Goal: Communication & Community: Answer question/provide support

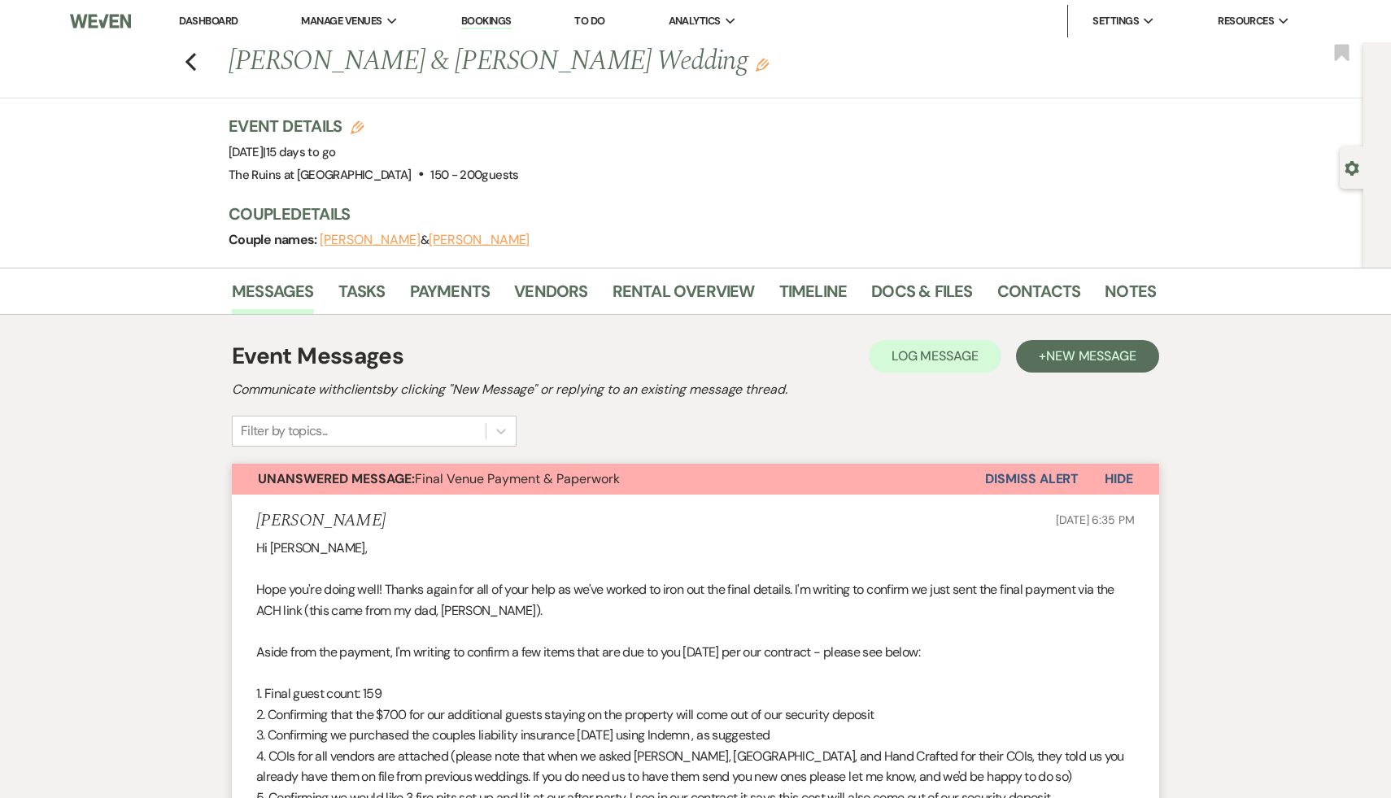
click at [220, 17] on link "Dashboard" at bounding box center [208, 21] width 59 height 14
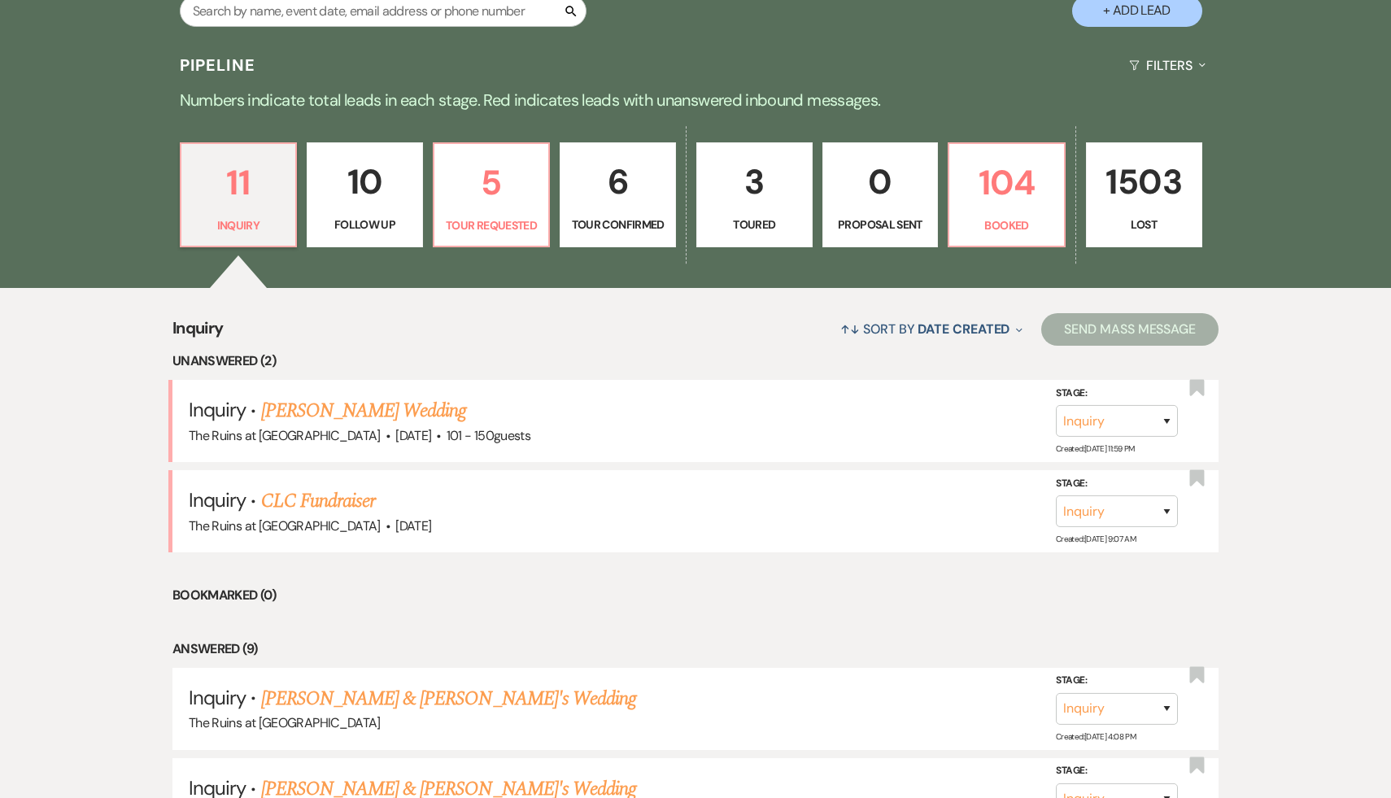
scroll to position [364, 0]
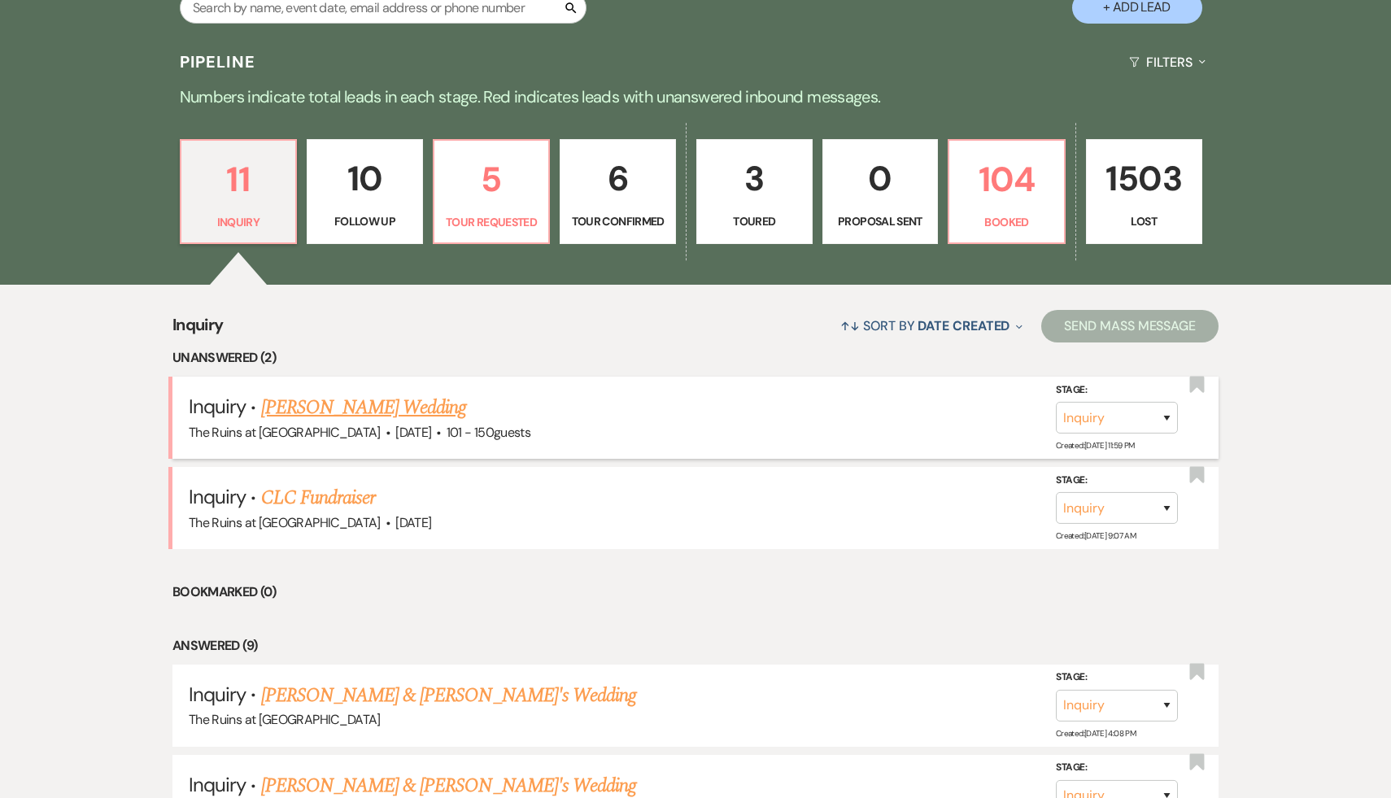
click at [316, 404] on link "[PERSON_NAME] Wedding" at bounding box center [364, 407] width 206 height 29
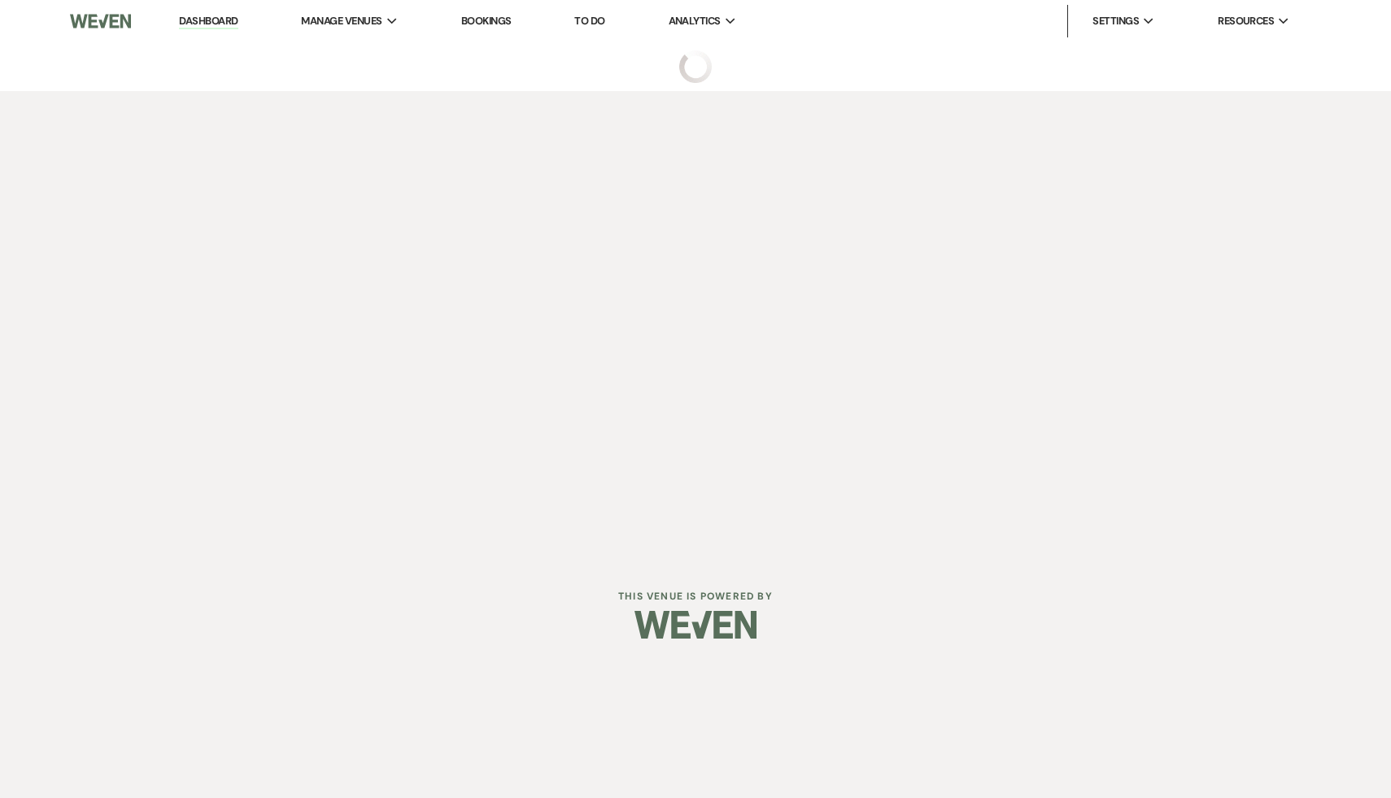
select select "2"
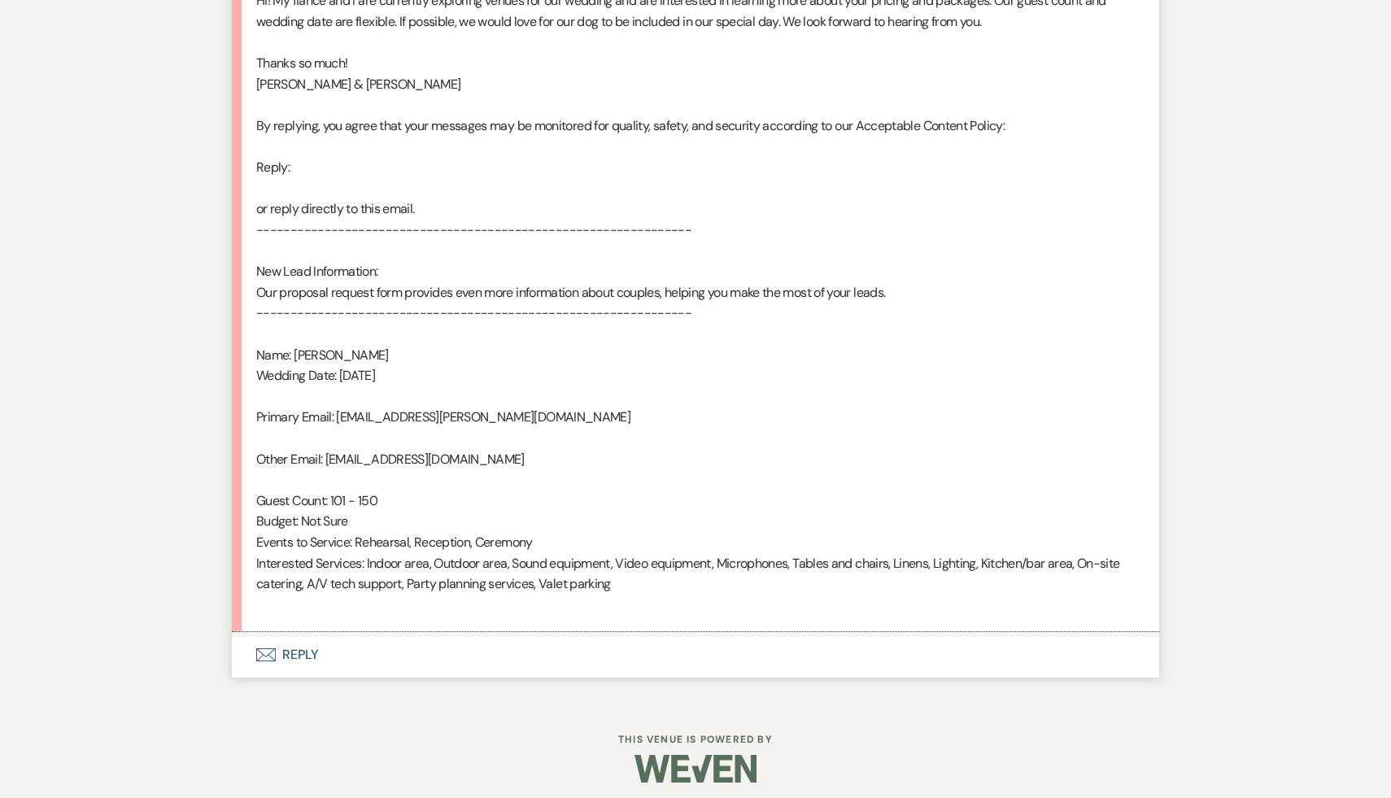
scroll to position [947, 0]
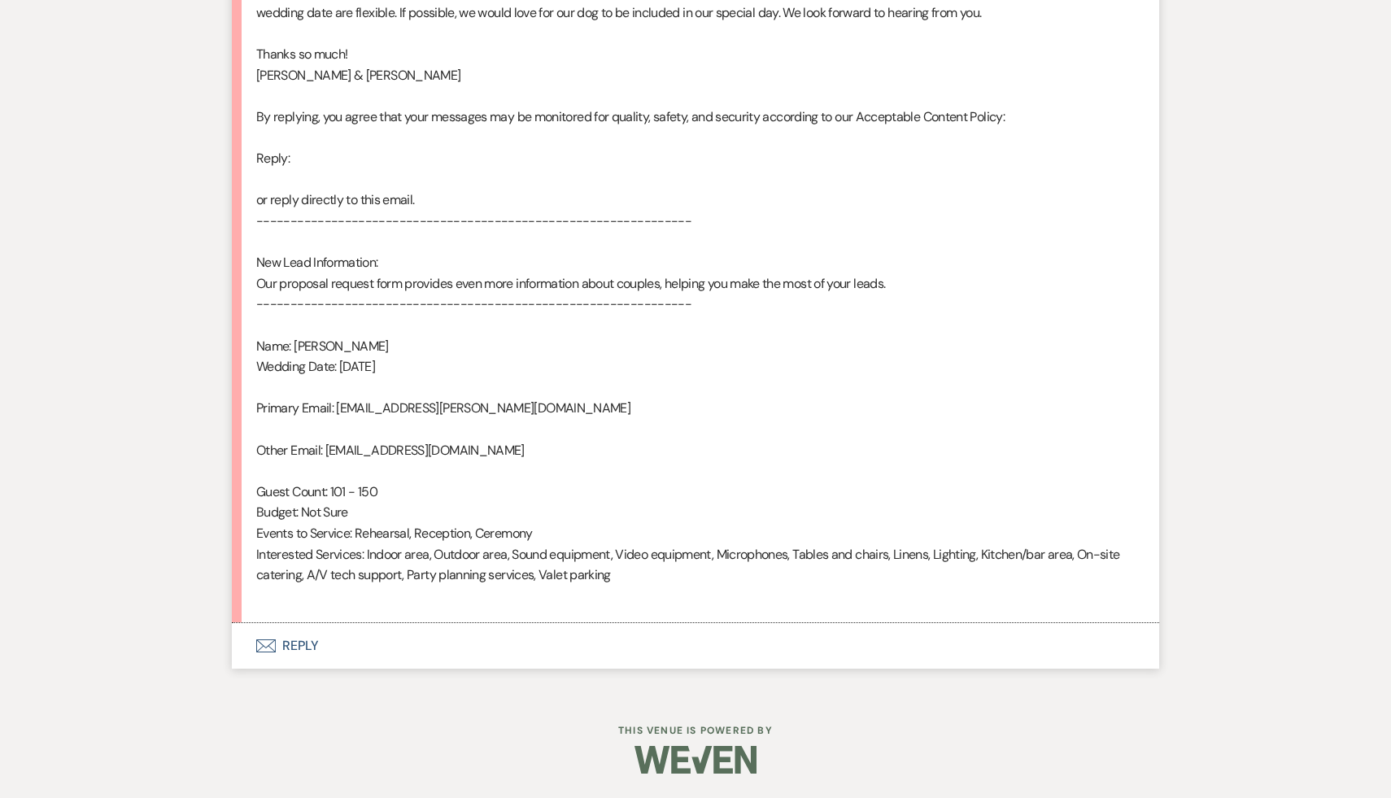
click at [293, 648] on button "Envelope Reply" at bounding box center [695, 646] width 927 height 46
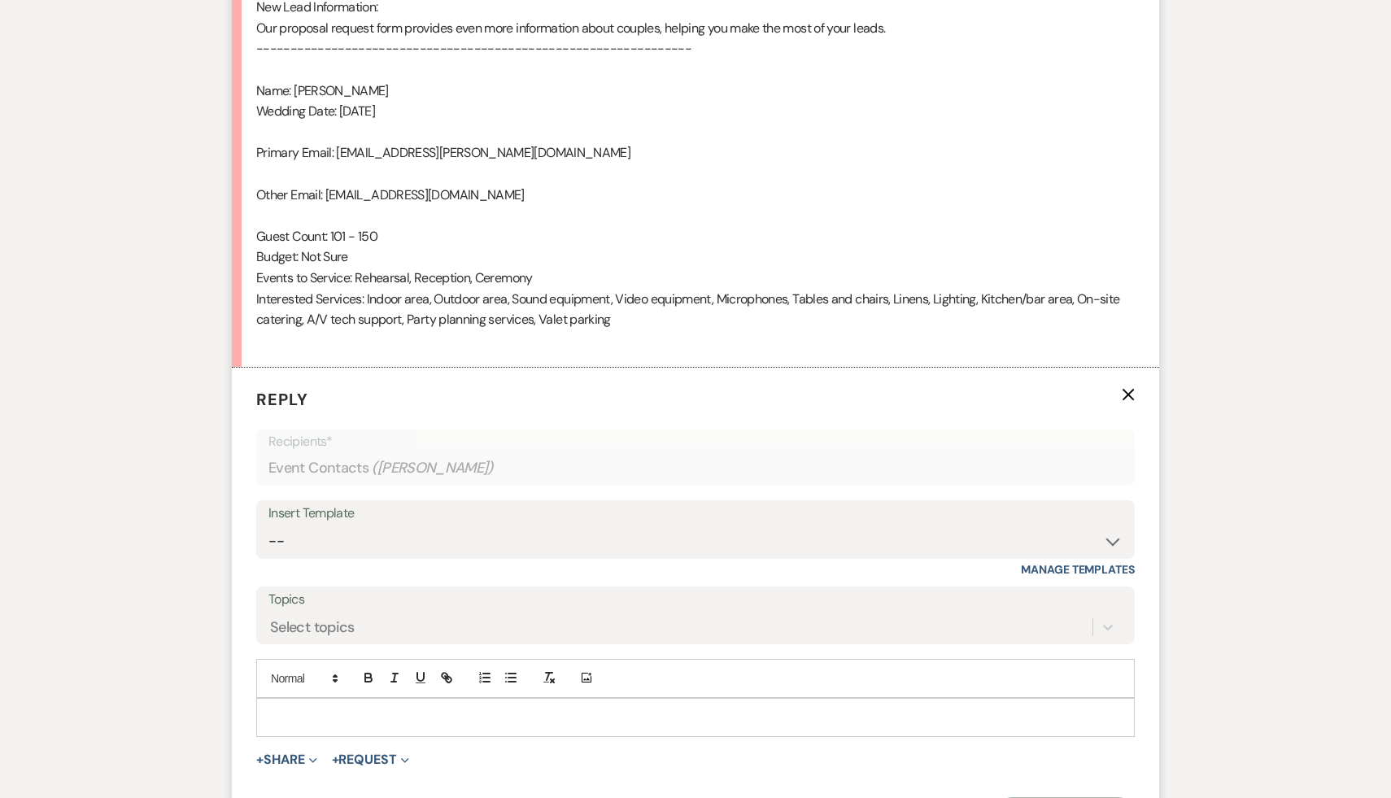
scroll to position [1402, 0]
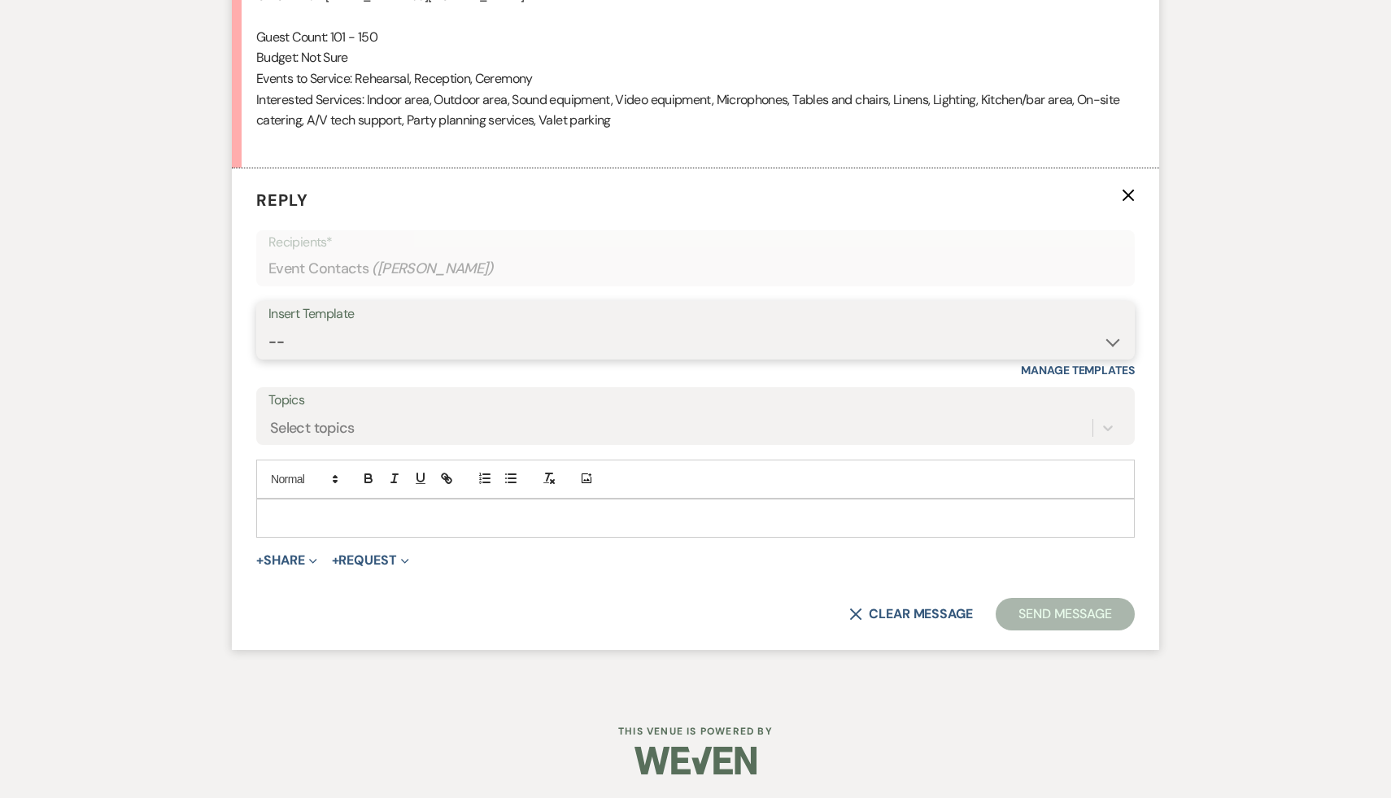
click at [1109, 340] on select "-- Weven Planning Portal Introduction (Booked Events) Initial Inquiry Response …" at bounding box center [695, 342] width 854 height 32
select select "566"
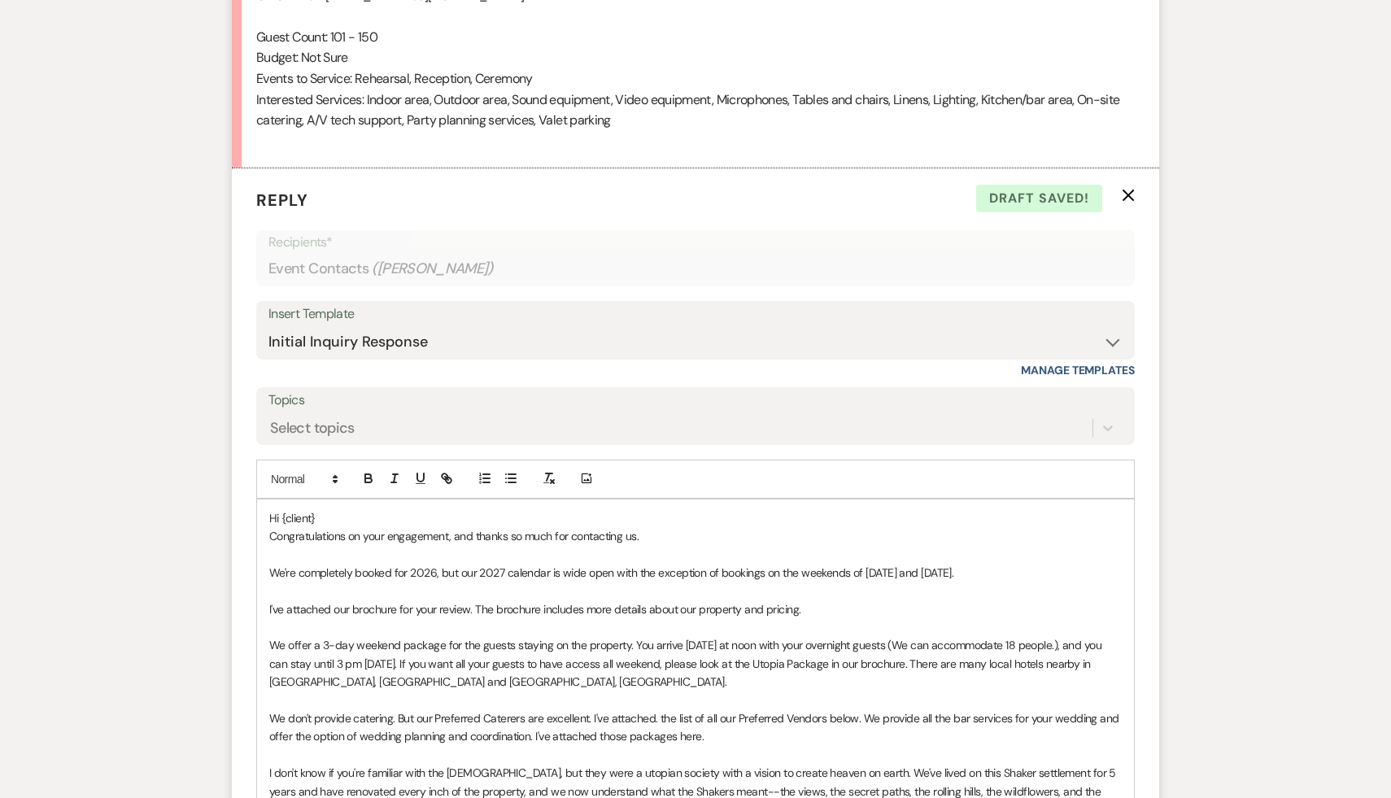
click at [353, 516] on p "Hi {client}" at bounding box center [695, 518] width 853 height 18
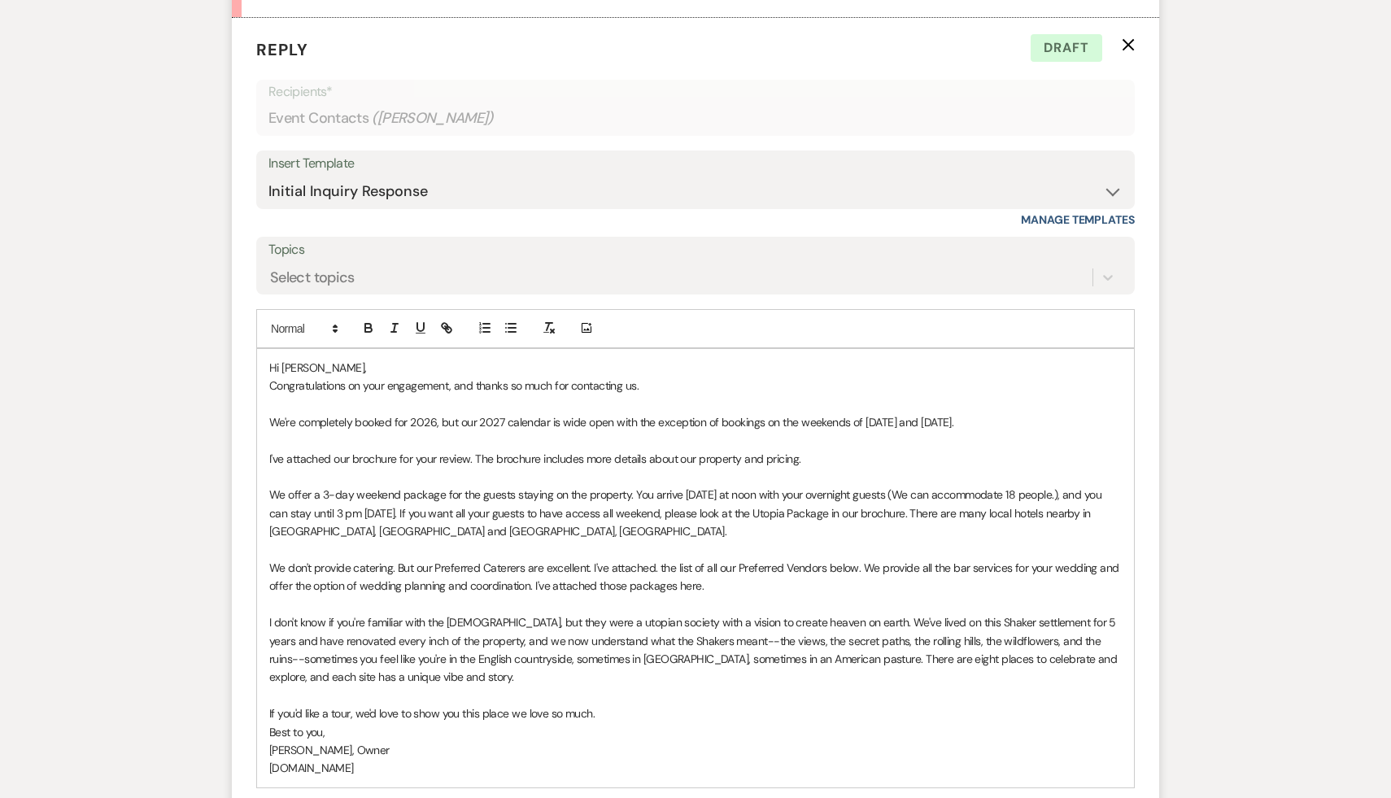
scroll to position [1585, 0]
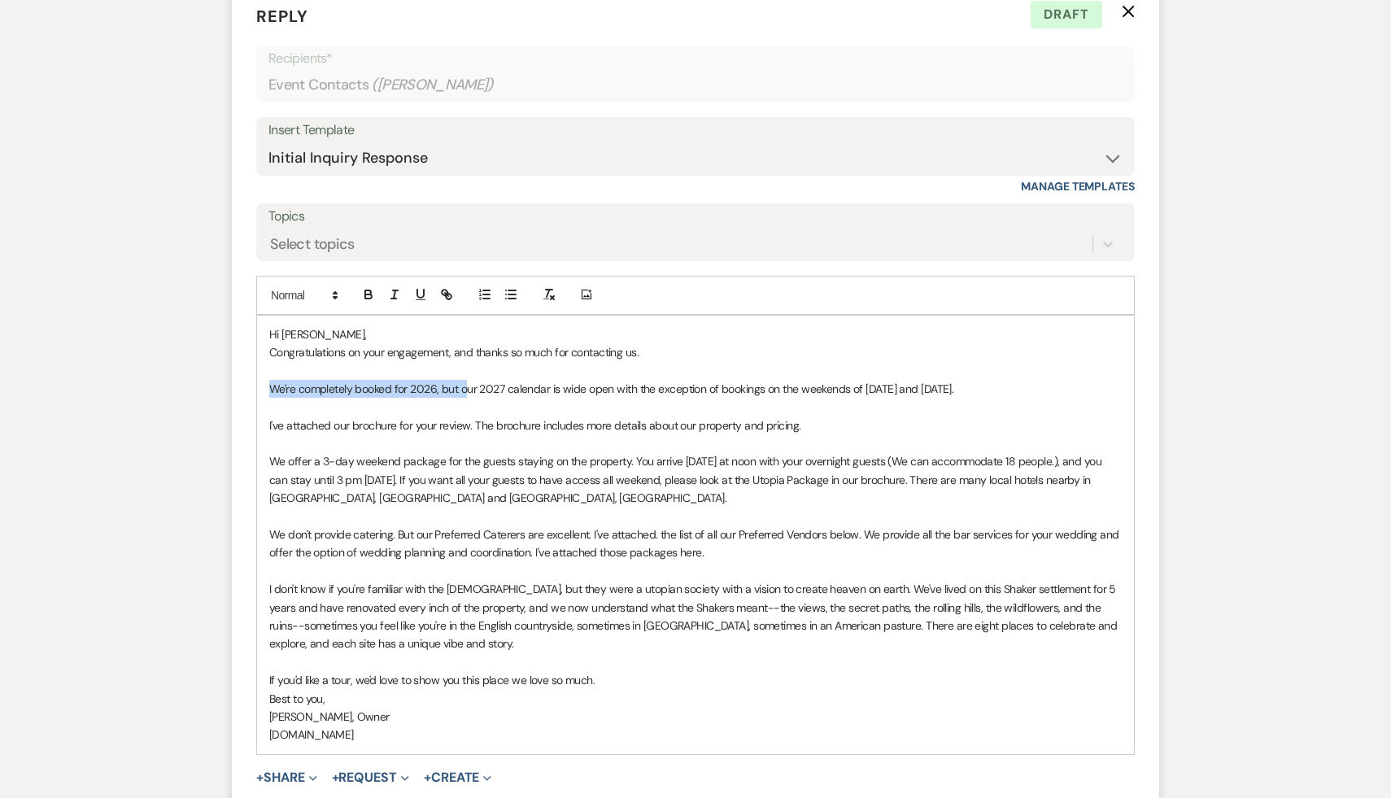
drag, startPoint x: 464, startPoint y: 390, endPoint x: 255, endPoint y: 390, distance: 209.1
click at [255, 390] on form "Reply X Draft Recipients* Event Contacts ( Liz Foye ) Insert Template -- Weven …" at bounding box center [695, 491] width 927 height 1012
click at [699, 354] on p "Congratulations on your engagement, and thanks so much for contacting us." at bounding box center [695, 352] width 853 height 18
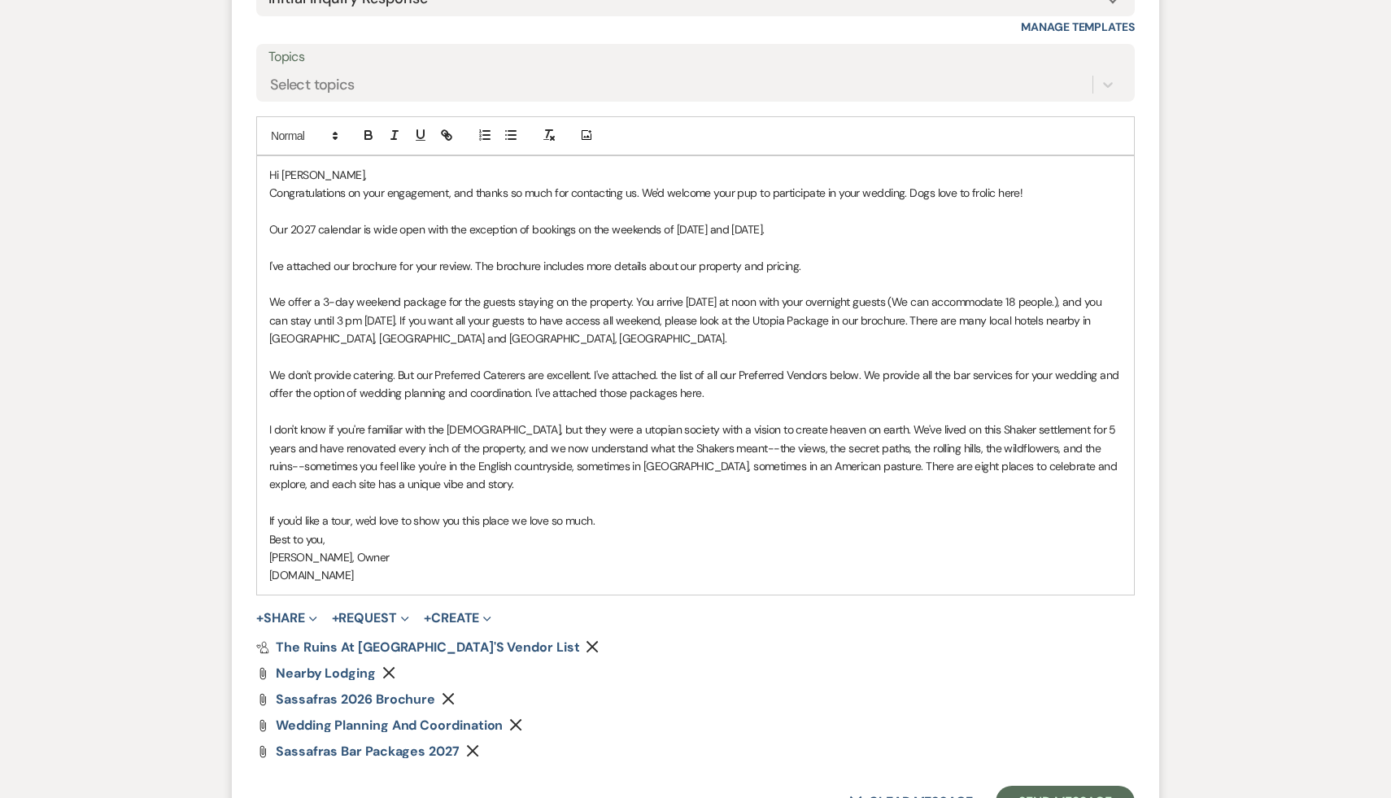
scroll to position [1742, 0]
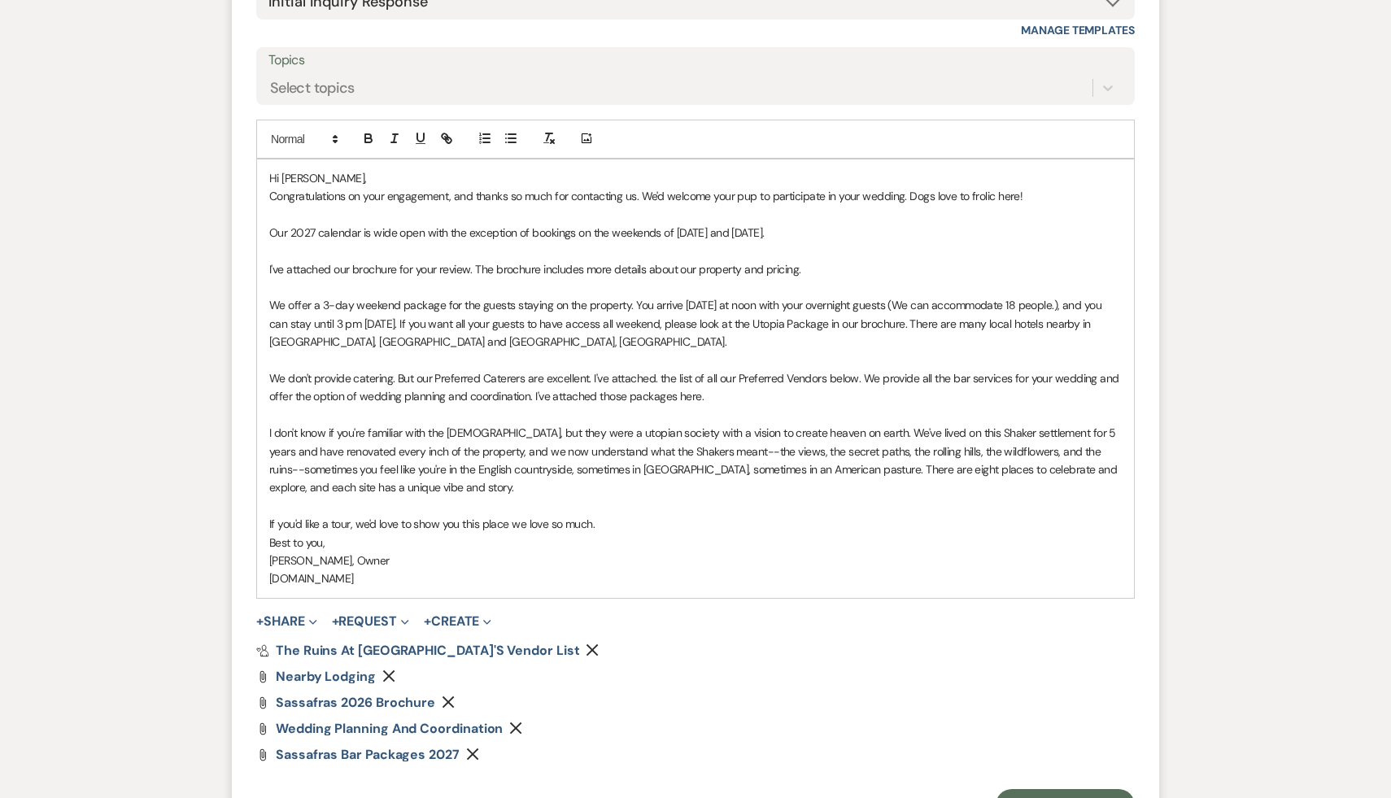
click at [424, 342] on p "We offer a 3-day weekend package for the guests staying on the property. You ar…" at bounding box center [695, 323] width 853 height 55
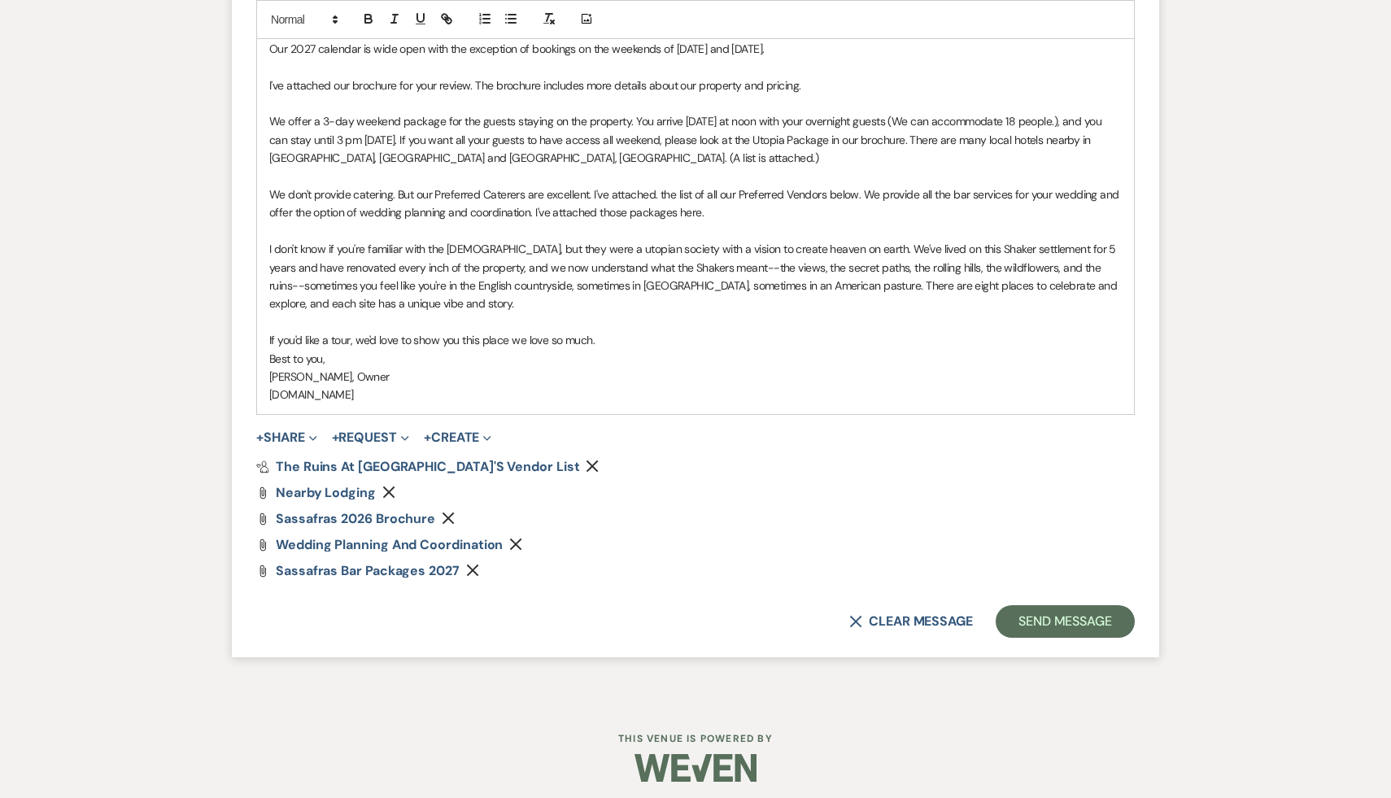
scroll to position [1933, 0]
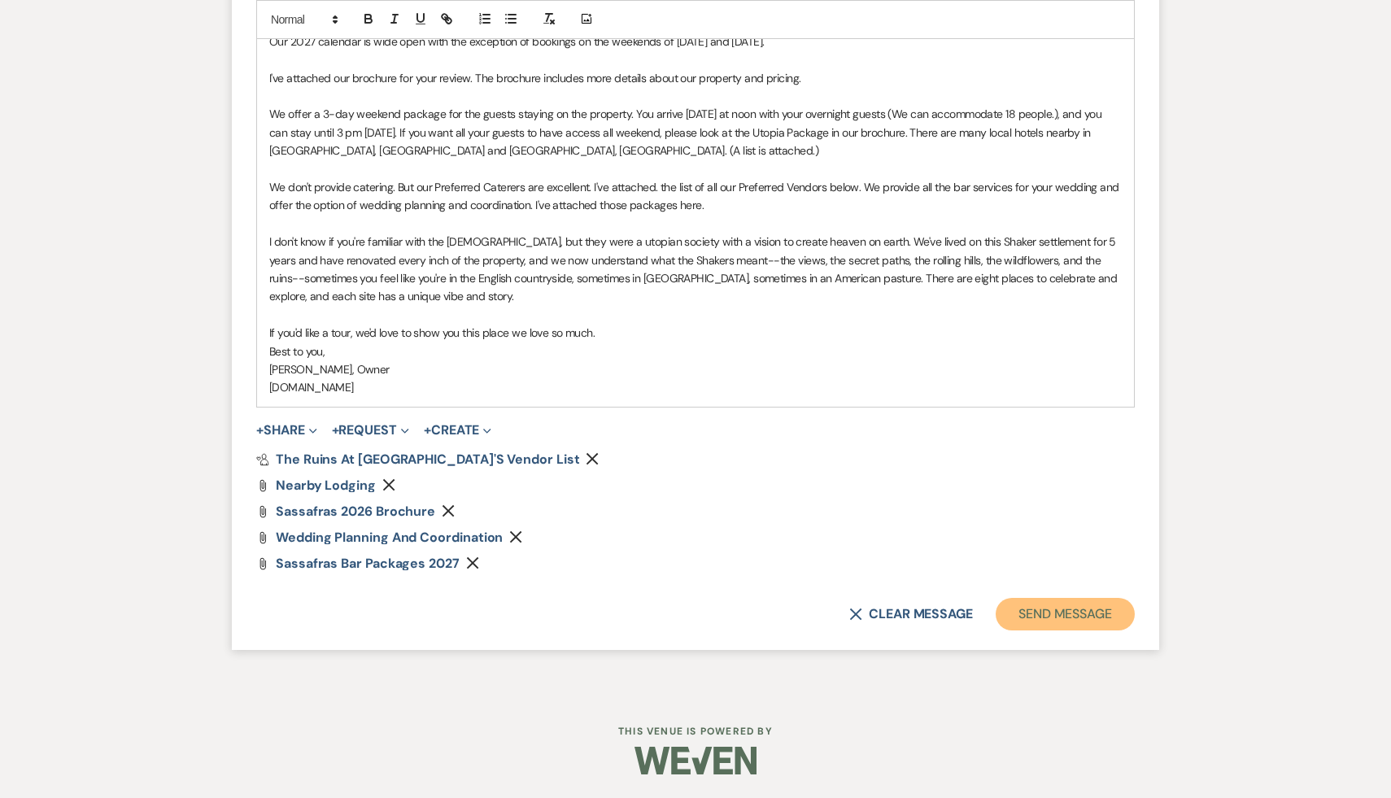
click at [1093, 616] on button "Send Message" at bounding box center [1065, 614] width 139 height 33
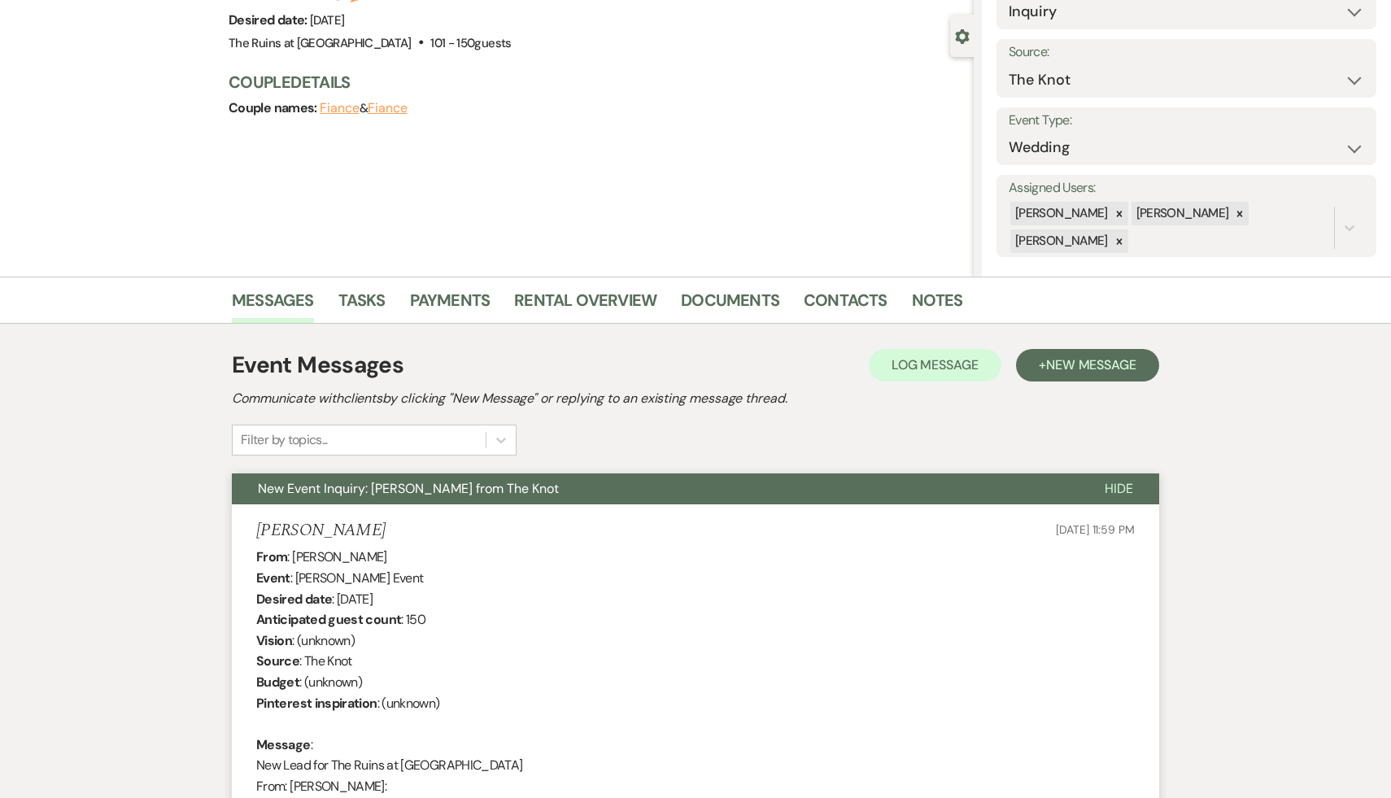
scroll to position [0, 0]
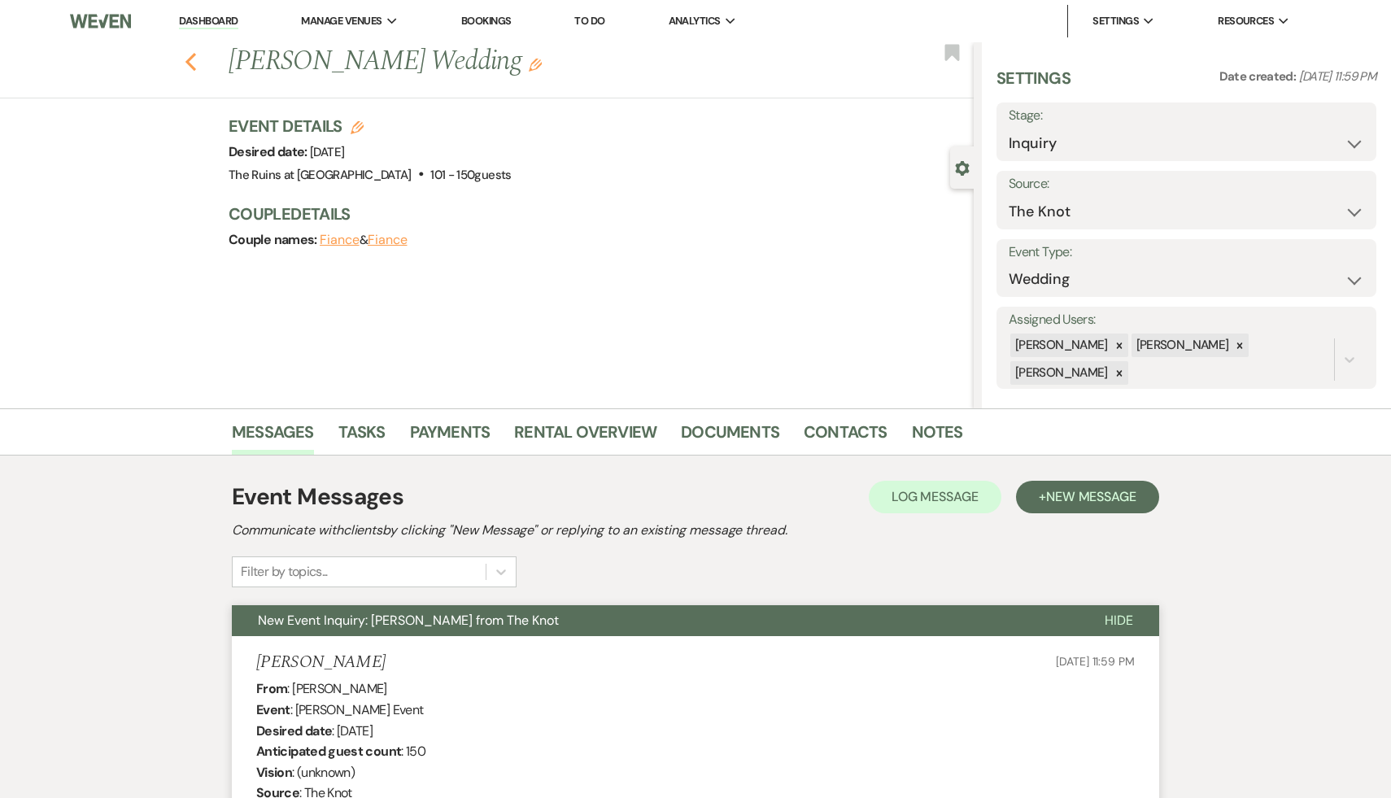
click at [192, 51] on button "Previous" at bounding box center [191, 60] width 12 height 23
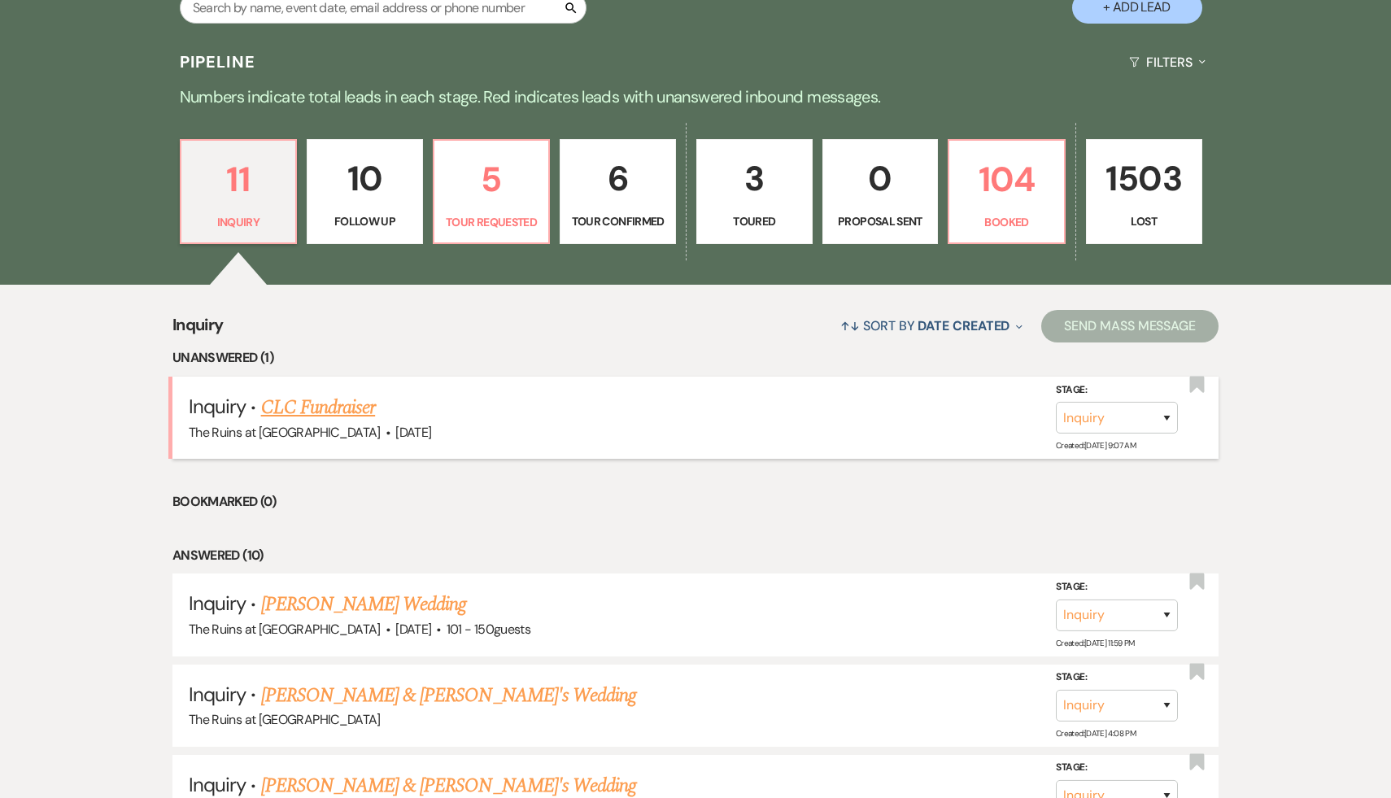
click at [356, 409] on link "CLC Fundraiser" at bounding box center [318, 407] width 115 height 29
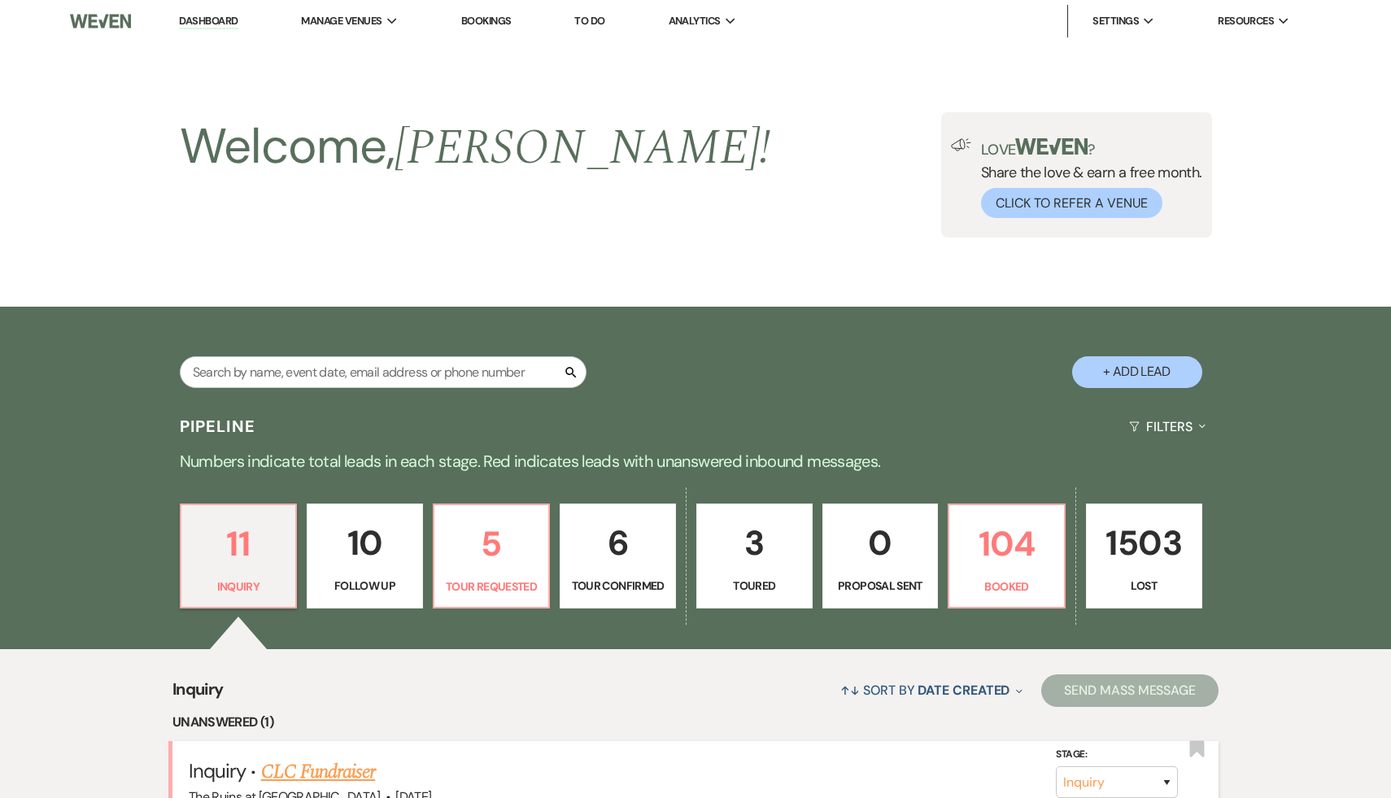
select select "20"
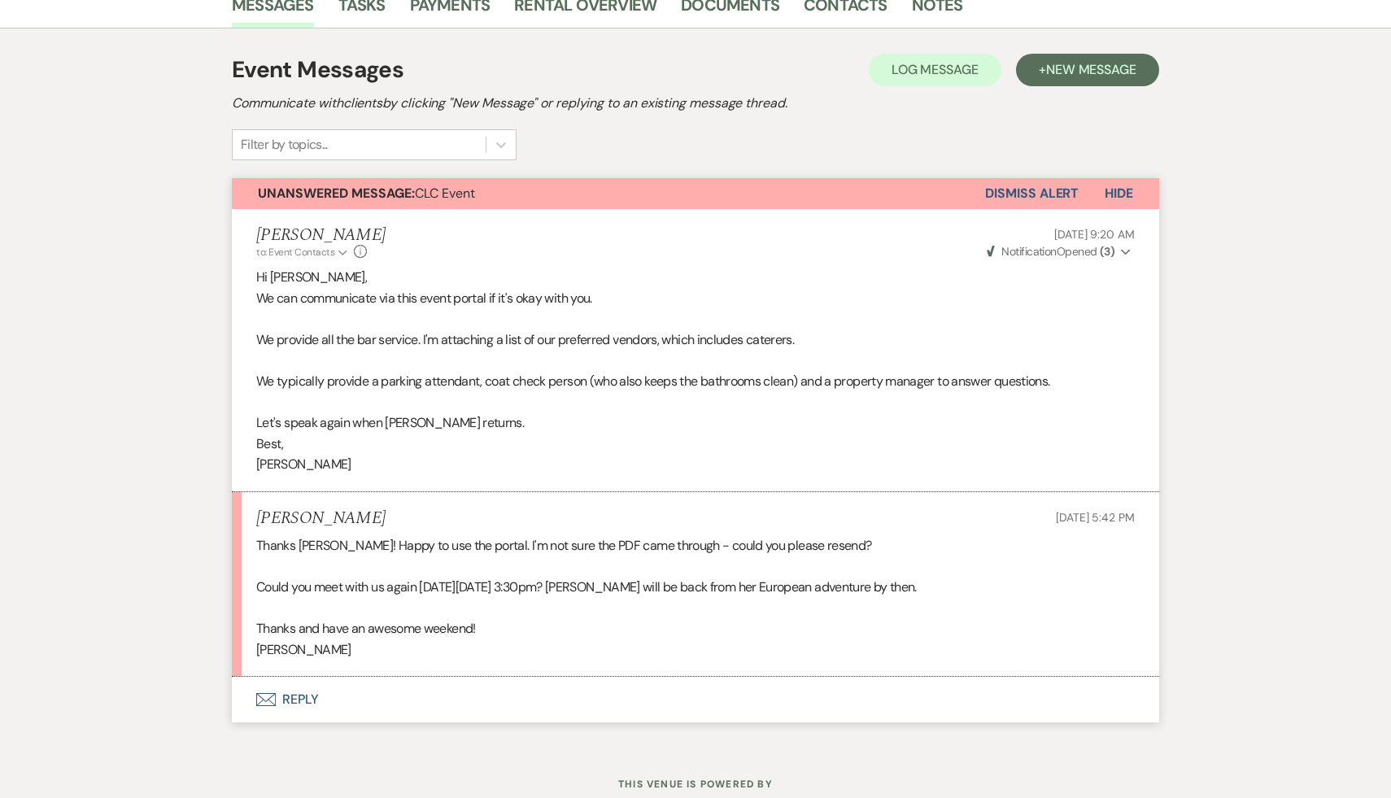
scroll to position [430, 0]
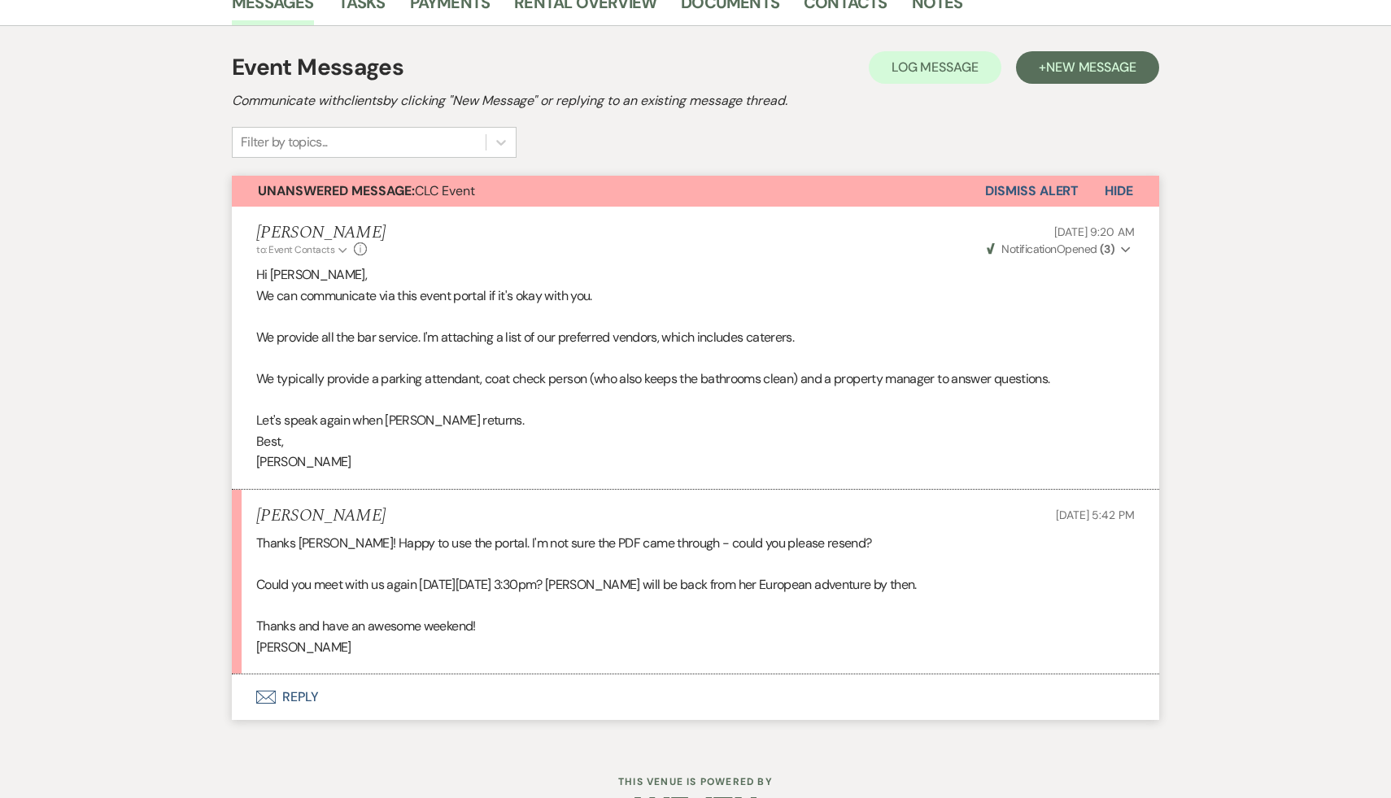
click at [295, 696] on button "Envelope Reply" at bounding box center [695, 697] width 927 height 46
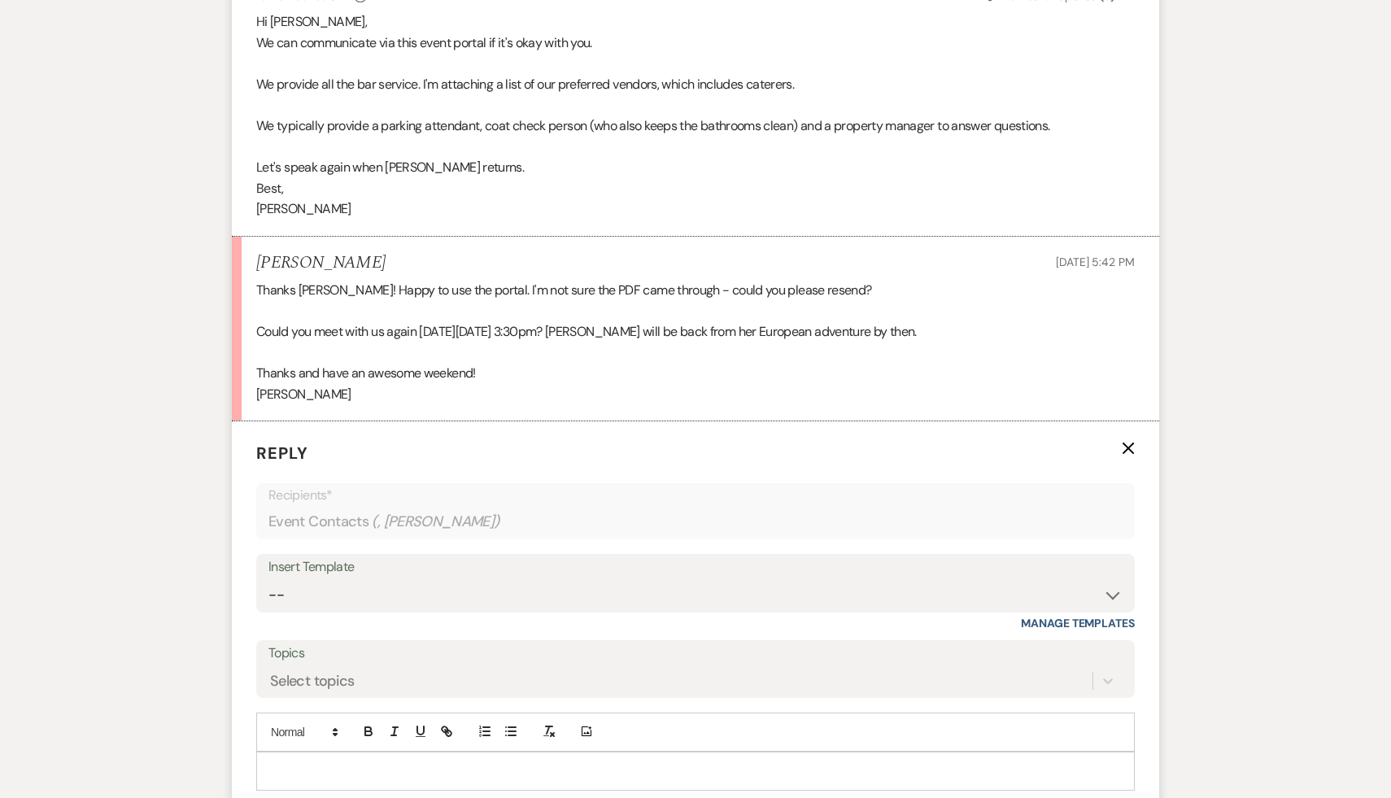
scroll to position [687, 0]
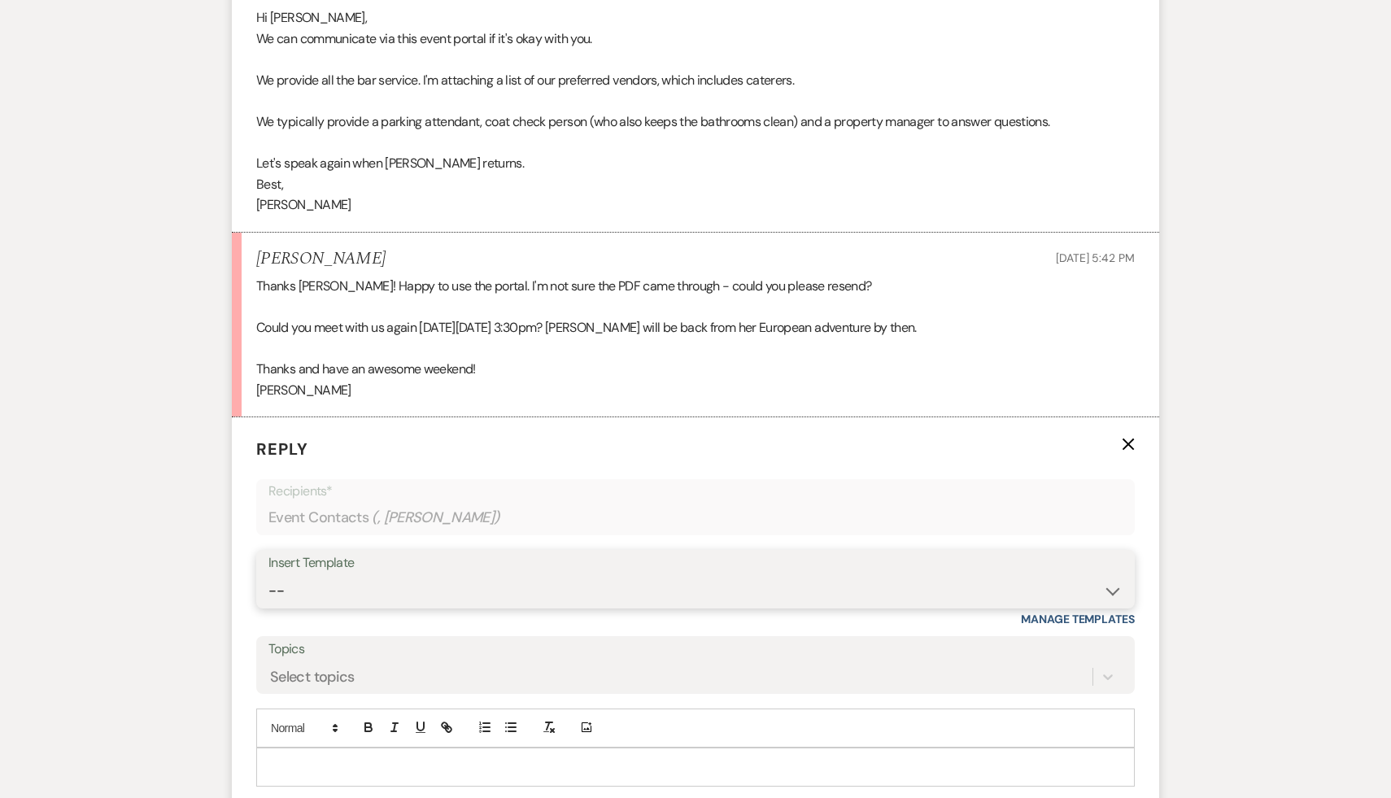
click at [1113, 590] on select "-- Weven Planning Portal Introduction (Booked Events) Initial Inquiry Response …" at bounding box center [695, 591] width 854 height 32
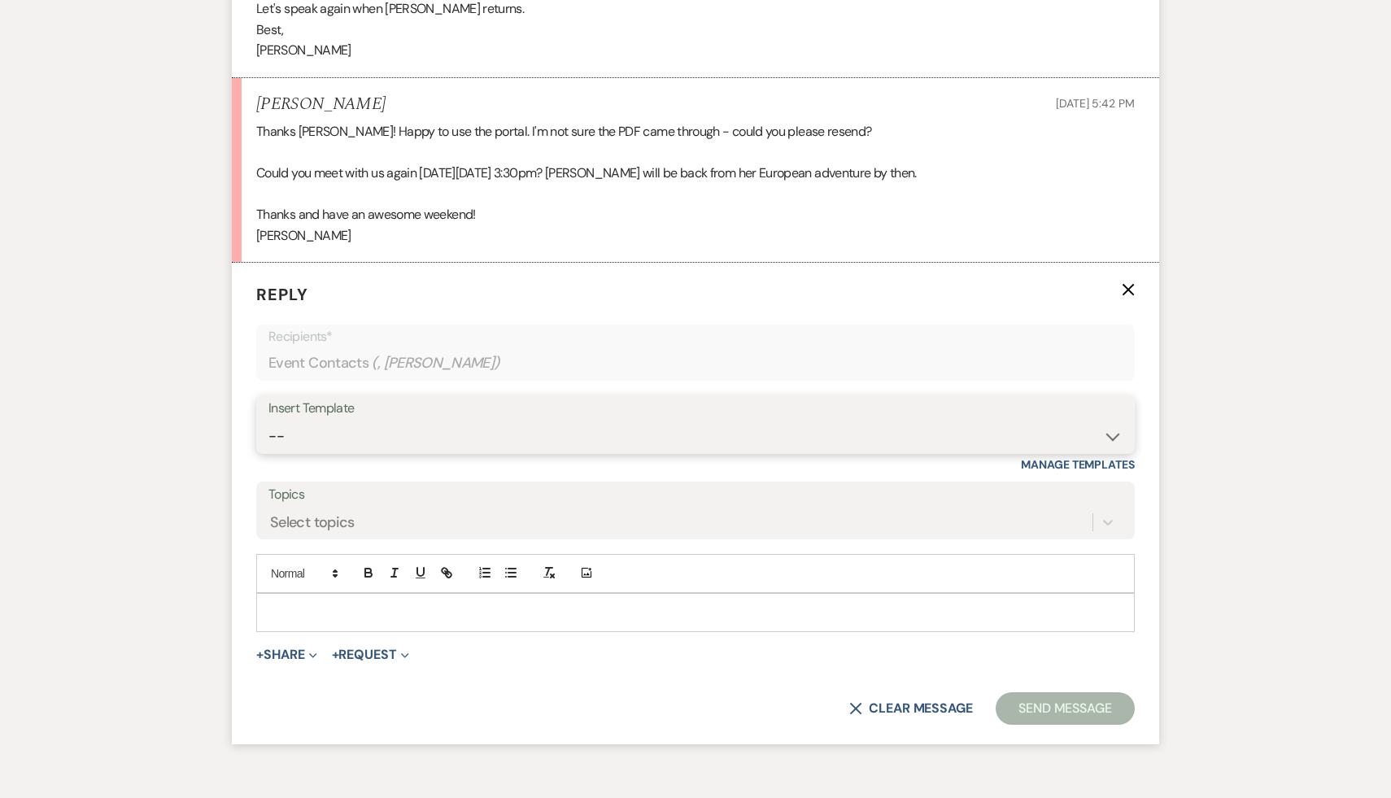
scroll to position [853, 0]
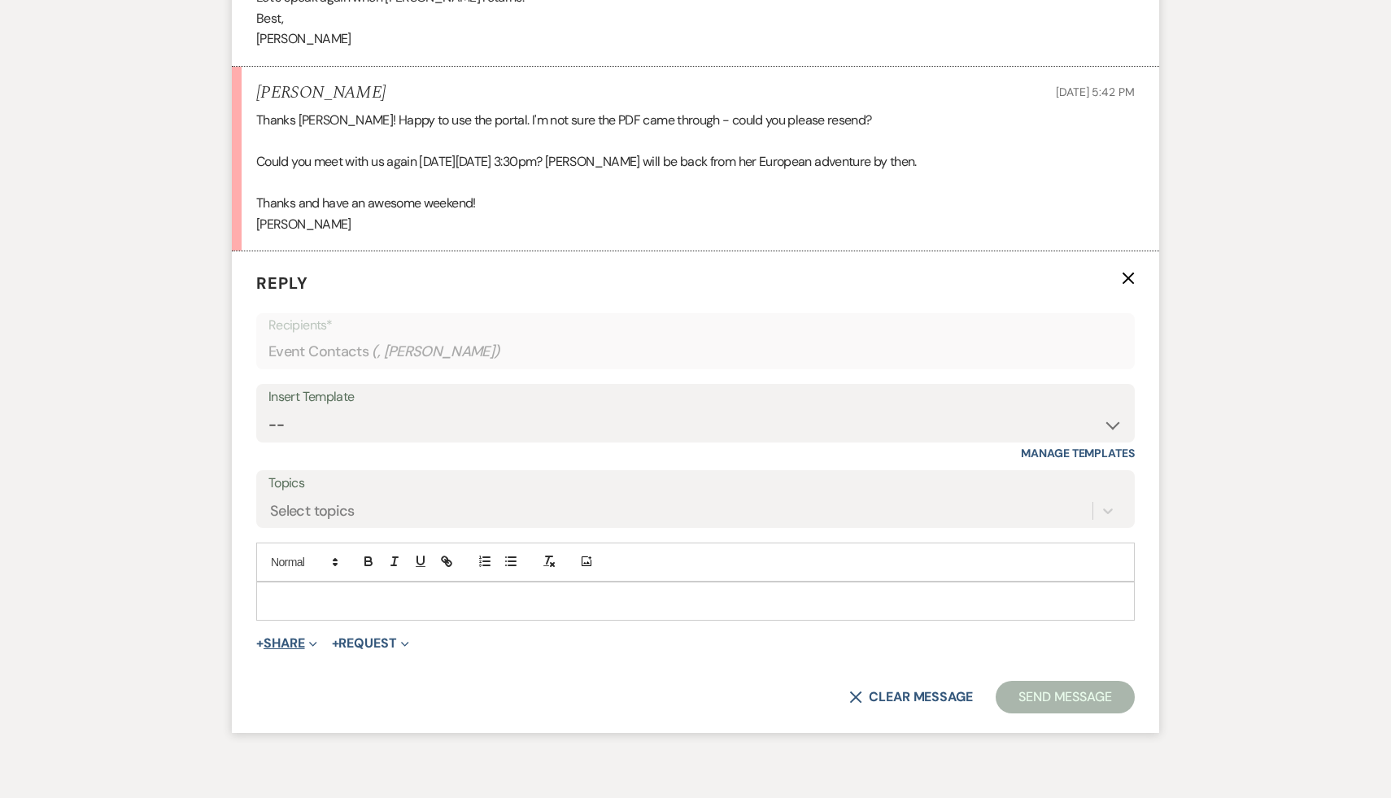
click at [282, 643] on button "+ Share Expand" at bounding box center [286, 643] width 61 height 13
click at [340, 728] on button "Pref Vendors Preferred vendors" at bounding box center [370, 734] width 228 height 29
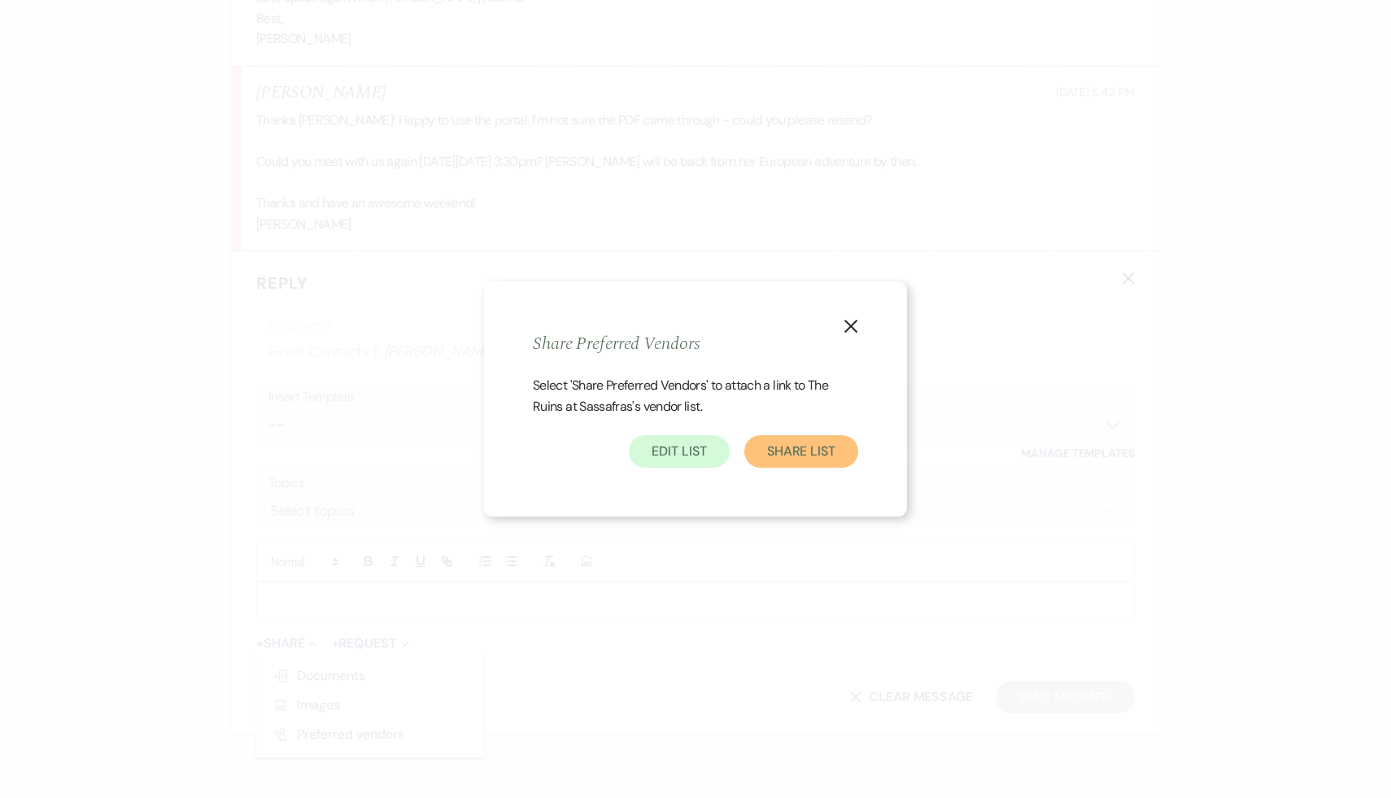
click at [789, 456] on button "Share List" at bounding box center [801, 451] width 114 height 33
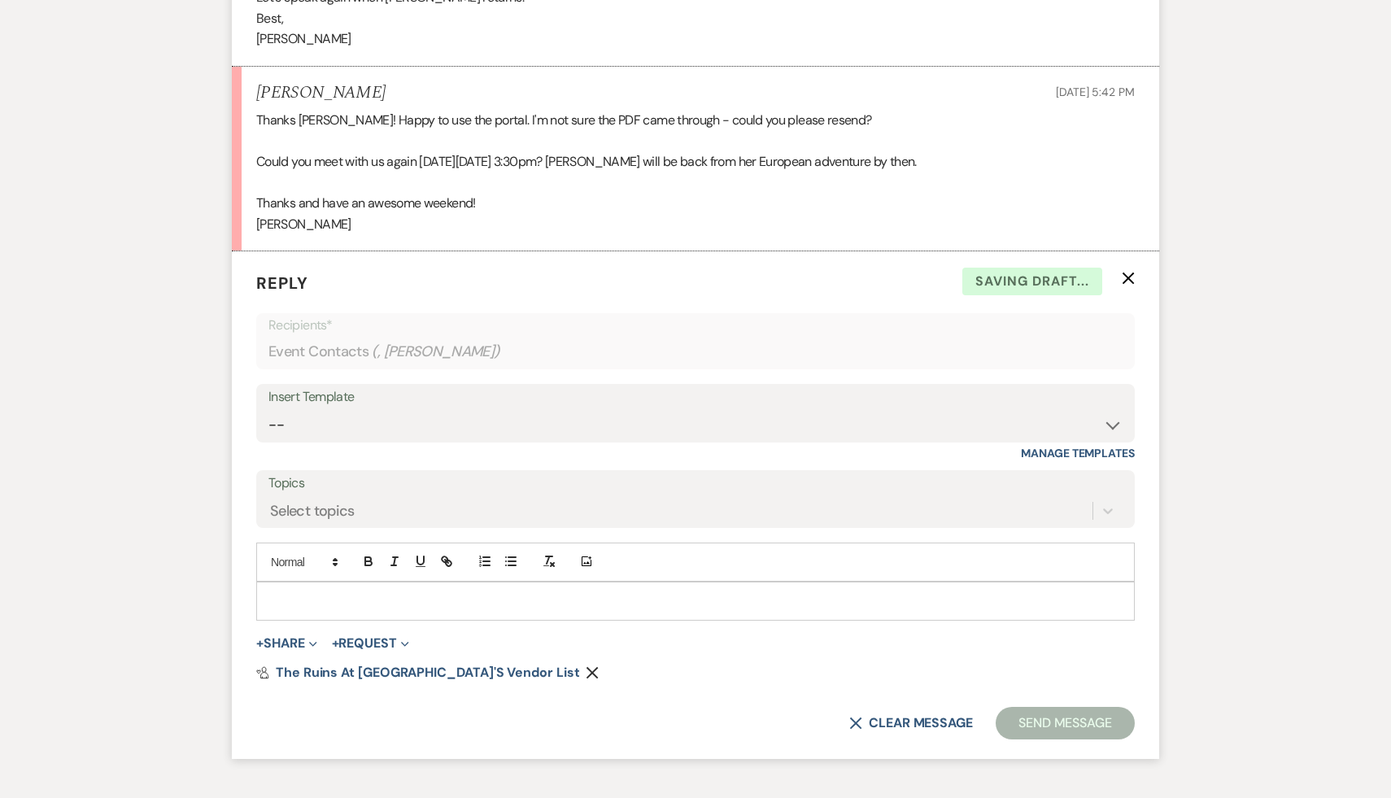
click at [478, 604] on p at bounding box center [695, 601] width 853 height 18
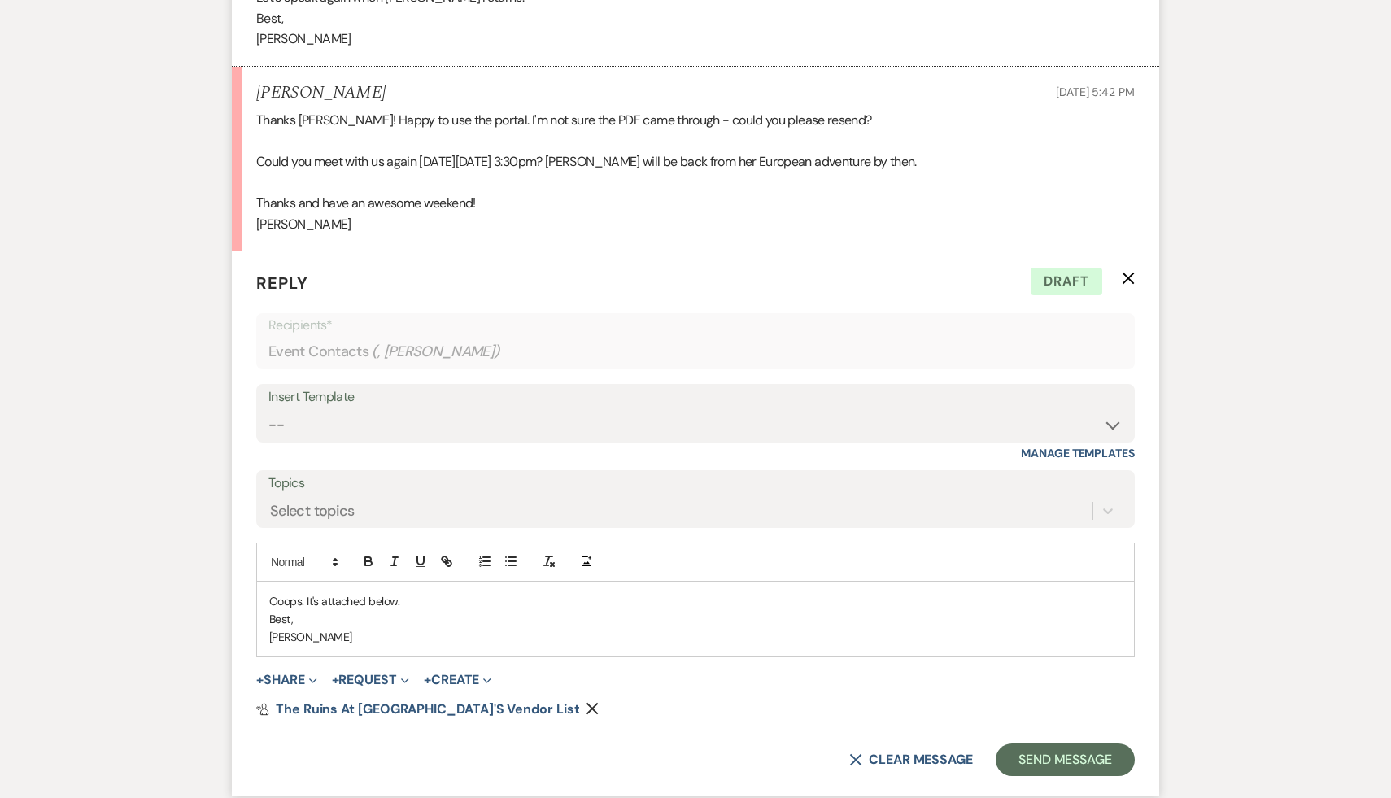
scroll to position [364, 0]
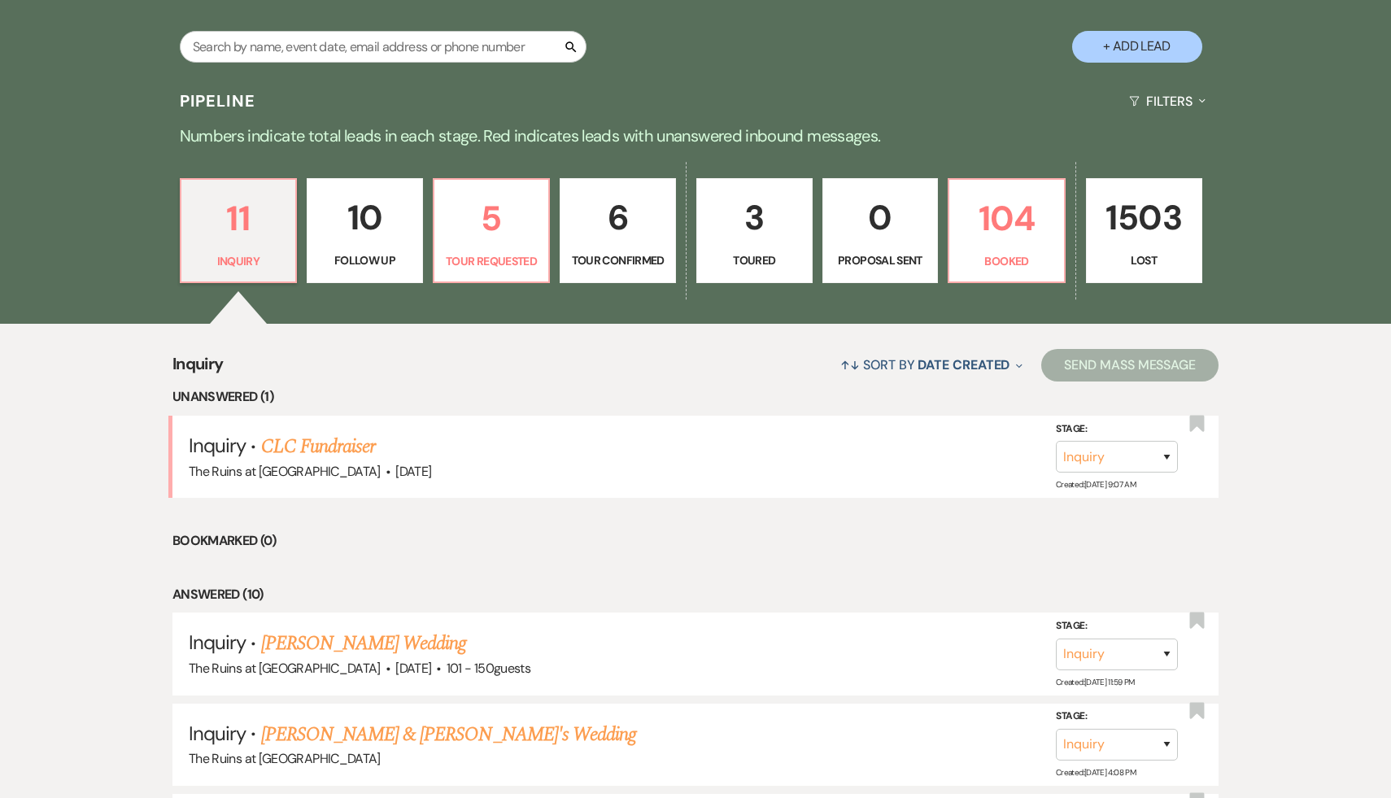
scroll to position [365, 0]
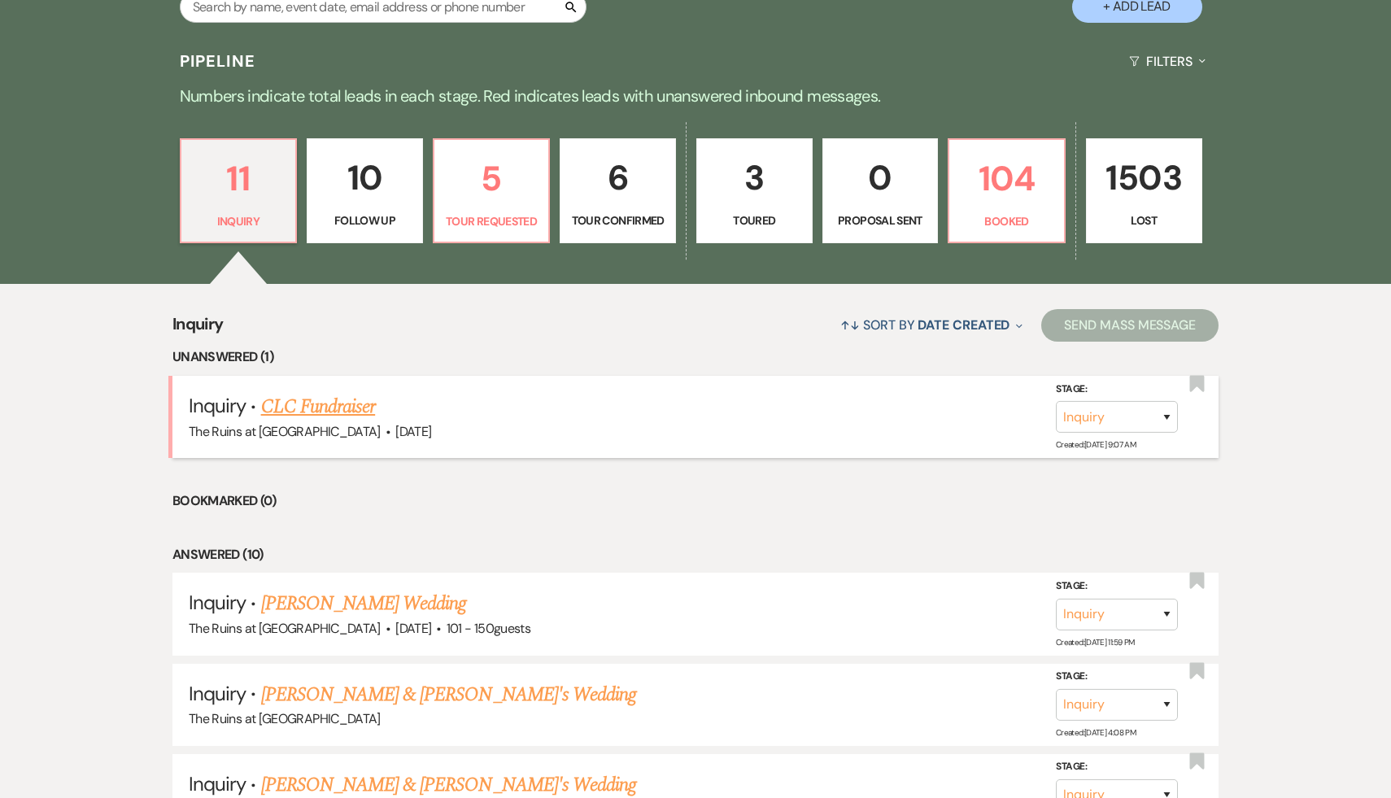
click at [324, 404] on link "CLC Fundraiser" at bounding box center [318, 406] width 115 height 29
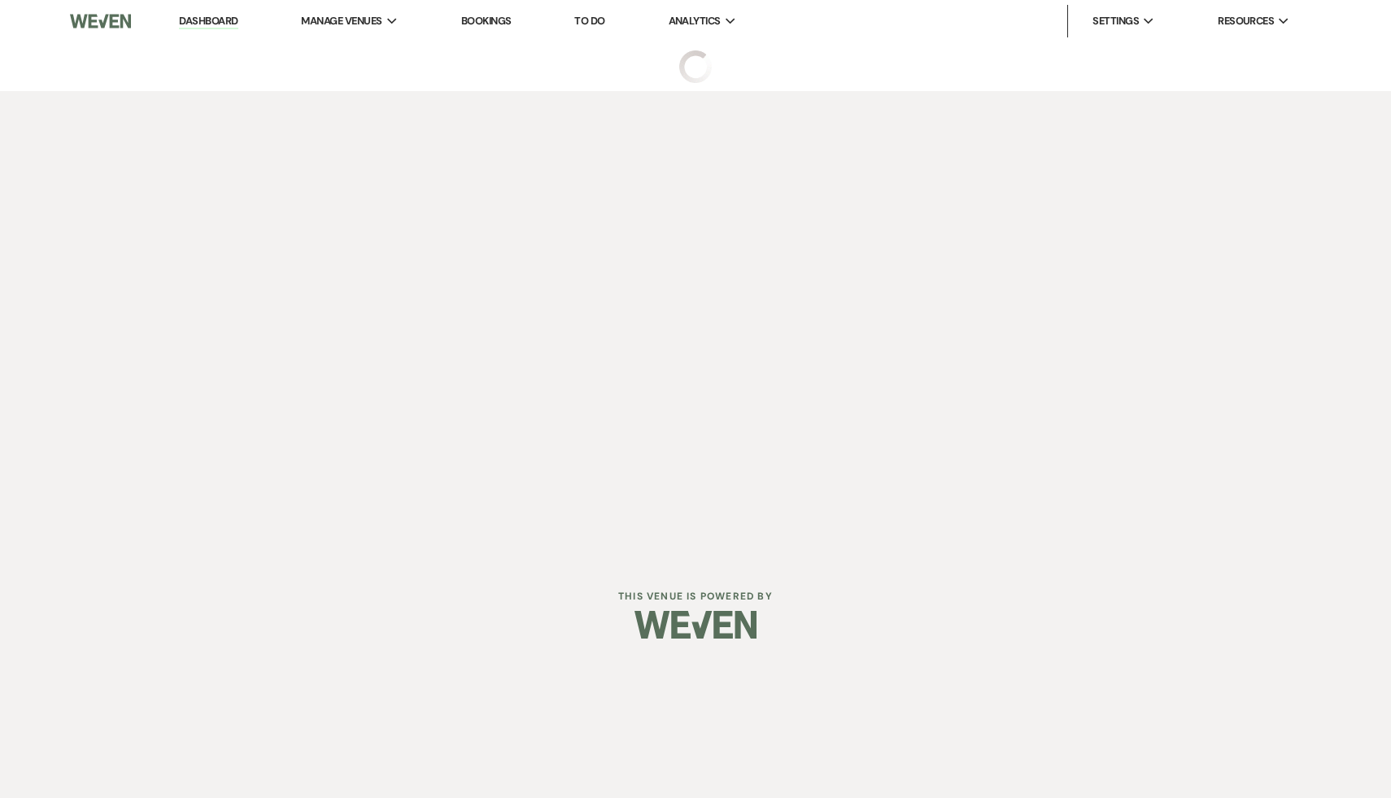
select select "20"
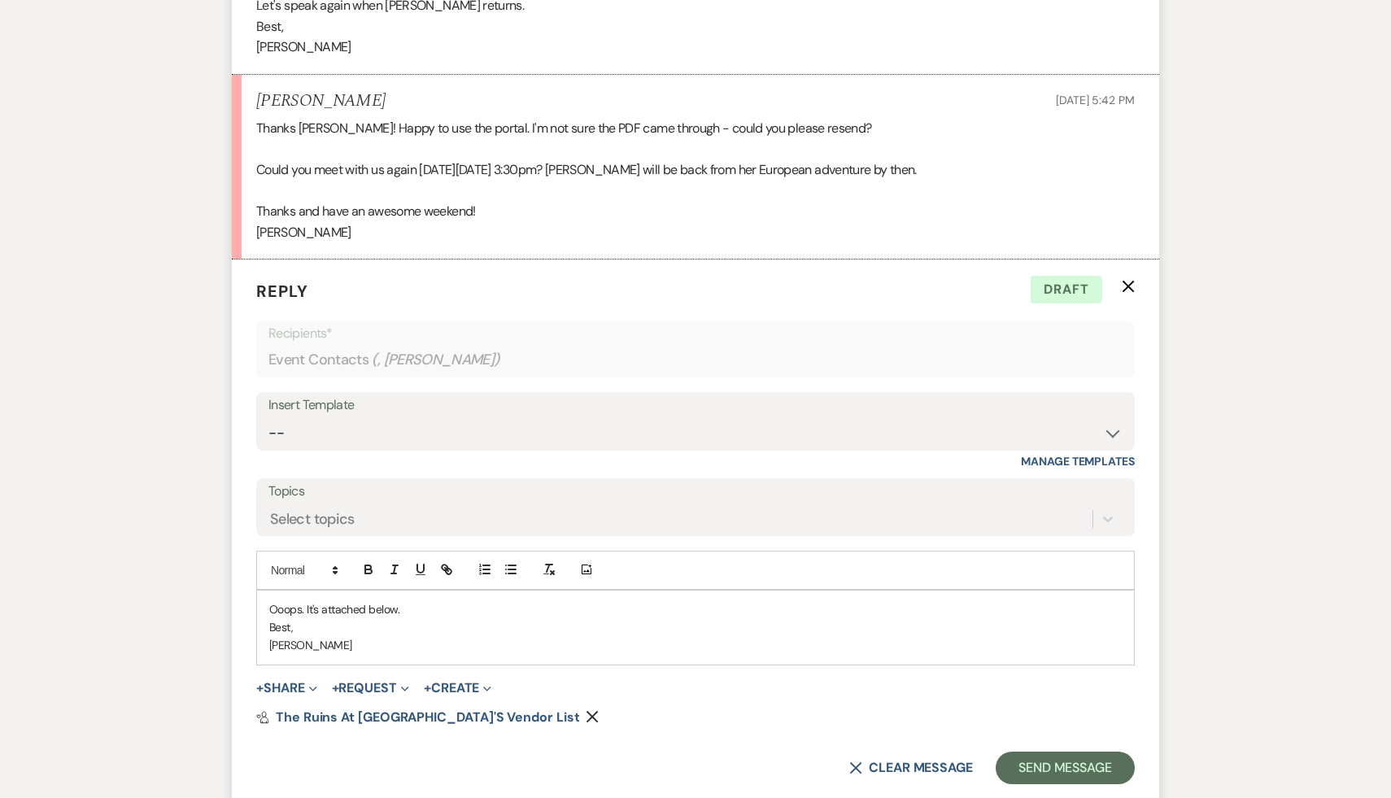
scroll to position [847, 0]
click at [1079, 772] on button "Send Message" at bounding box center [1065, 765] width 139 height 33
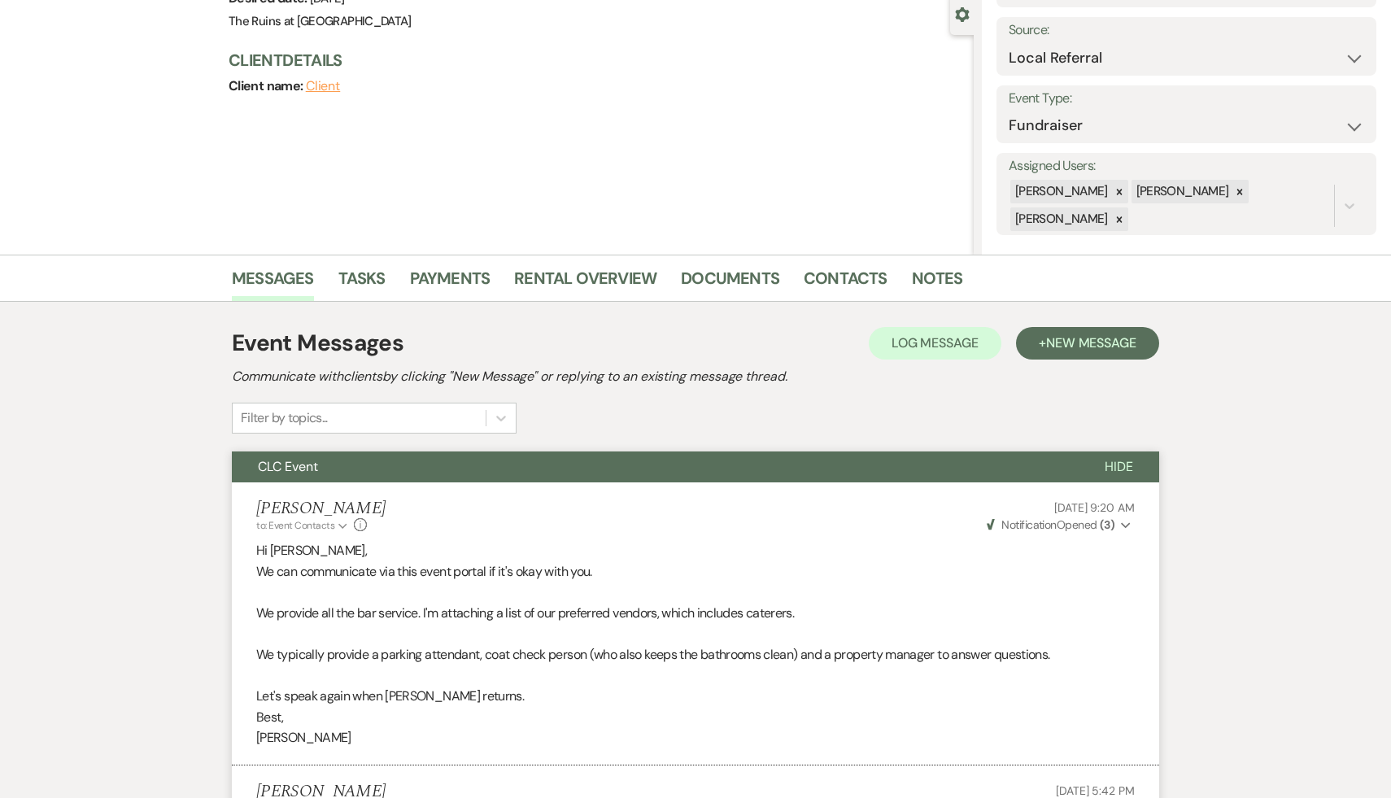
scroll to position [0, 0]
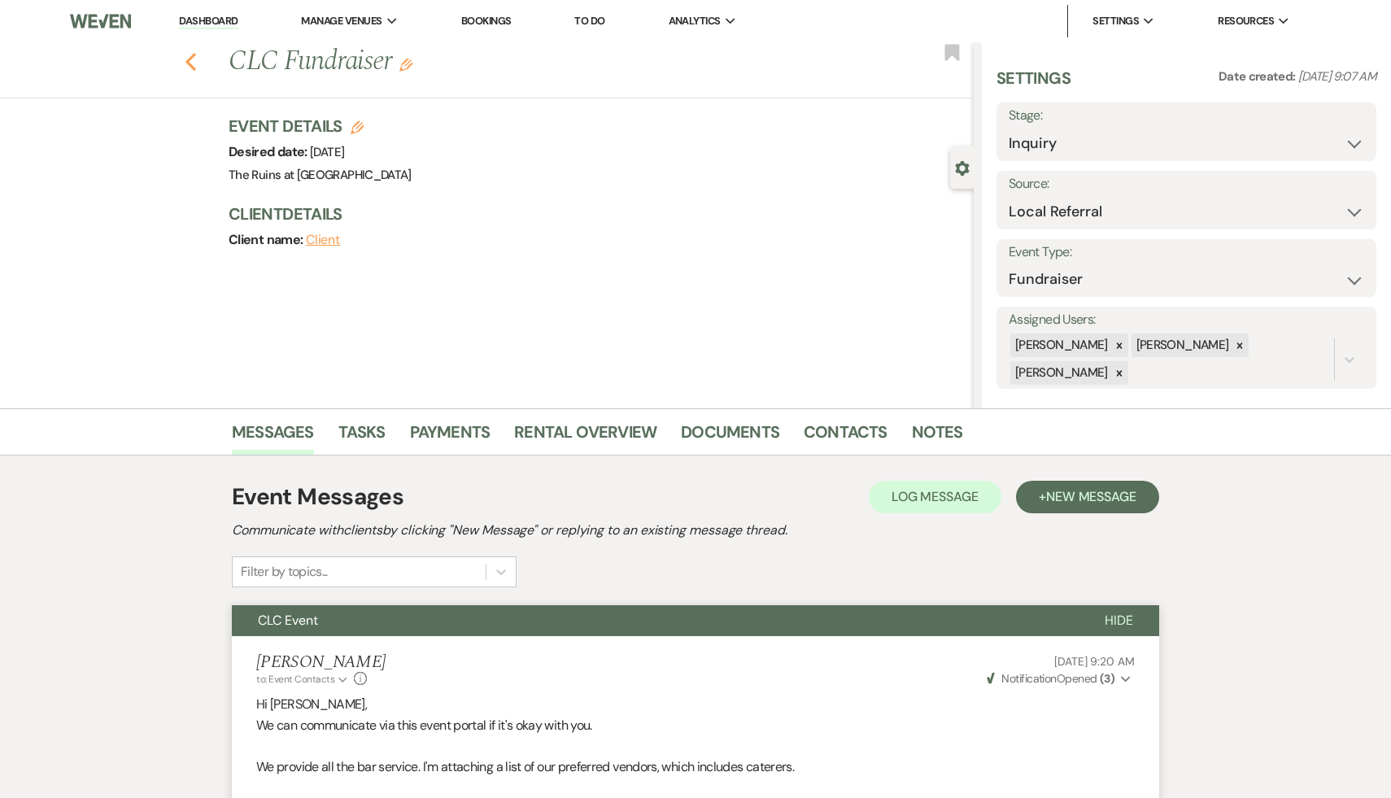
click at [187, 55] on icon "Previous" at bounding box center [191, 62] width 12 height 20
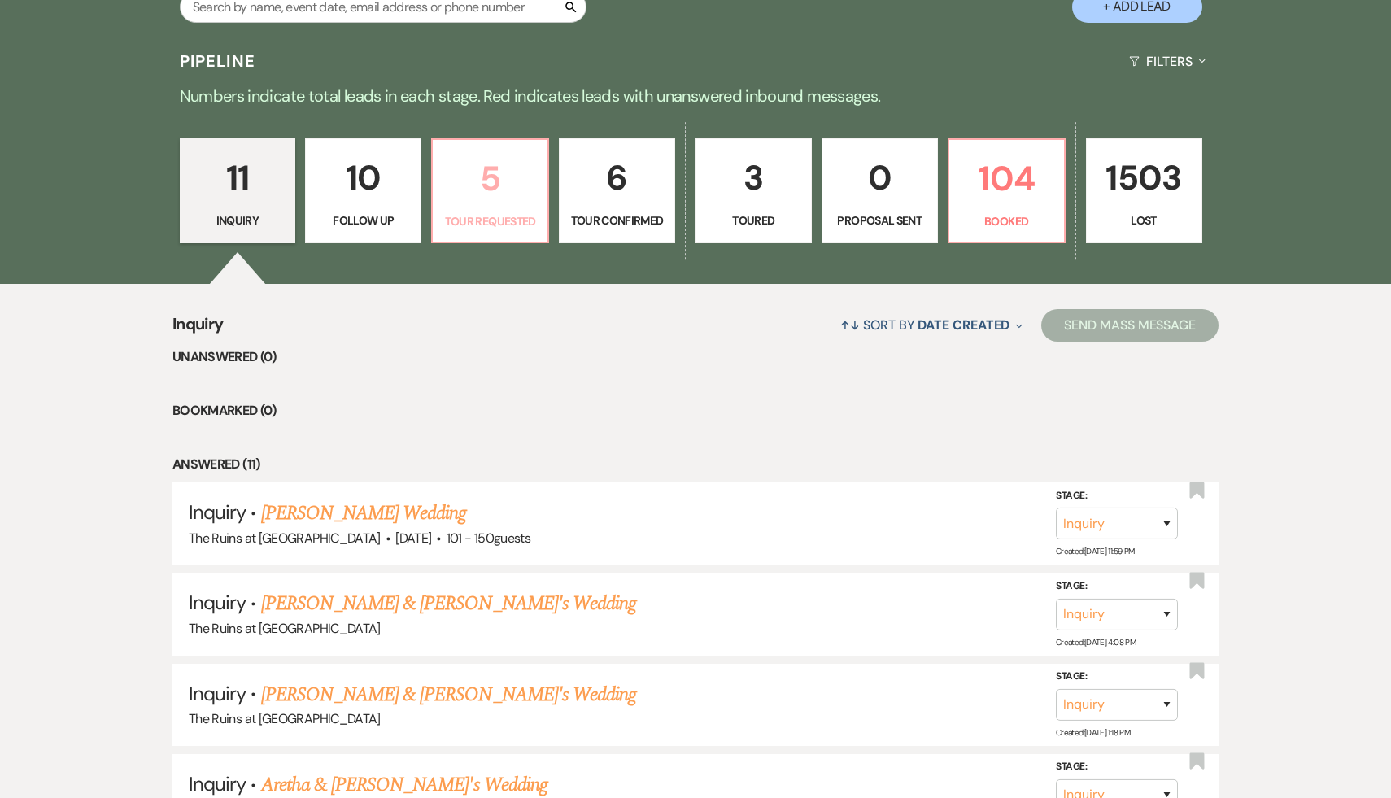
click at [492, 182] on p "5" at bounding box center [490, 178] width 95 height 55
select select "2"
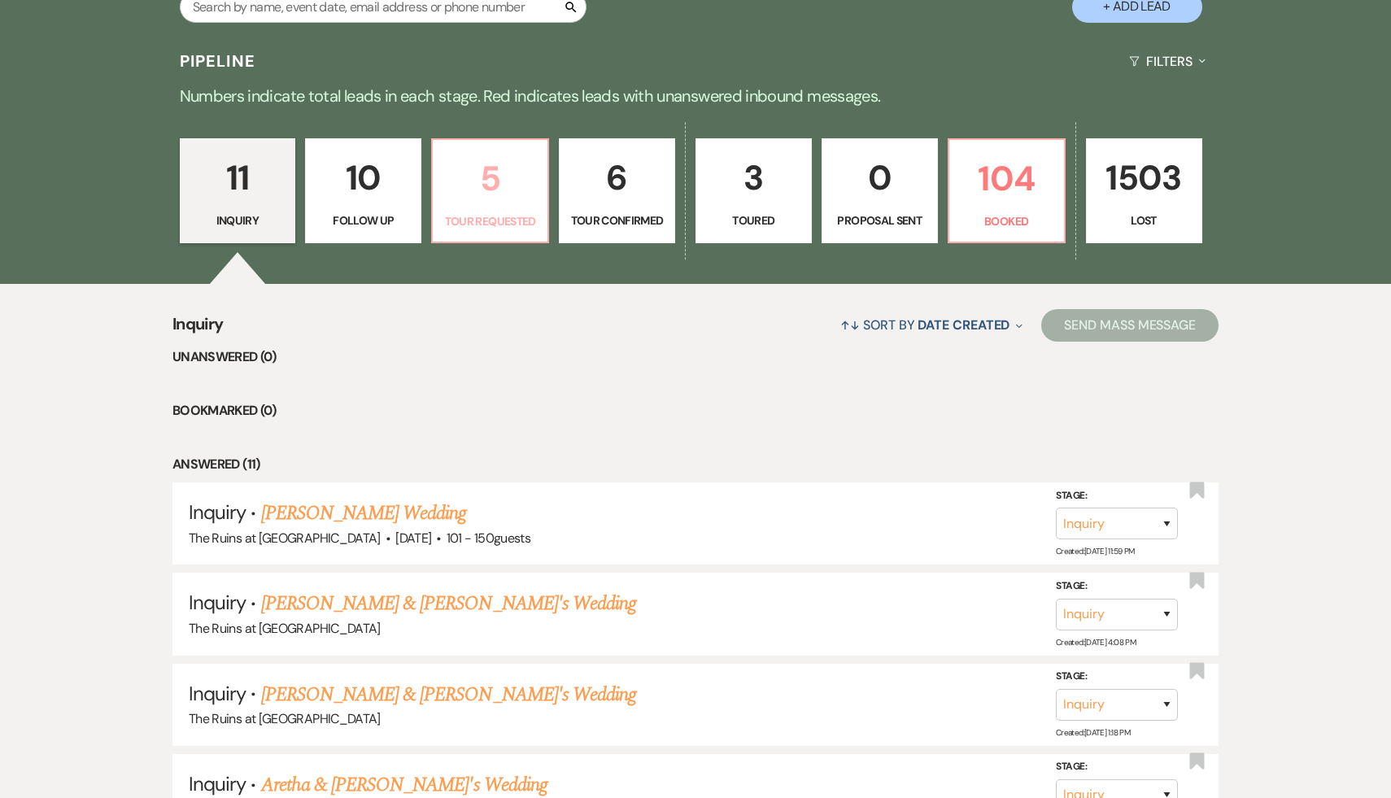
select select "2"
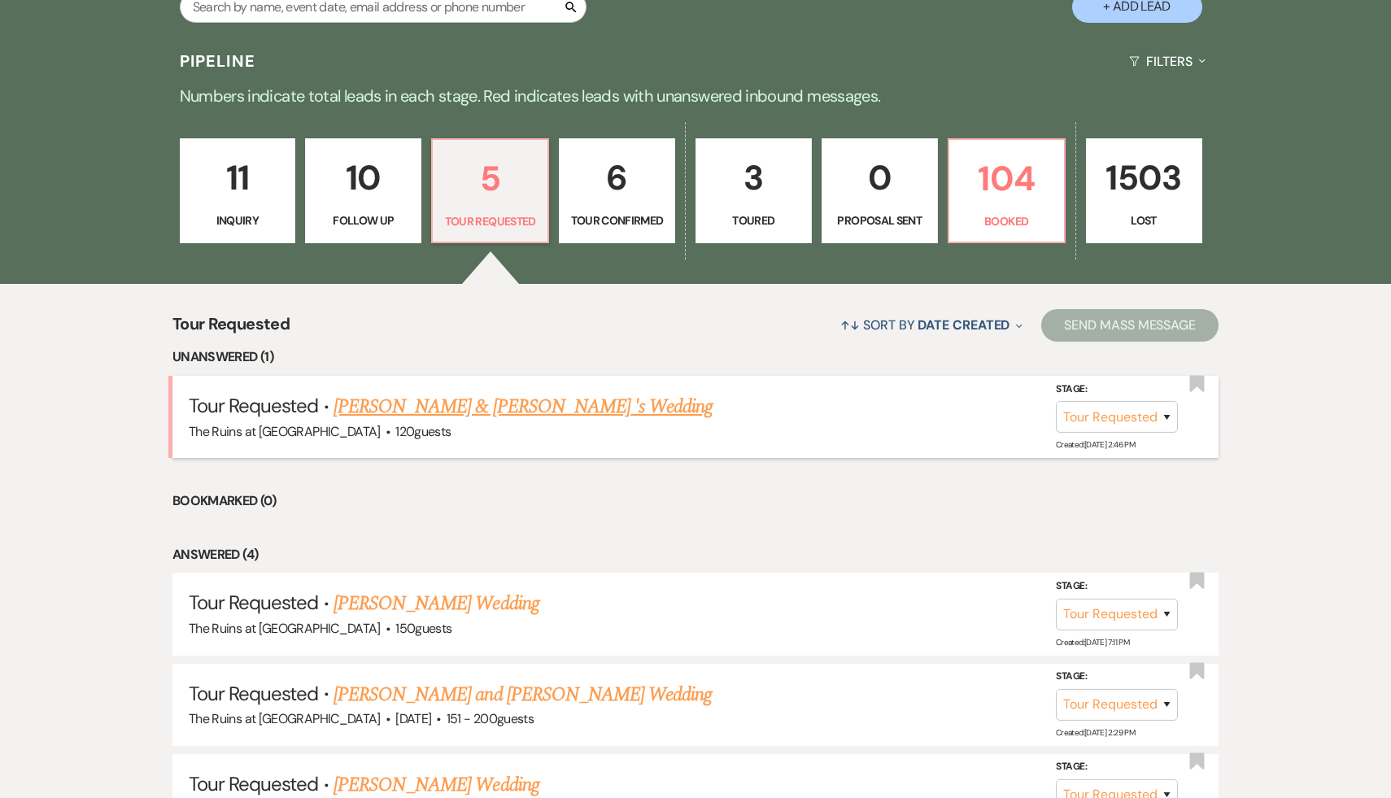
click at [534, 414] on link "Jessica Borey & Mark Picarello 's Wedding" at bounding box center [524, 406] width 380 height 29
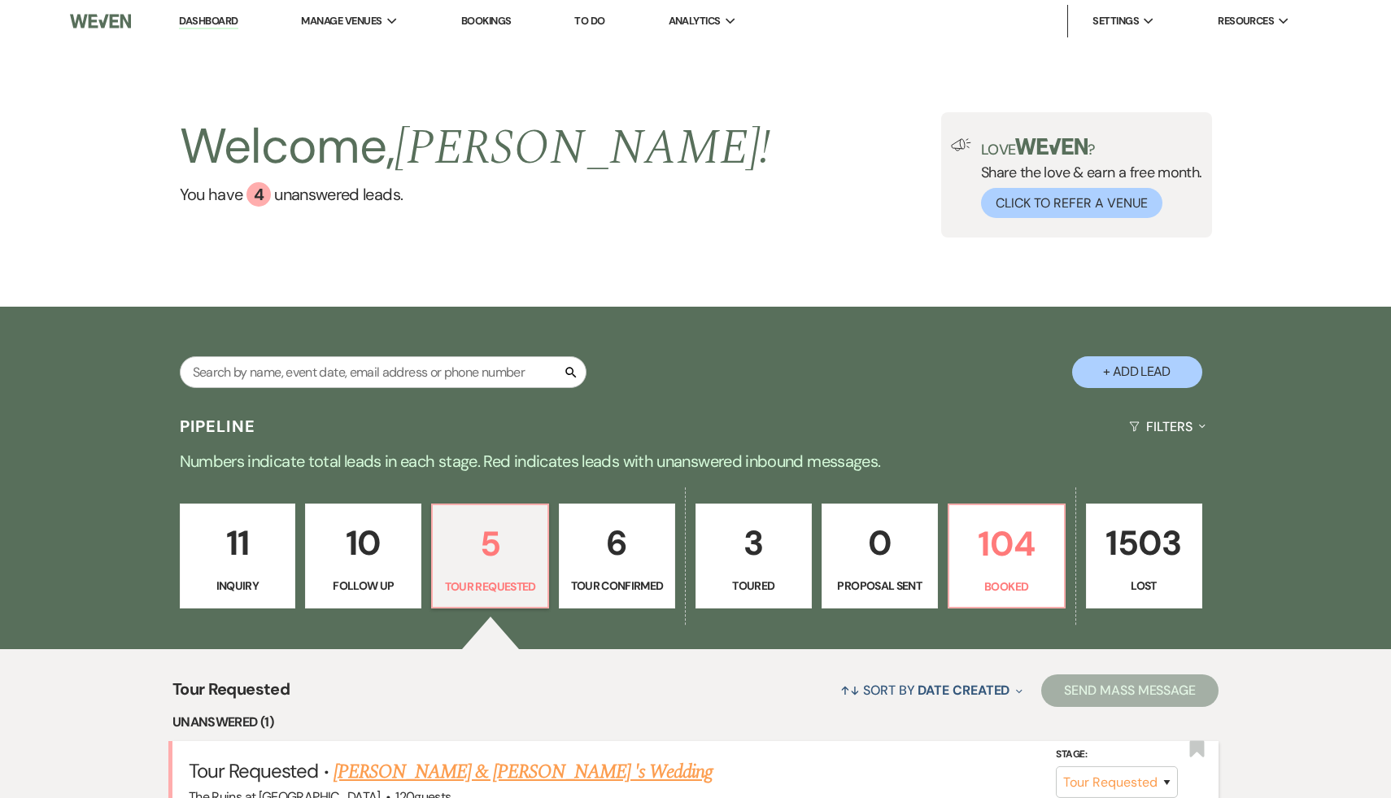
select select "2"
select select "20"
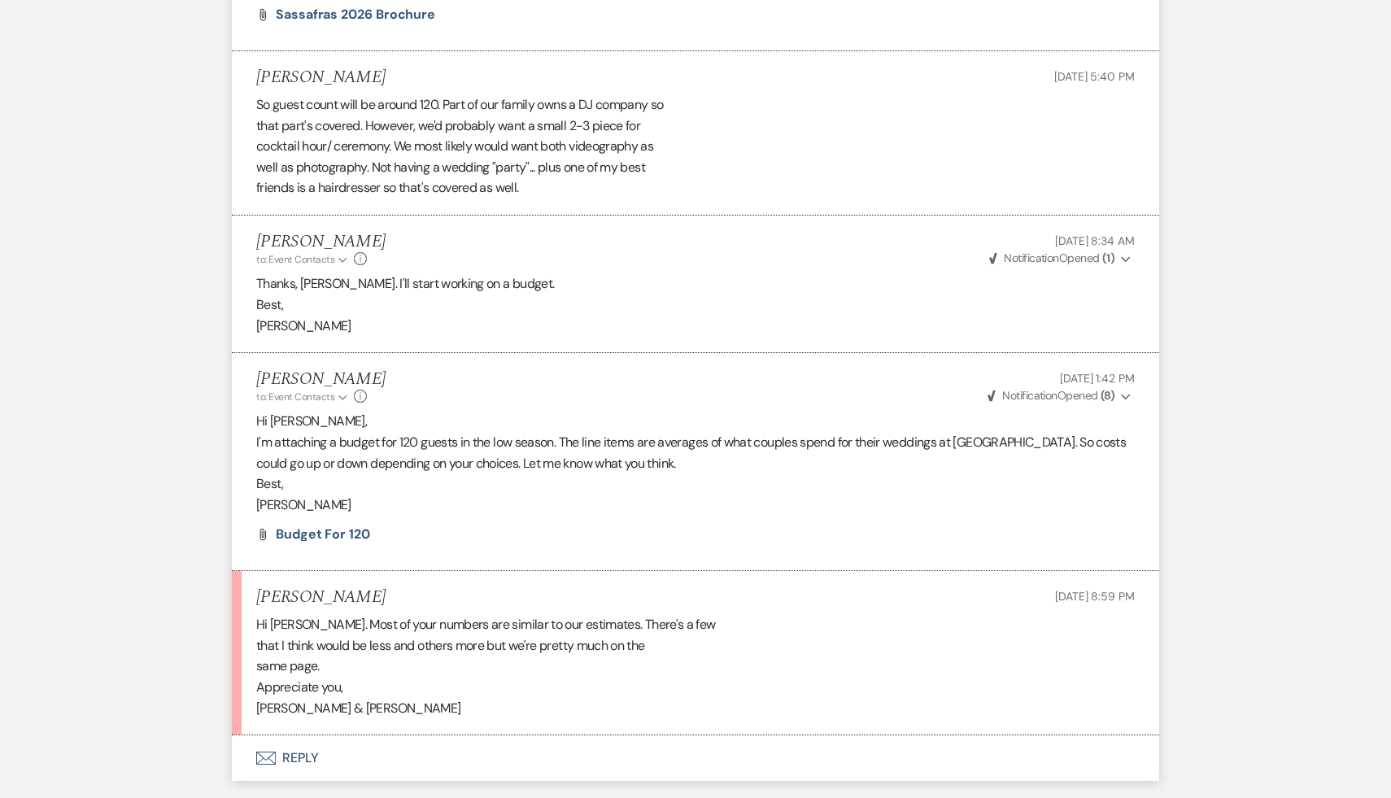
scroll to position [2121, 0]
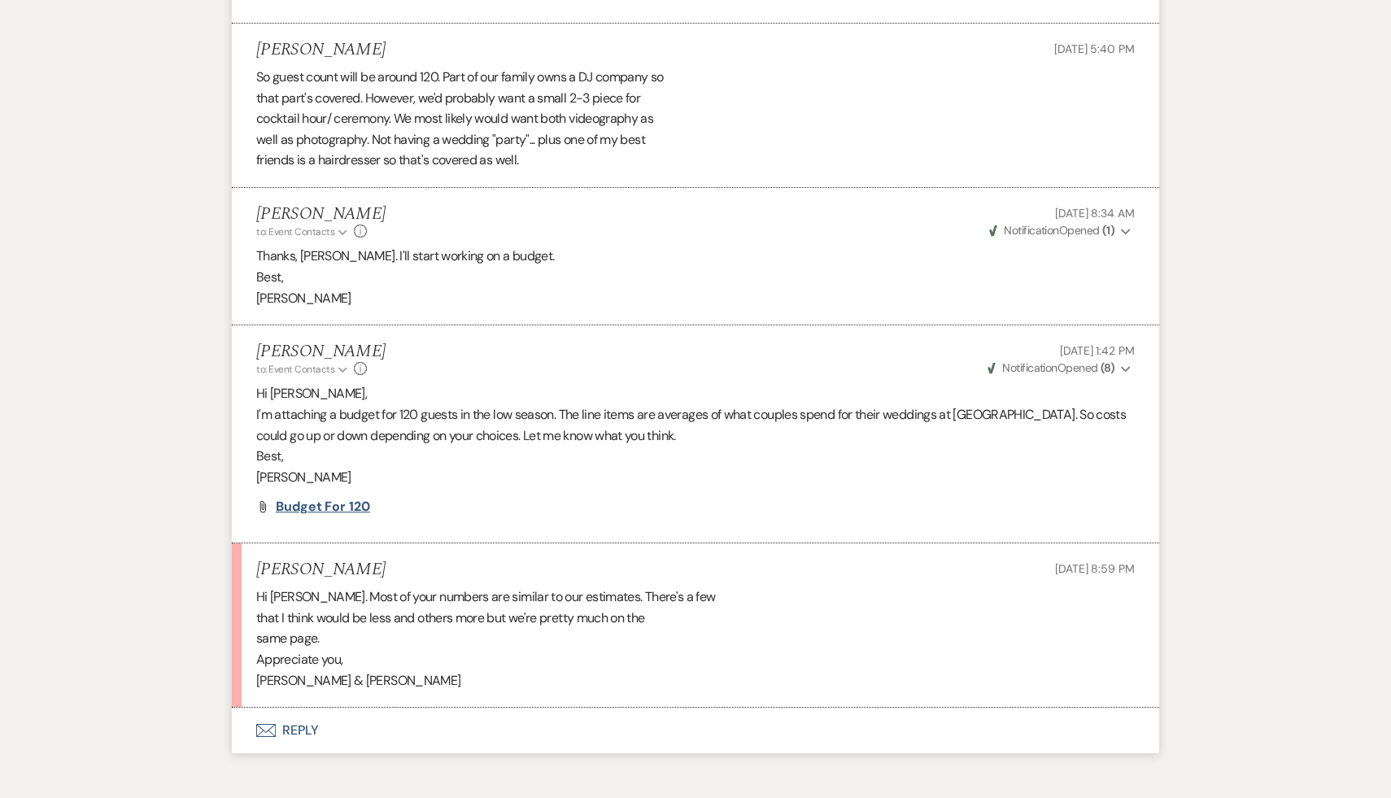
click at [341, 507] on span "Budget for 120" at bounding box center [323, 506] width 94 height 17
click at [303, 727] on button "Envelope Reply" at bounding box center [695, 731] width 927 height 46
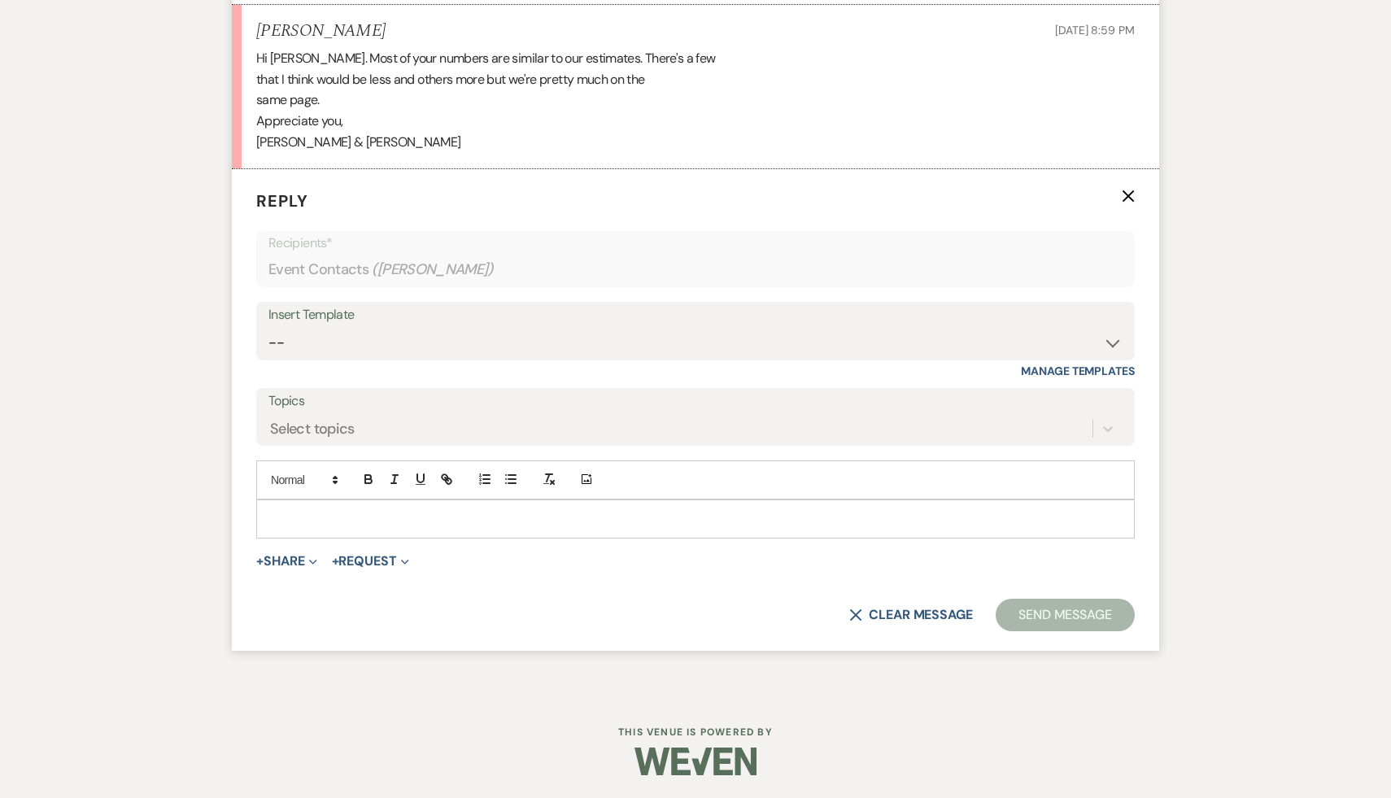
scroll to position [2660, 0]
click at [1111, 338] on select "-- Weven Planning Portal Introduction (Booked Events) Initial Inquiry Response …" at bounding box center [695, 342] width 854 height 32
select select "1434"
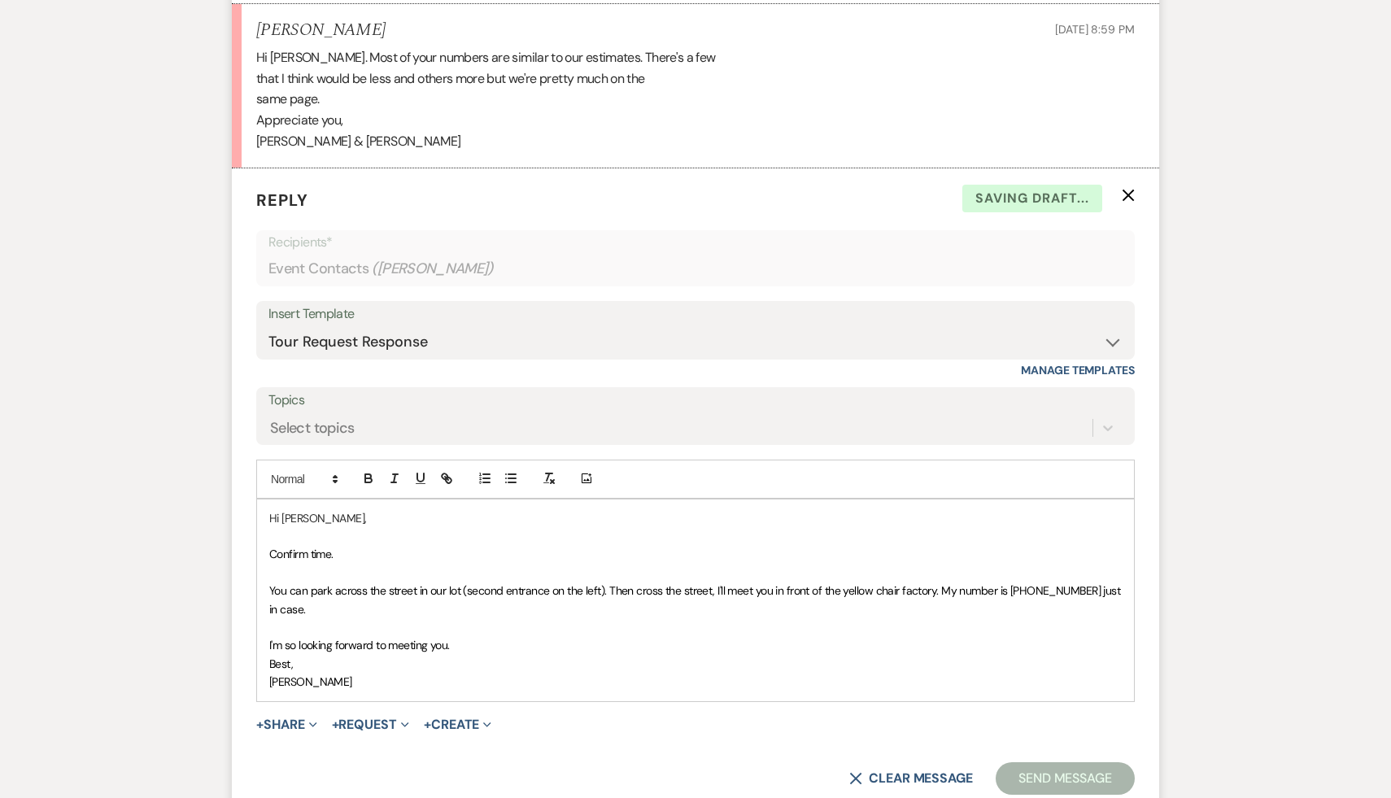
click at [484, 536] on p at bounding box center [695, 536] width 853 height 18
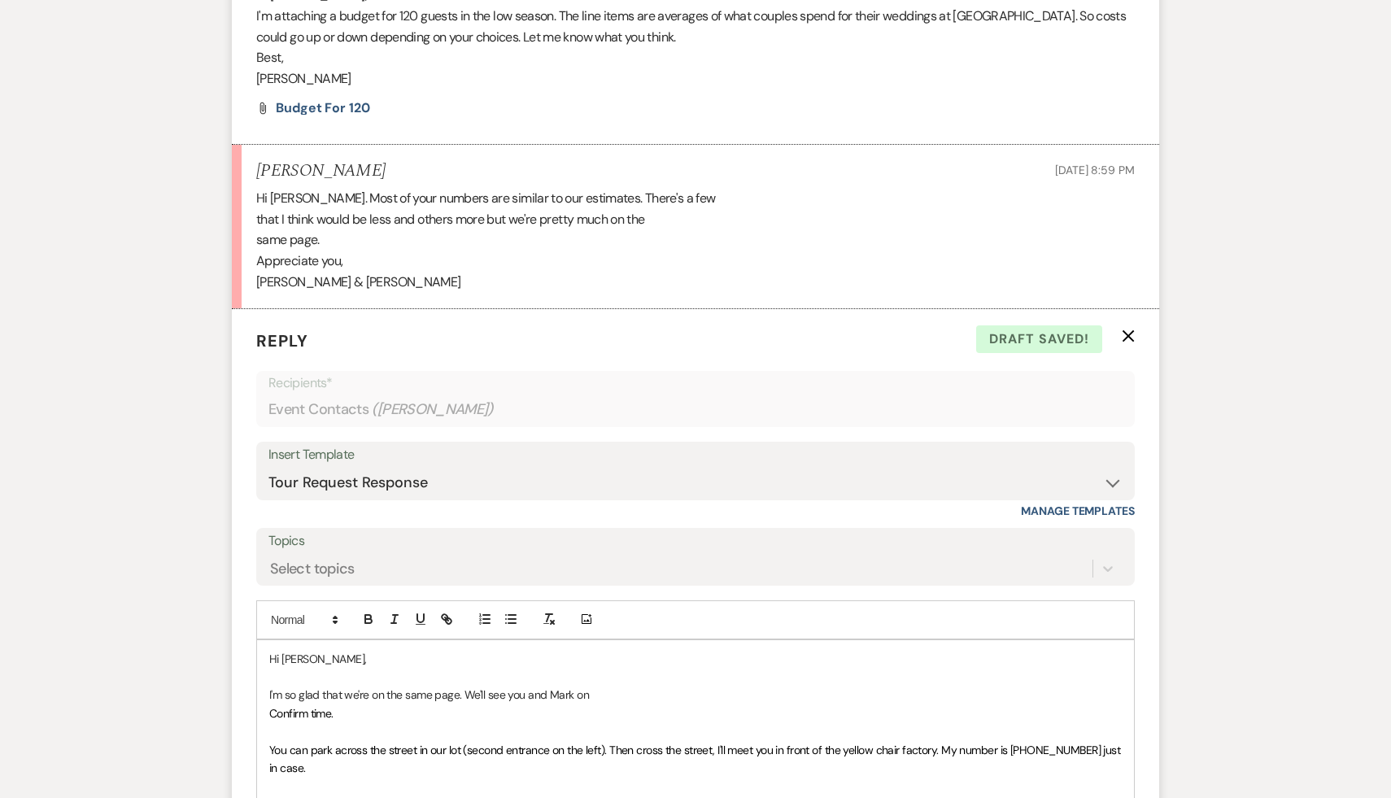
scroll to position [2518, 0]
click at [347, 720] on p "Confirm time." at bounding box center [695, 715] width 853 height 18
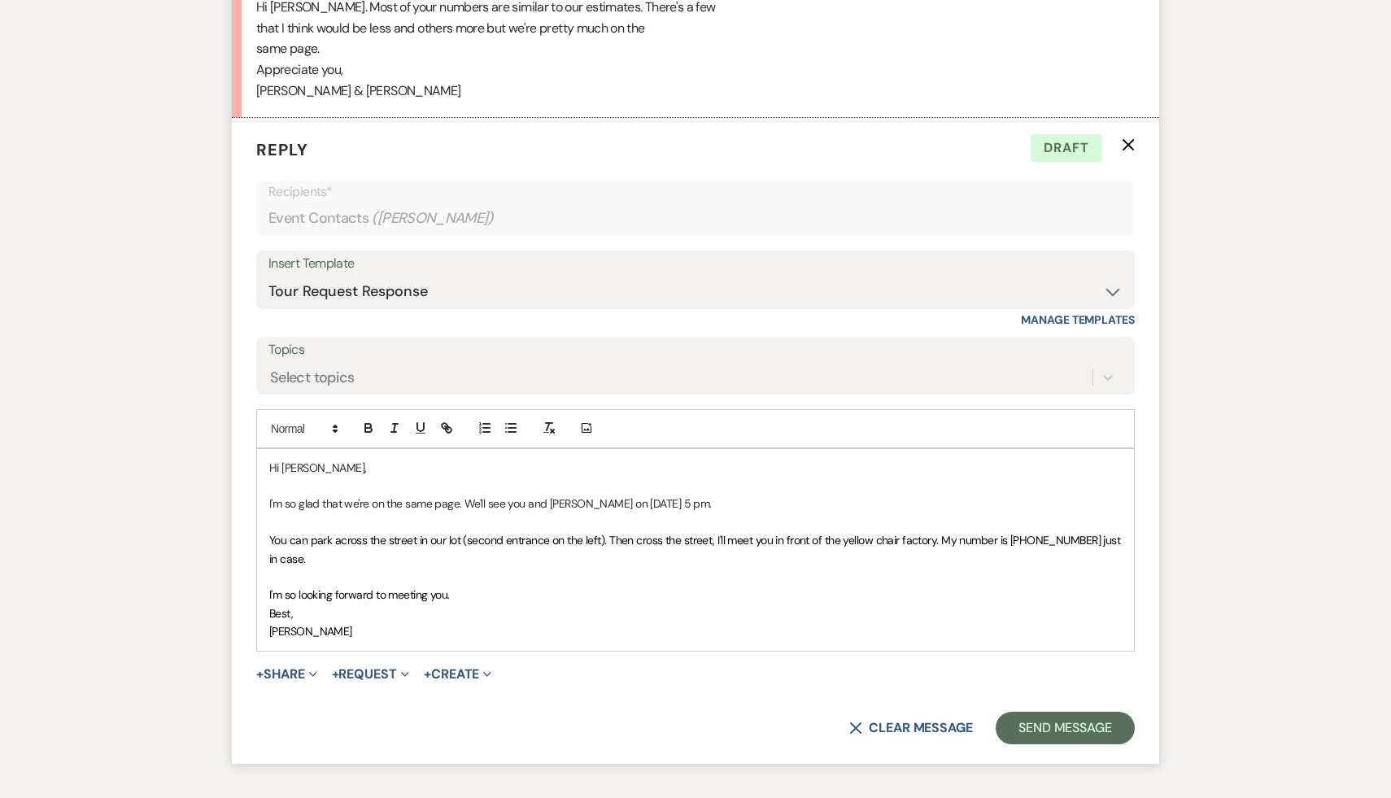
scroll to position [2712, 0]
click at [1068, 731] on button "Send Message" at bounding box center [1065, 726] width 139 height 33
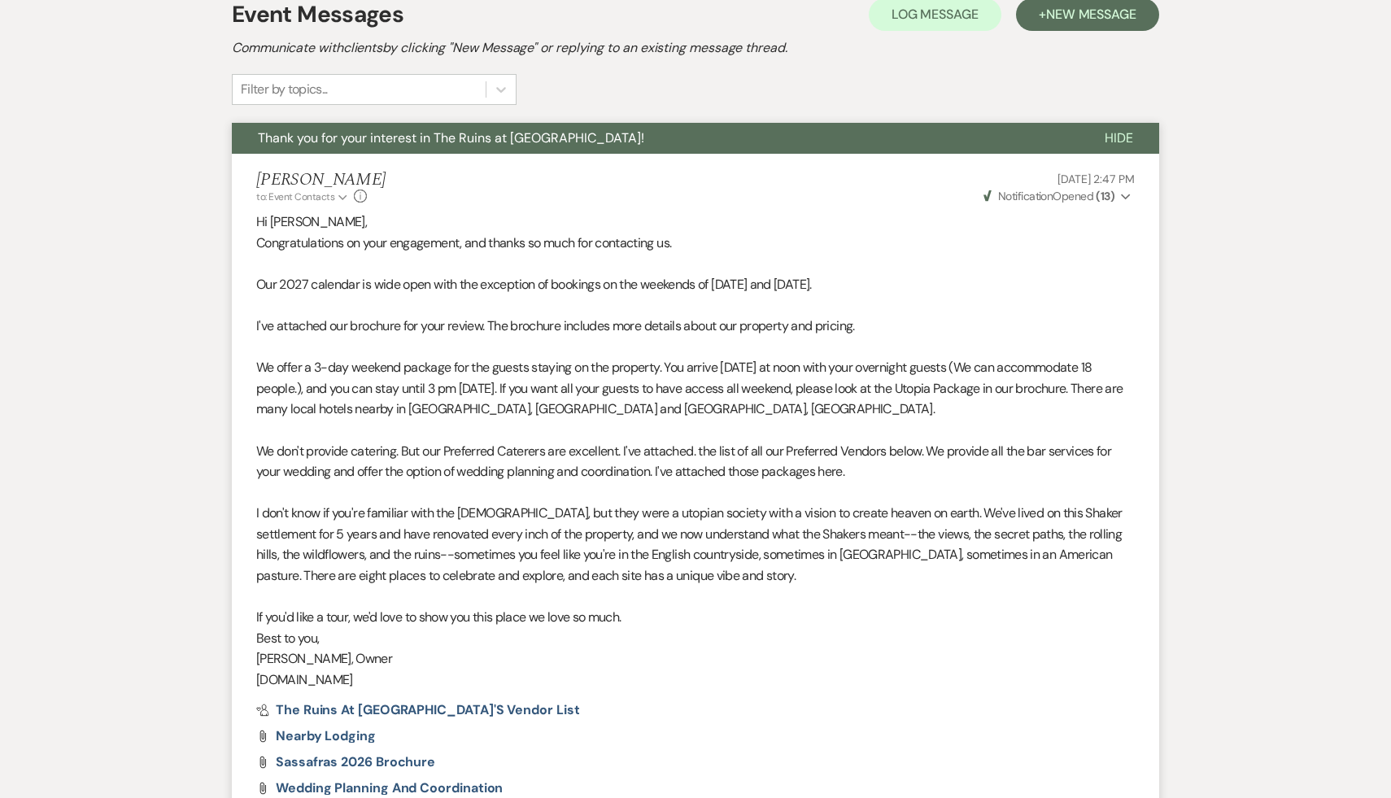
scroll to position [0, 0]
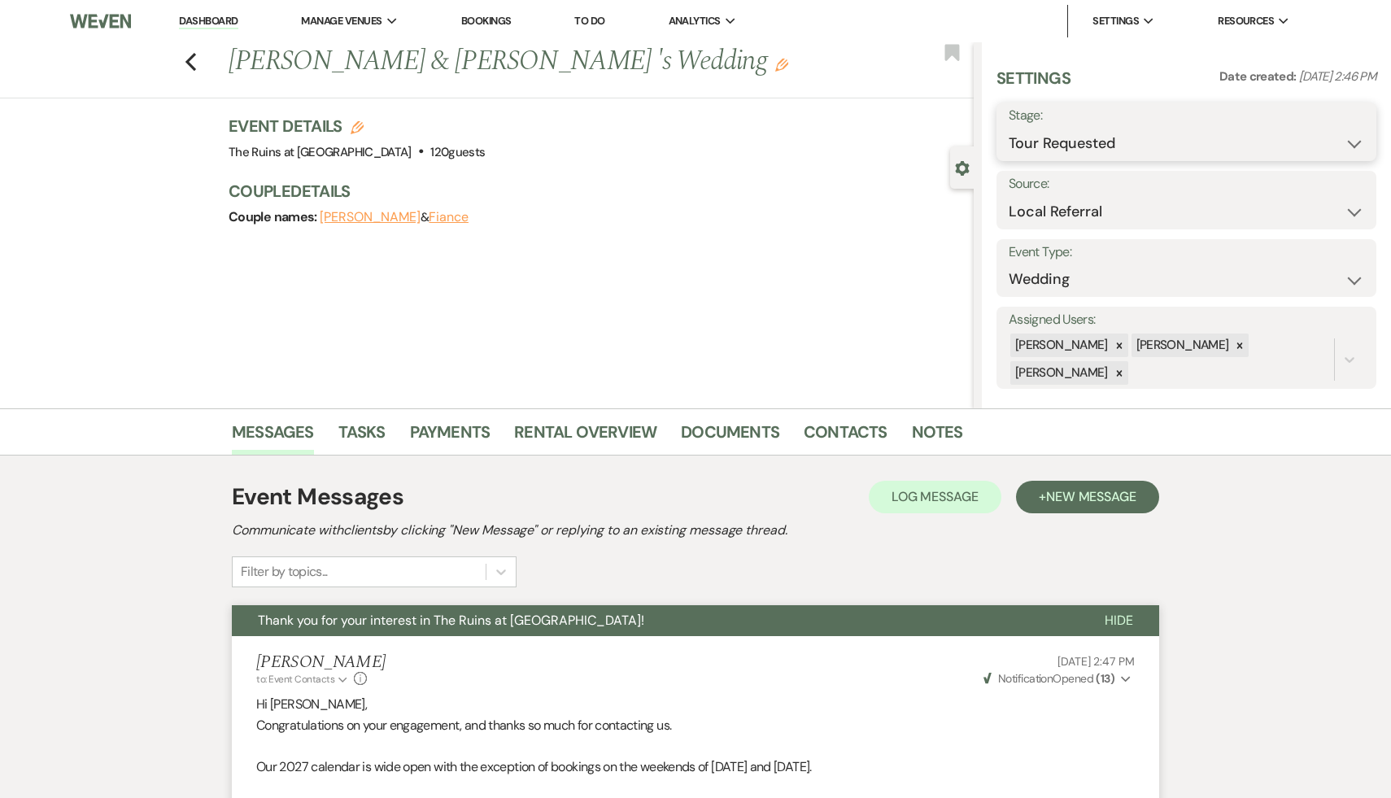
click at [1352, 142] on select "Inquiry Follow Up Tour Requested Tour Confirmed Toured Proposal Sent Booked Lost" at bounding box center [1186, 144] width 355 height 32
select select "4"
click at [1349, 124] on button "Save" at bounding box center [1336, 132] width 81 height 33
click at [192, 52] on icon "Previous" at bounding box center [191, 62] width 12 height 20
select select "2"
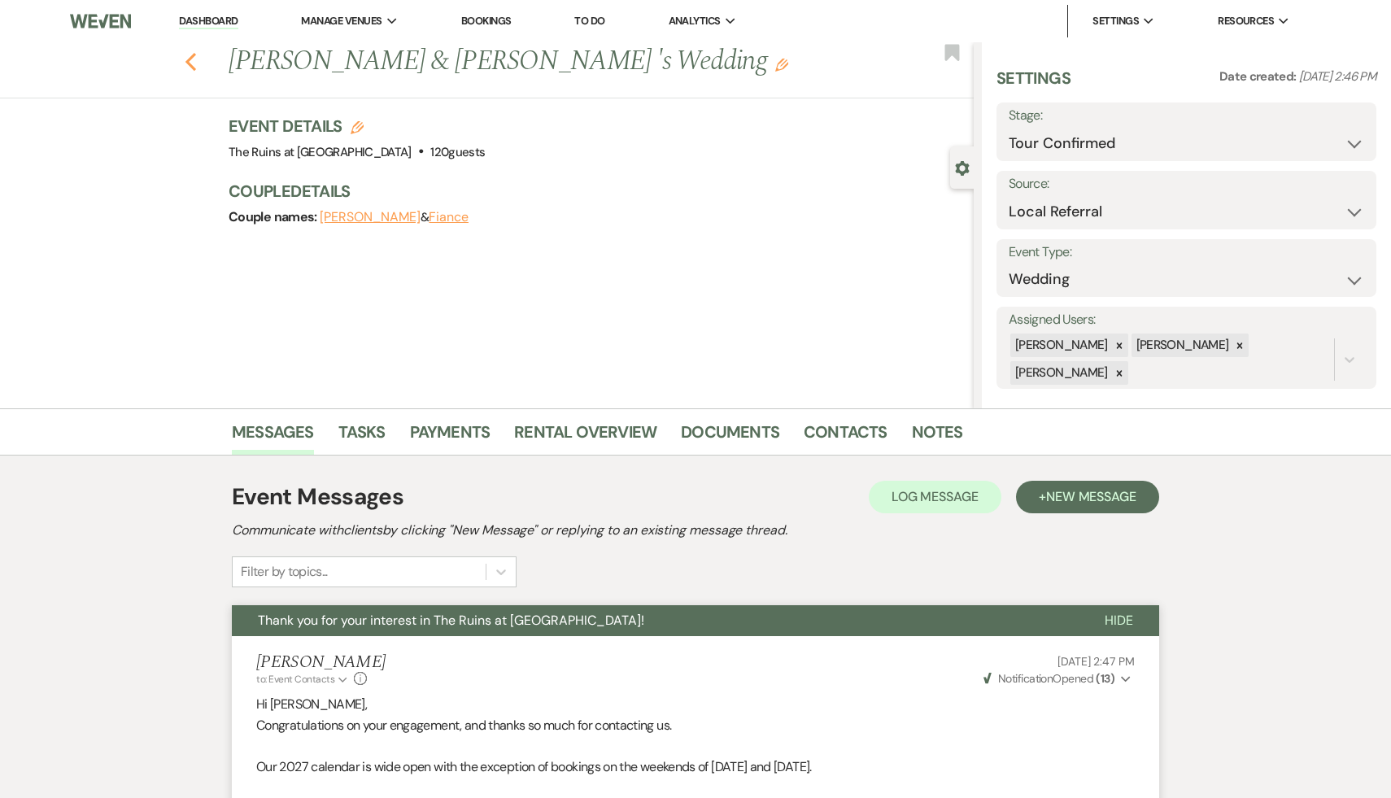
select select "2"
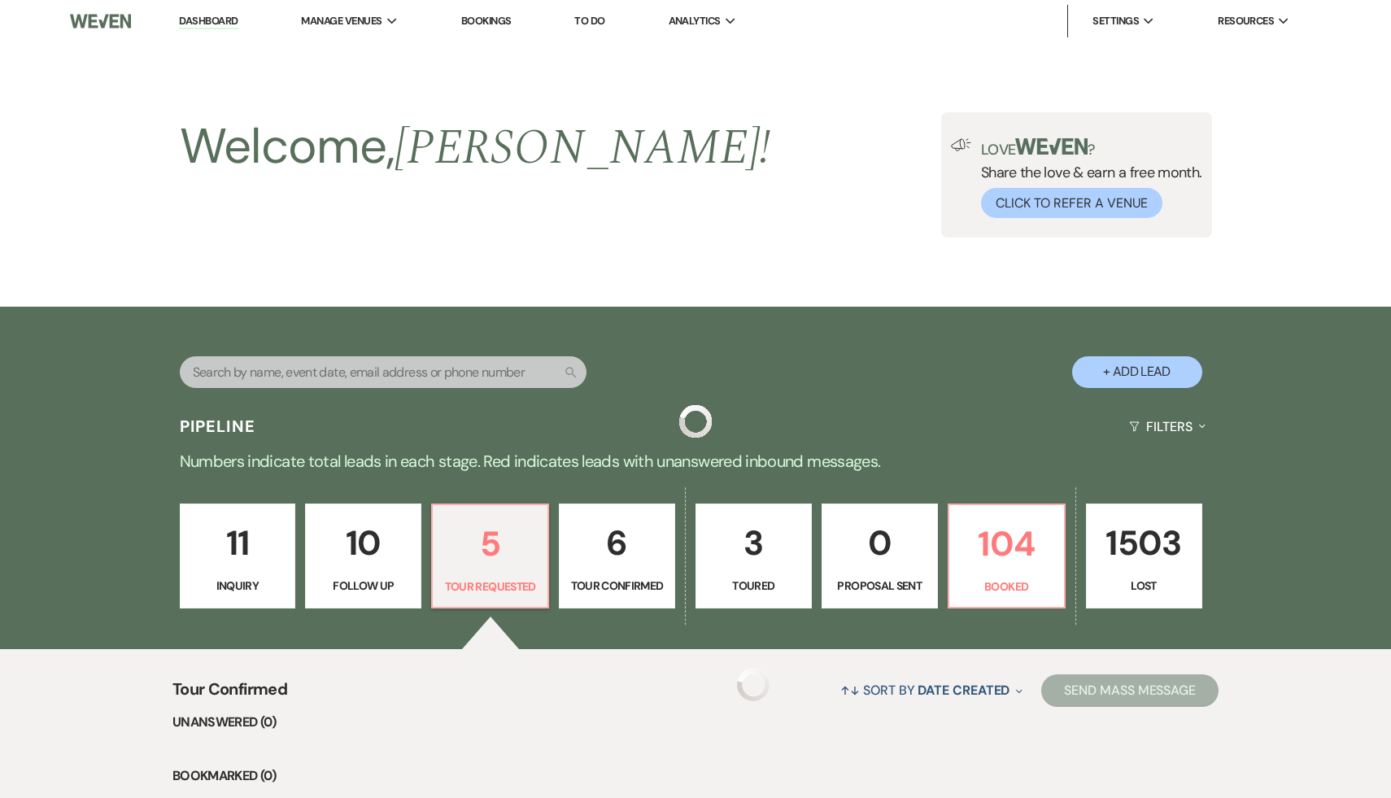
scroll to position [365, 0]
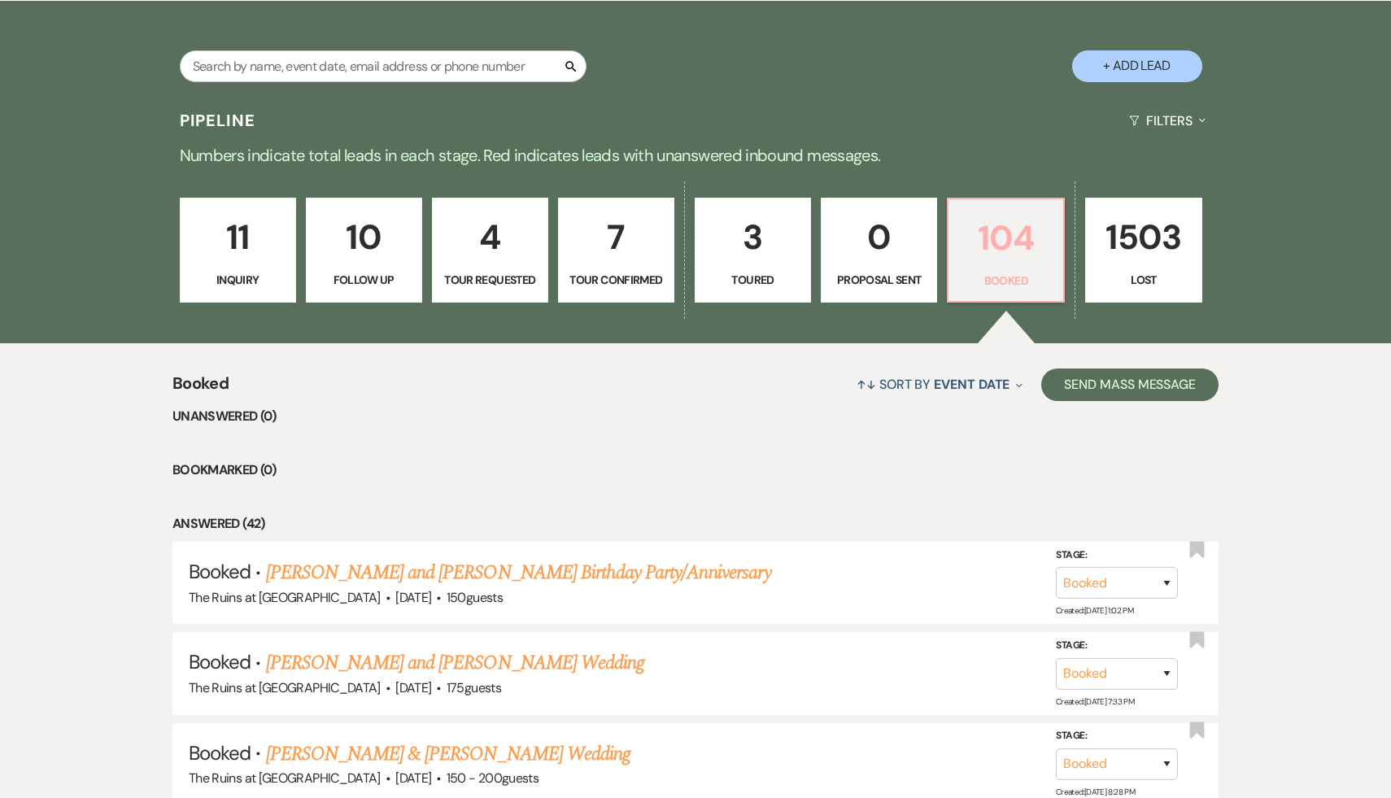
click at [1001, 238] on p "104" at bounding box center [1005, 238] width 95 height 55
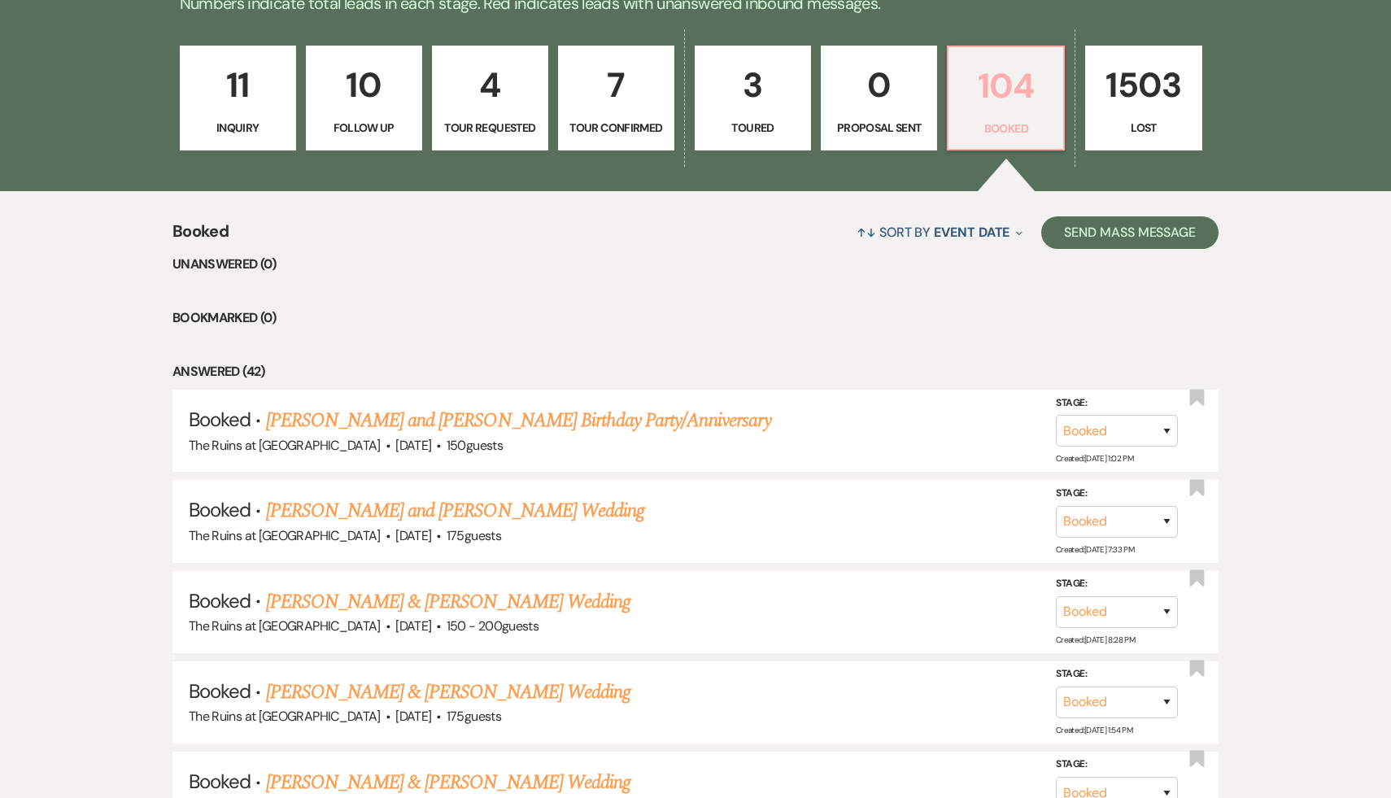
scroll to position [460, 0]
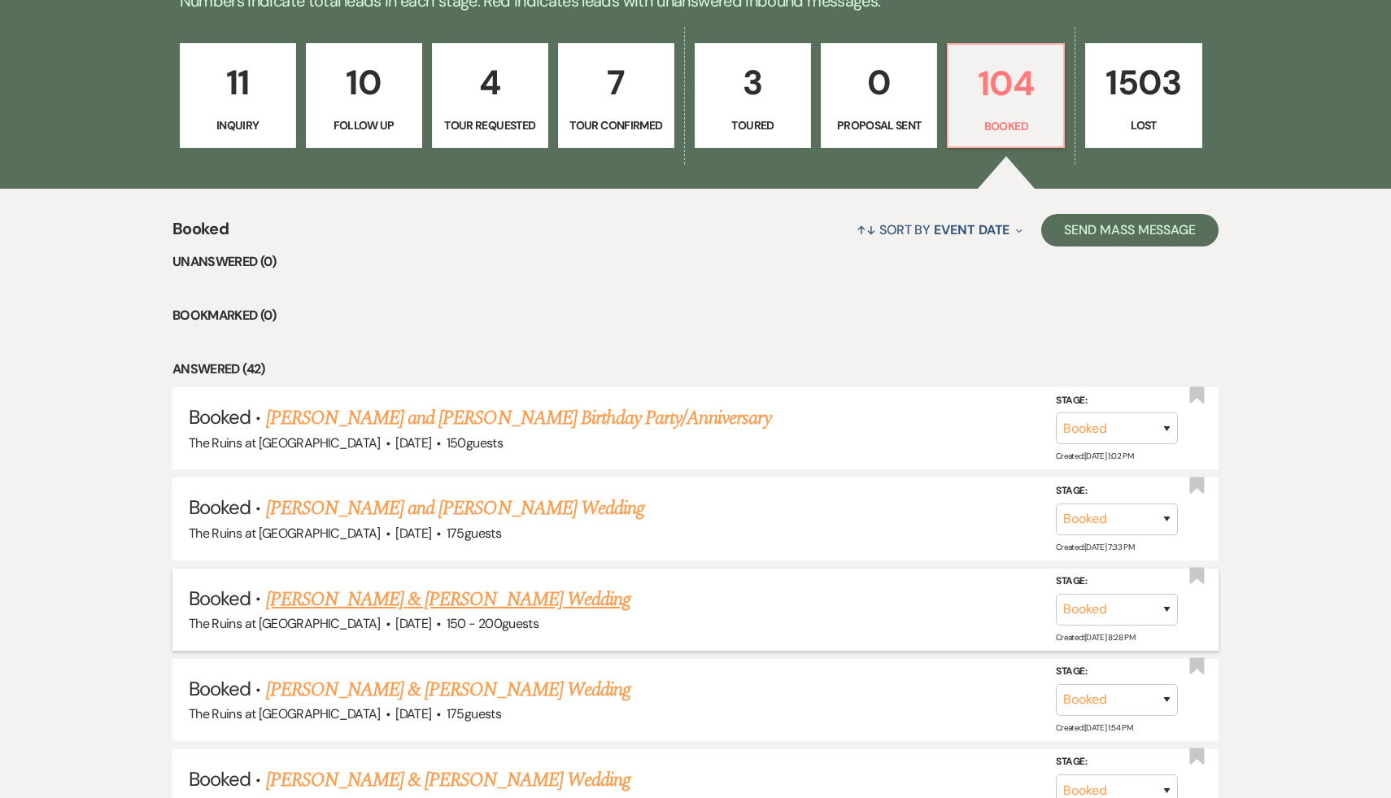
click at [460, 599] on link "[PERSON_NAME] & [PERSON_NAME] Wedding" at bounding box center [448, 599] width 364 height 29
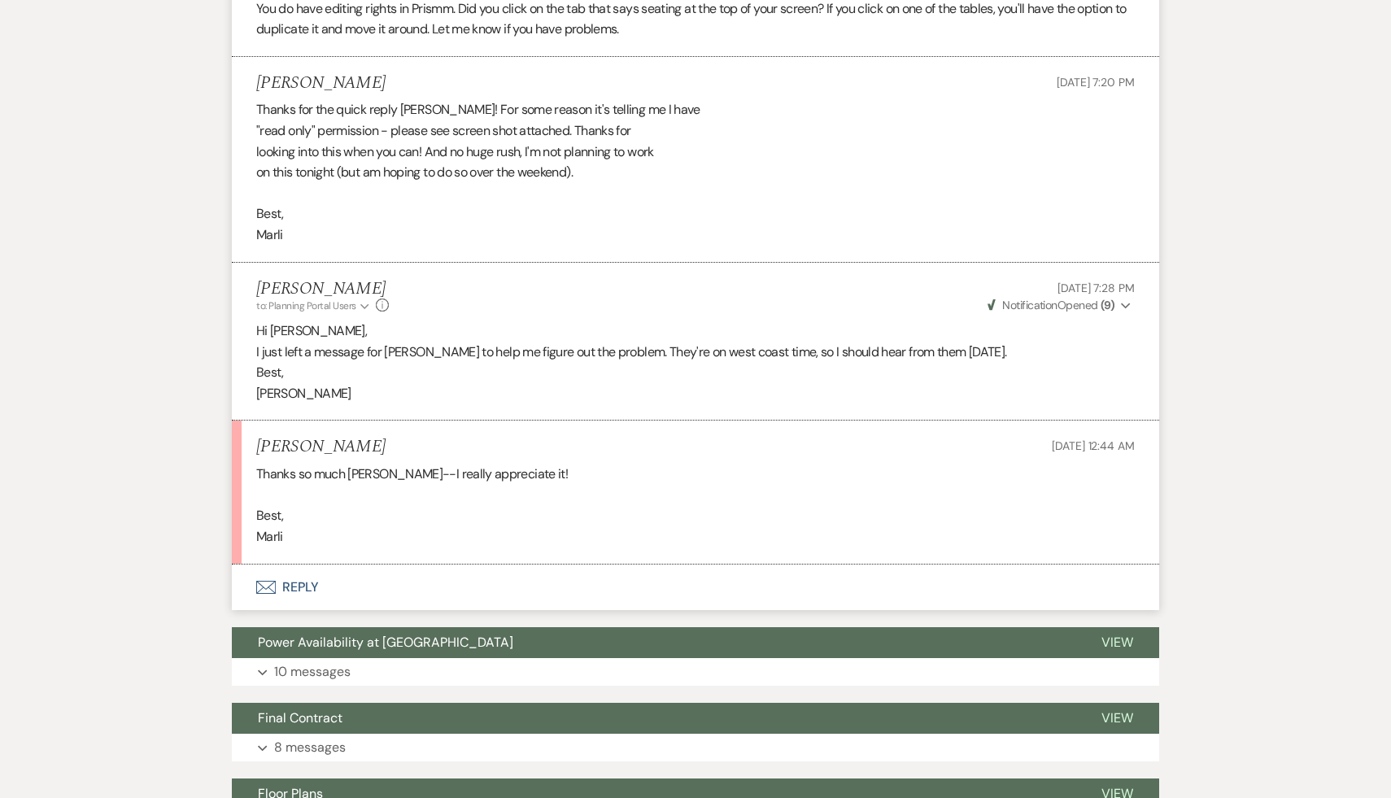
scroll to position [3858, 0]
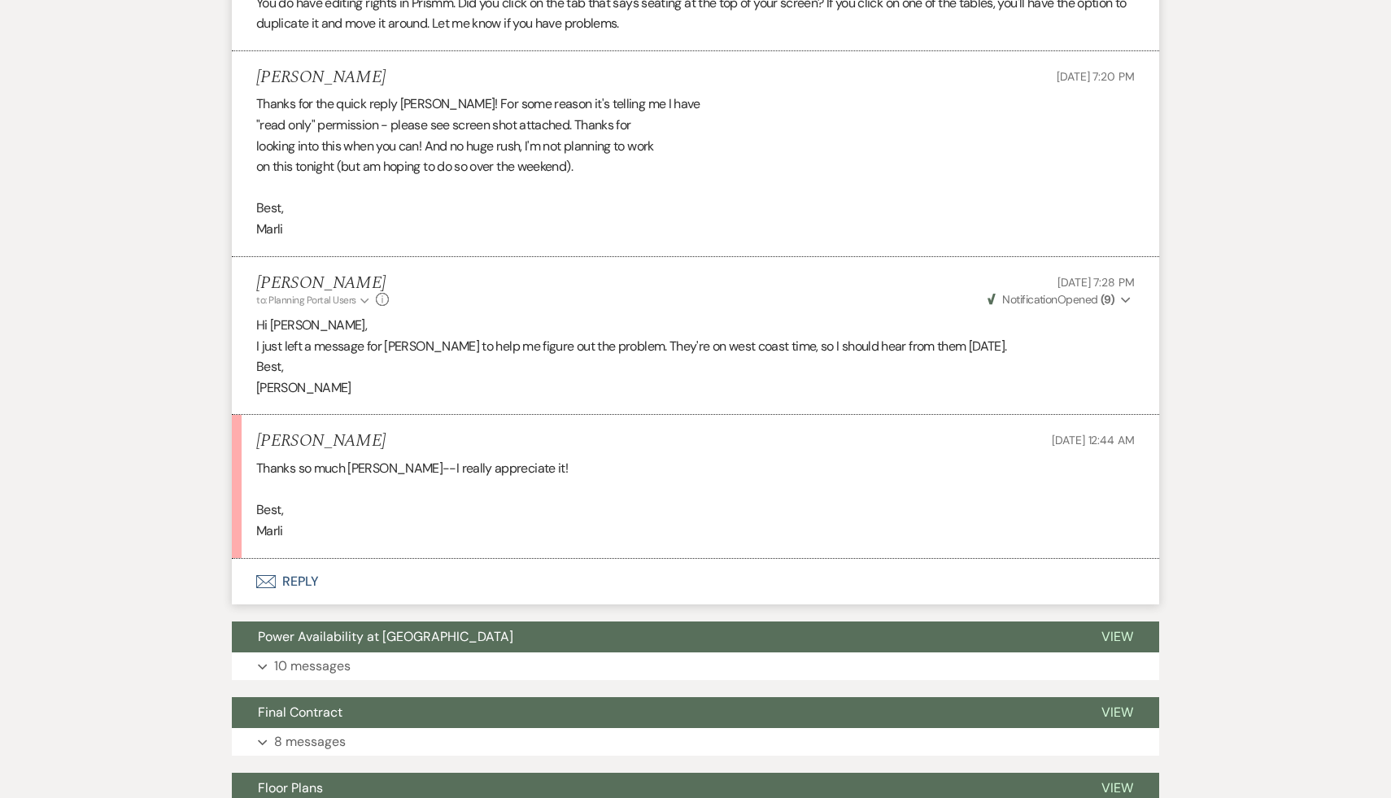
click at [292, 582] on button "Envelope Reply" at bounding box center [695, 582] width 927 height 46
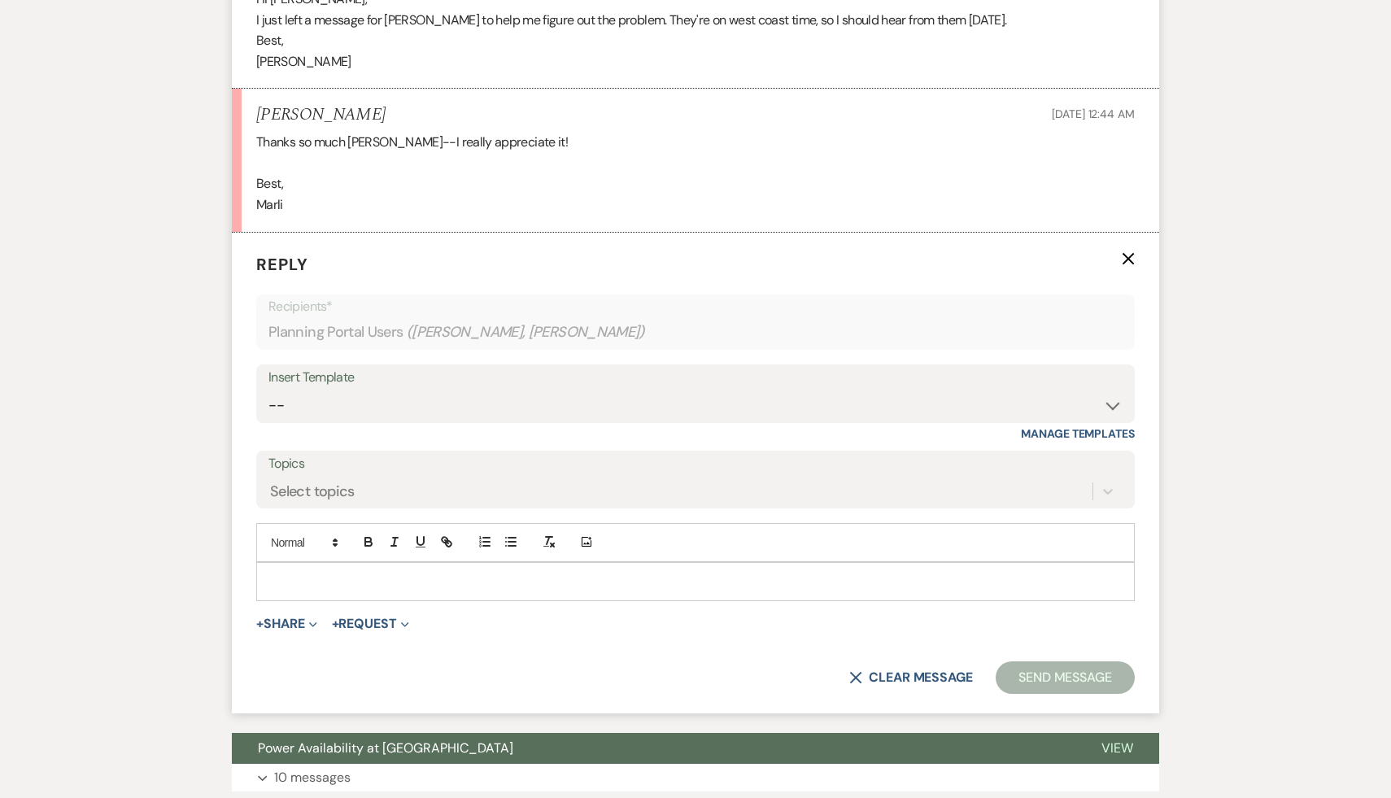
scroll to position [4185, 0]
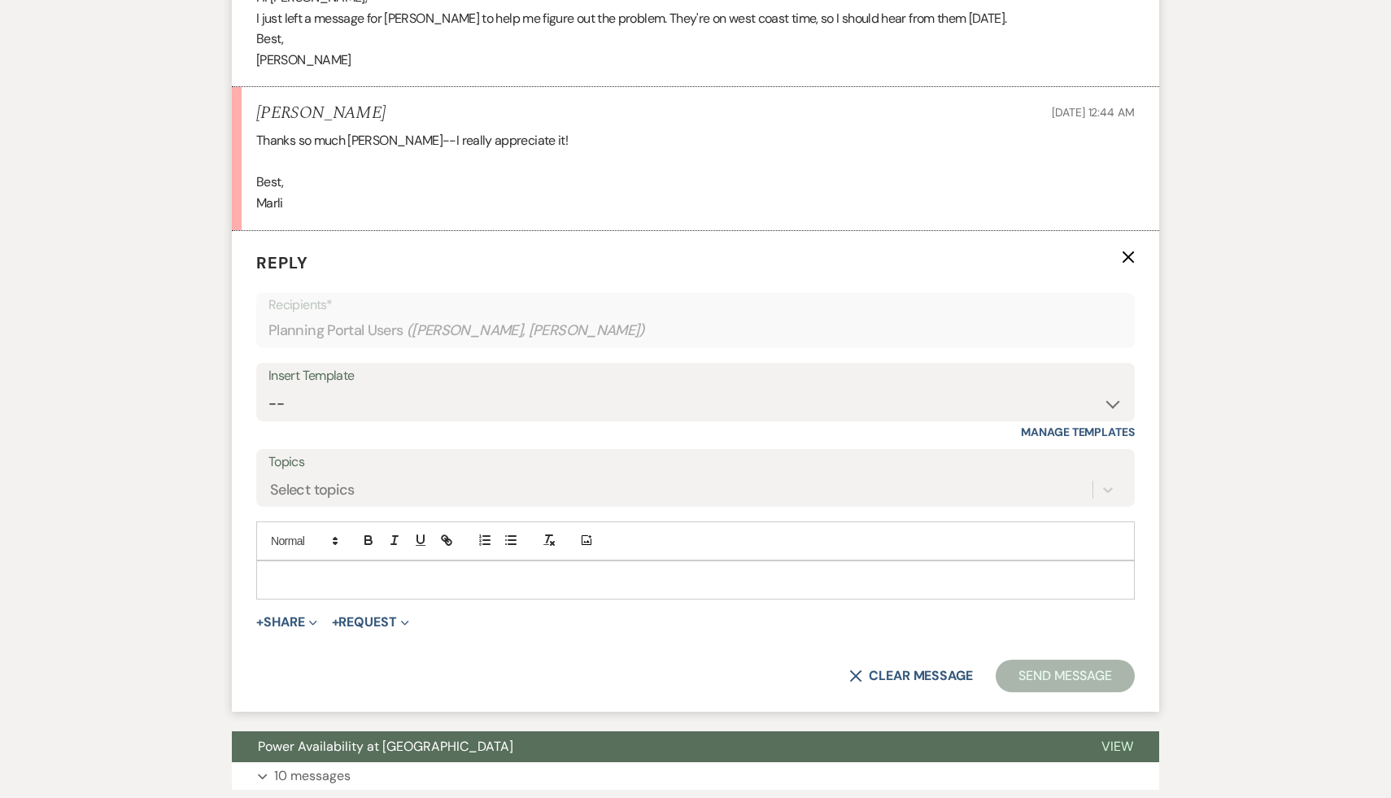
click at [292, 582] on p at bounding box center [695, 580] width 853 height 18
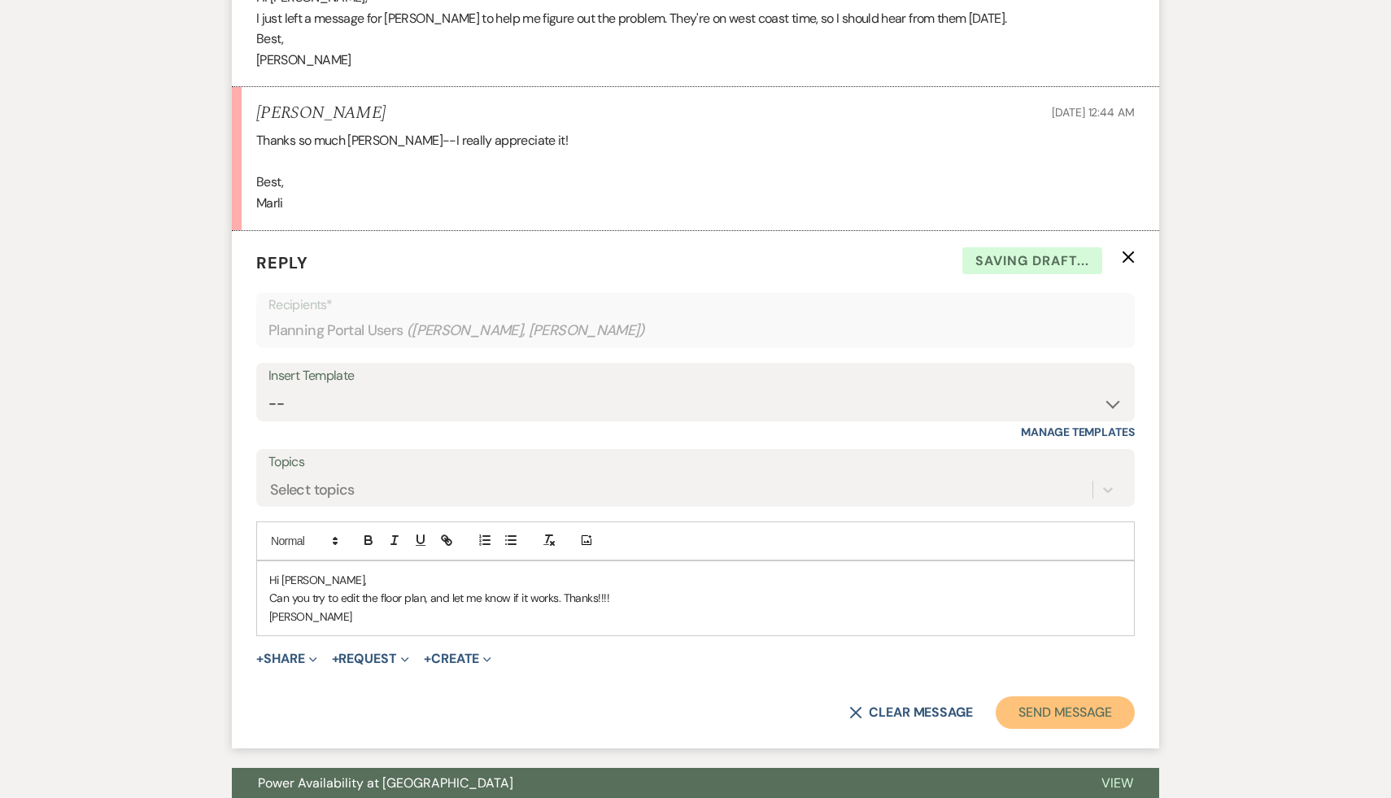
click at [1061, 717] on button "Send Message" at bounding box center [1065, 712] width 139 height 33
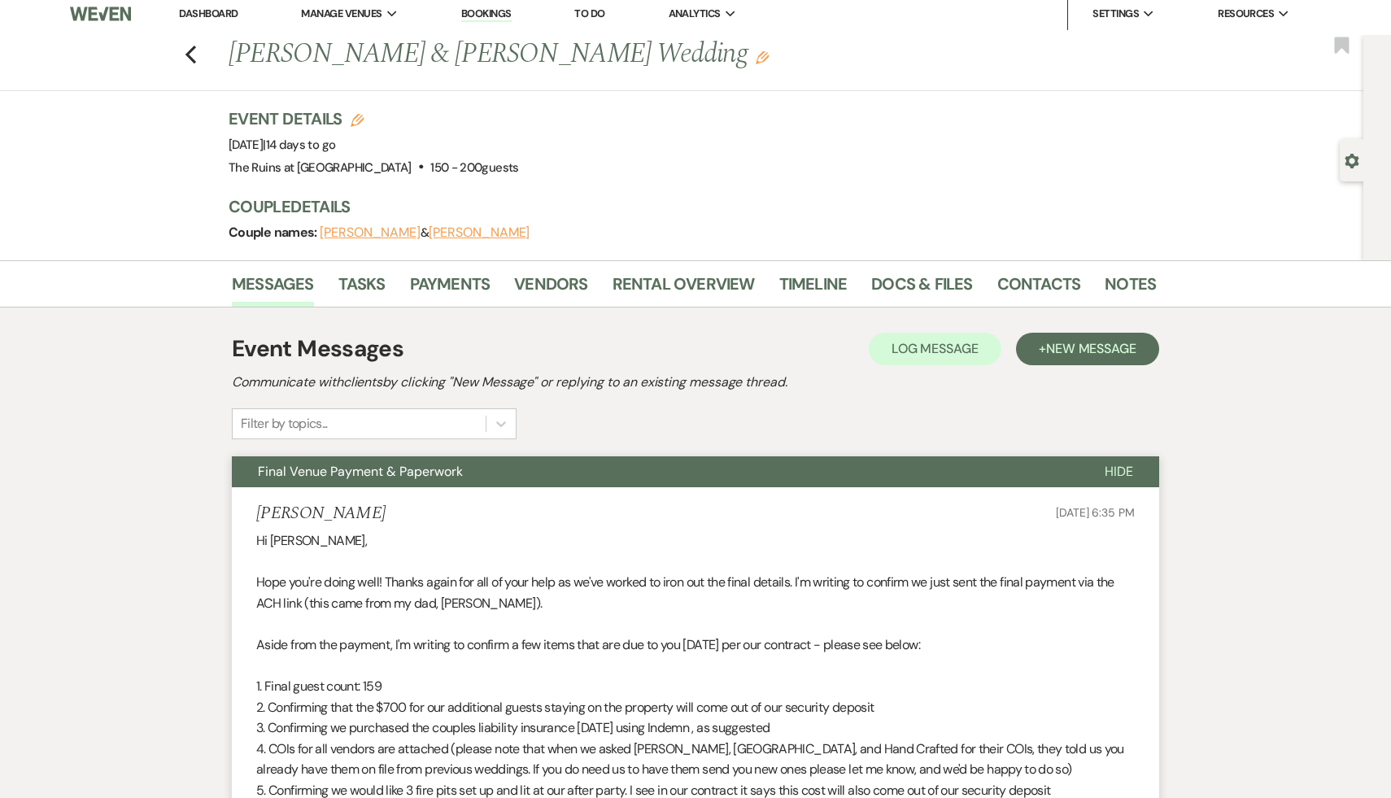
scroll to position [0, 0]
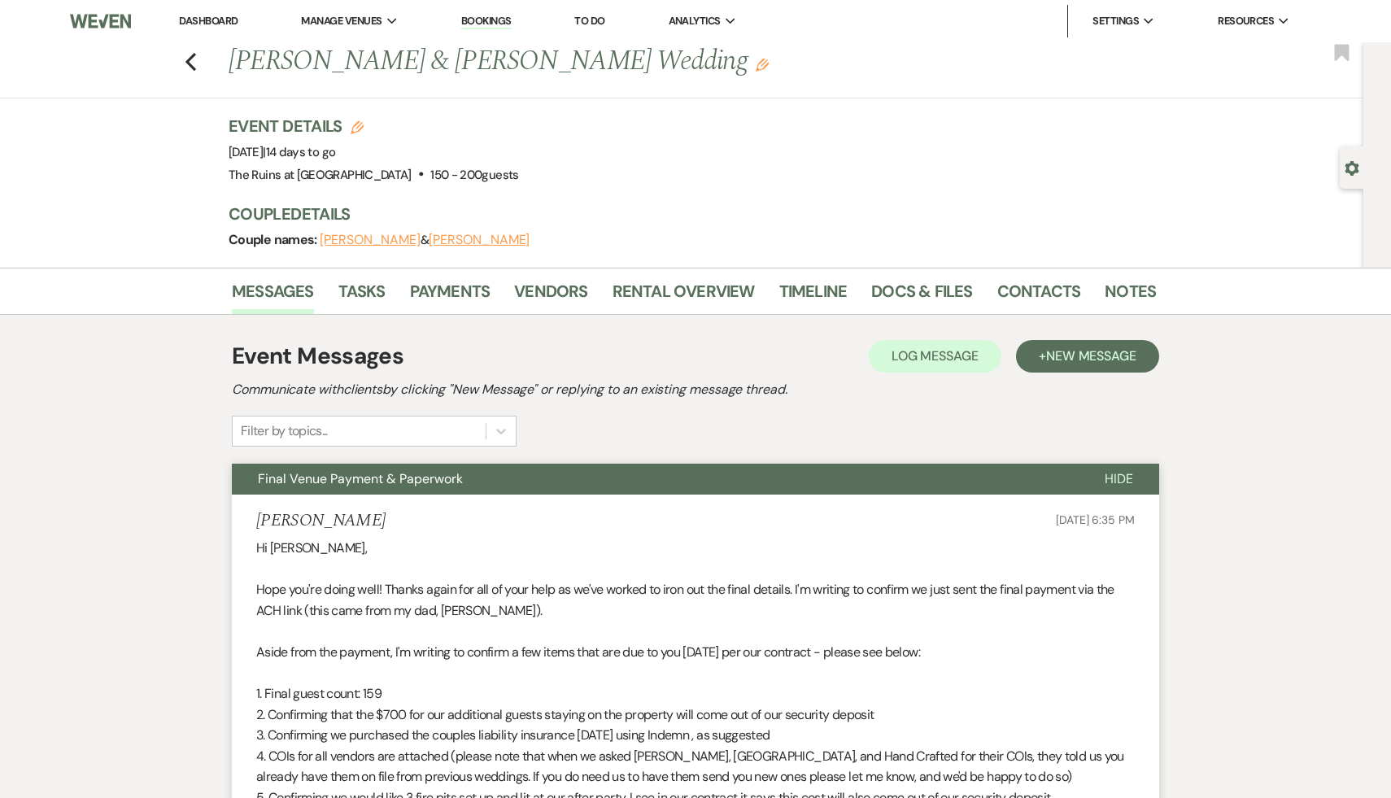
click at [210, 20] on link "Dashboard" at bounding box center [208, 21] width 59 height 14
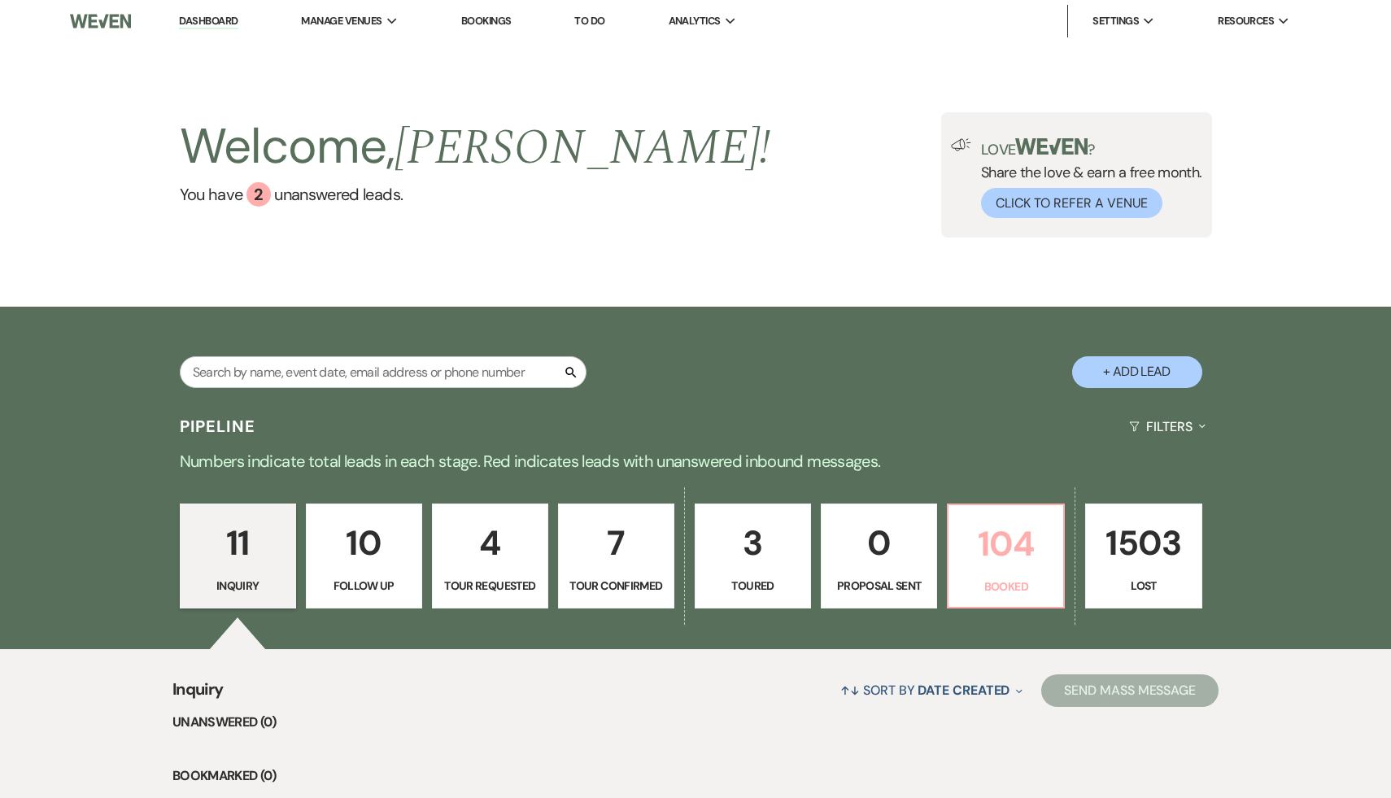
click at [1010, 541] on p "104" at bounding box center [1005, 544] width 95 height 55
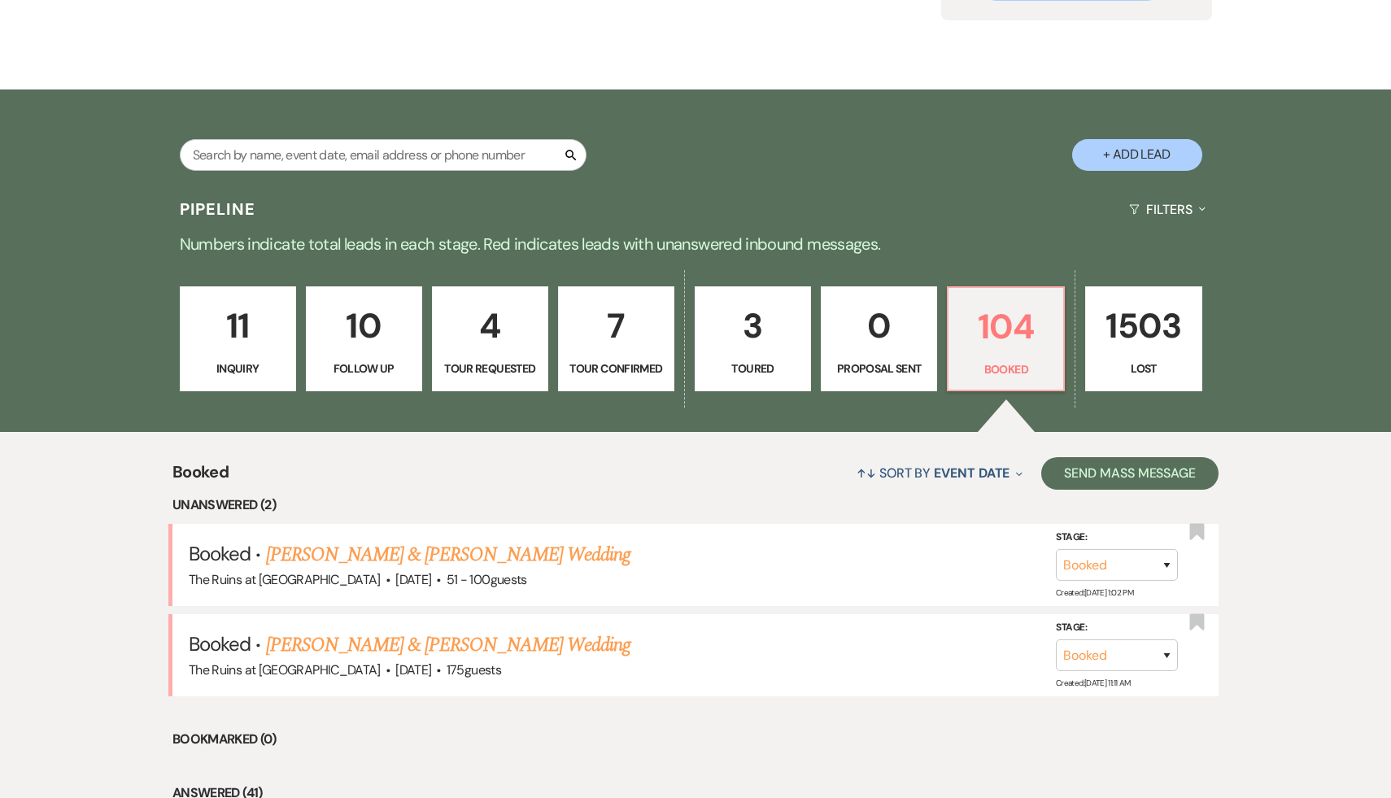
scroll to position [234, 0]
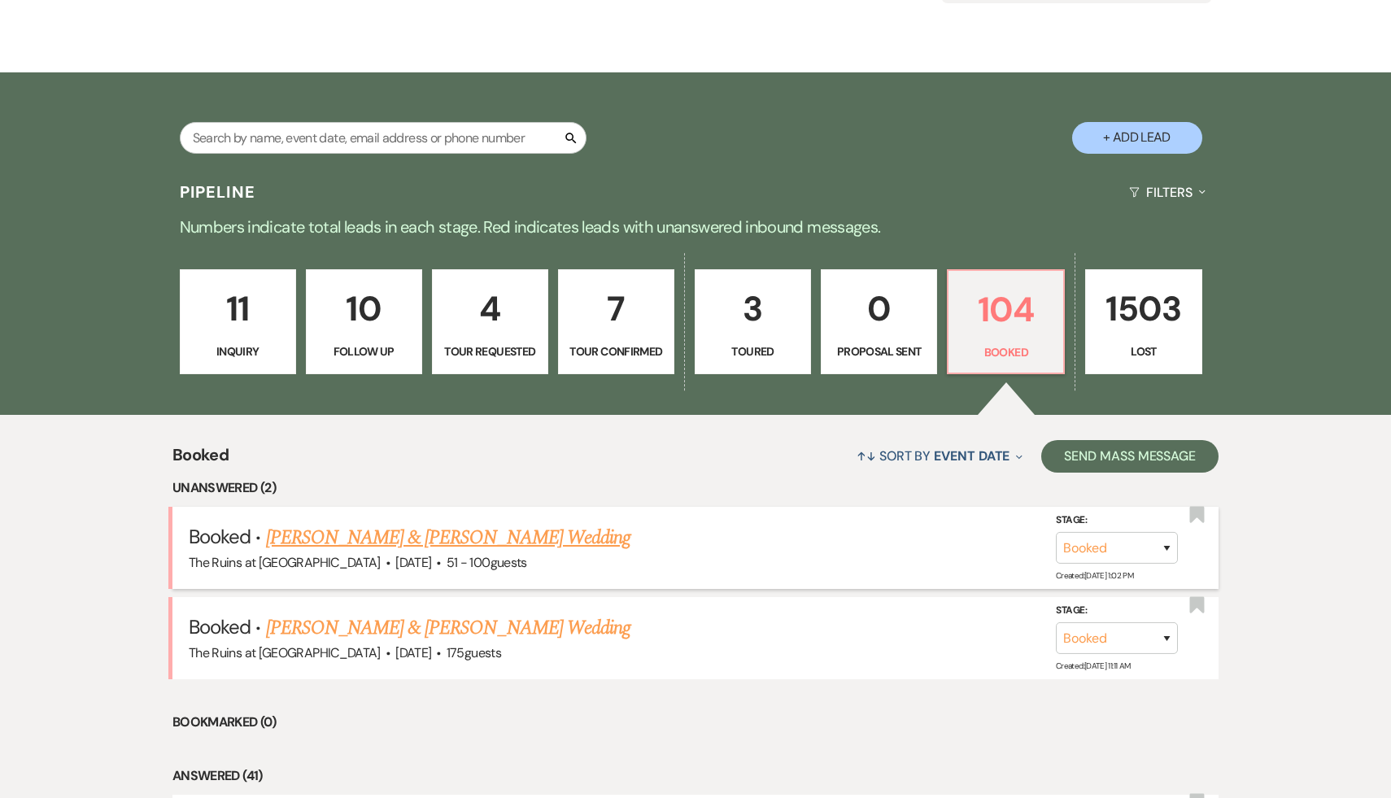
click at [530, 534] on link "Dan Shaughnessy & Whitney Michel's Wedding" at bounding box center [448, 537] width 364 height 29
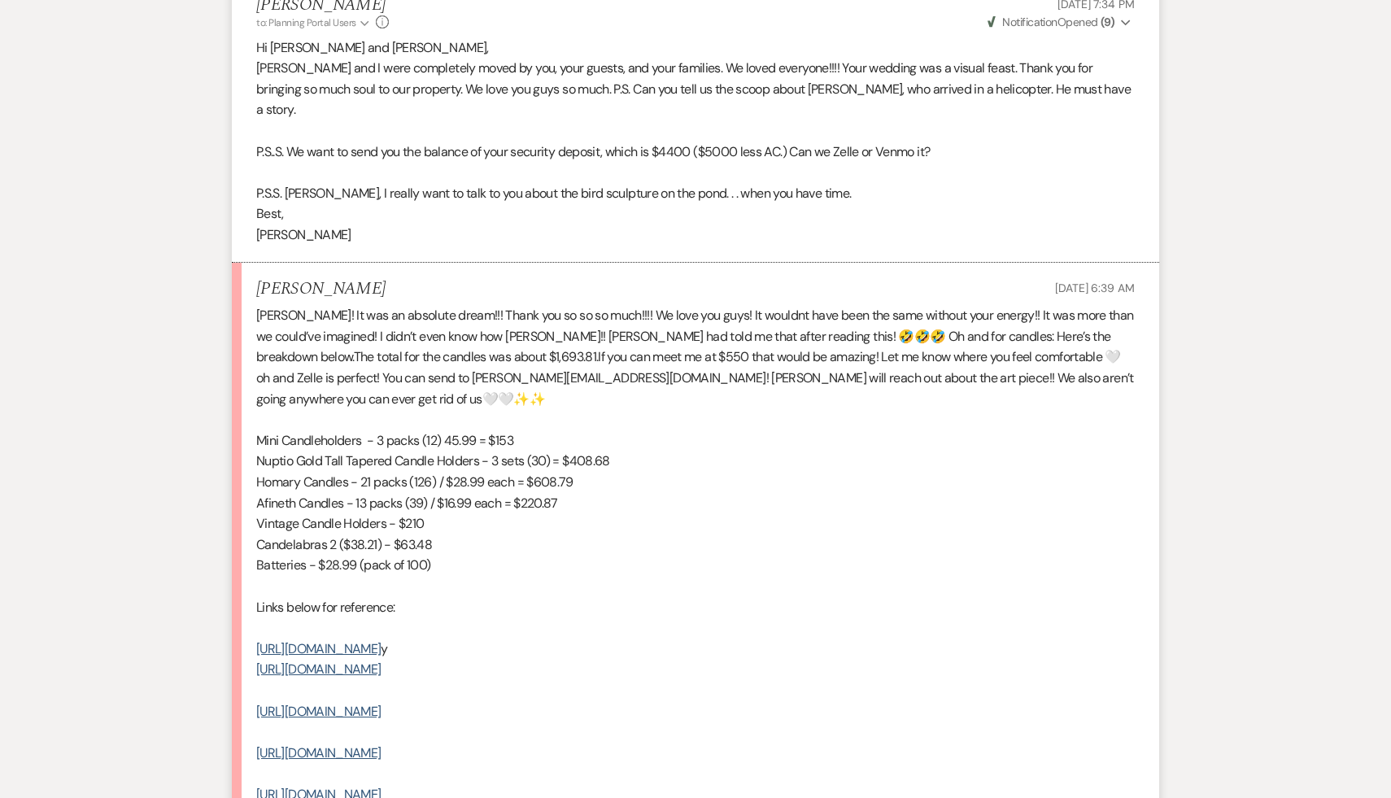
scroll to position [518, 0]
click at [620, 595] on p "Links below for reference:" at bounding box center [695, 605] width 879 height 21
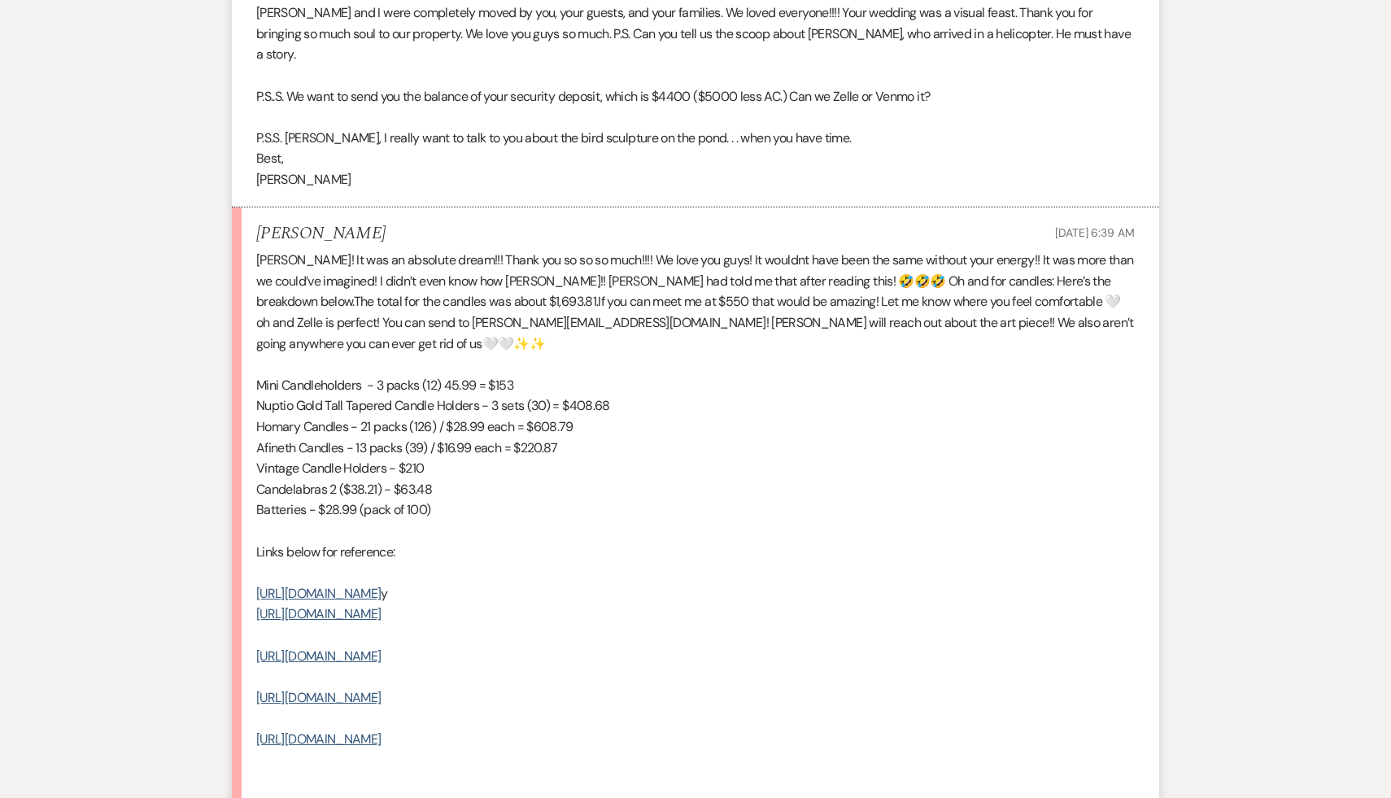
scroll to position [577, 0]
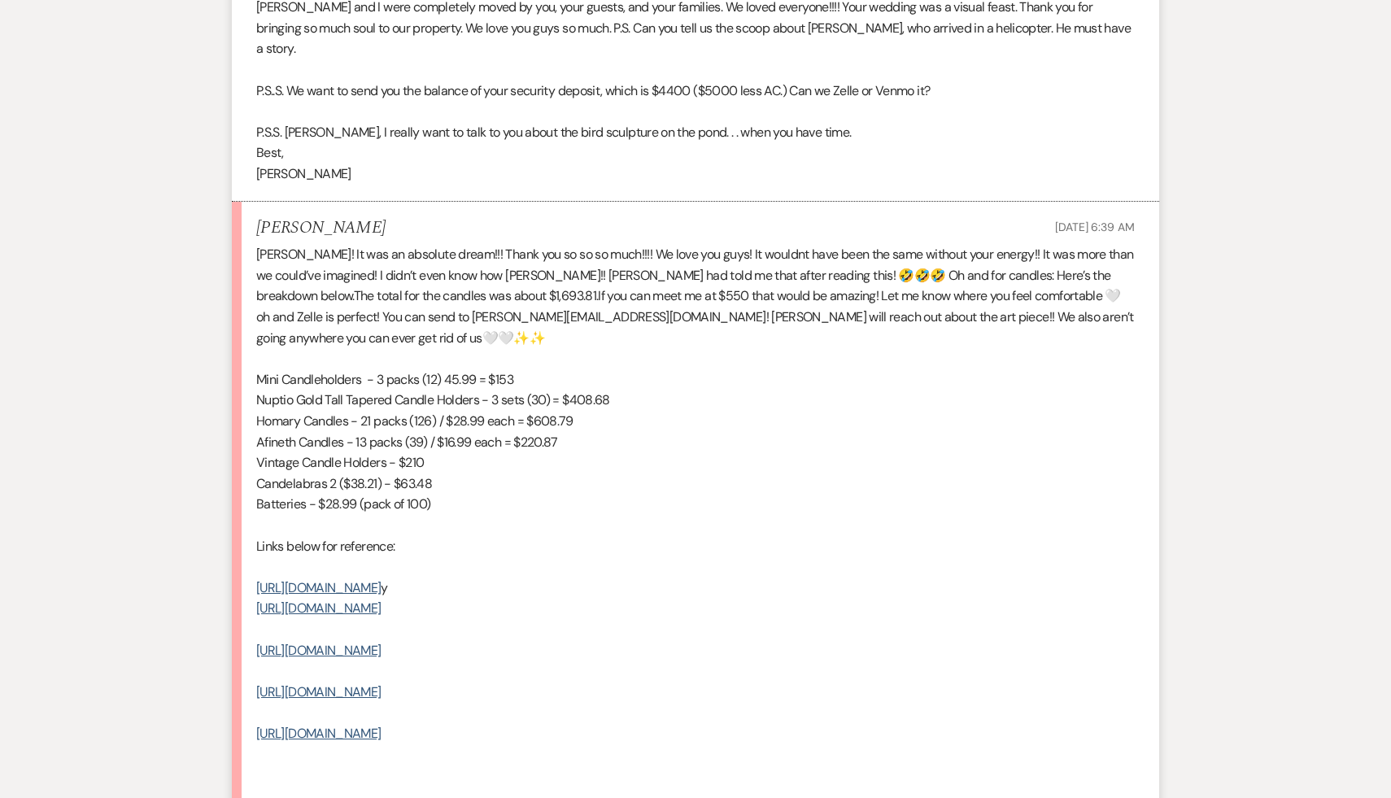
click at [620, 598] on p "https://a.co/d/avFixwO" at bounding box center [695, 608] width 879 height 21
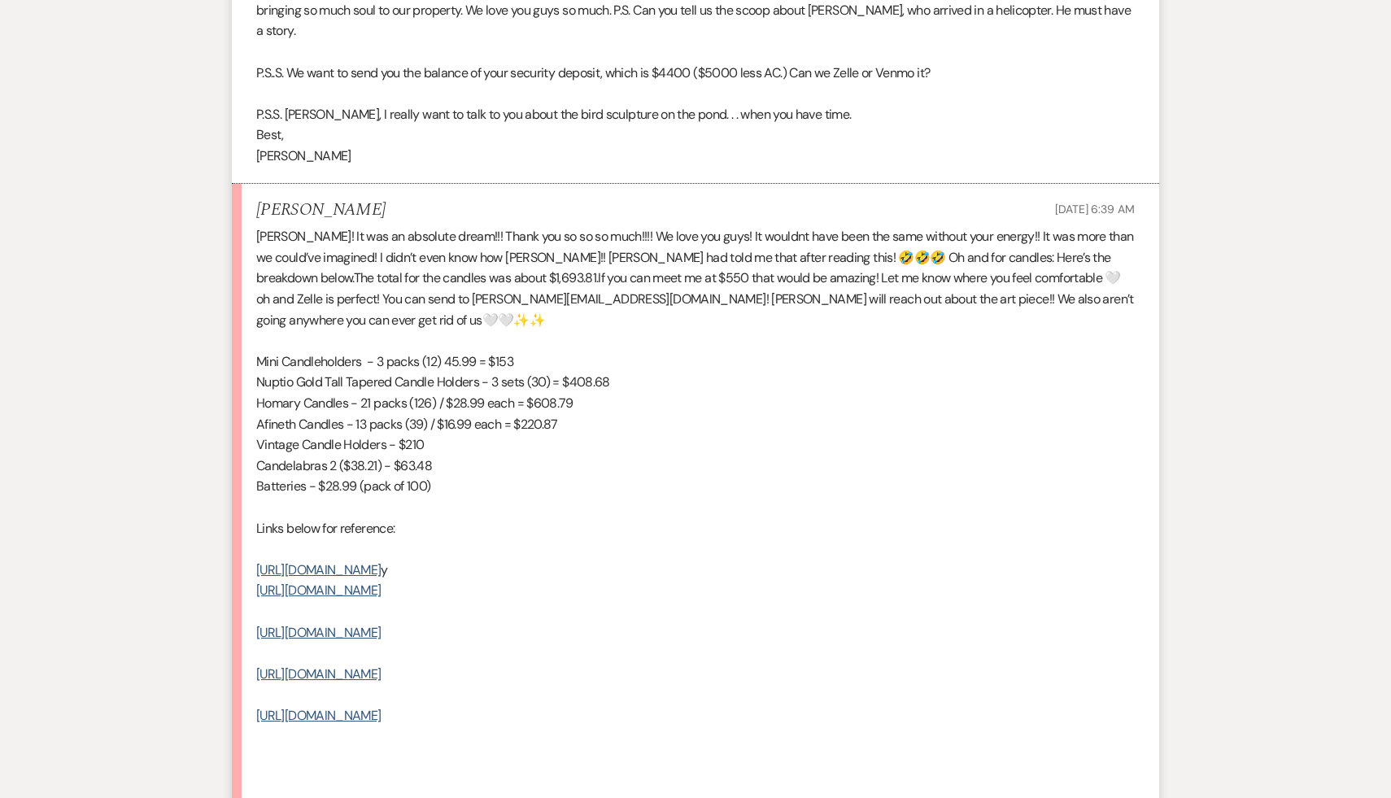
scroll to position [600, 0]
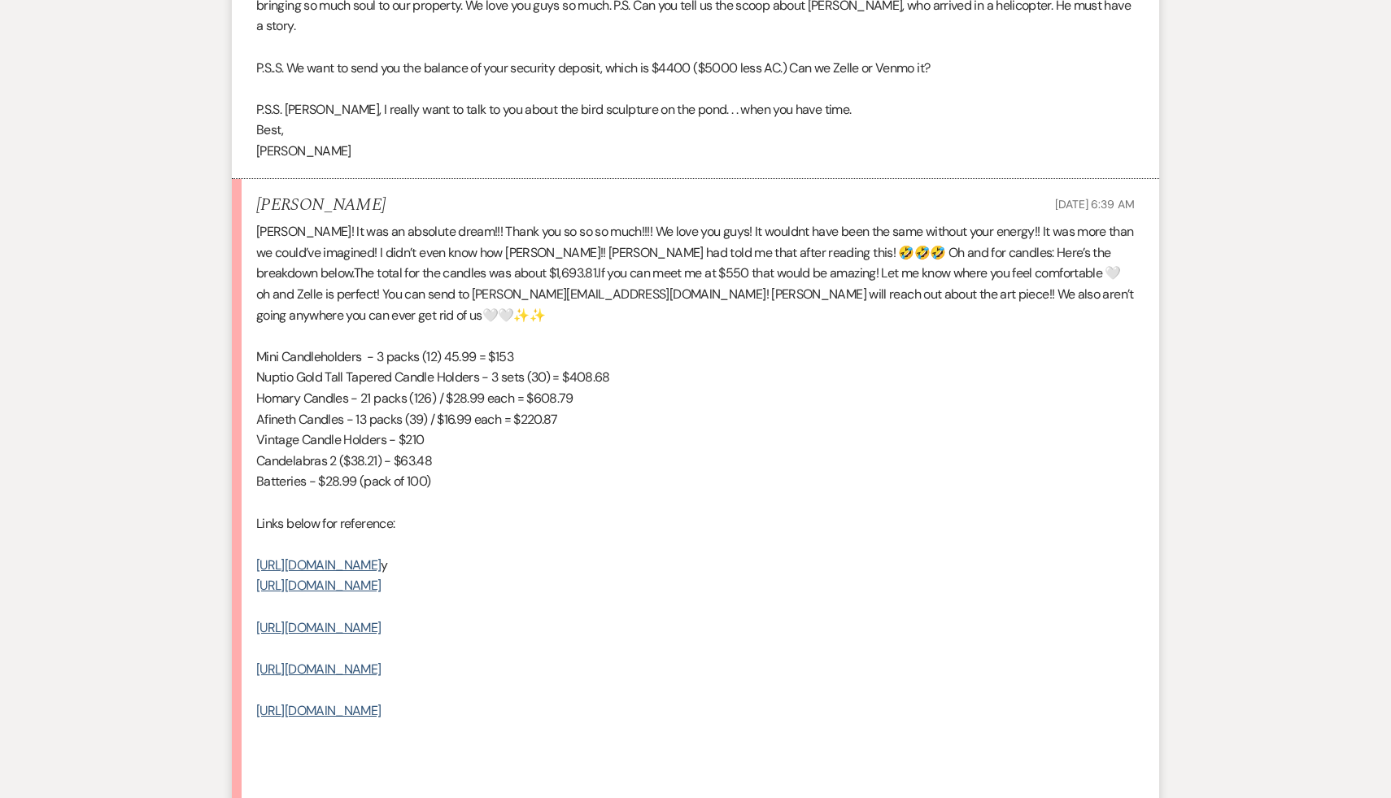
click at [671, 720] on p "https://a.co/d/93WE5WO" at bounding box center [695, 710] width 879 height 21
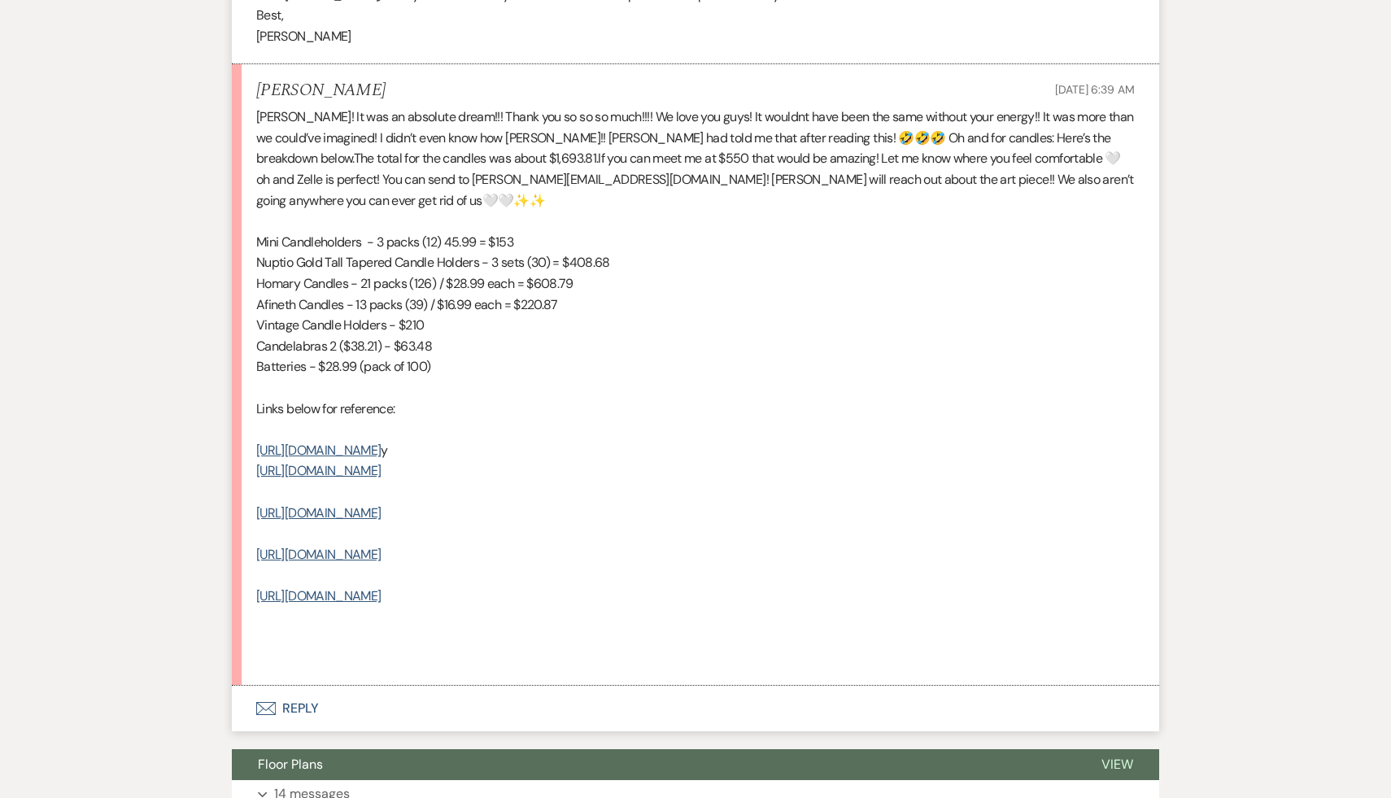
scroll to position [704, 0]
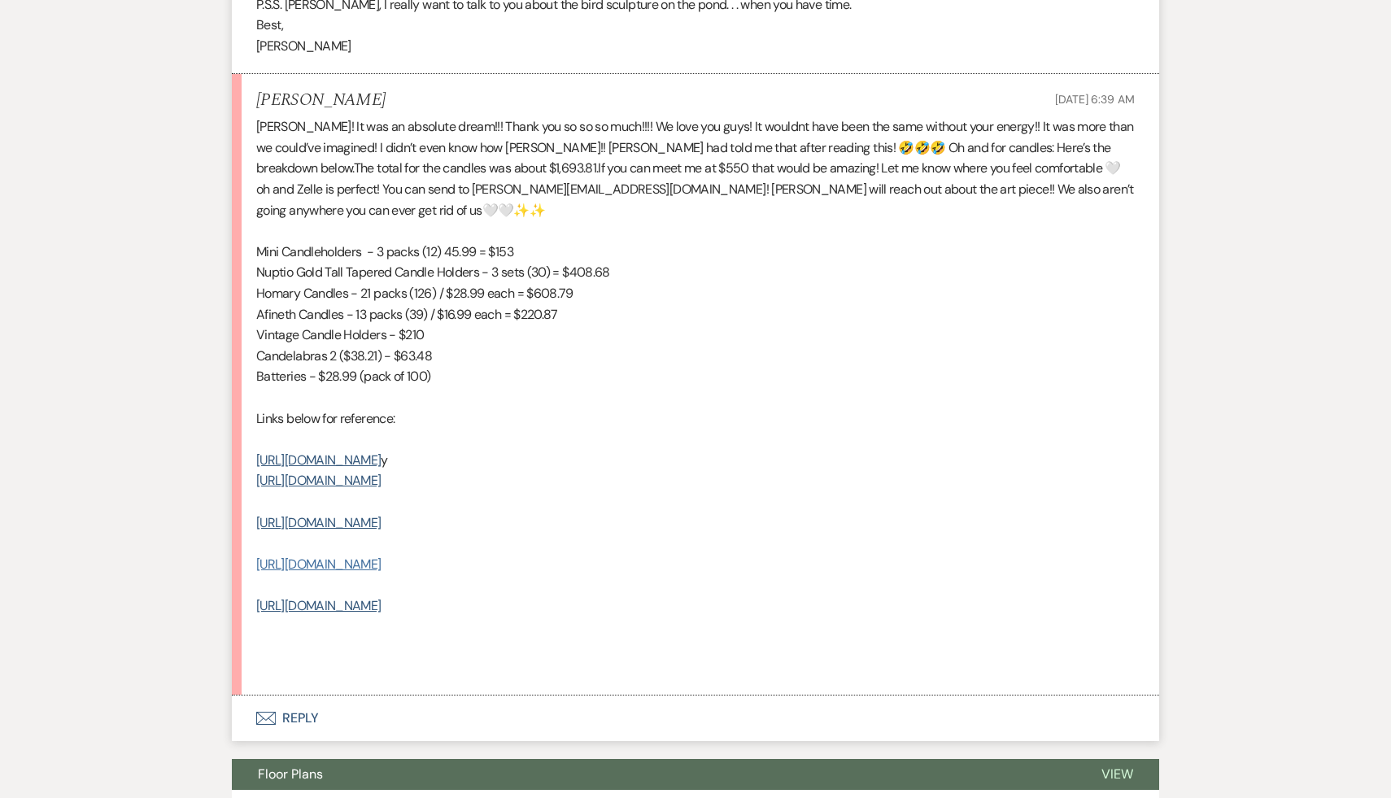
click at [381, 556] on link "https://www.wayfair.com/decor-pillows/pdp/rosdorf-park-14-aluminum-tabletop-can…" at bounding box center [318, 564] width 124 height 17
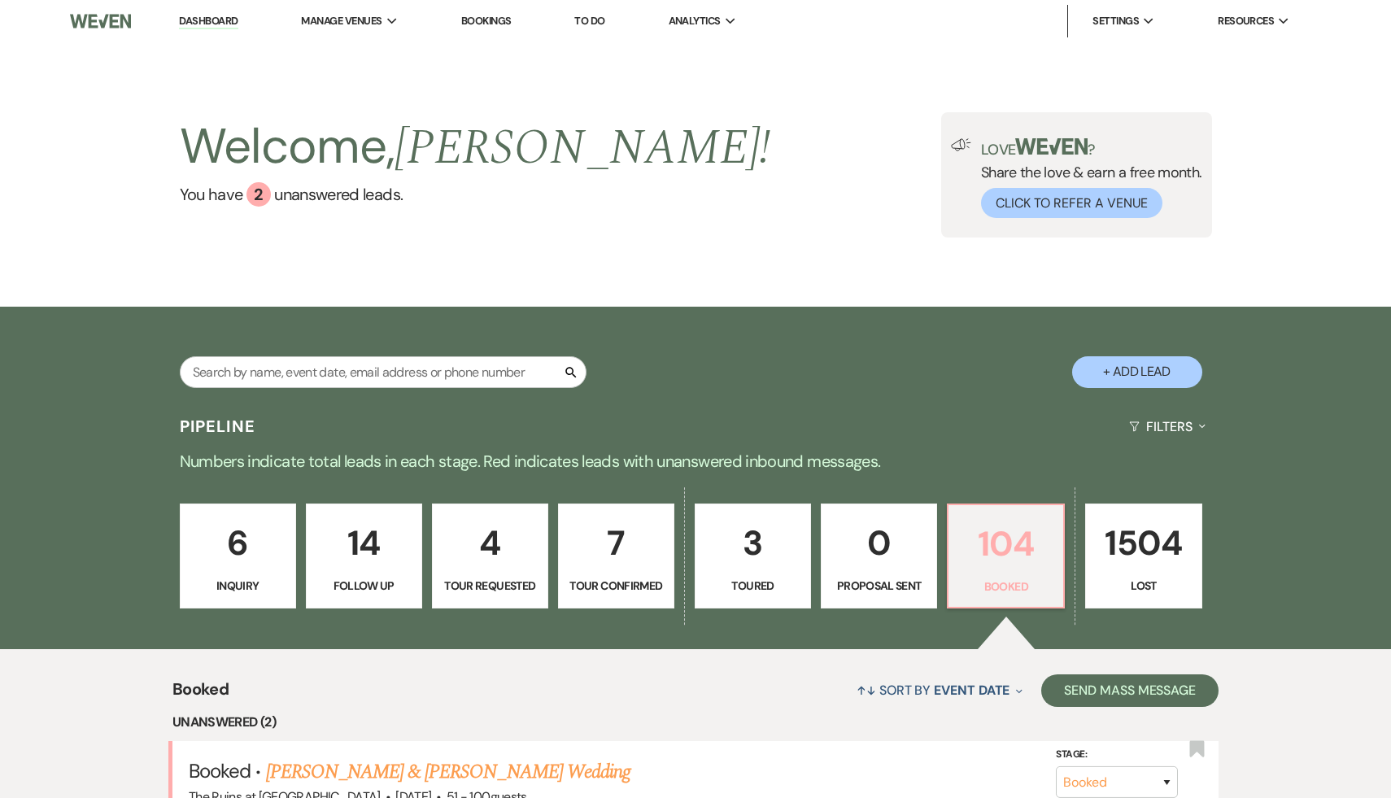
click at [1014, 534] on p "104" at bounding box center [1005, 544] width 95 height 55
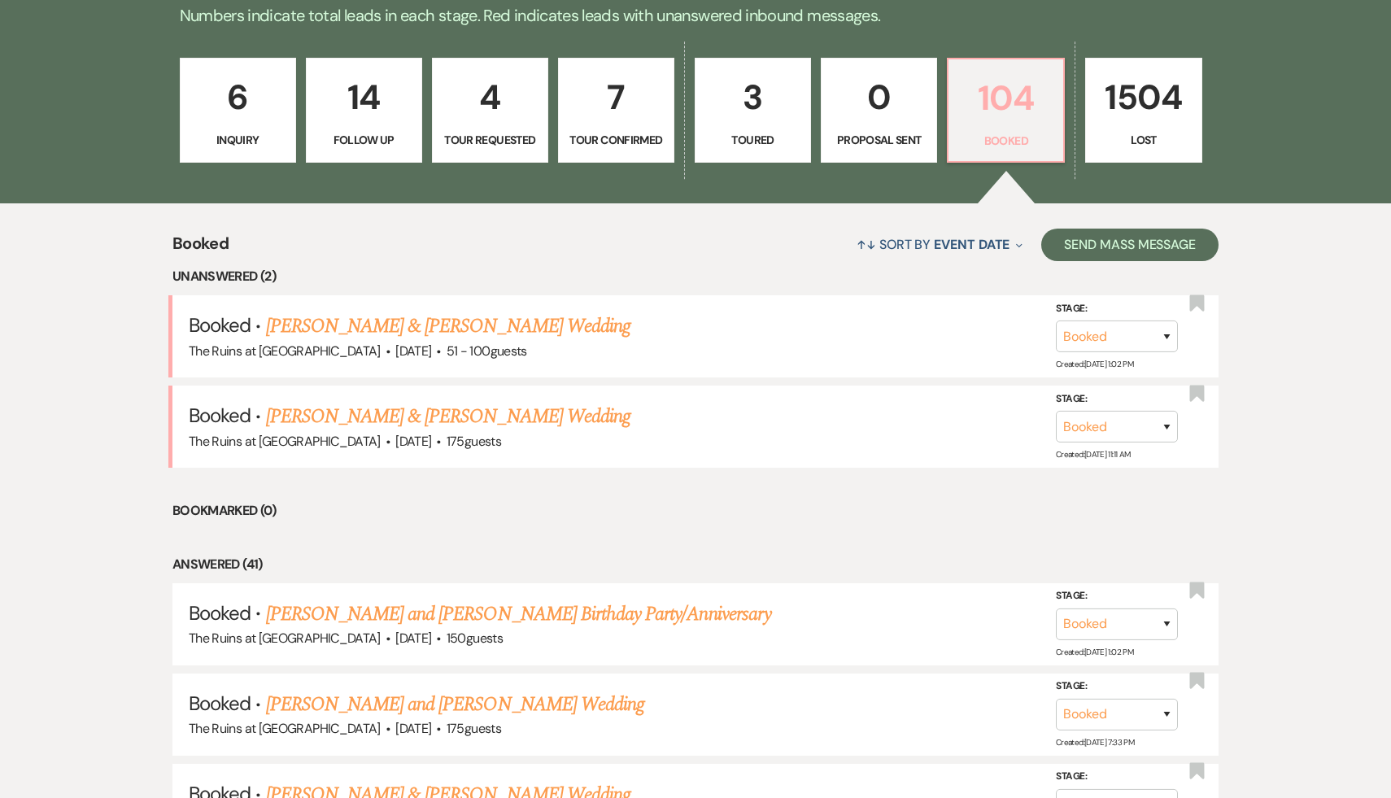
scroll to position [443, 0]
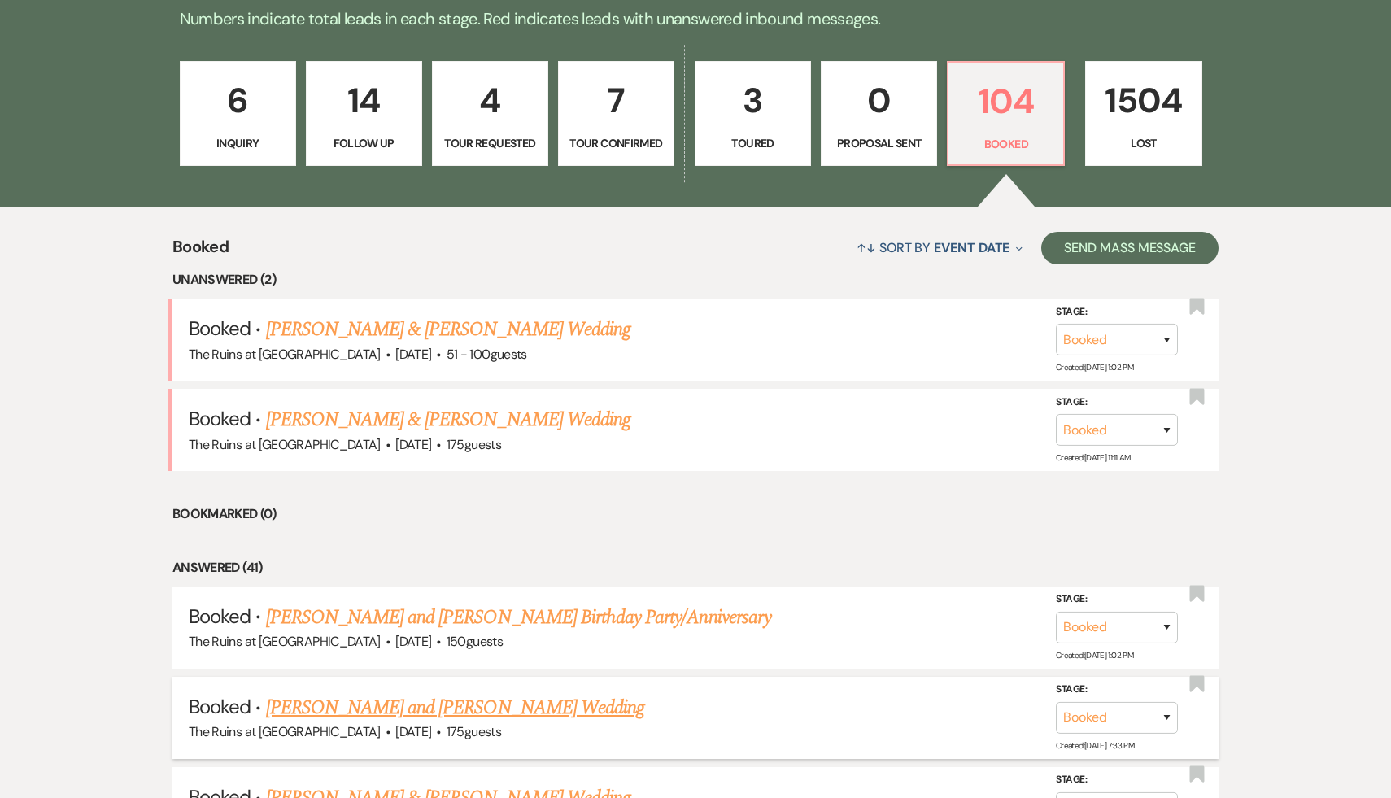
click at [476, 704] on link "Emily Youmans and Will Churchill's Wedding" at bounding box center [455, 707] width 379 height 29
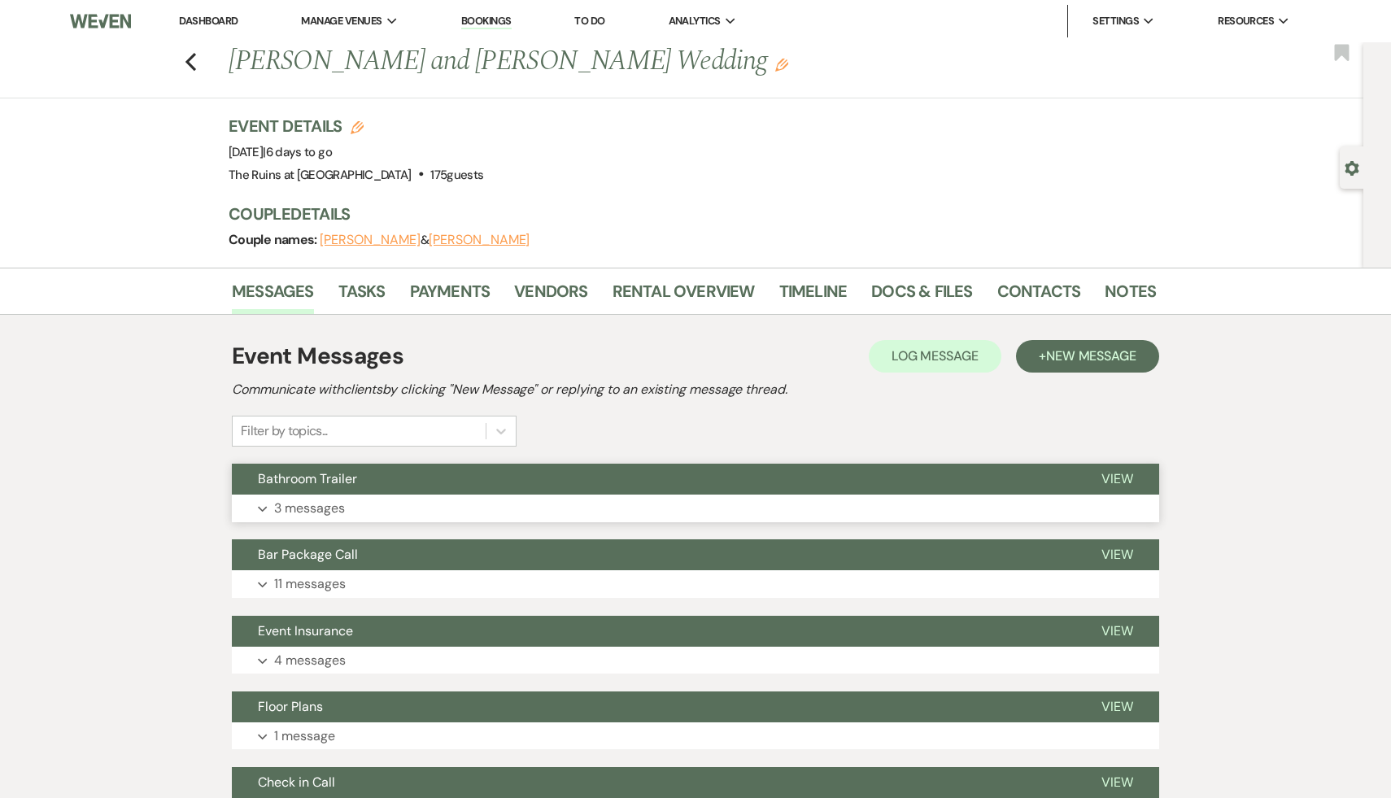
click at [355, 479] on span "Bathroom Trailer" at bounding box center [307, 478] width 99 height 17
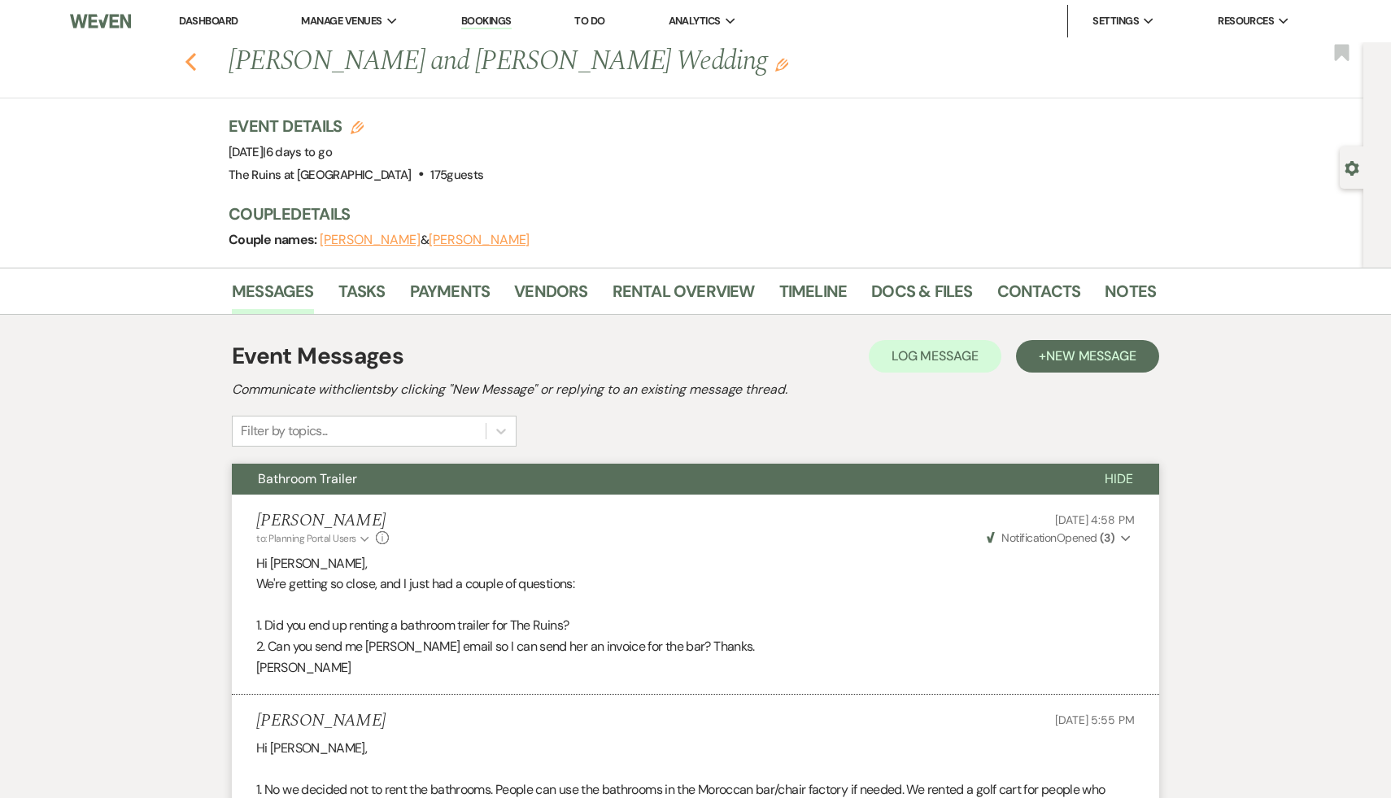
click at [189, 58] on use "button" at bounding box center [190, 62] width 11 height 18
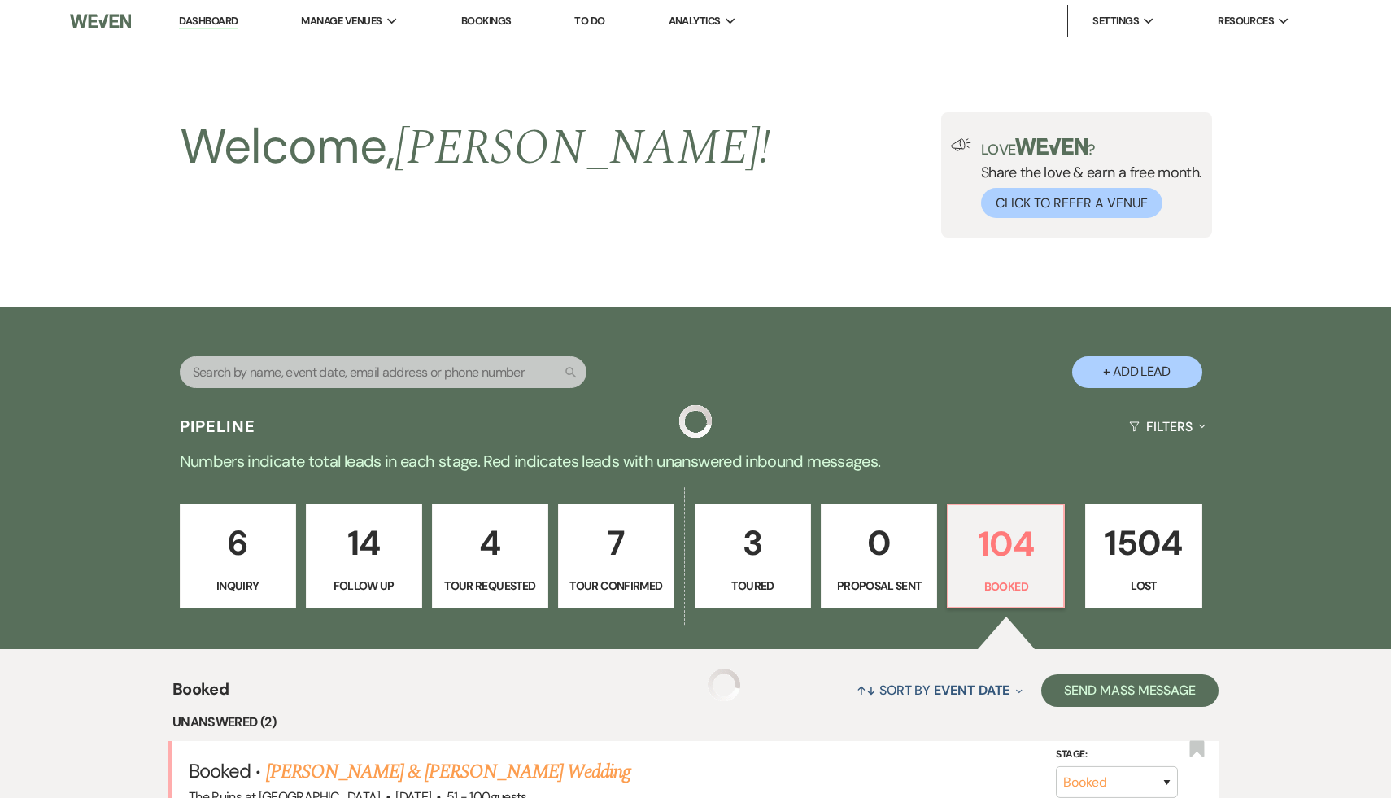
scroll to position [443, 0]
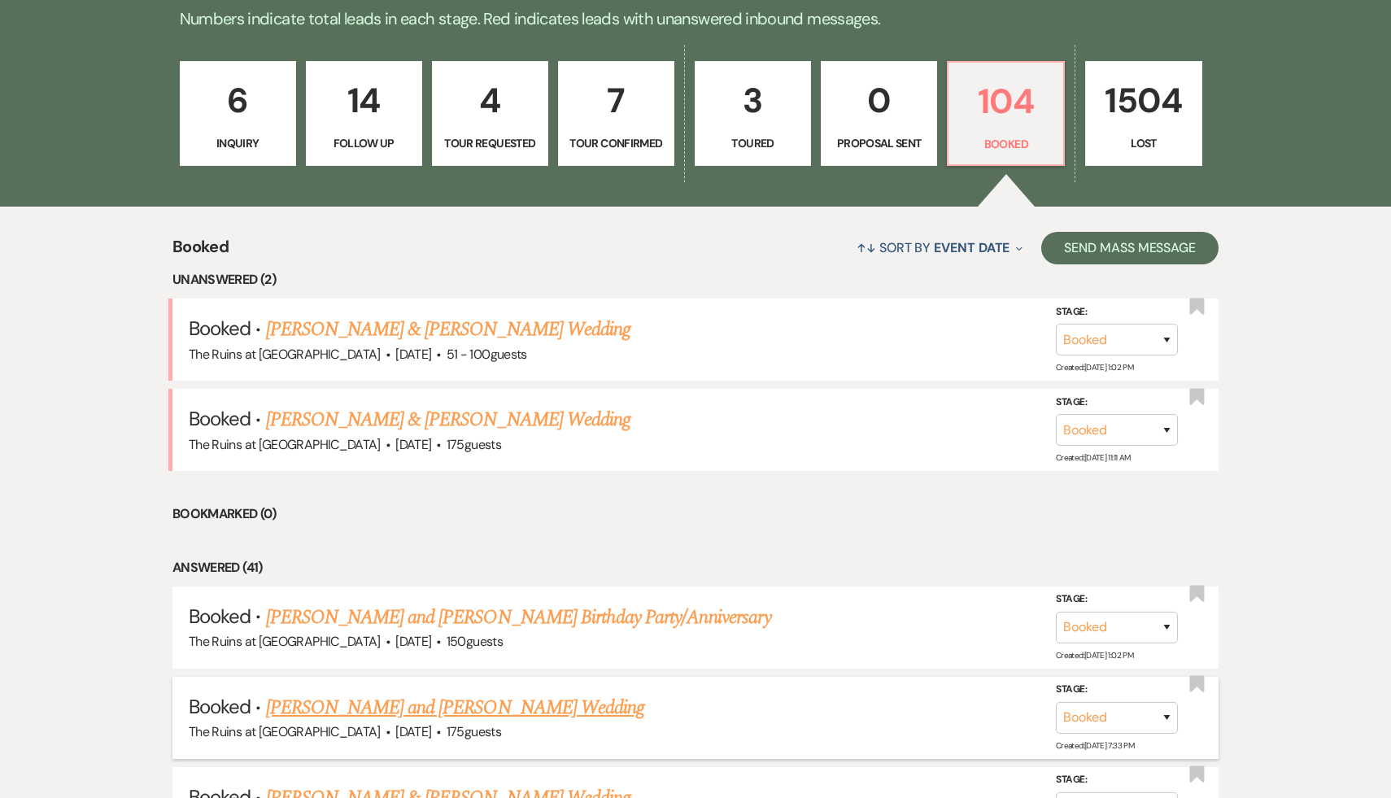
click at [485, 707] on link "Emily Youmans and Will Churchill's Wedding" at bounding box center [455, 707] width 379 height 29
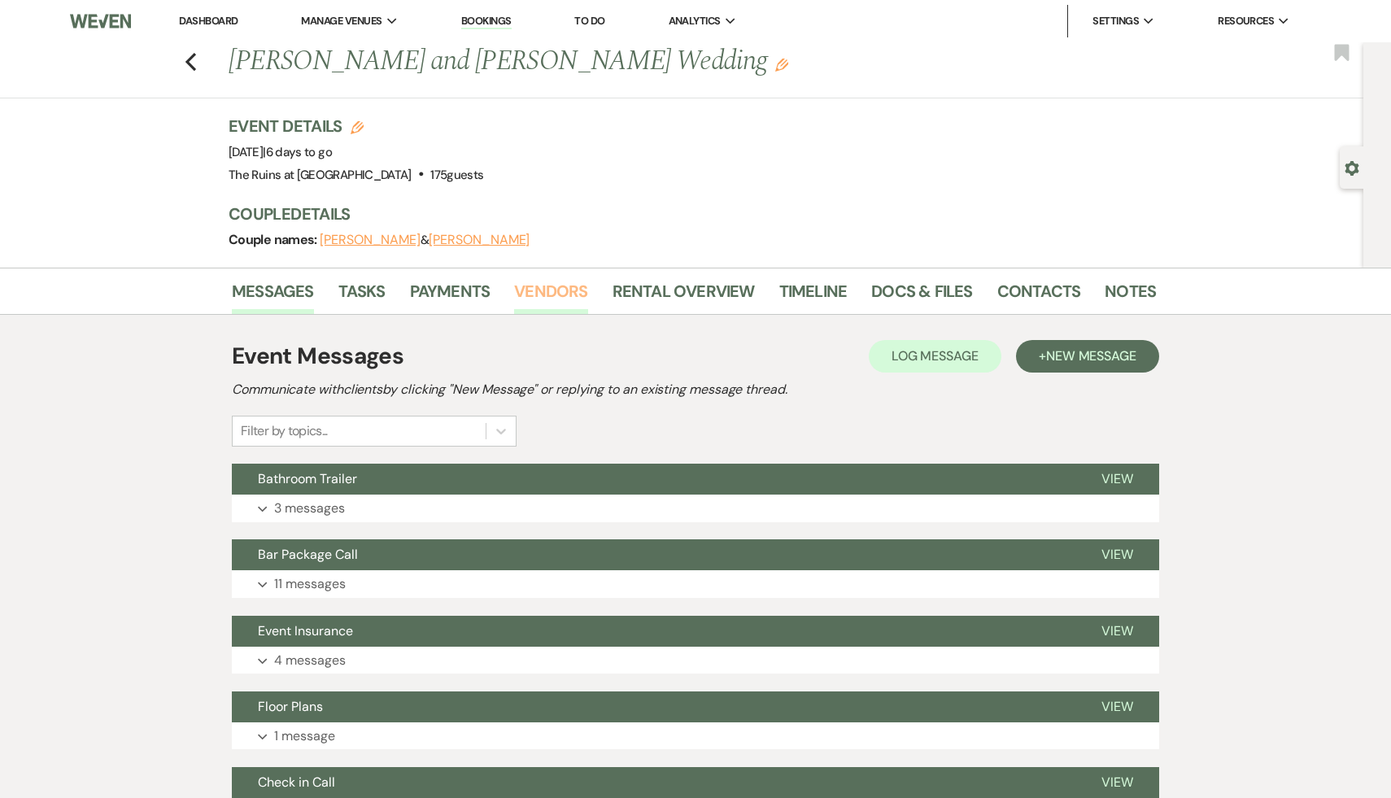
click at [549, 292] on link "Vendors" at bounding box center [550, 296] width 73 height 36
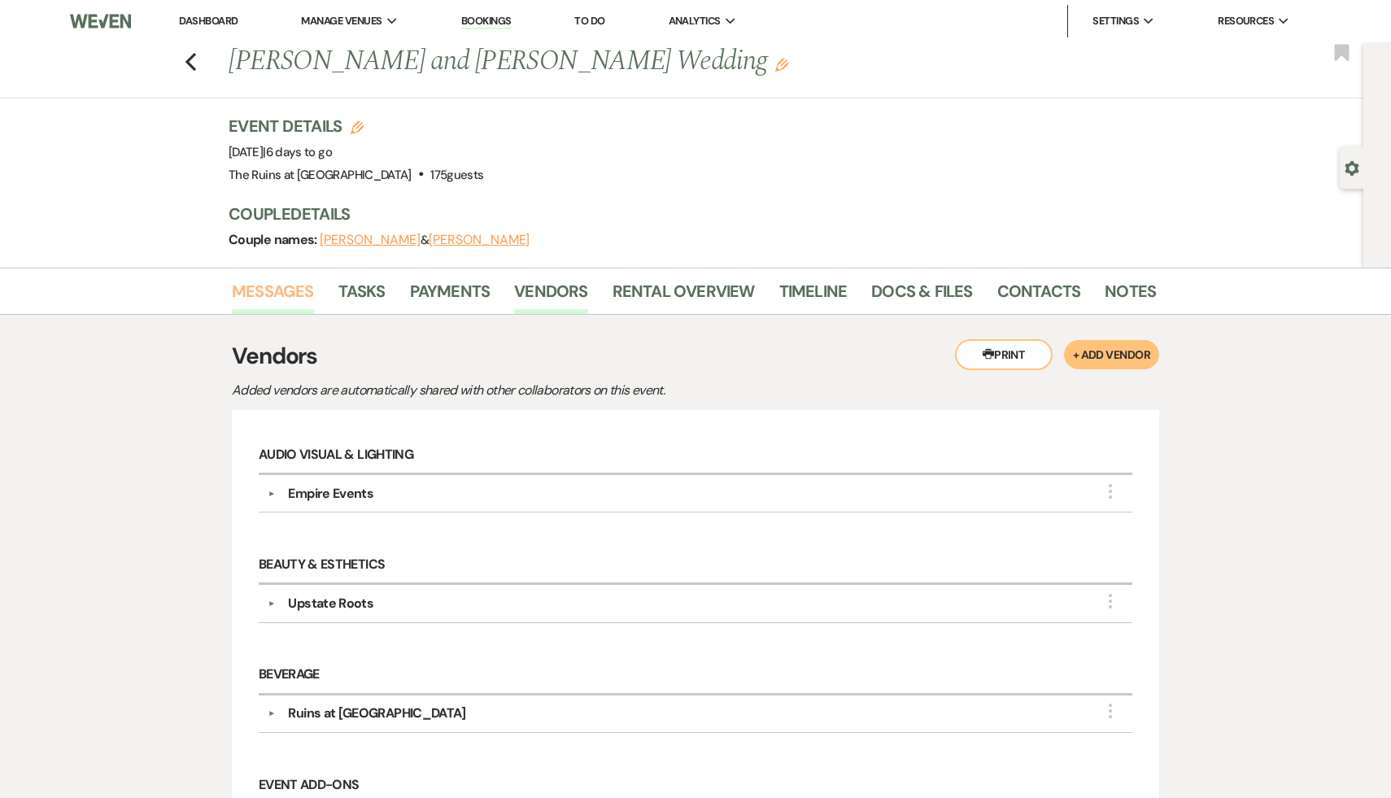
click at [281, 286] on link "Messages" at bounding box center [273, 296] width 82 height 36
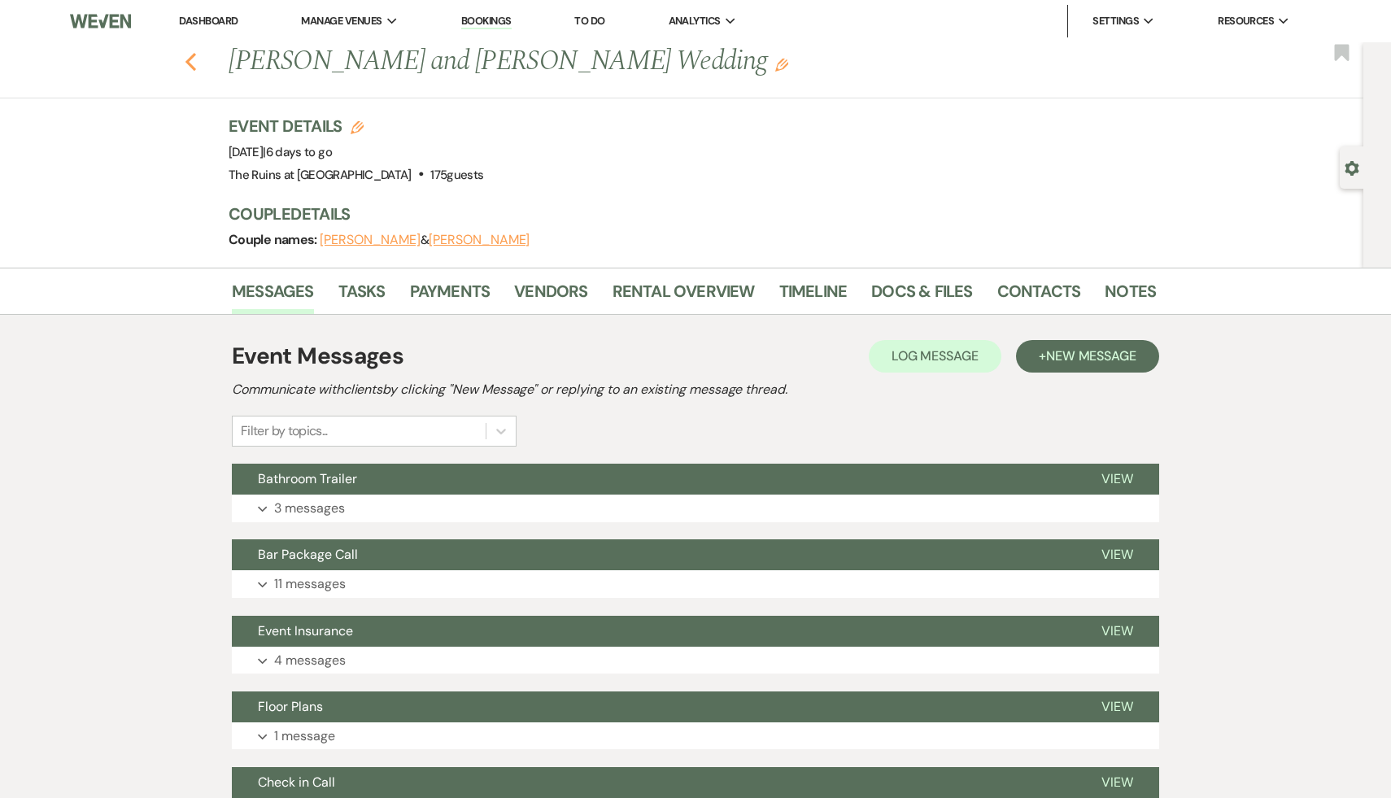
click at [188, 63] on use "button" at bounding box center [190, 62] width 11 height 18
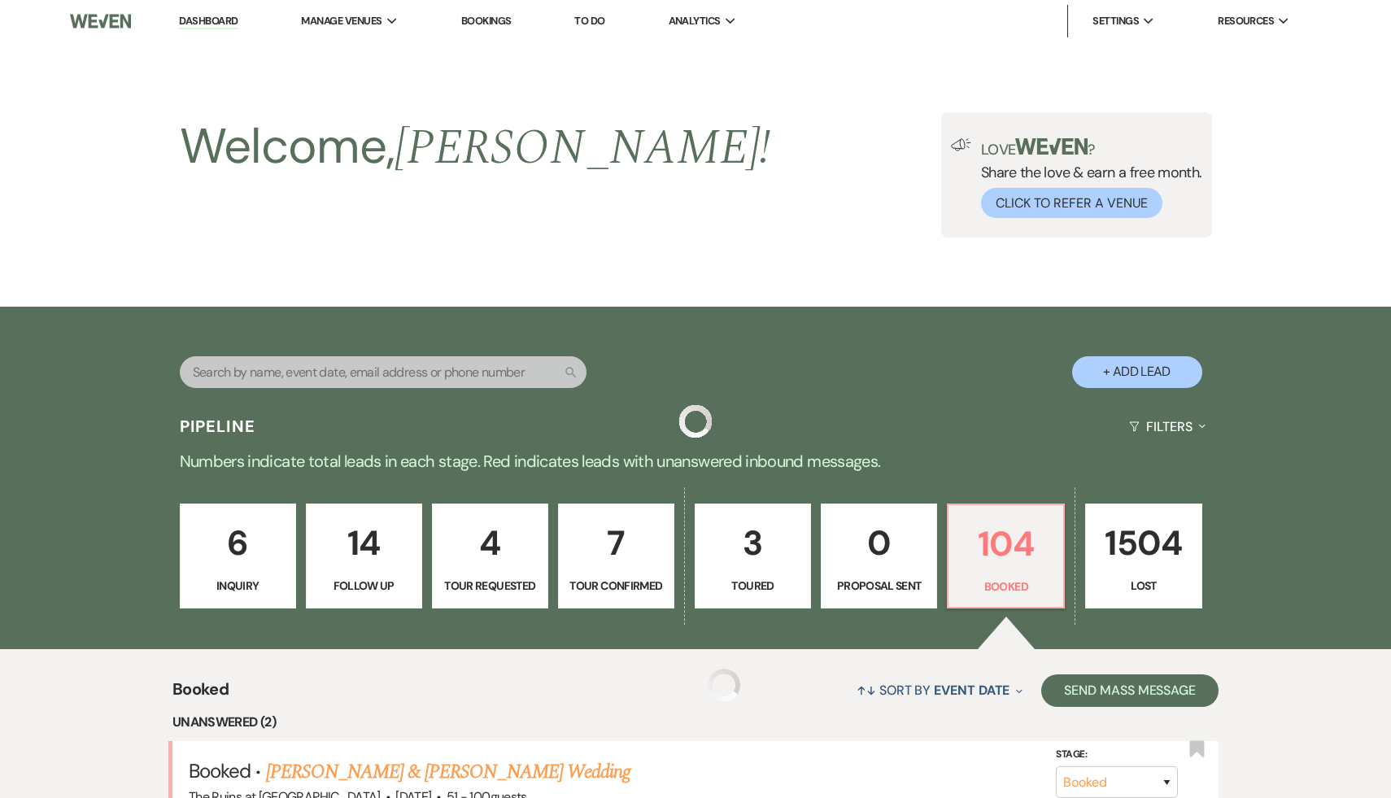
scroll to position [443, 0]
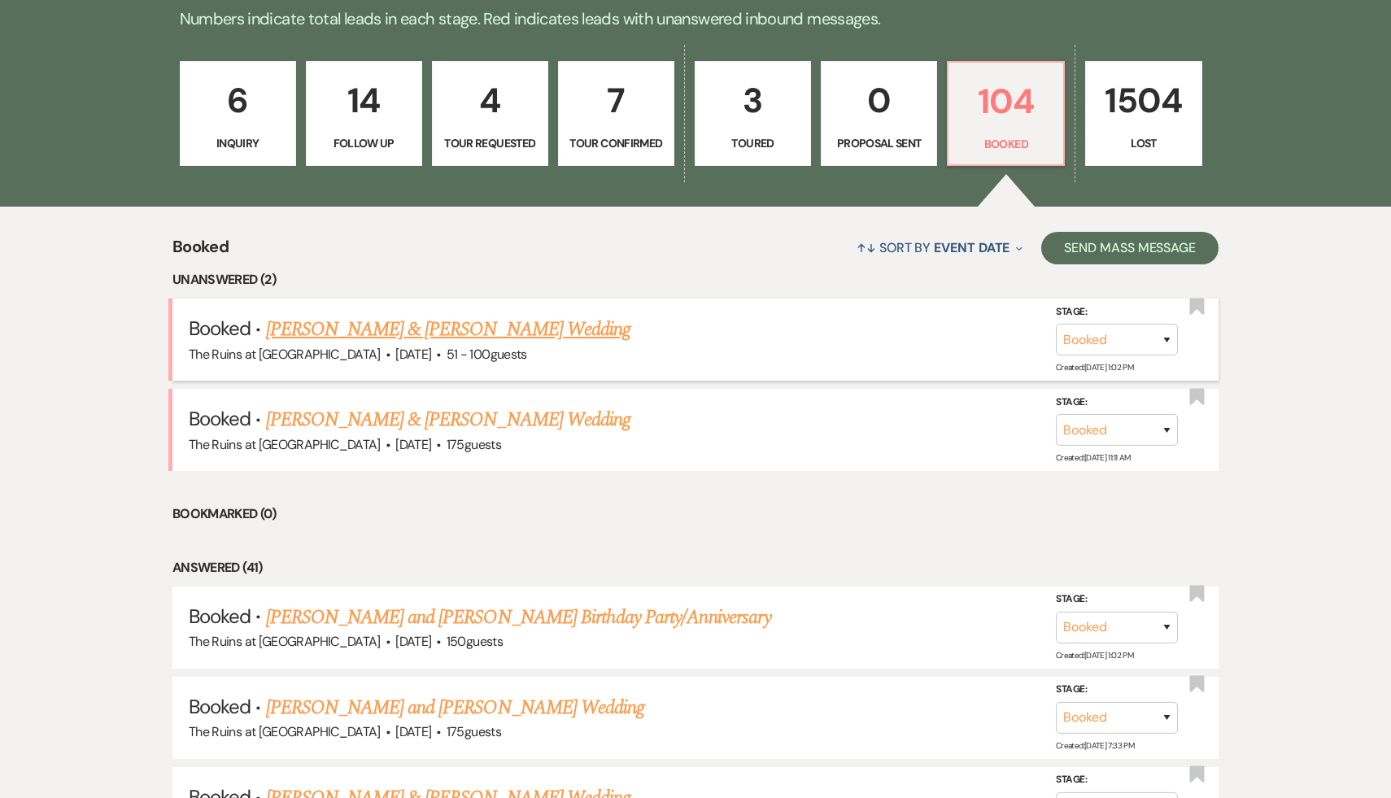
click at [495, 333] on link "[PERSON_NAME] & [PERSON_NAME] Wedding" at bounding box center [448, 329] width 364 height 29
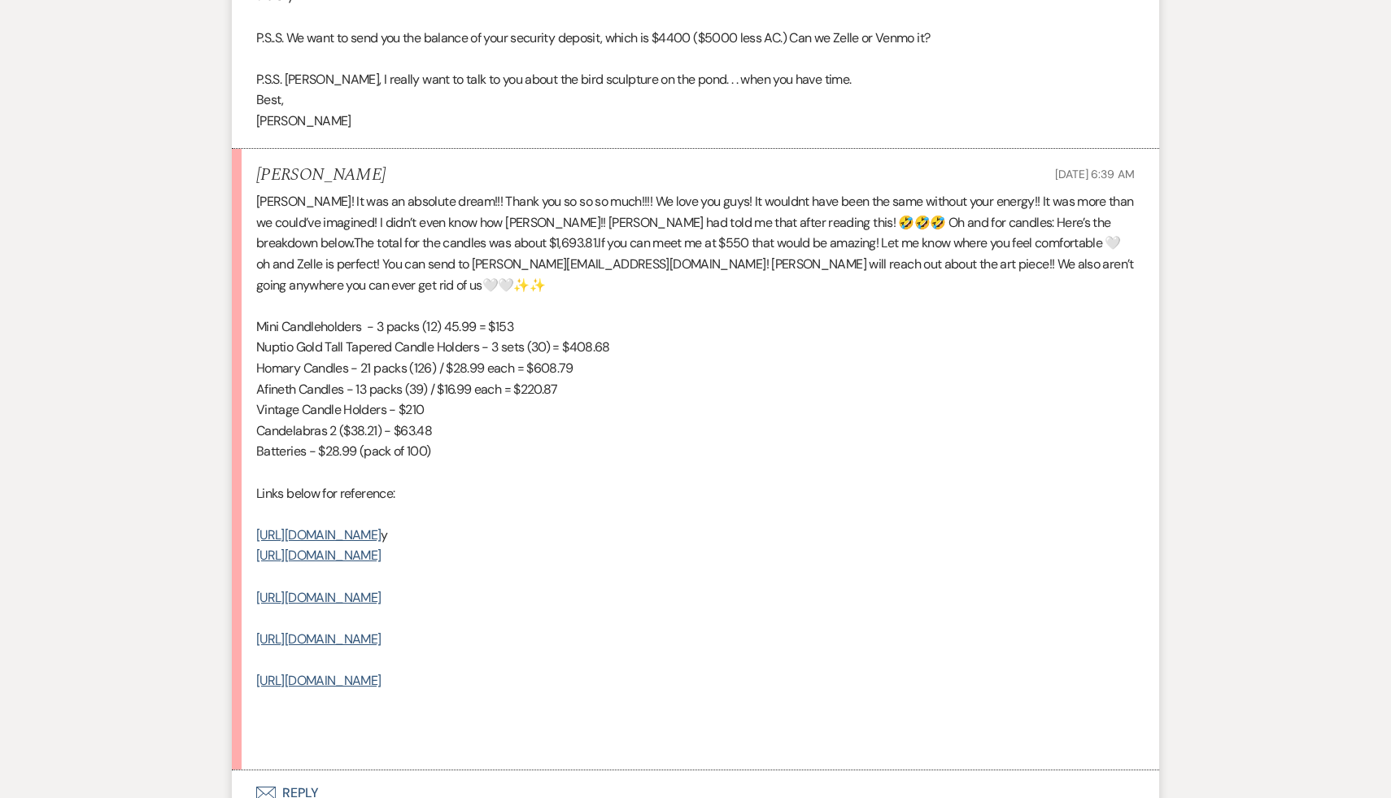
scroll to position [627, 0]
click at [381, 633] on link "https://www.wayfair.com/decor-pillows/pdp/rosdorf-park-14-aluminum-tabletop-can…" at bounding box center [318, 641] width 124 height 17
click at [381, 591] on link "https://www.walmart.com/ip/Nuptio-Taper-Candle-Holders-In-Bulk-Goblet-Brass-Gol…" at bounding box center [318, 599] width 124 height 17
click at [347, 529] on link "https://a.co/d/iU1INkc" at bounding box center [318, 537] width 124 height 17
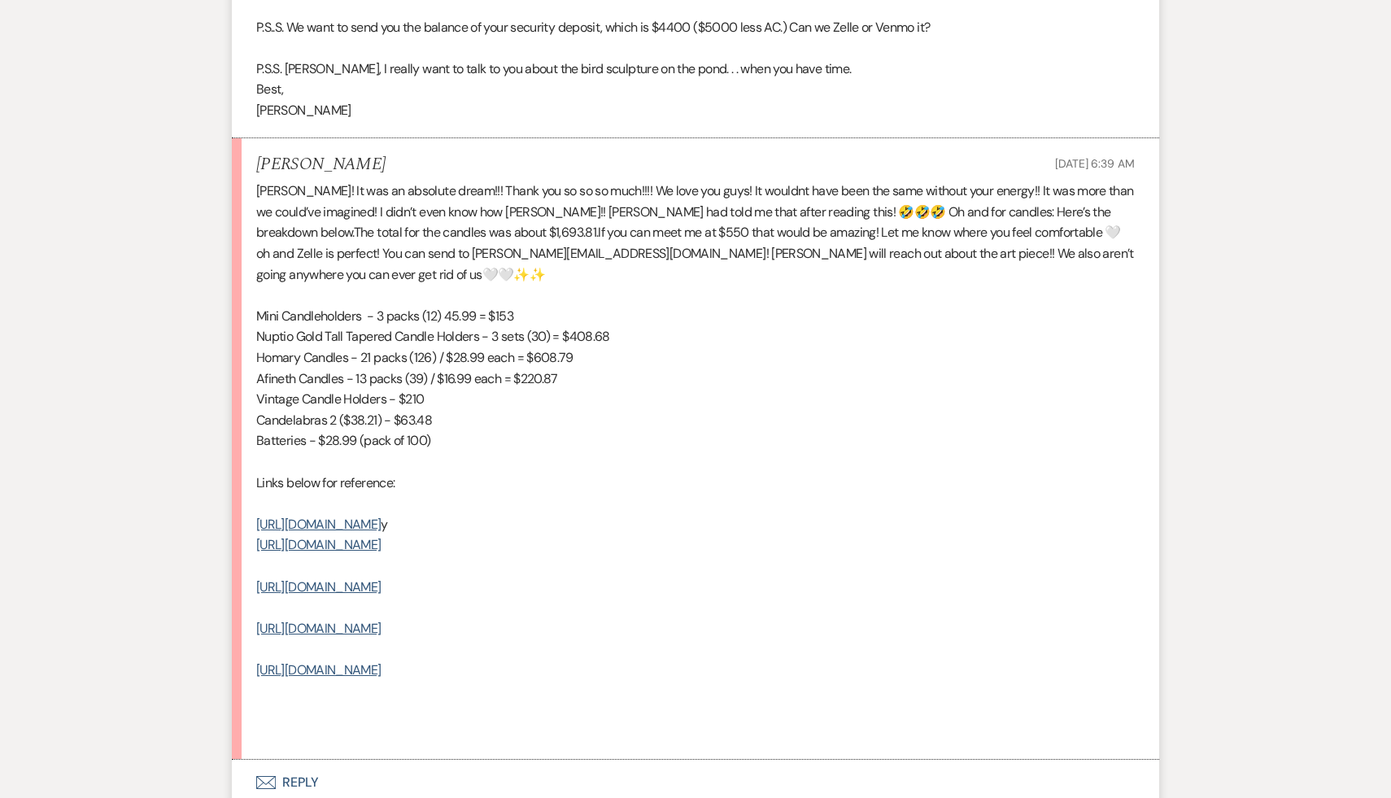
scroll to position [636, 0]
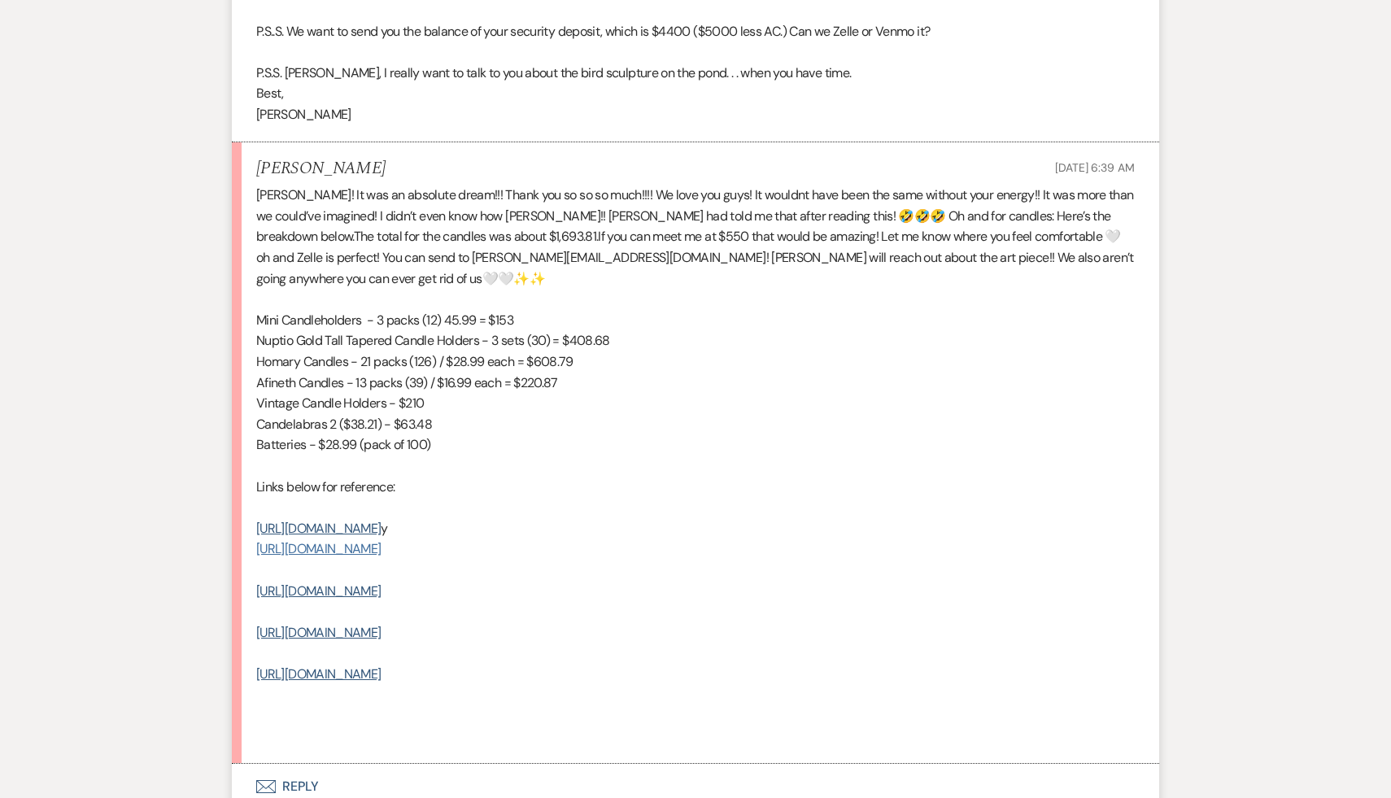
click at [364, 540] on link "https://a.co/d/avFixwO" at bounding box center [318, 548] width 124 height 17
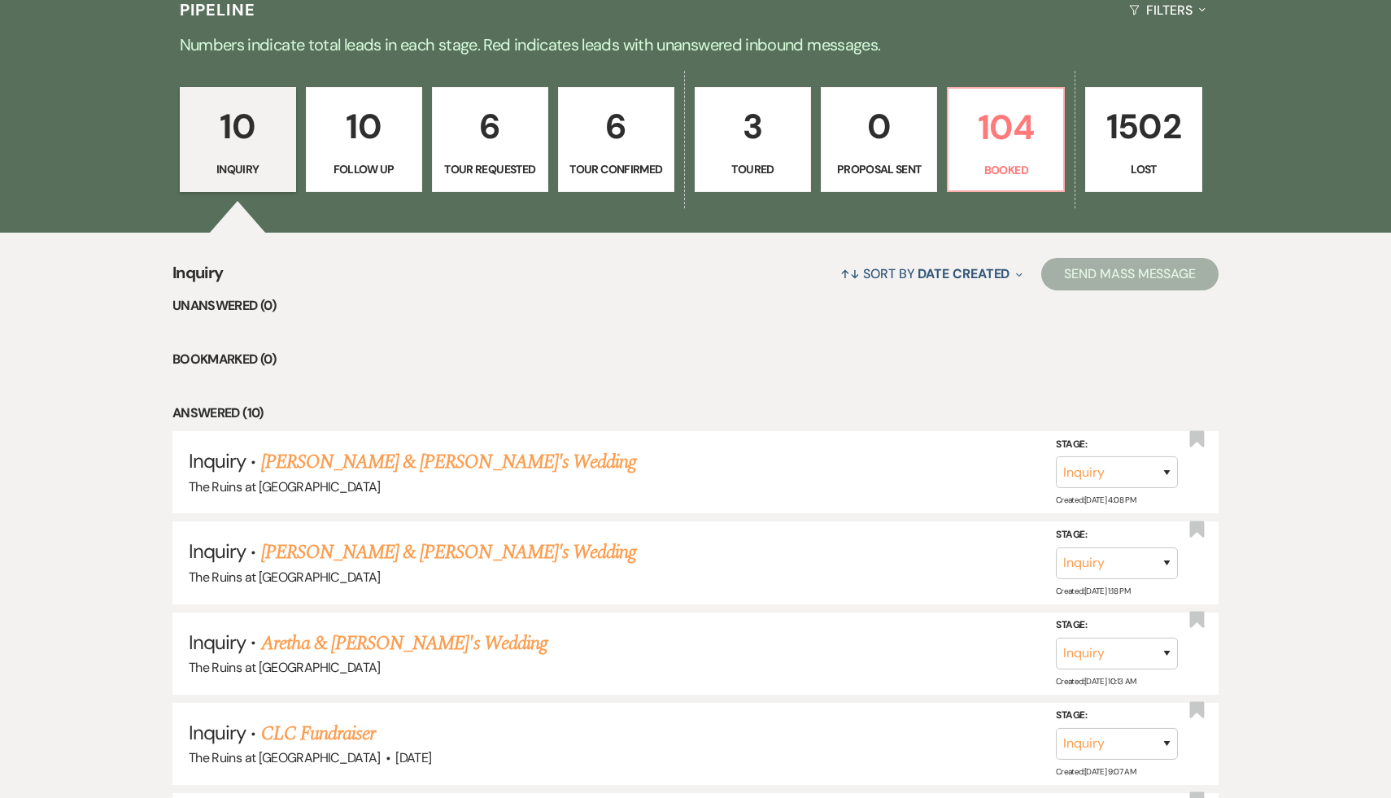
click at [229, 138] on p "10" at bounding box center [237, 126] width 95 height 55
click at [353, 464] on link "[PERSON_NAME] & [PERSON_NAME]'s Wedding" at bounding box center [449, 461] width 376 height 29
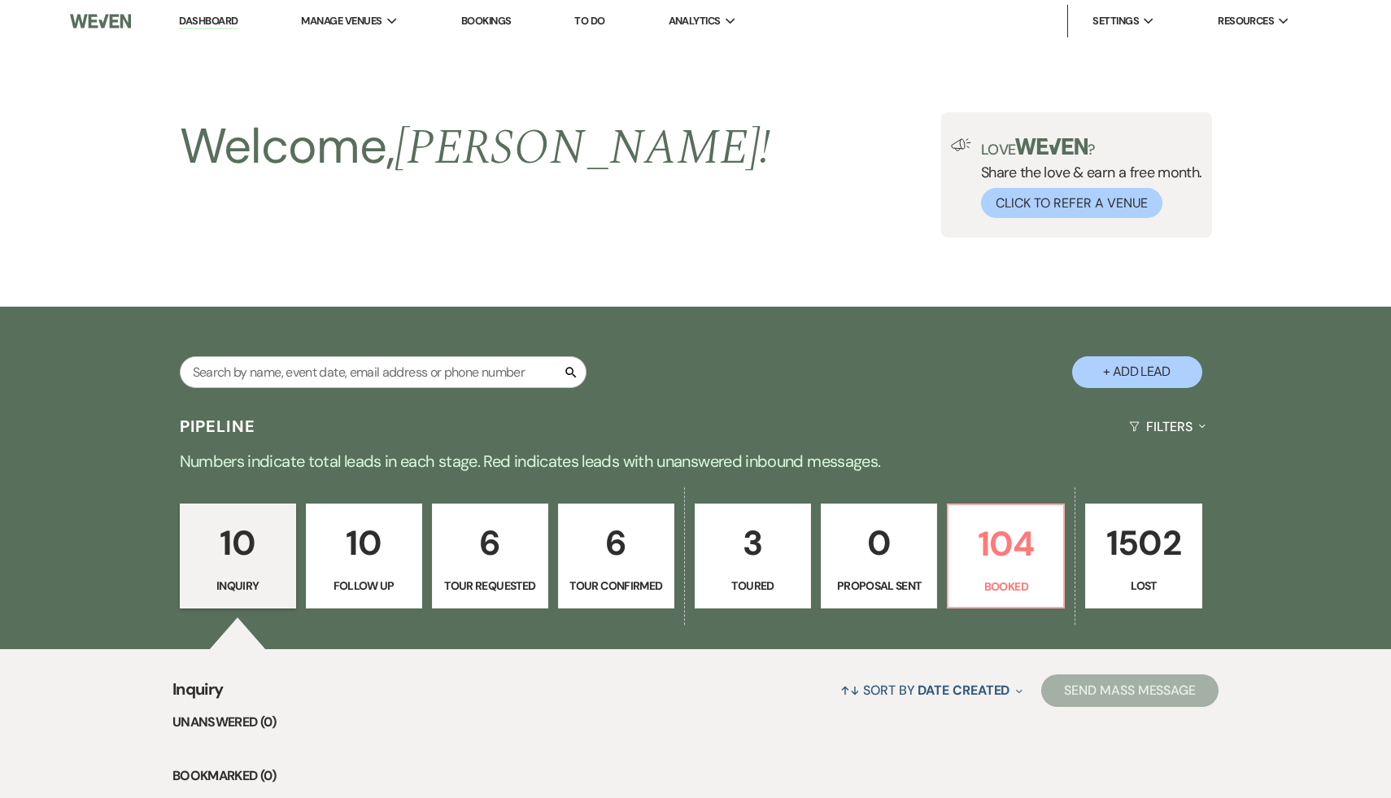
select select "17"
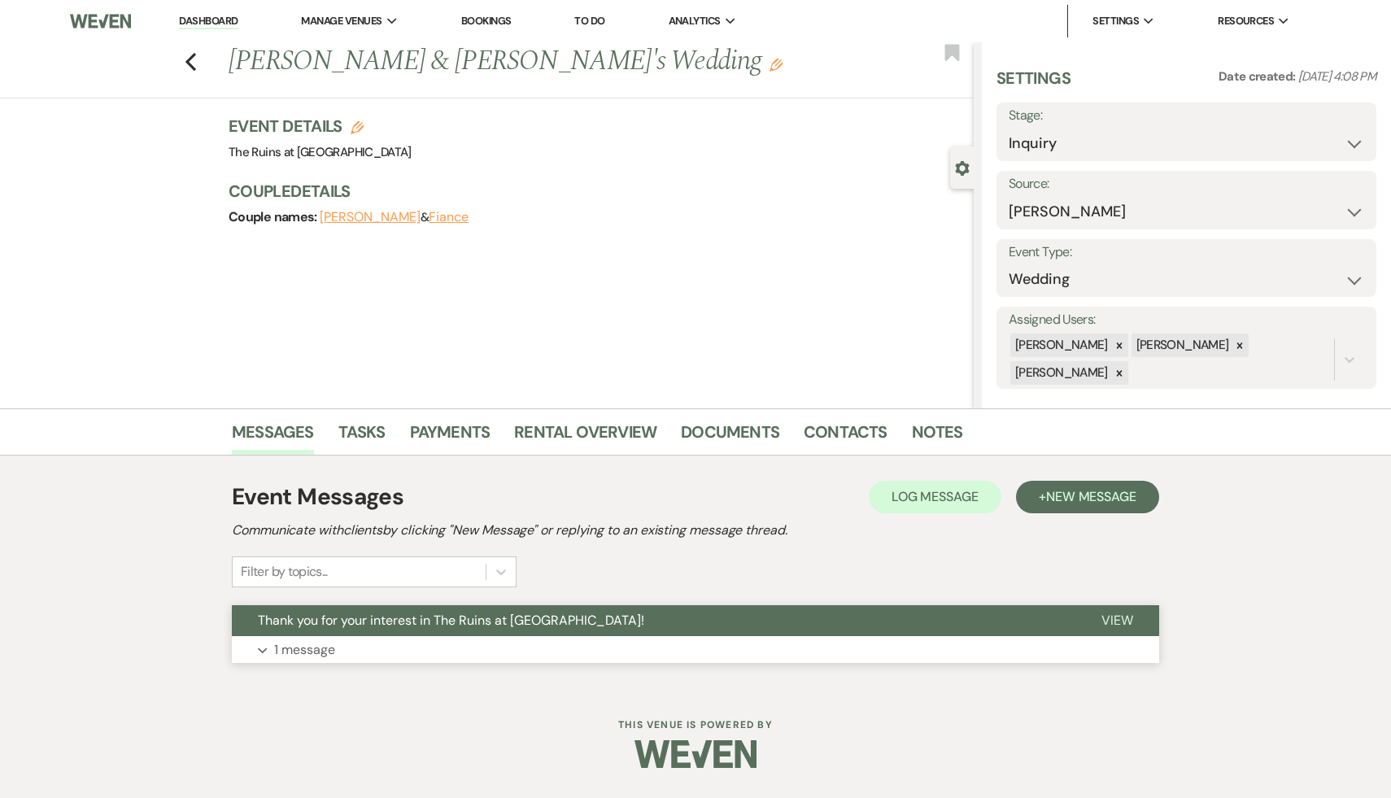
click at [382, 622] on span "Thank you for your interest in The Ruins at [GEOGRAPHIC_DATA]!" at bounding box center [451, 620] width 386 height 17
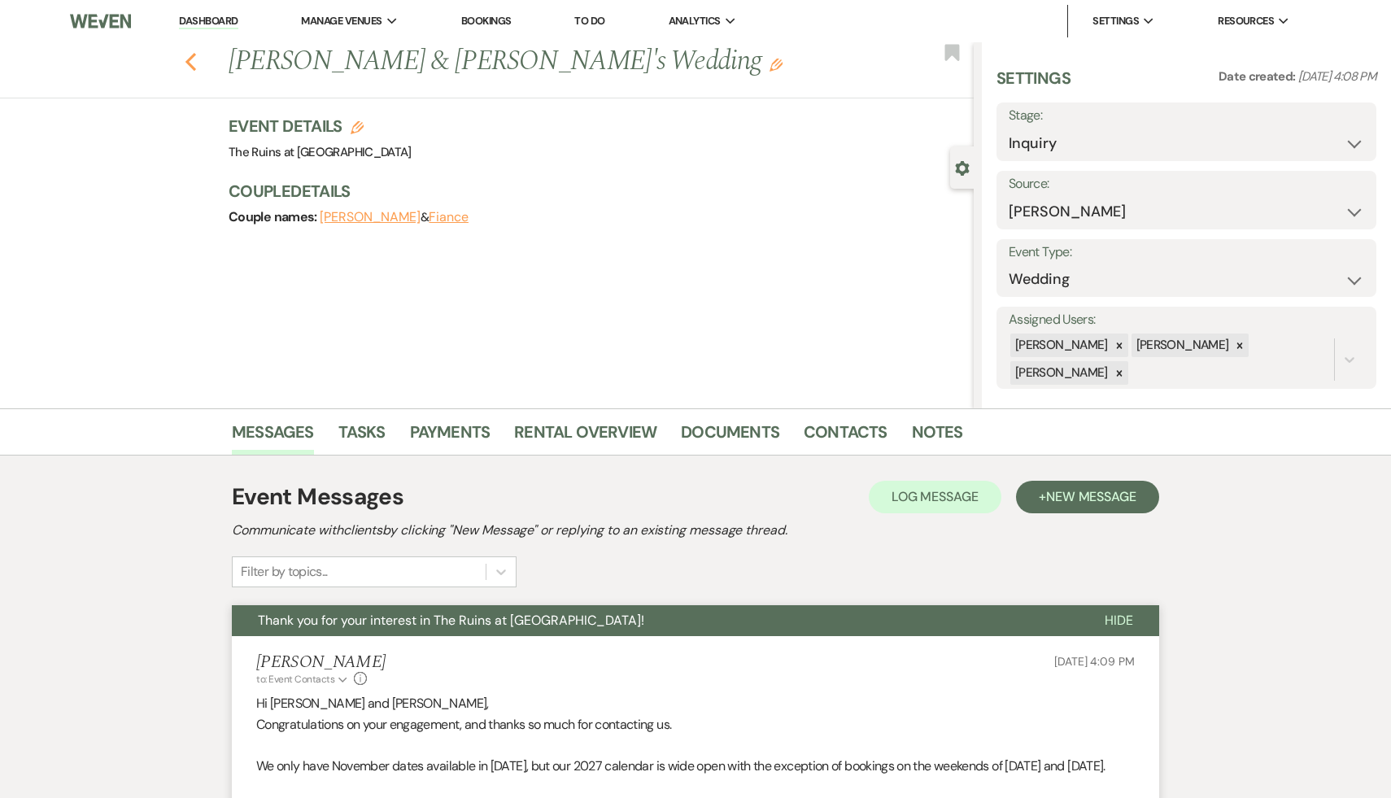
click at [185, 59] on icon "Previous" at bounding box center [191, 62] width 12 height 20
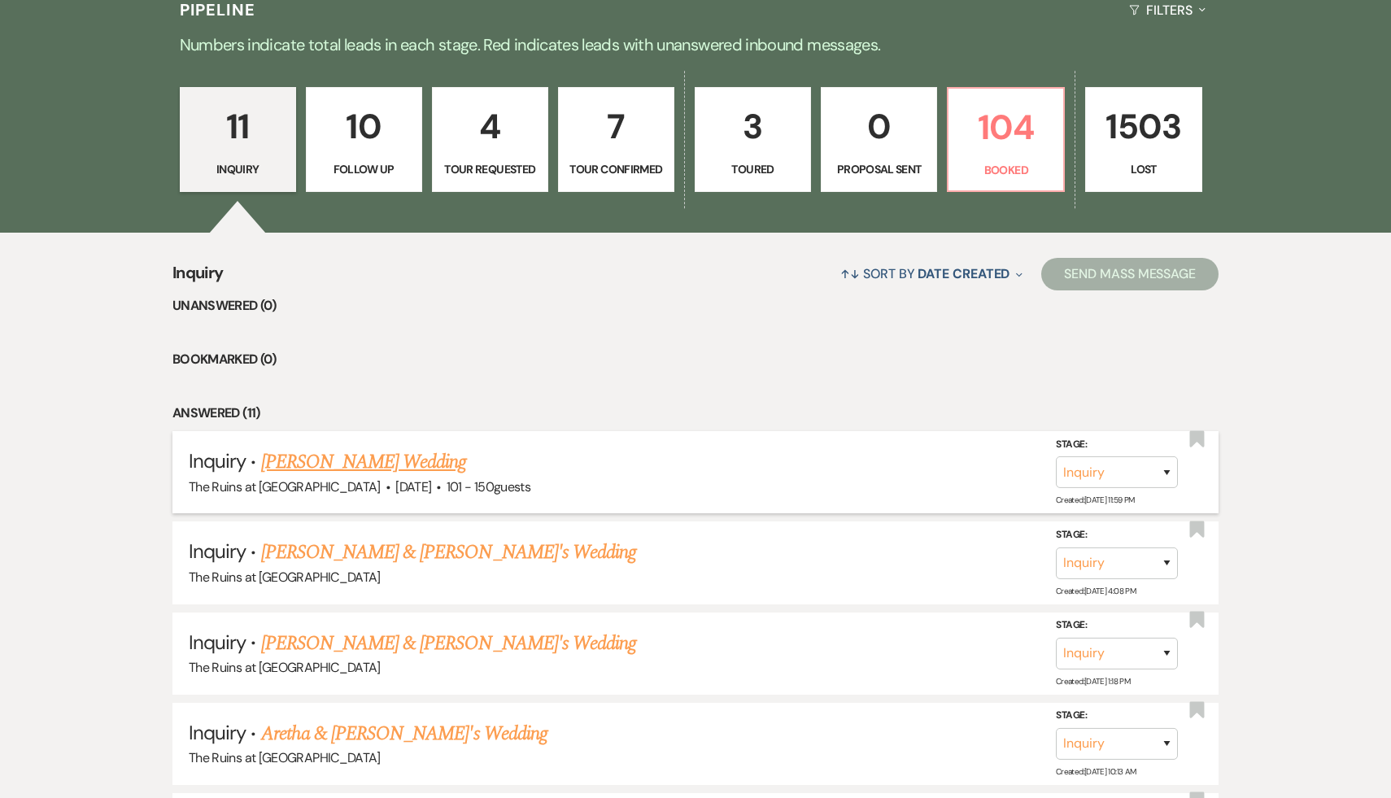
click at [351, 462] on link "Liz Foye's Wedding" at bounding box center [364, 461] width 206 height 29
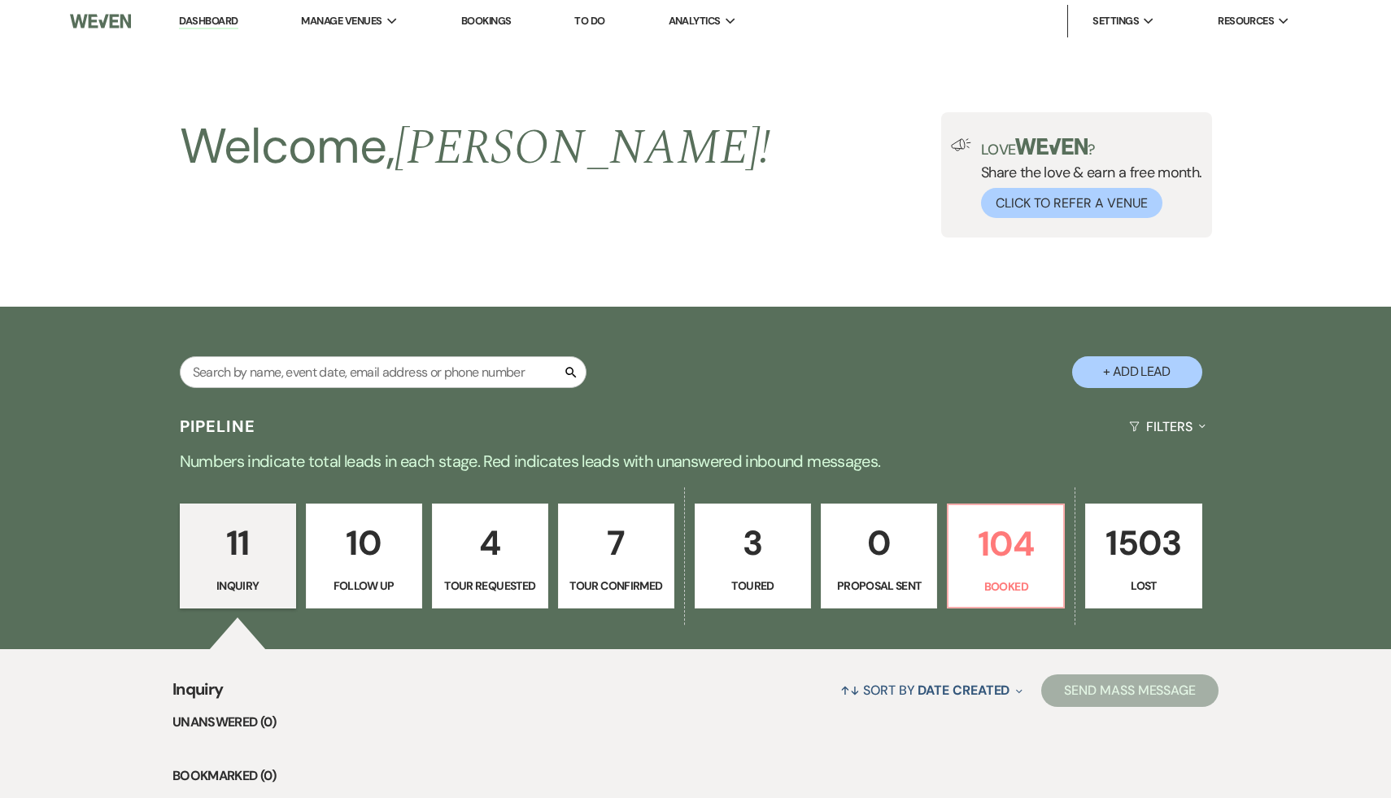
select select "2"
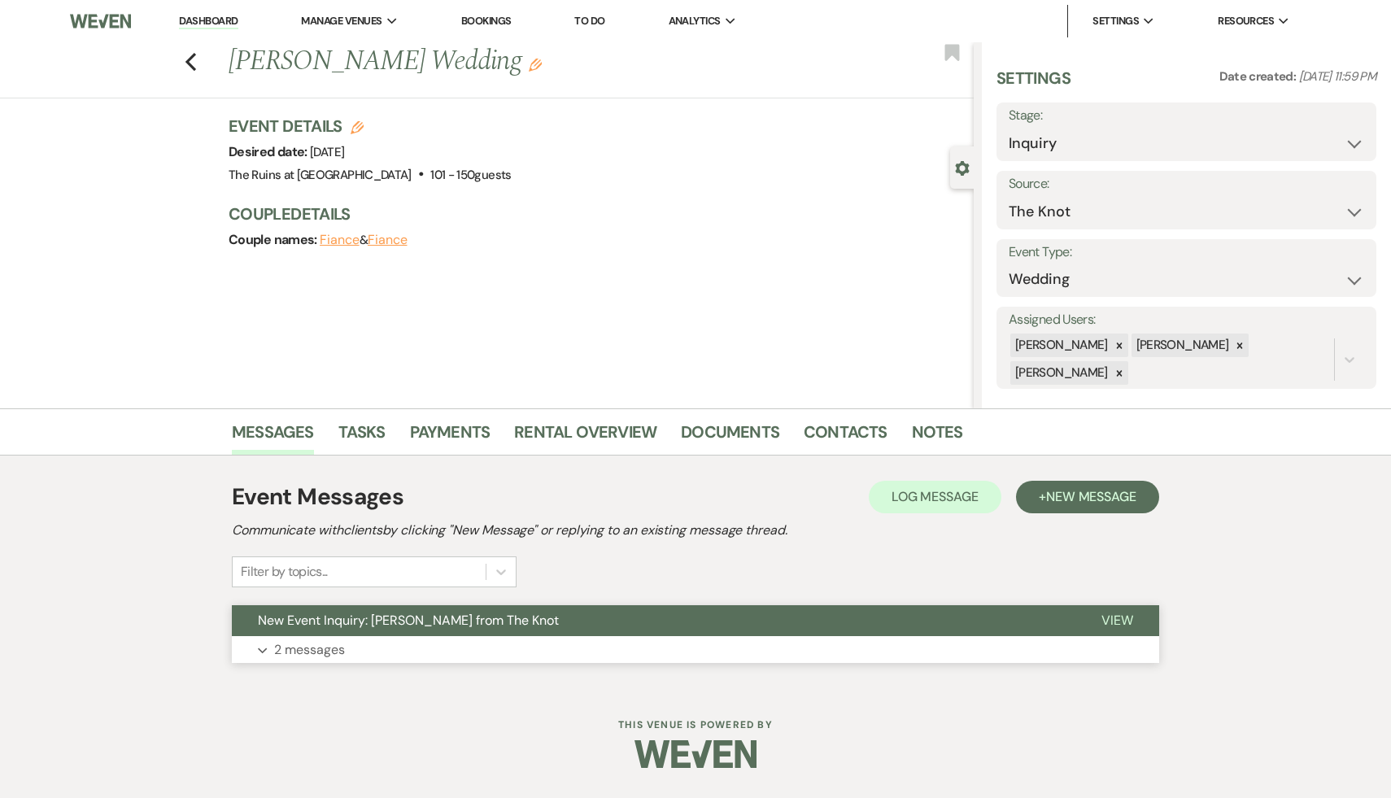
click at [445, 621] on span "New Event Inquiry: Liz Foye from The Knot" at bounding box center [408, 620] width 301 height 17
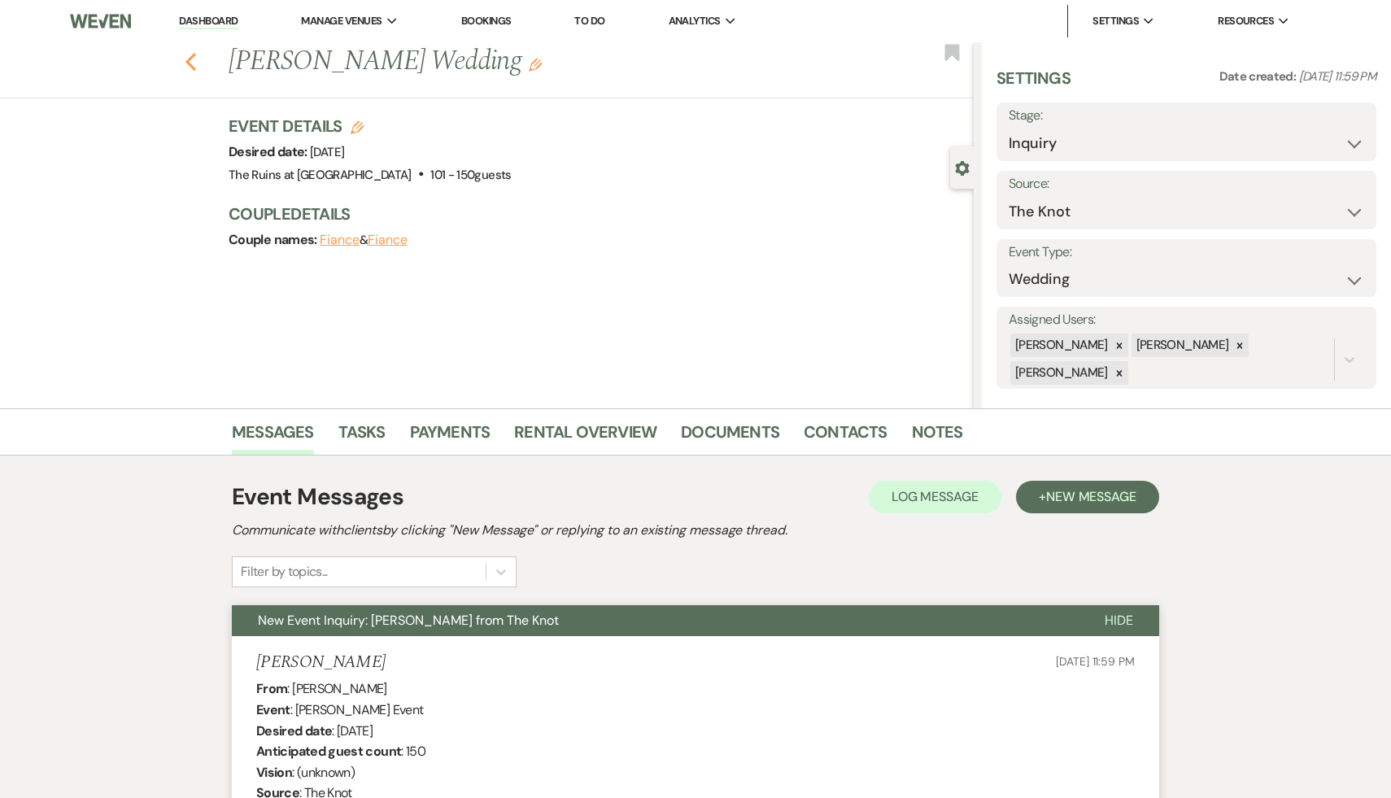
click at [190, 59] on use "button" at bounding box center [190, 62] width 11 height 18
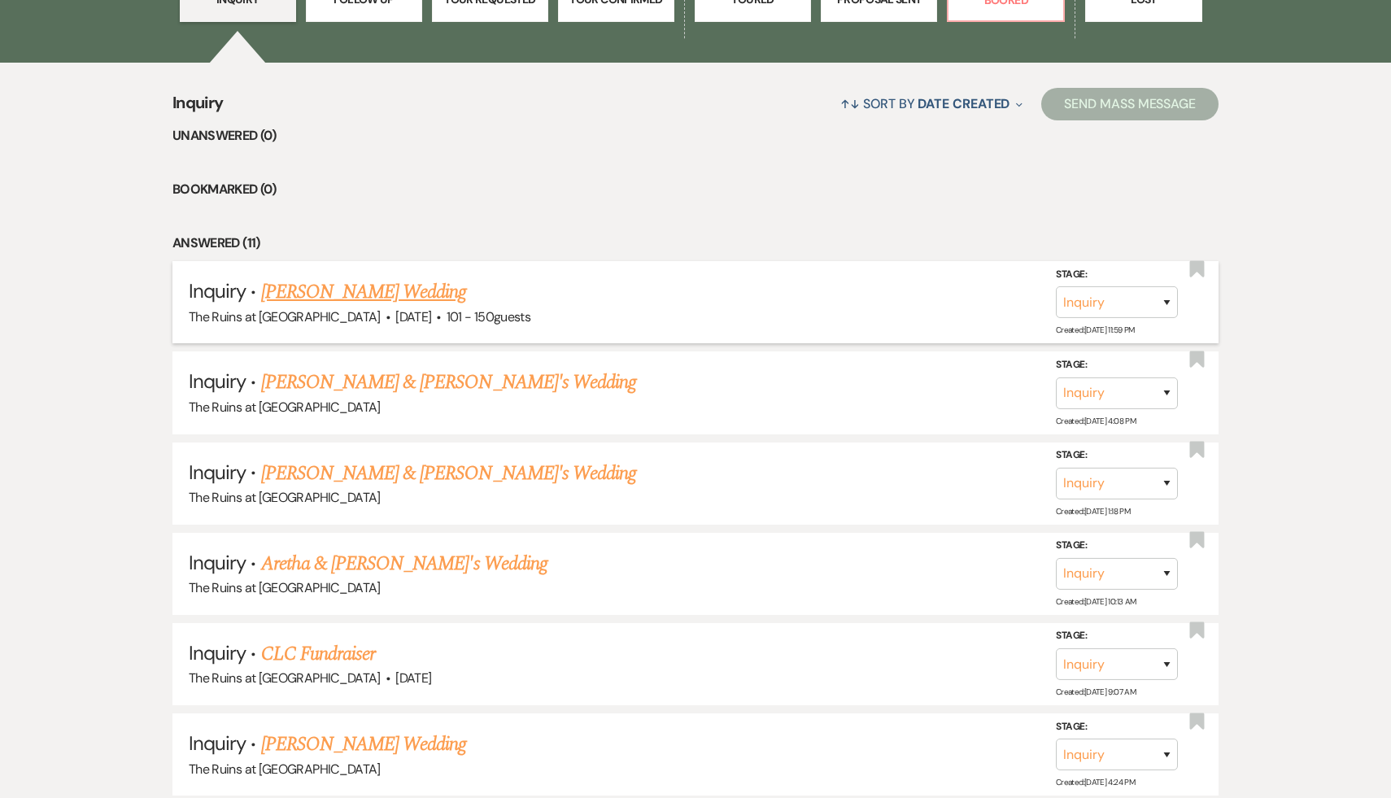
scroll to position [595, 0]
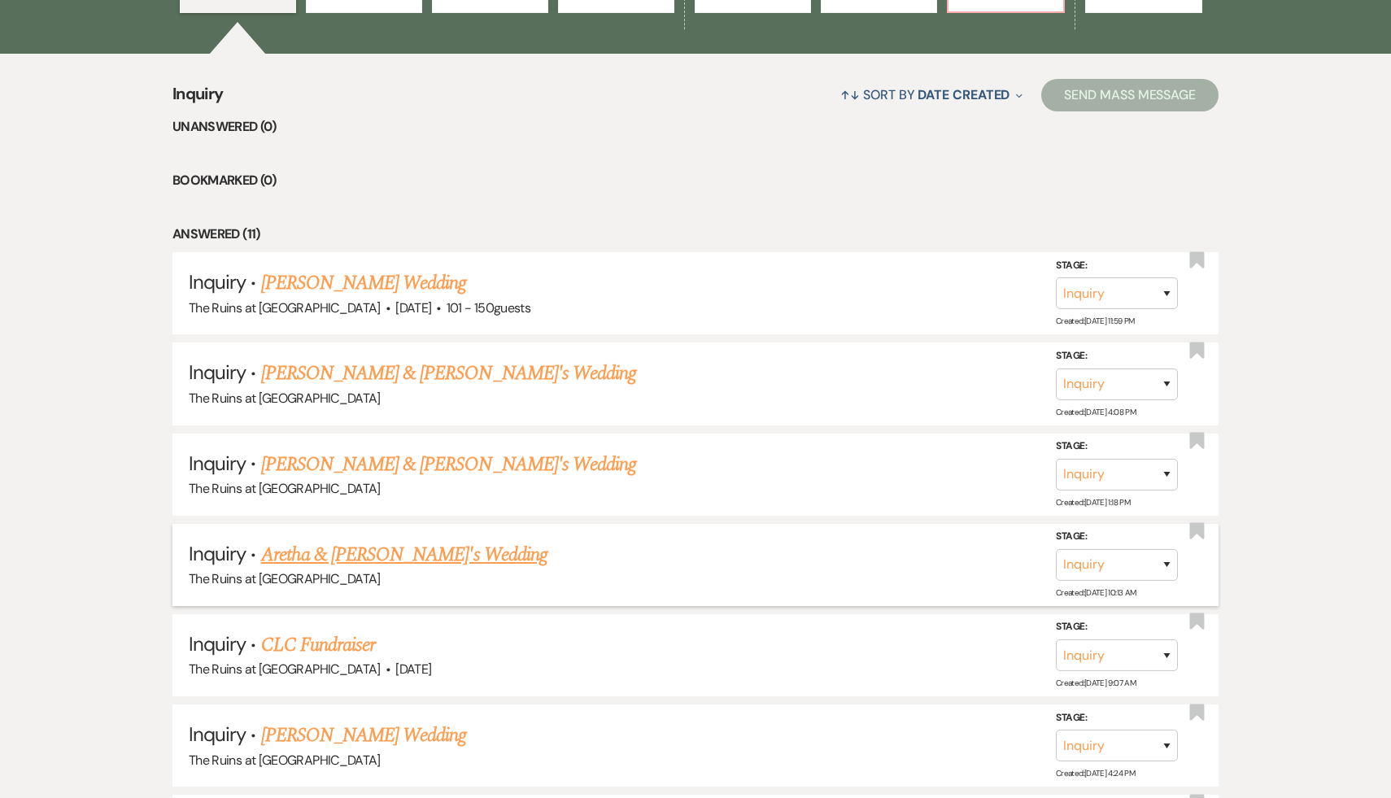
click at [346, 557] on link "Aretha & Clyde's Wedding" at bounding box center [404, 554] width 286 height 29
select select "17"
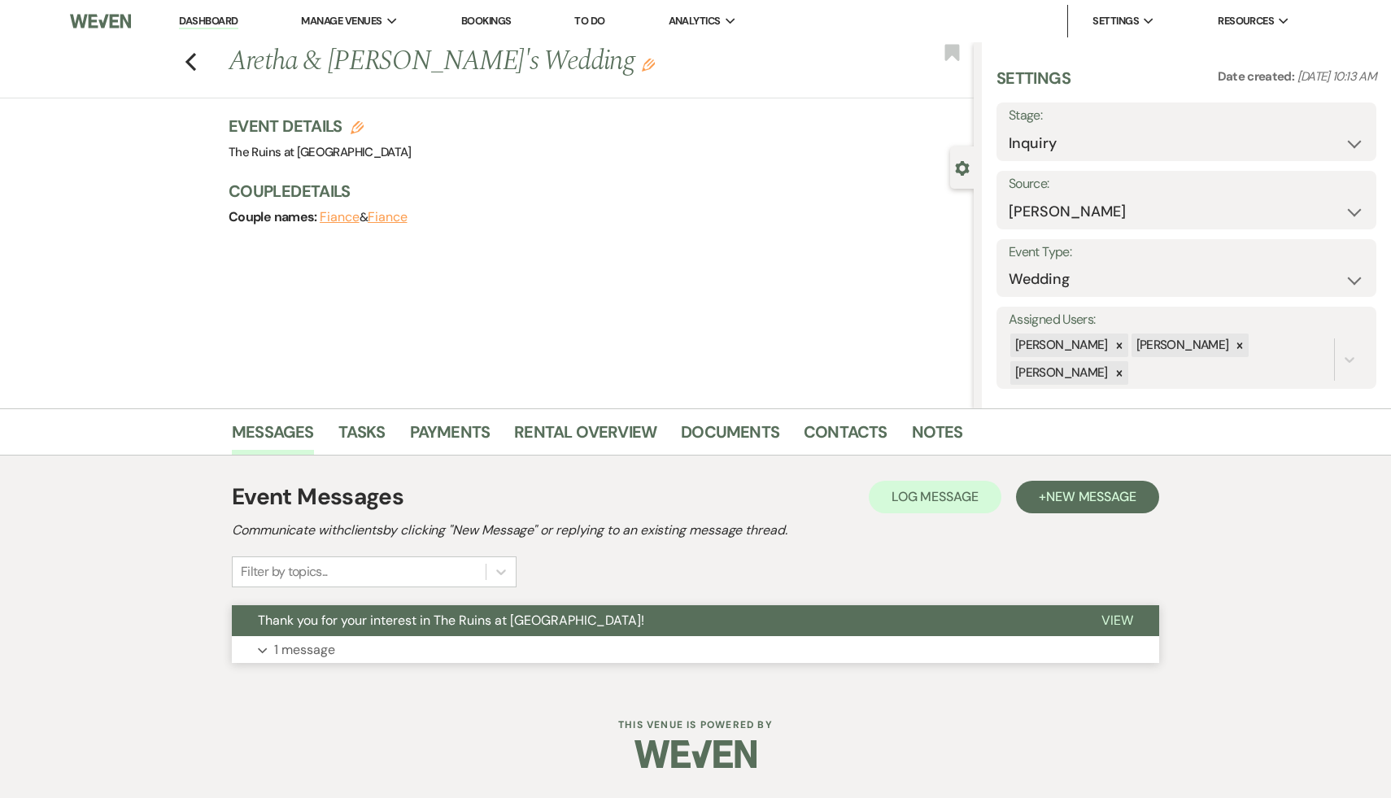
click at [356, 610] on button "Thank you for your interest in The Ruins at Sassafras!" at bounding box center [654, 620] width 844 height 31
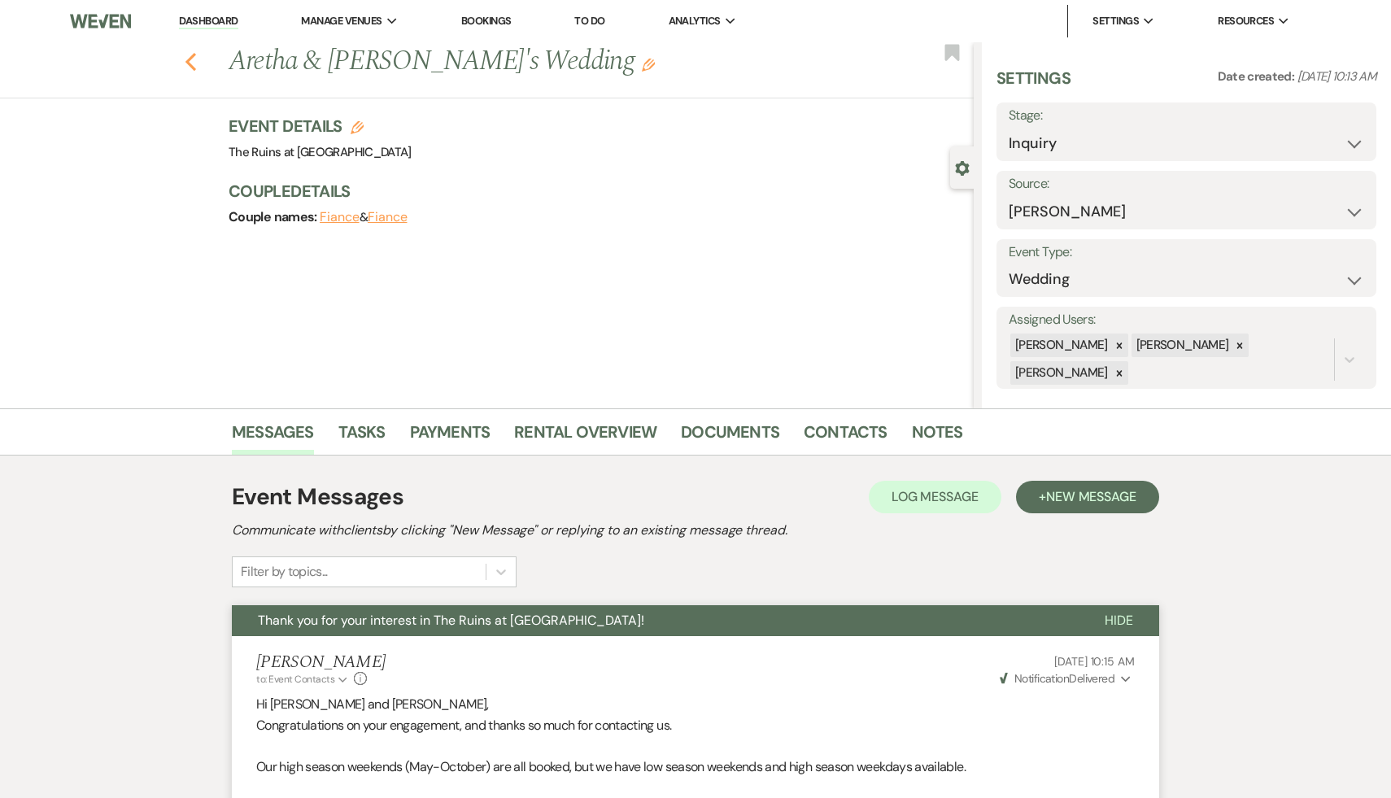
click at [185, 55] on icon "Previous" at bounding box center [191, 62] width 12 height 20
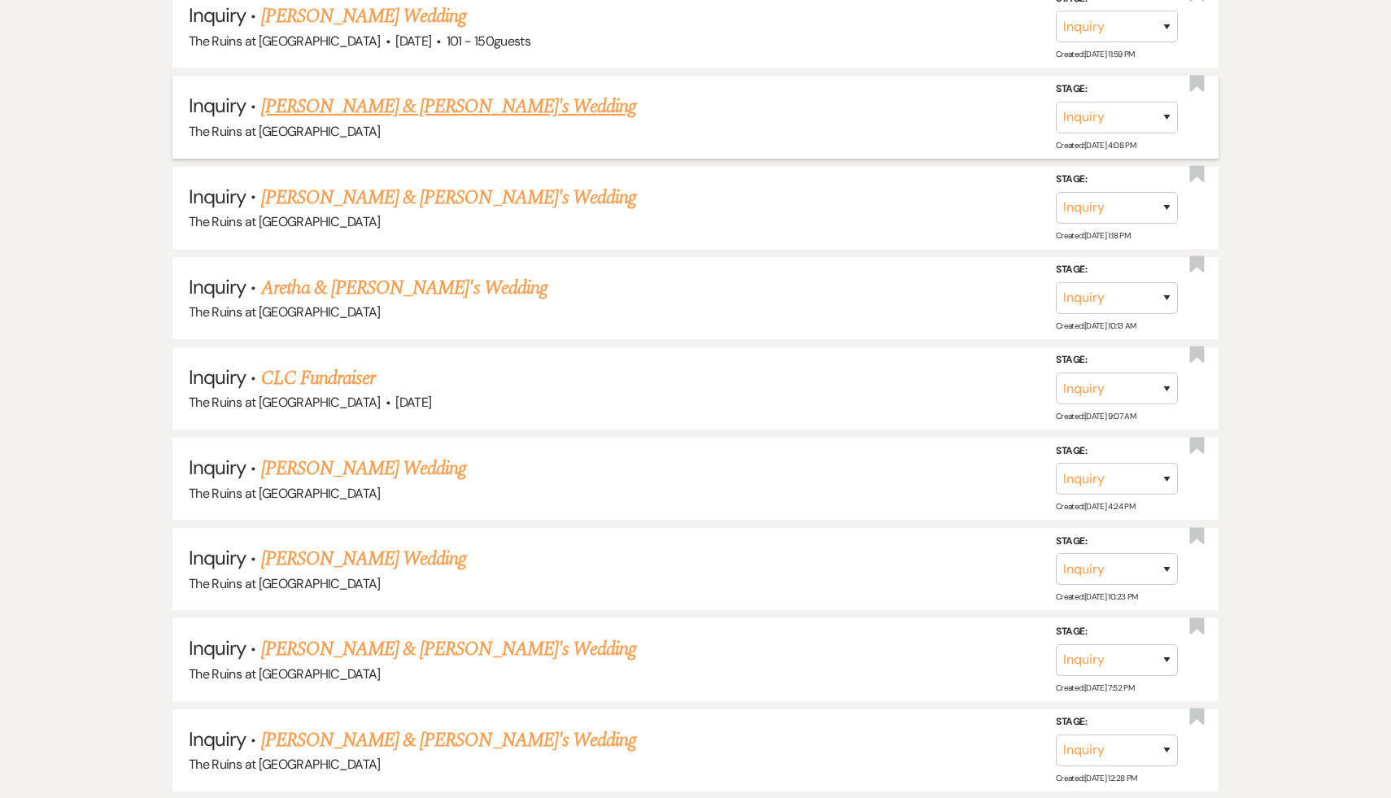
scroll to position [1160, 0]
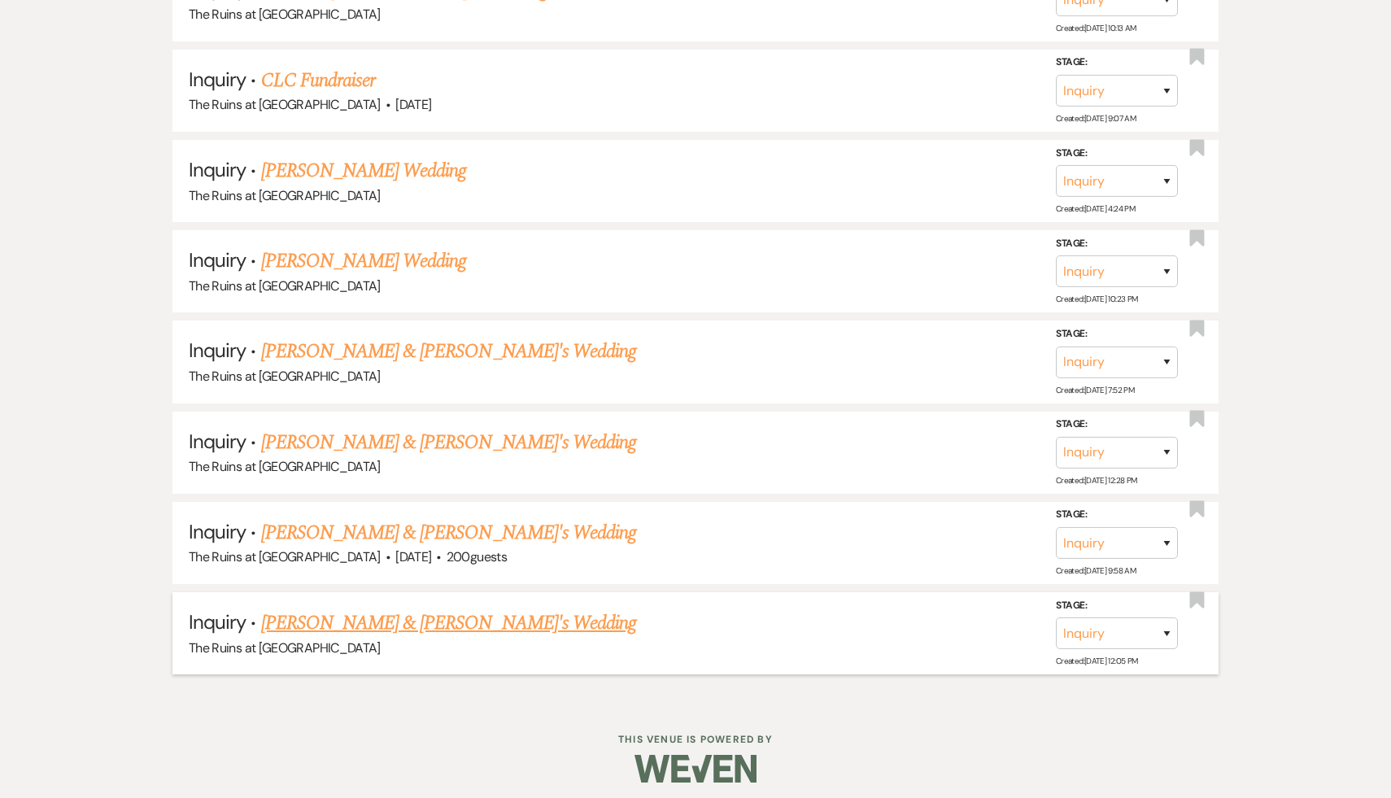
click at [420, 611] on link "Minna Kim & Fiance's Wedding" at bounding box center [449, 622] width 376 height 29
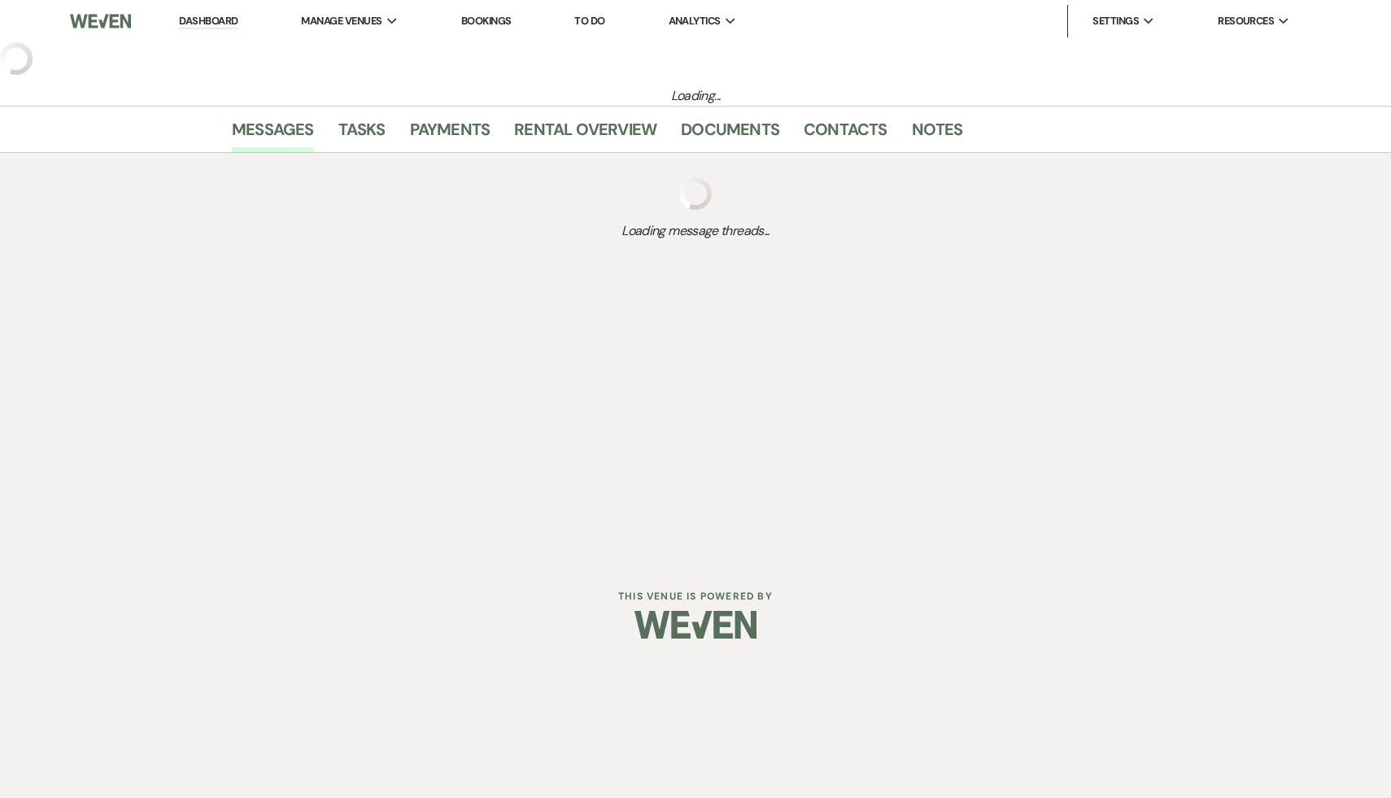
select select "6"
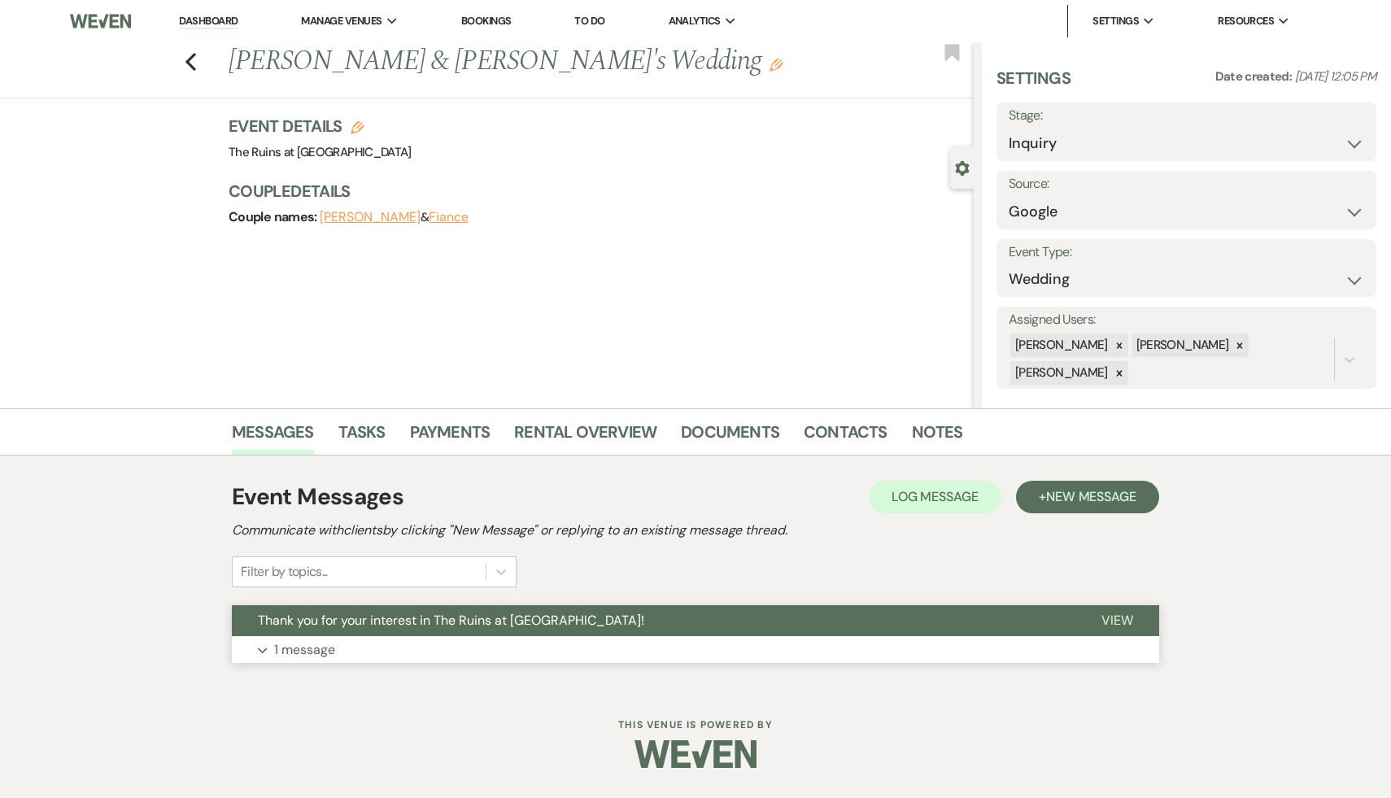
click at [420, 611] on button "Thank you for your interest in The Ruins at Sassafras!" at bounding box center [654, 620] width 844 height 31
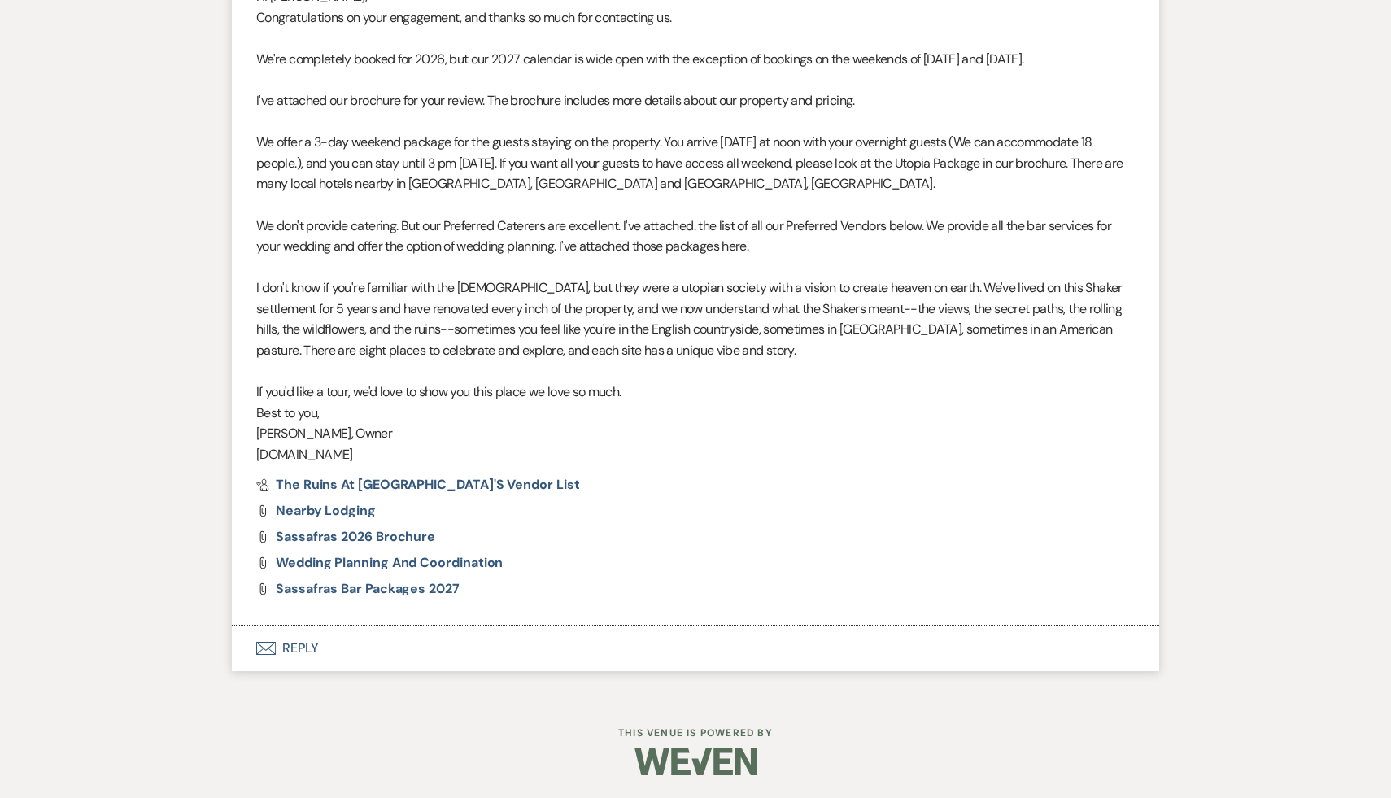
scroll to position [709, 0]
click at [301, 644] on button "Envelope Reply" at bounding box center [695, 647] width 927 height 46
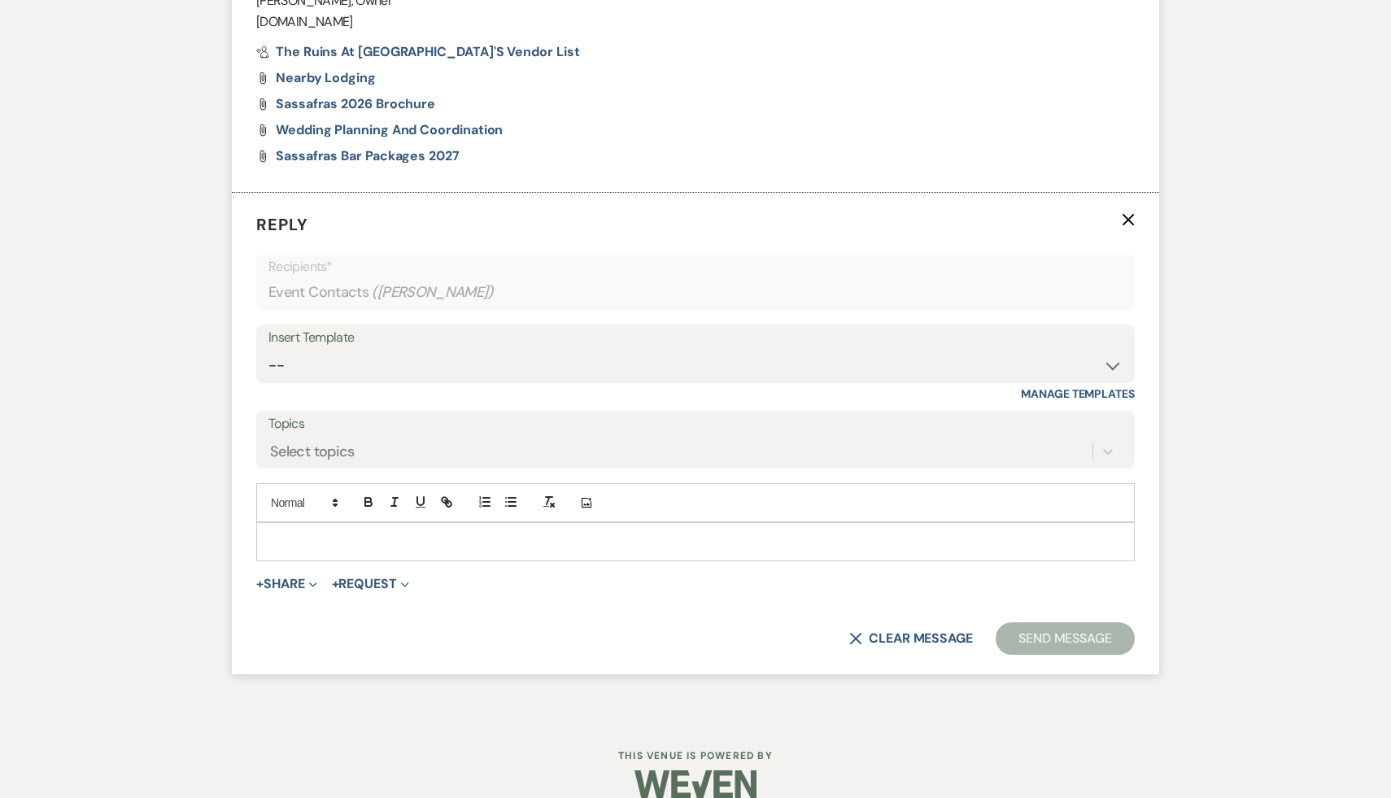
scroll to position [1165, 0]
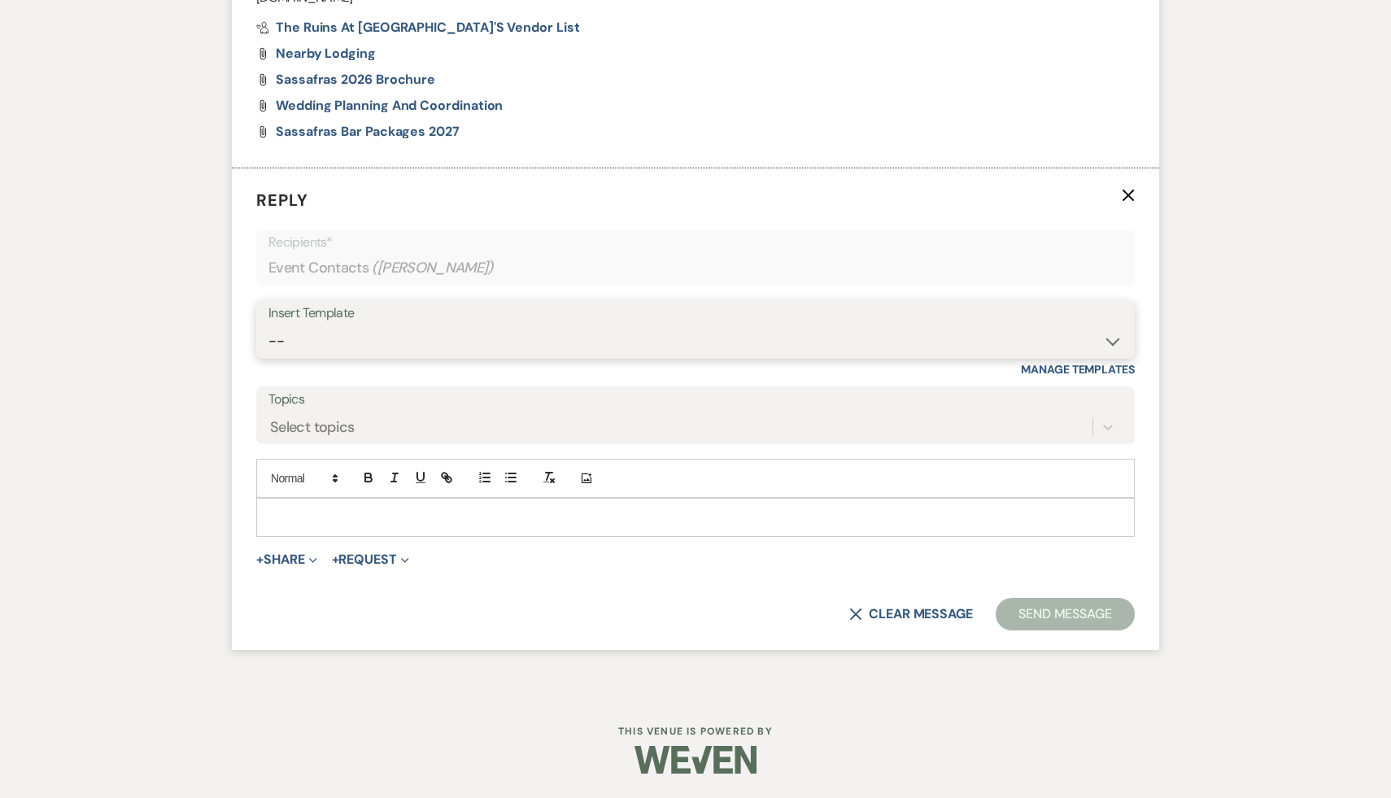
click at [1114, 338] on select "-- Weven Planning Portal Introduction (Booked Events) Initial Inquiry Response …" at bounding box center [695, 341] width 854 height 32
select select "1435"
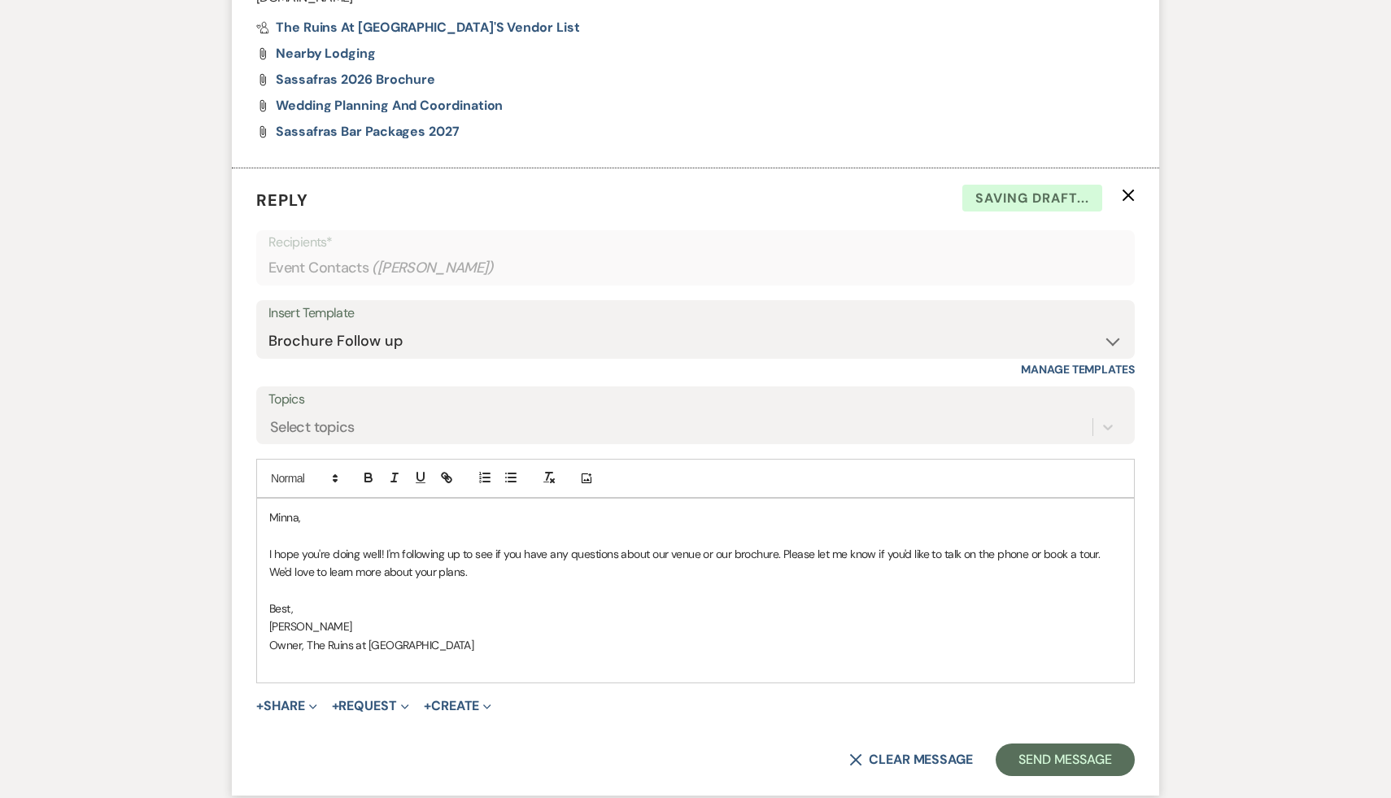
click at [268, 517] on div "Minna, I hope you're doing well! I'm following up to see if you have any questi…" at bounding box center [695, 591] width 877 height 184
click at [1046, 761] on button "Send Message" at bounding box center [1065, 760] width 139 height 33
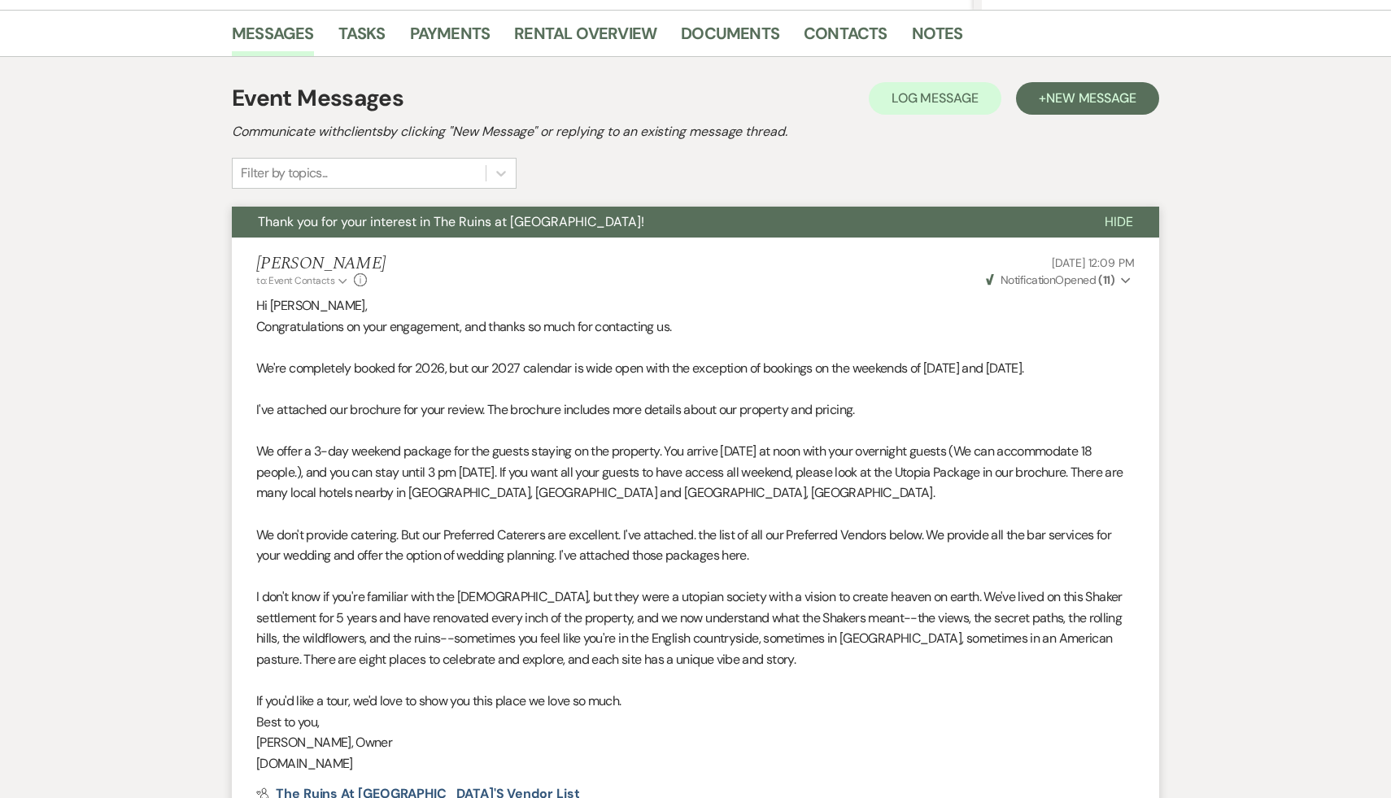
scroll to position [0, 0]
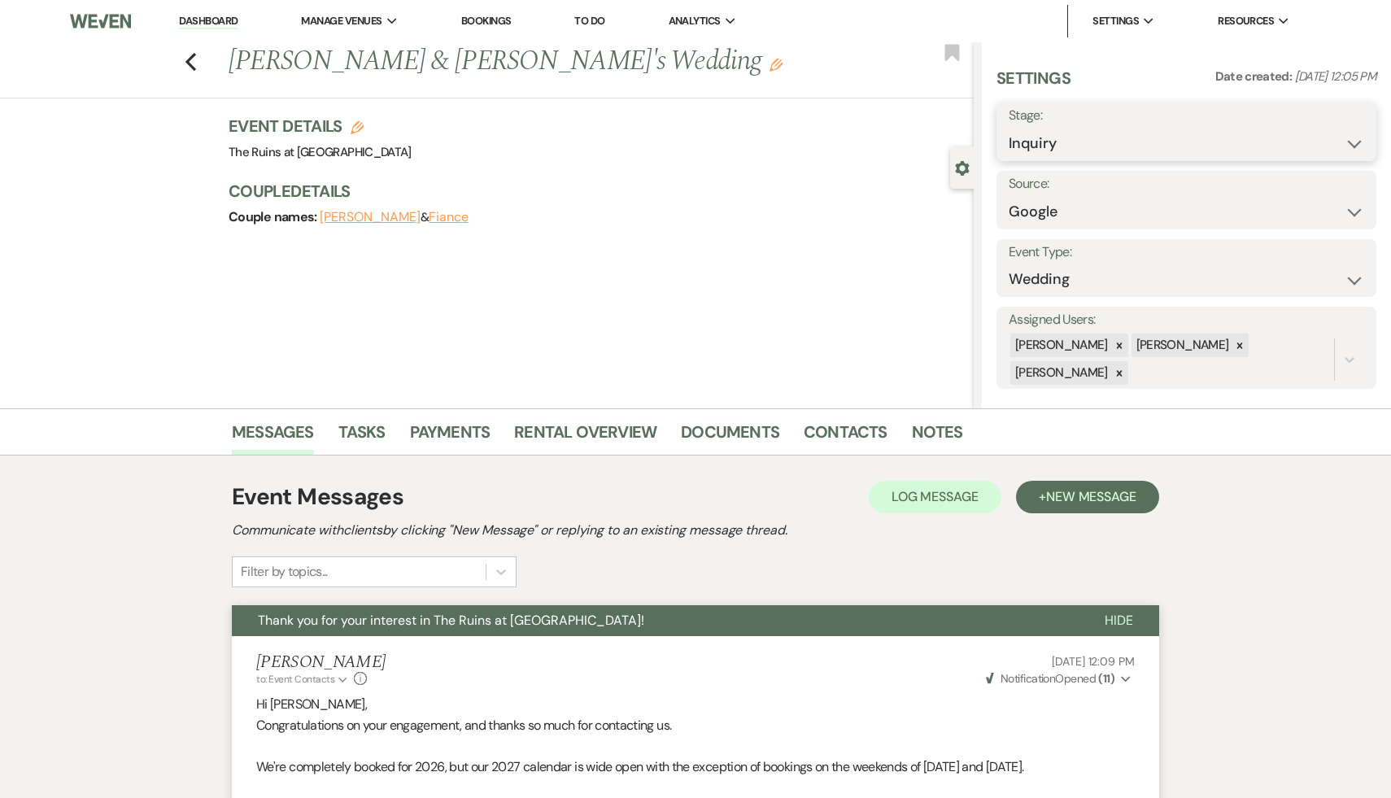
click at [1352, 142] on select "Inquiry Follow Up Tour Requested Tour Confirmed Toured Proposal Sent Booked Lost" at bounding box center [1186, 144] width 355 height 32
select select "9"
click at [1349, 133] on button "Save" at bounding box center [1336, 132] width 81 height 33
click at [192, 52] on icon "Previous" at bounding box center [191, 62] width 12 height 20
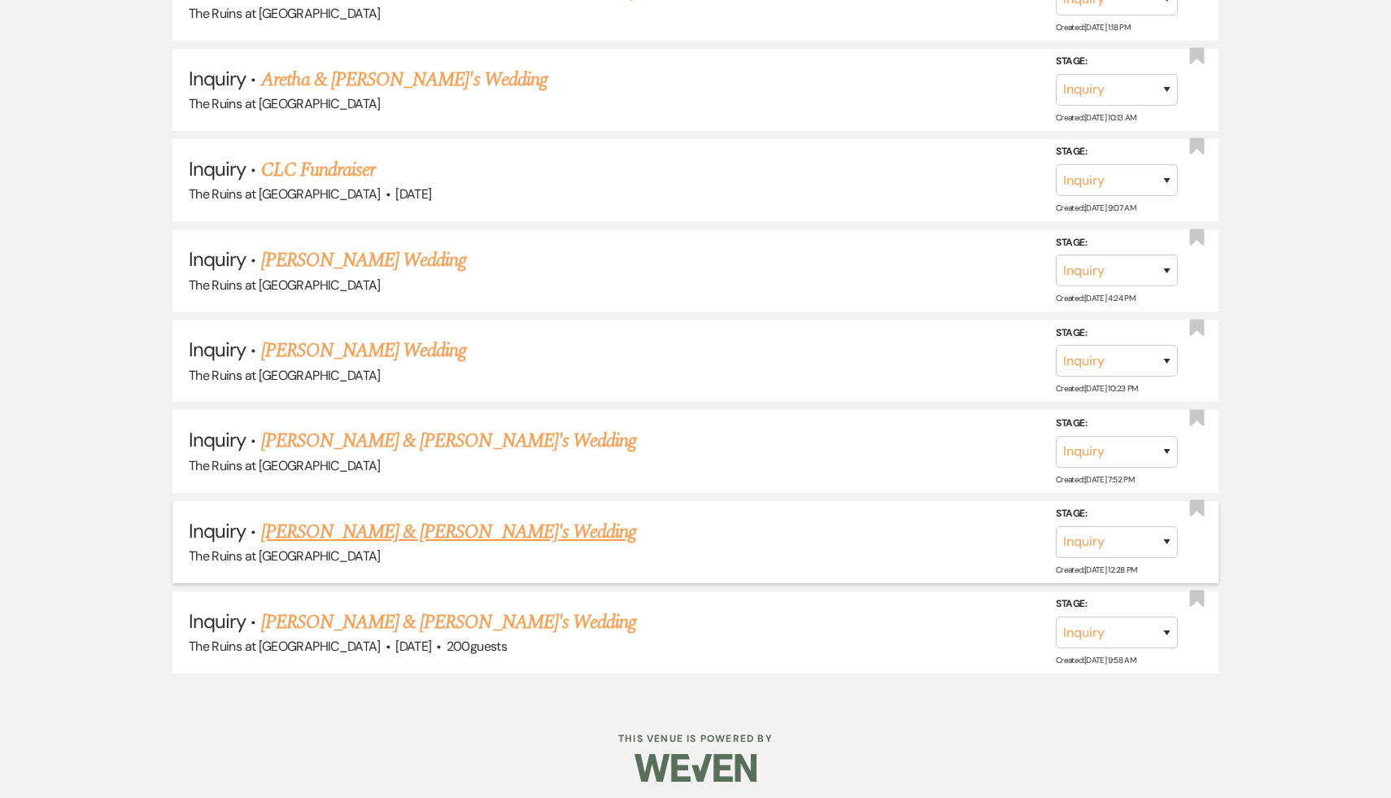
click at [364, 525] on link "Sarah Gilly & Fiance's Wedding" at bounding box center [449, 531] width 376 height 29
select select "20"
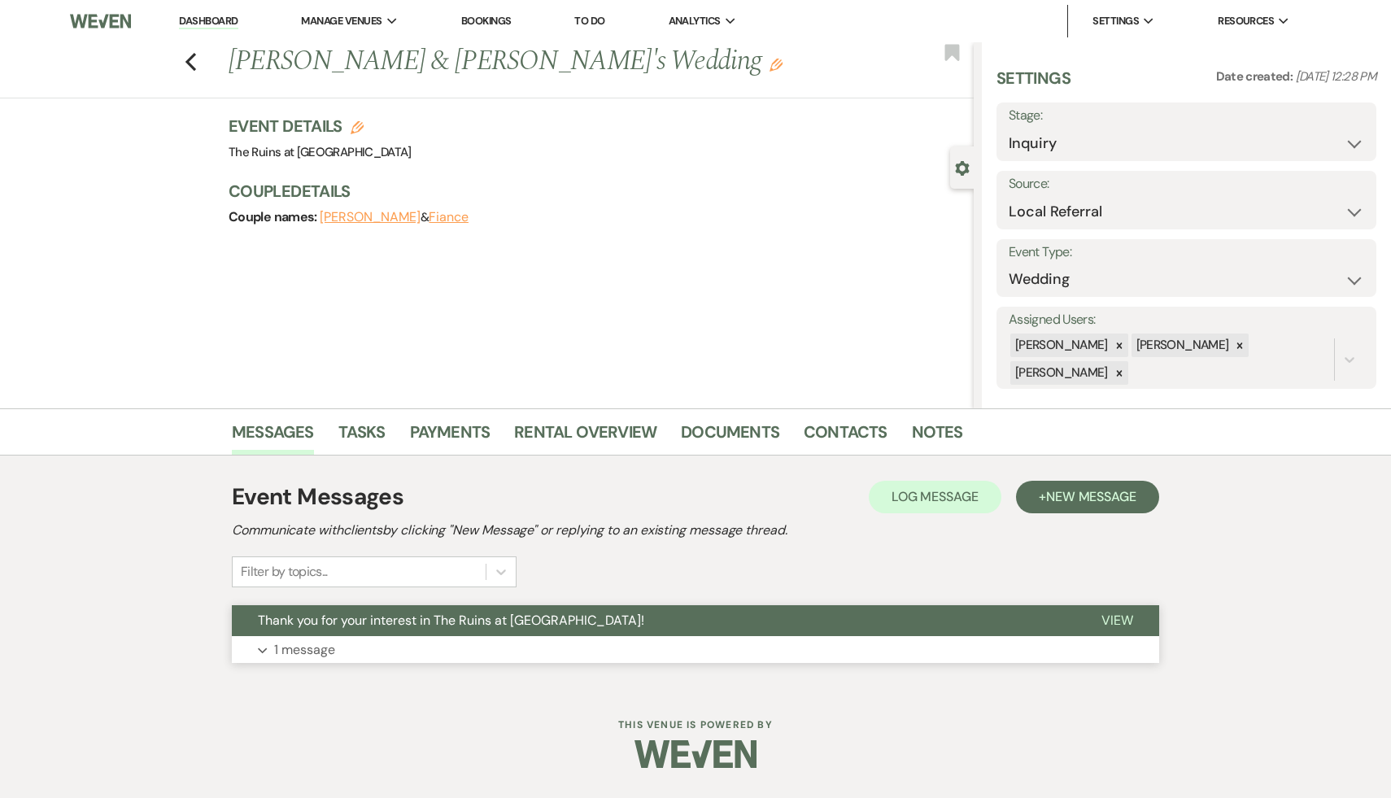
click at [363, 619] on span "Thank you for your interest in The Ruins at Sassafras!" at bounding box center [451, 620] width 386 height 17
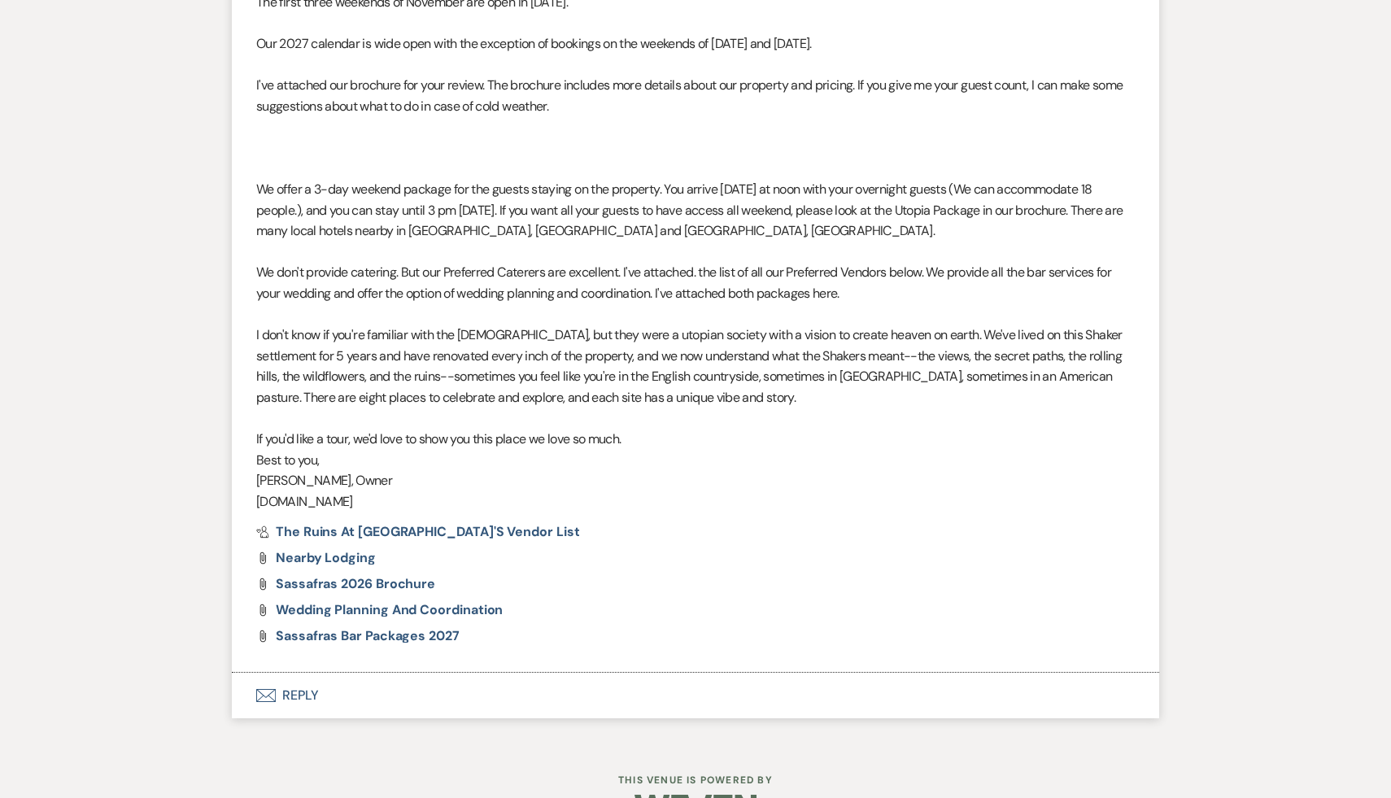
scroll to position [813, 0]
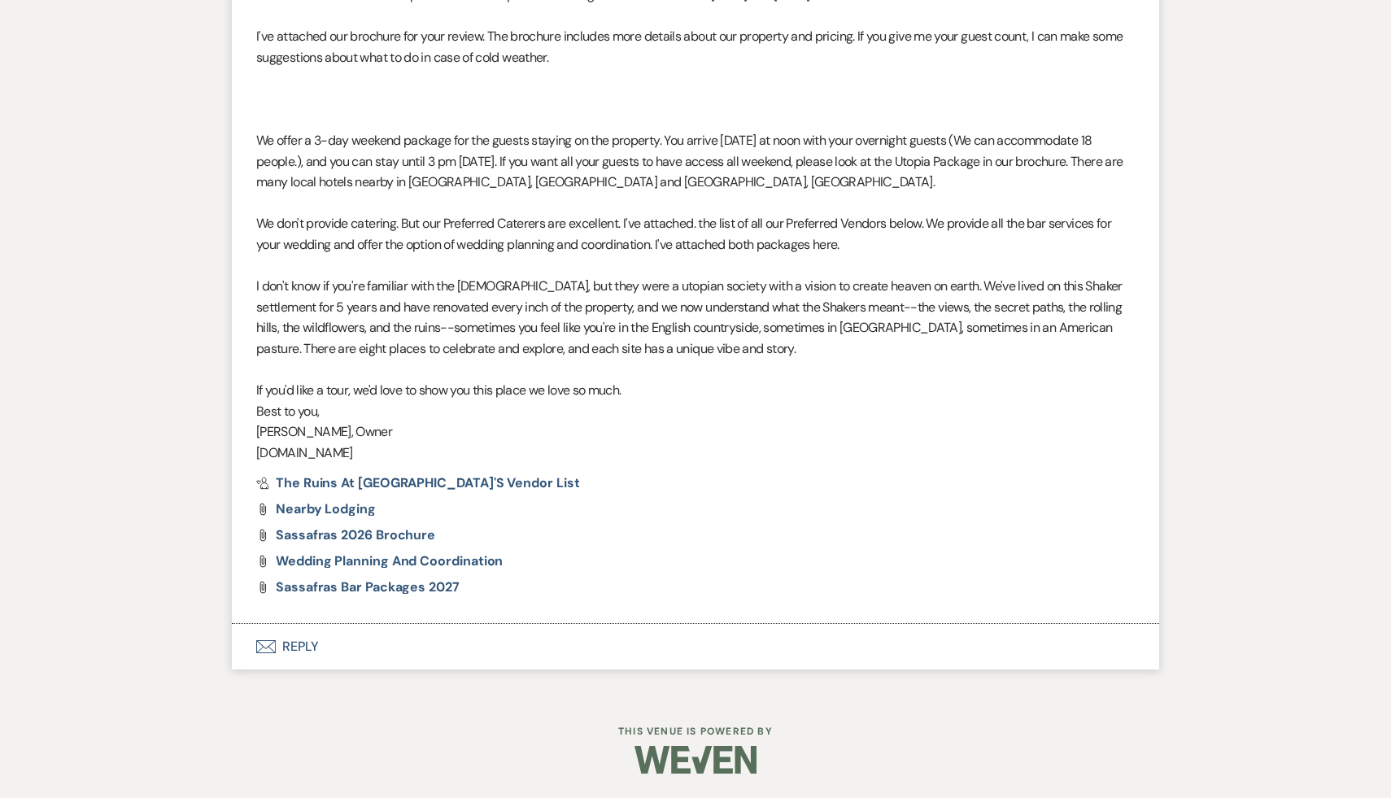
click at [291, 643] on button "Envelope Reply" at bounding box center [695, 647] width 927 height 46
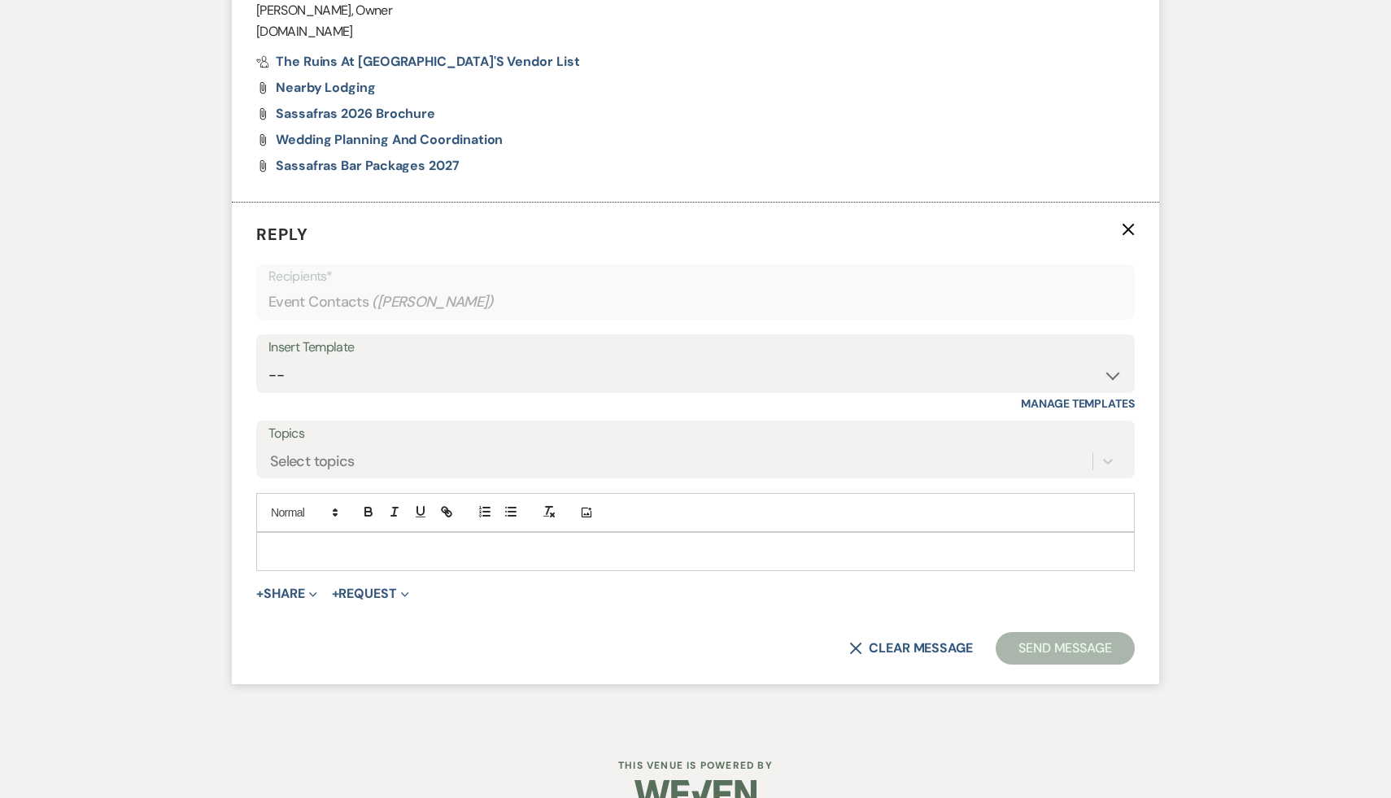
scroll to position [1269, 0]
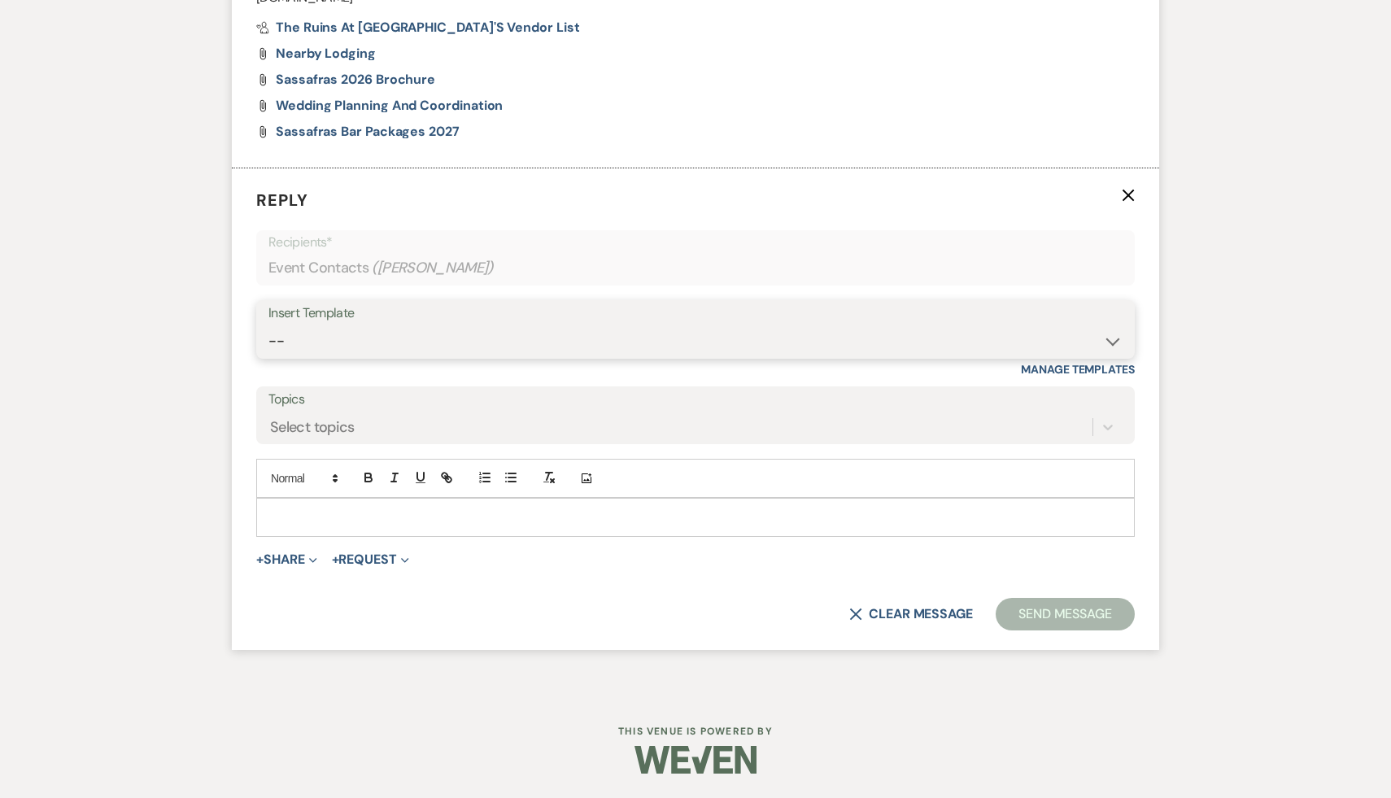
click at [1110, 341] on select "-- Weven Planning Portal Introduction (Booked Events) Initial Inquiry Response …" at bounding box center [695, 341] width 854 height 32
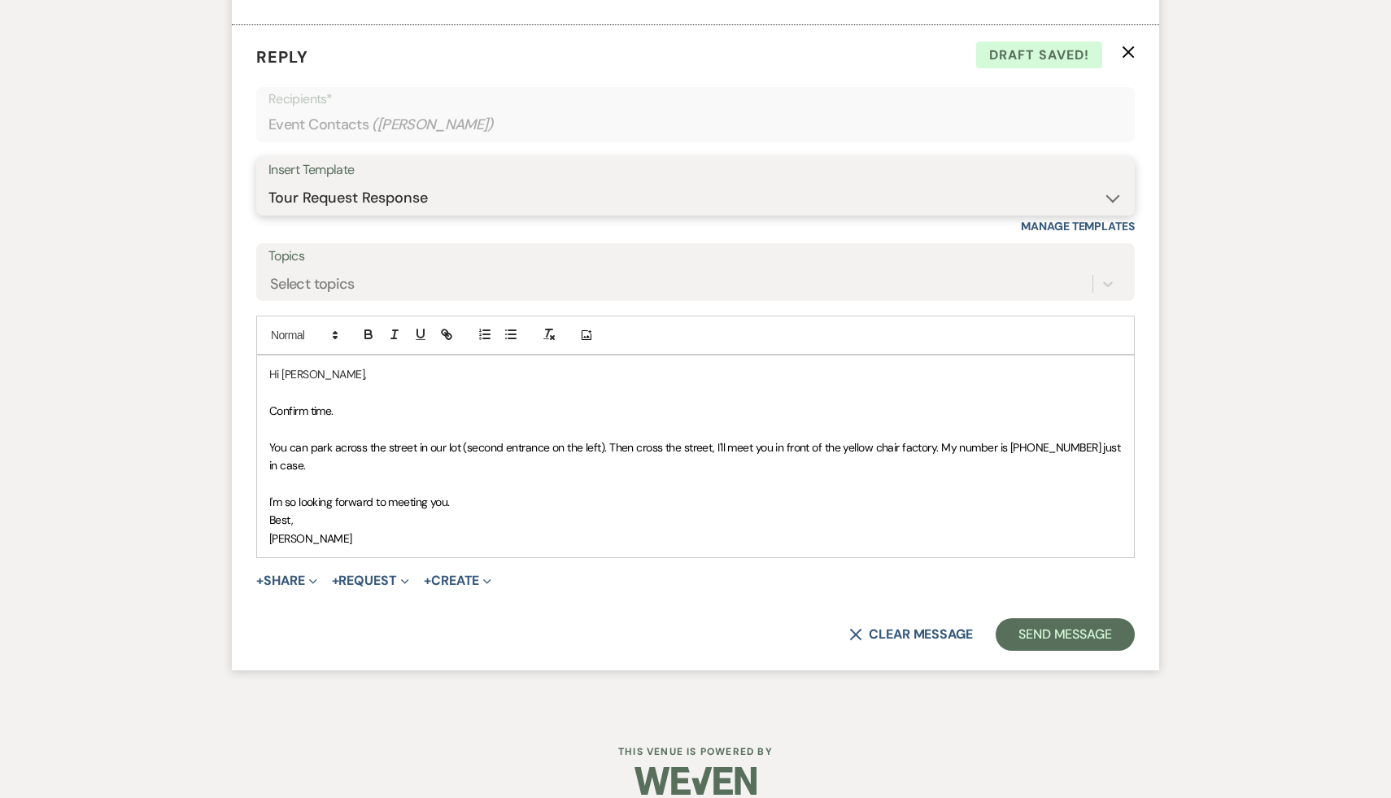
scroll to position [1433, 0]
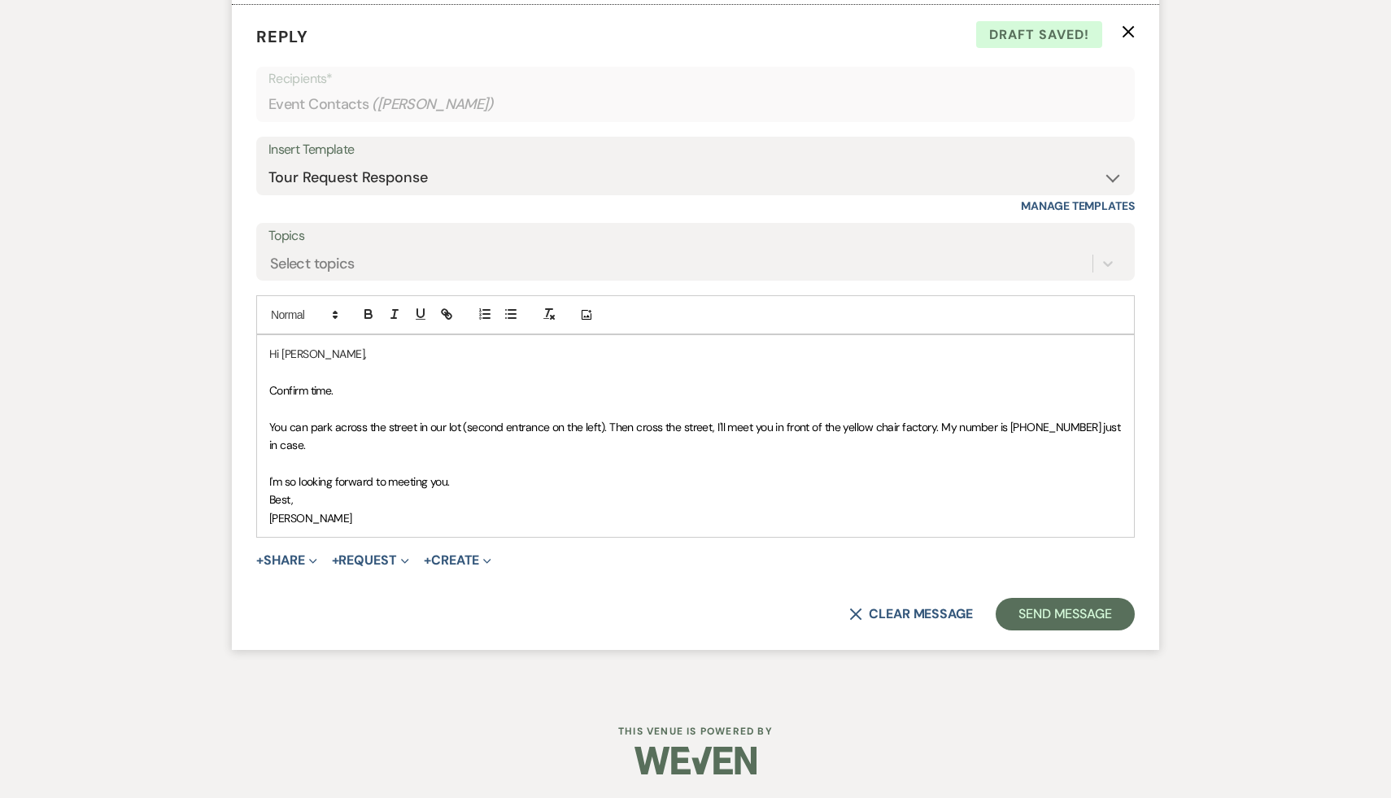
click at [349, 387] on p "Confirm time." at bounding box center [695, 391] width 853 height 18
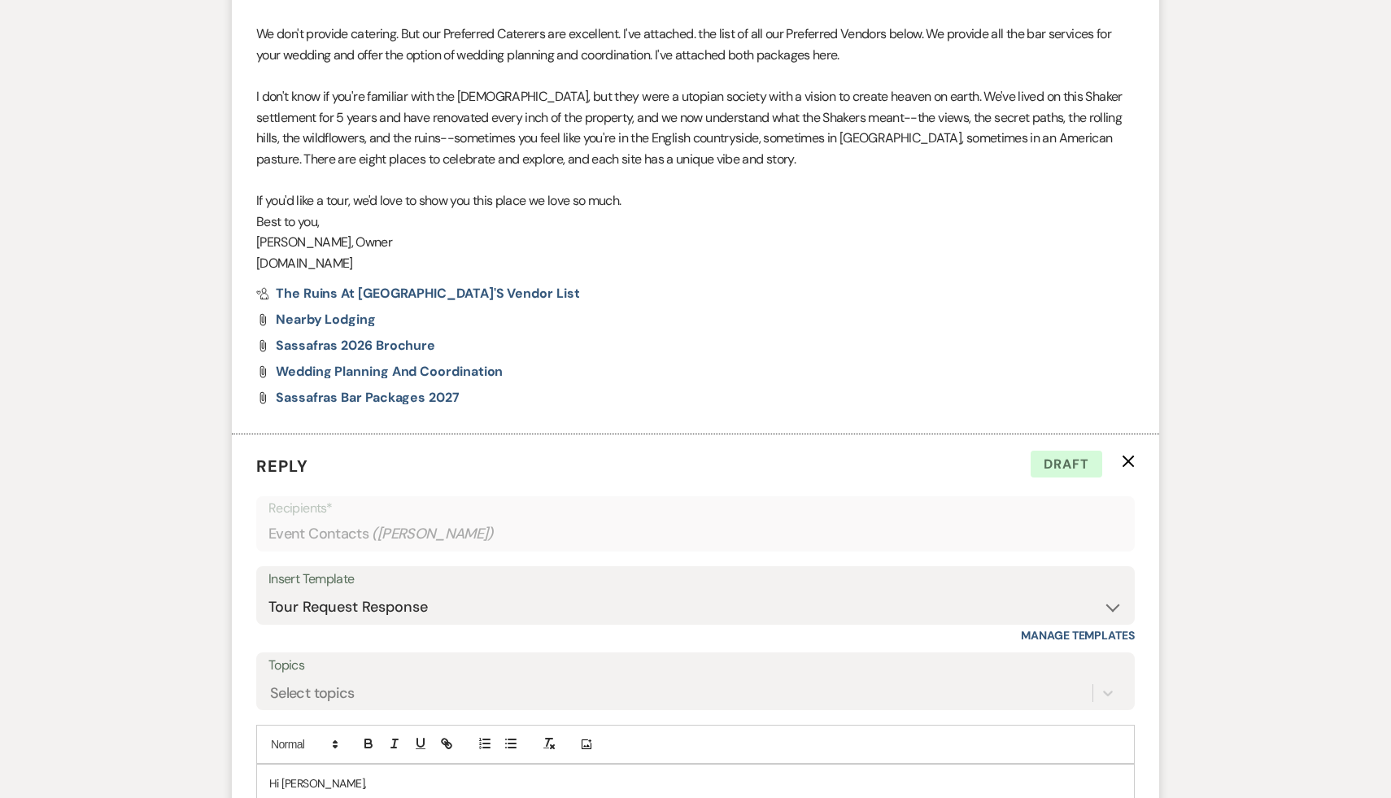
scroll to position [1217, 0]
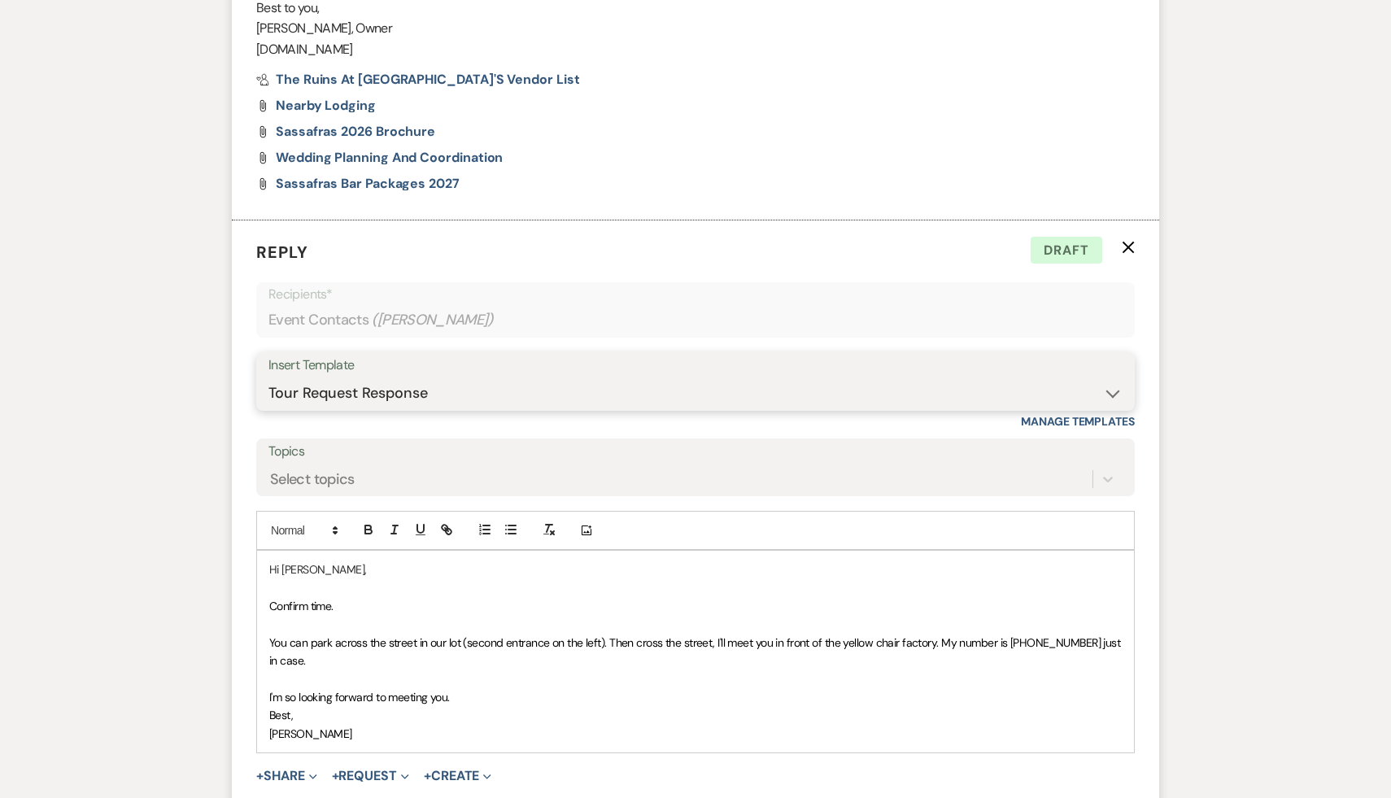
click at [1109, 393] on select "-- Weven Planning Portal Introduction (Booked Events) Initial Inquiry Response …" at bounding box center [695, 393] width 854 height 32
select select "1435"
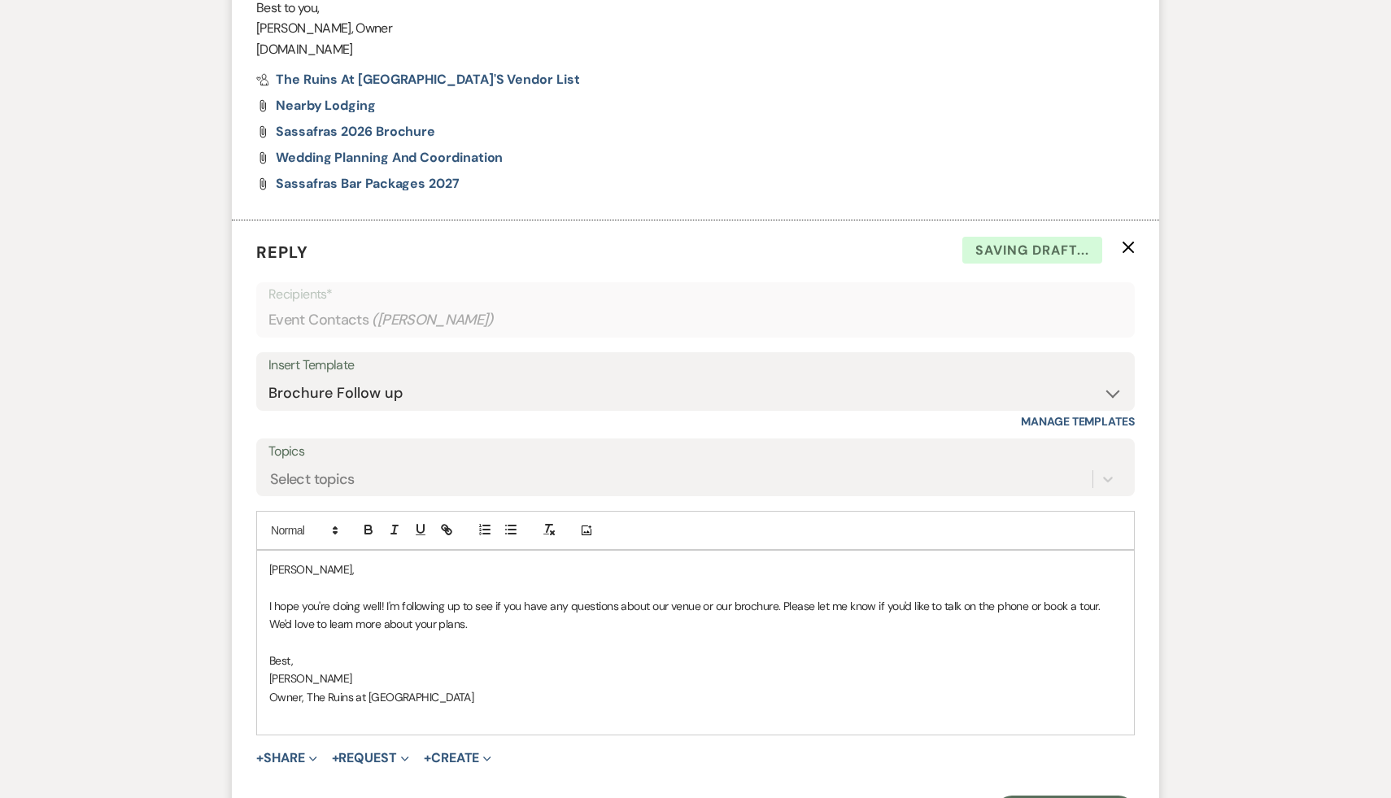
click at [266, 573] on div "Sarah, I hope you're doing well! I'm following up to see if you have any questi…" at bounding box center [695, 643] width 877 height 184
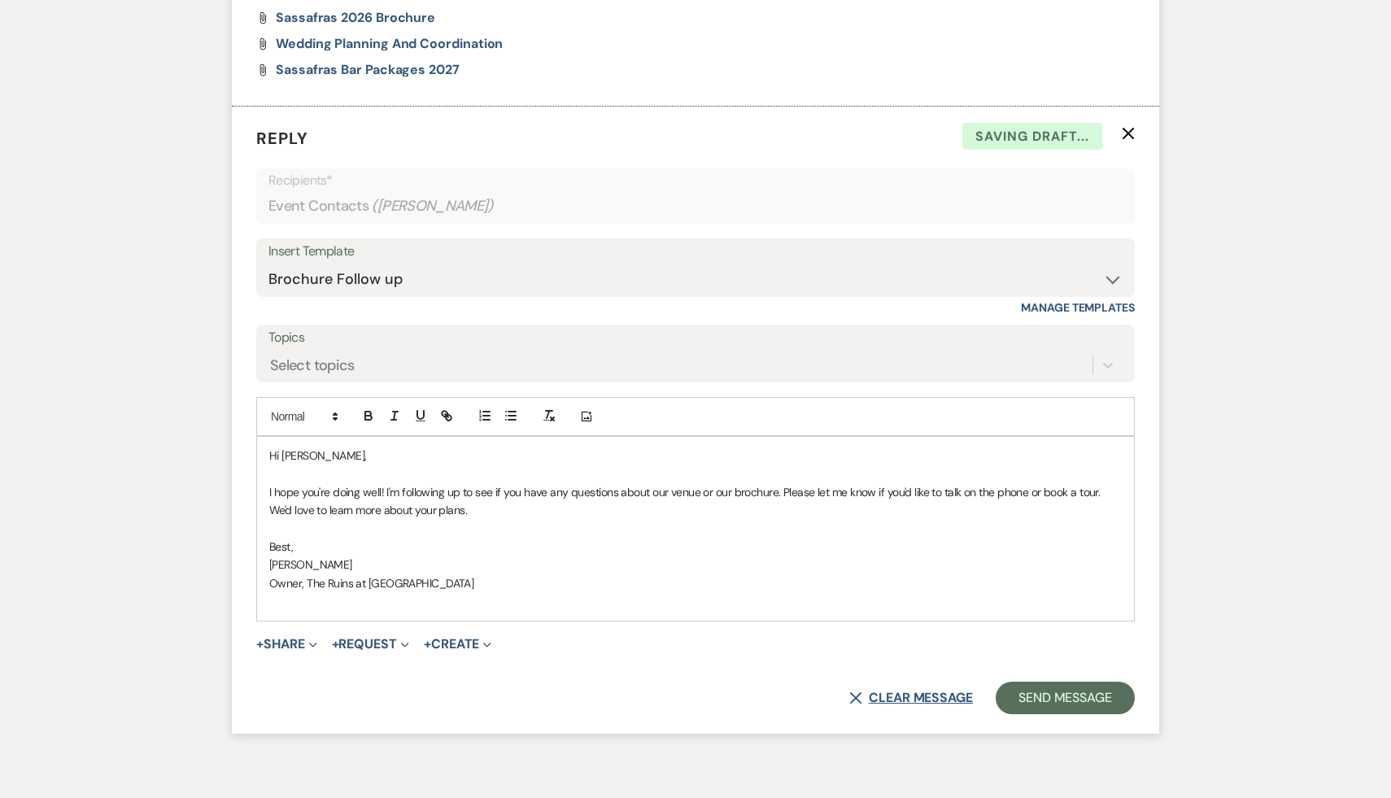
scroll to position [1332, 0]
click at [1062, 708] on button "Send Message" at bounding box center [1065, 696] width 139 height 33
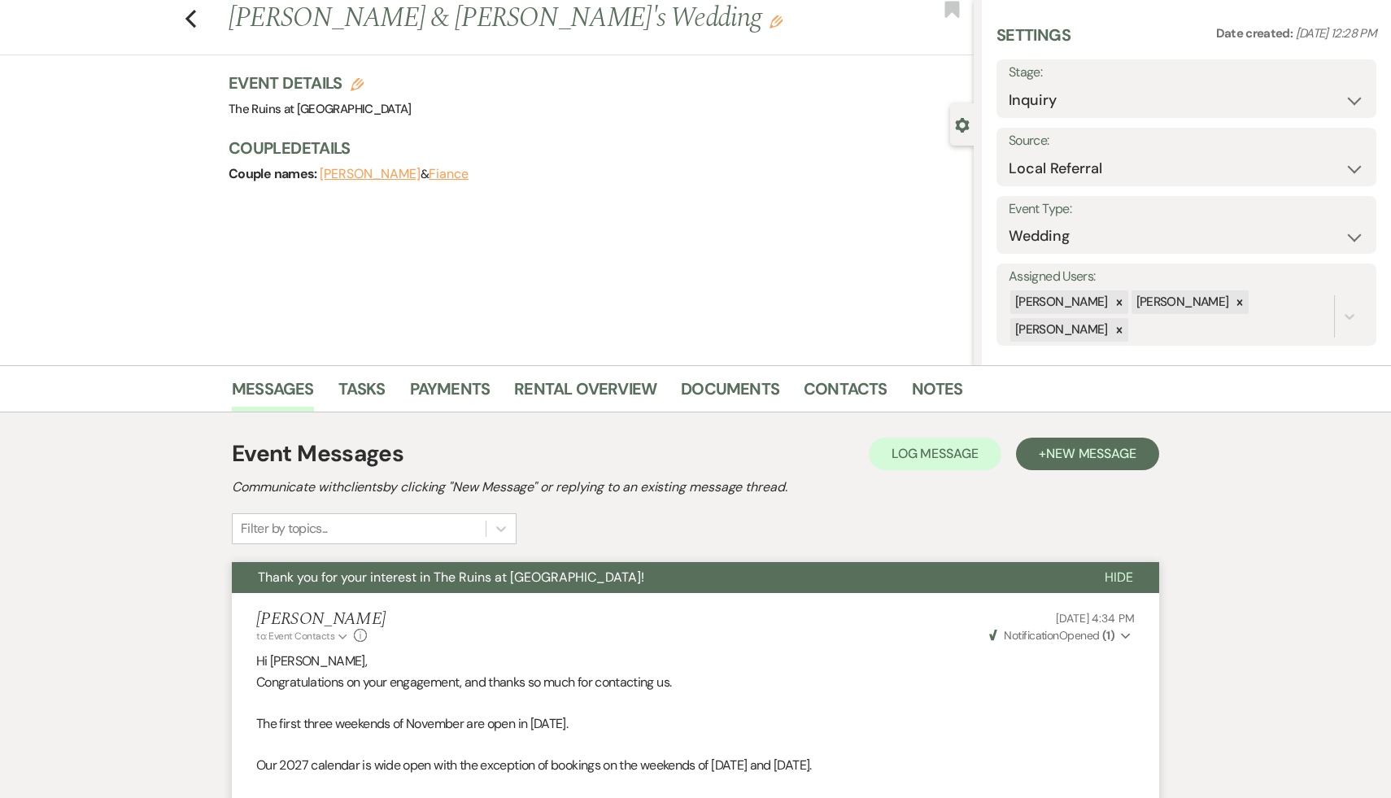
scroll to position [0, 0]
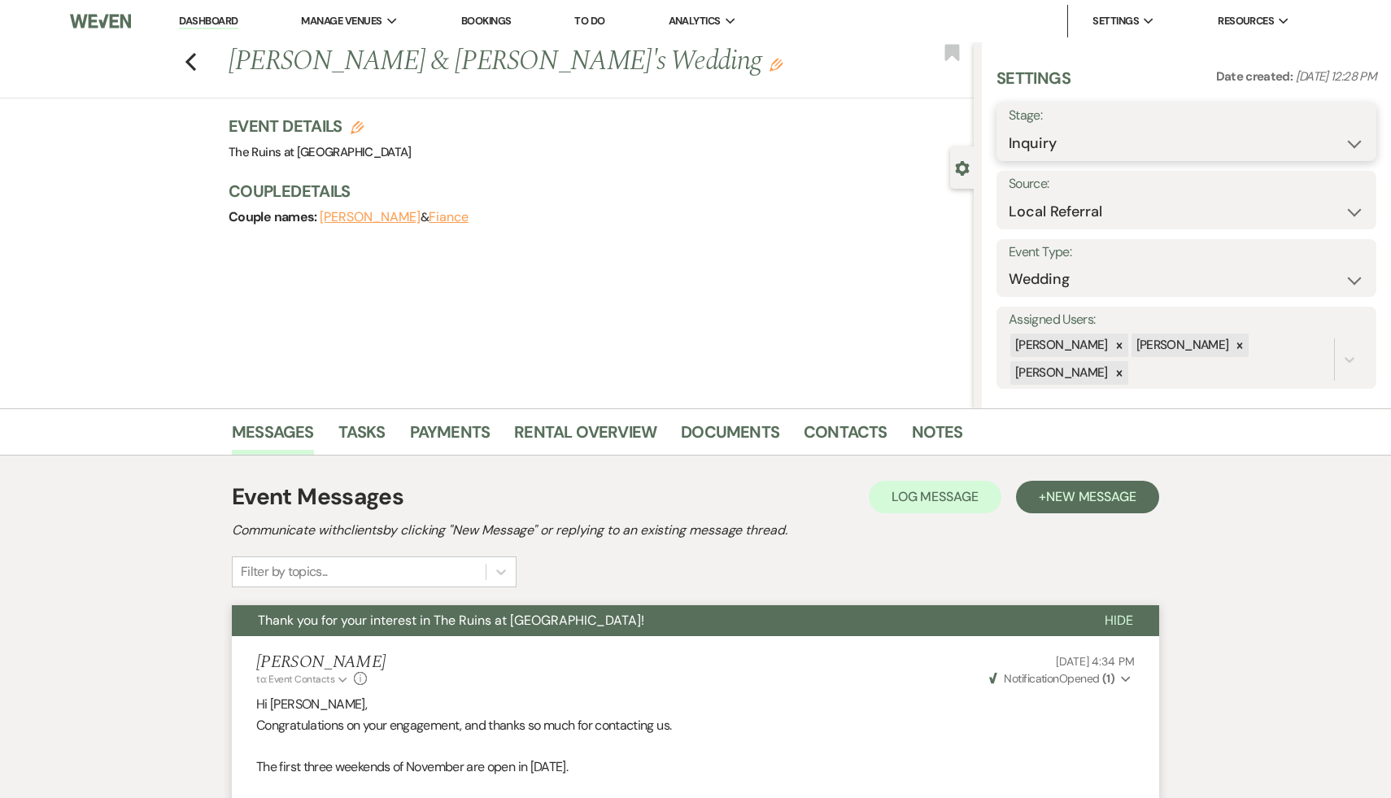
click at [1353, 141] on select "Inquiry Follow Up Tour Requested Tour Confirmed Toured Proposal Sent Booked Lost" at bounding box center [1186, 144] width 355 height 32
select select "9"
click at [1342, 128] on button "Save" at bounding box center [1336, 132] width 81 height 33
click at [190, 58] on use "button" at bounding box center [190, 62] width 11 height 18
select select "9"
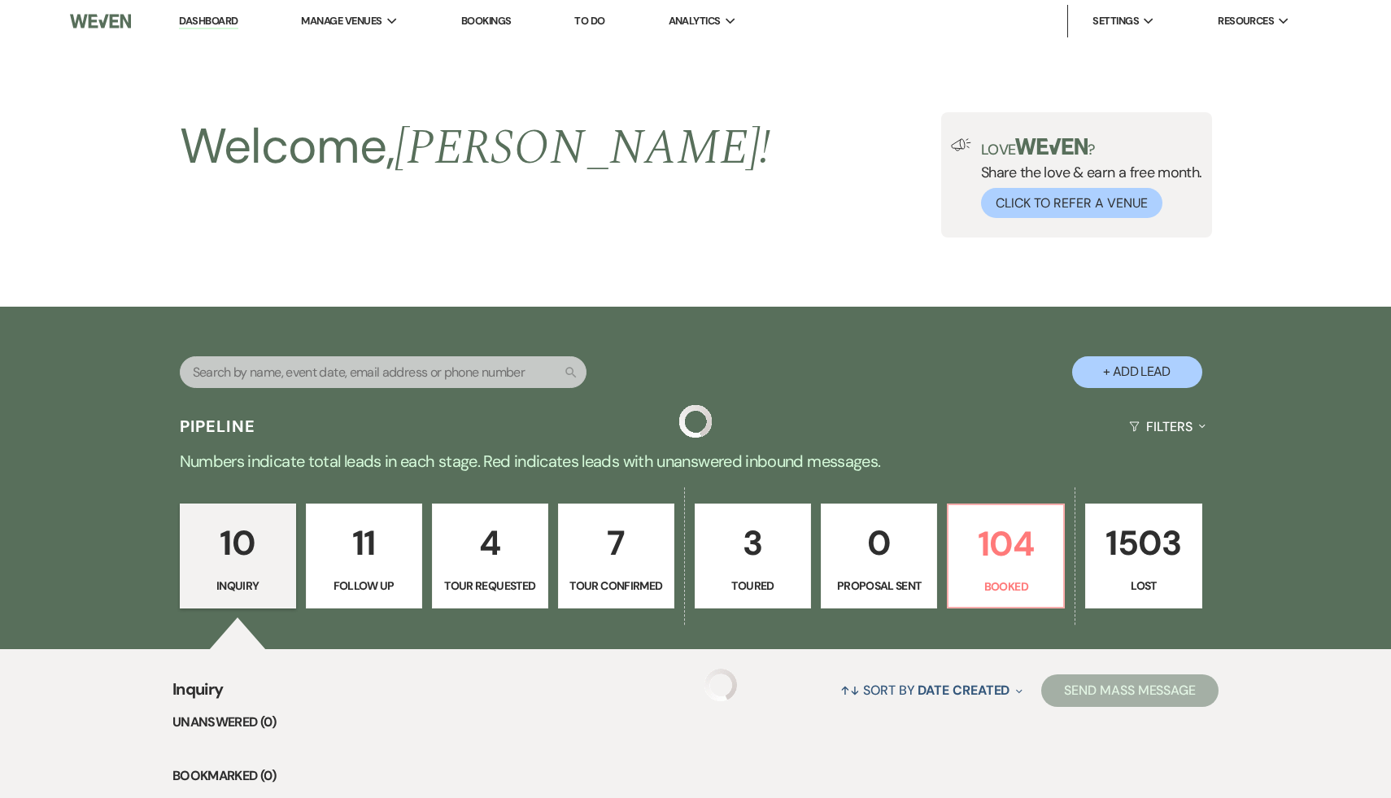
scroll to position [981, 0]
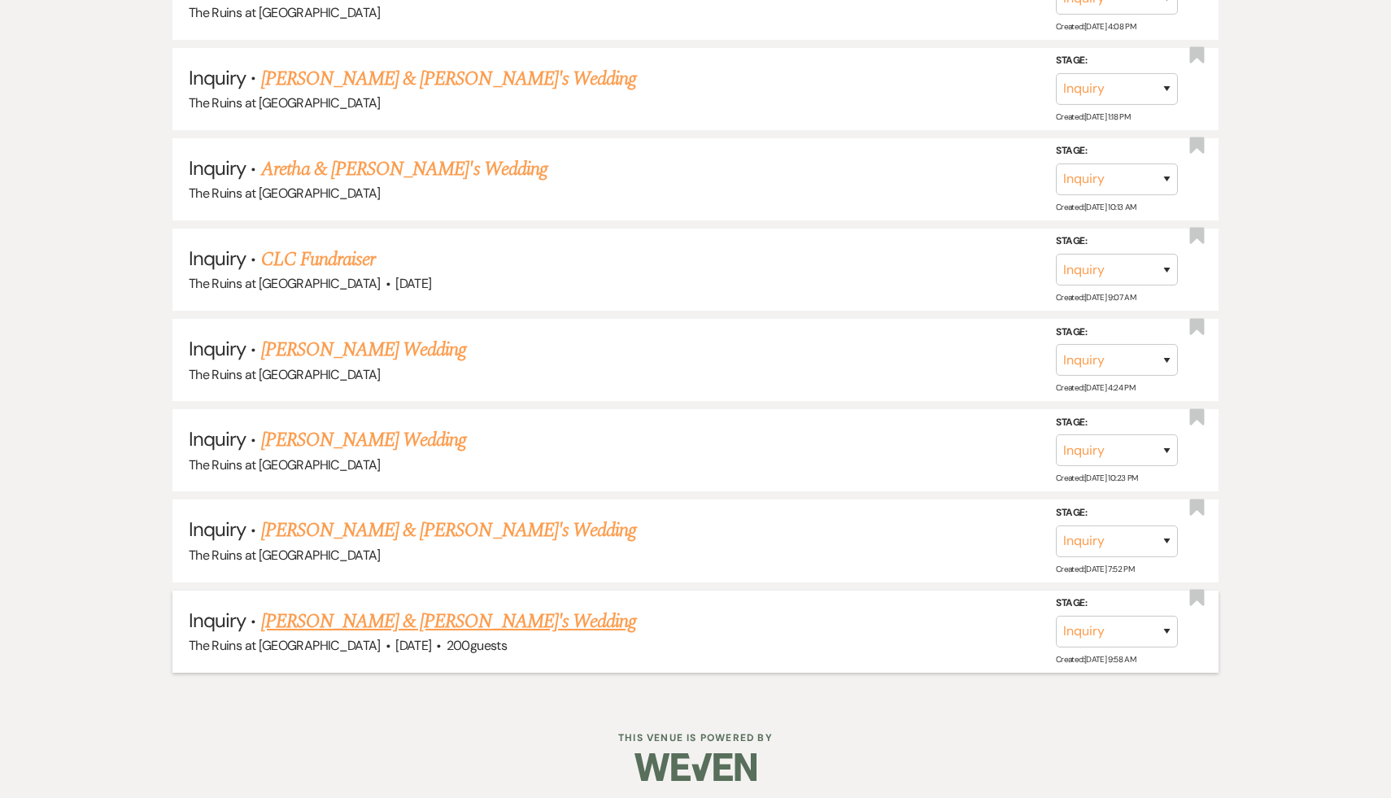
click at [392, 619] on link "Alexa Gunsolley & Fiance's Wedding" at bounding box center [449, 621] width 376 height 29
select select "4"
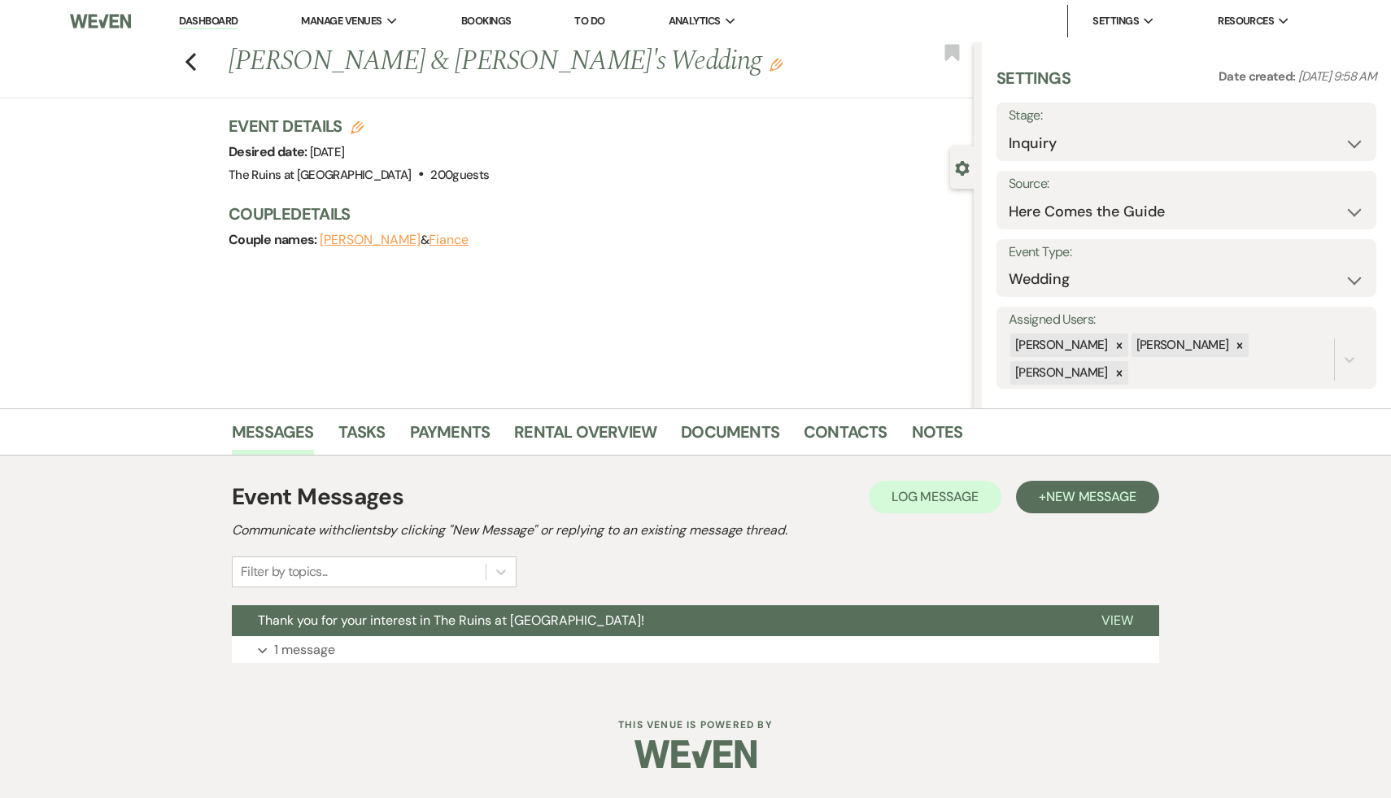
click at [392, 619] on span "Thank you for your interest in The Ruins at Sassafras!" at bounding box center [451, 620] width 386 height 17
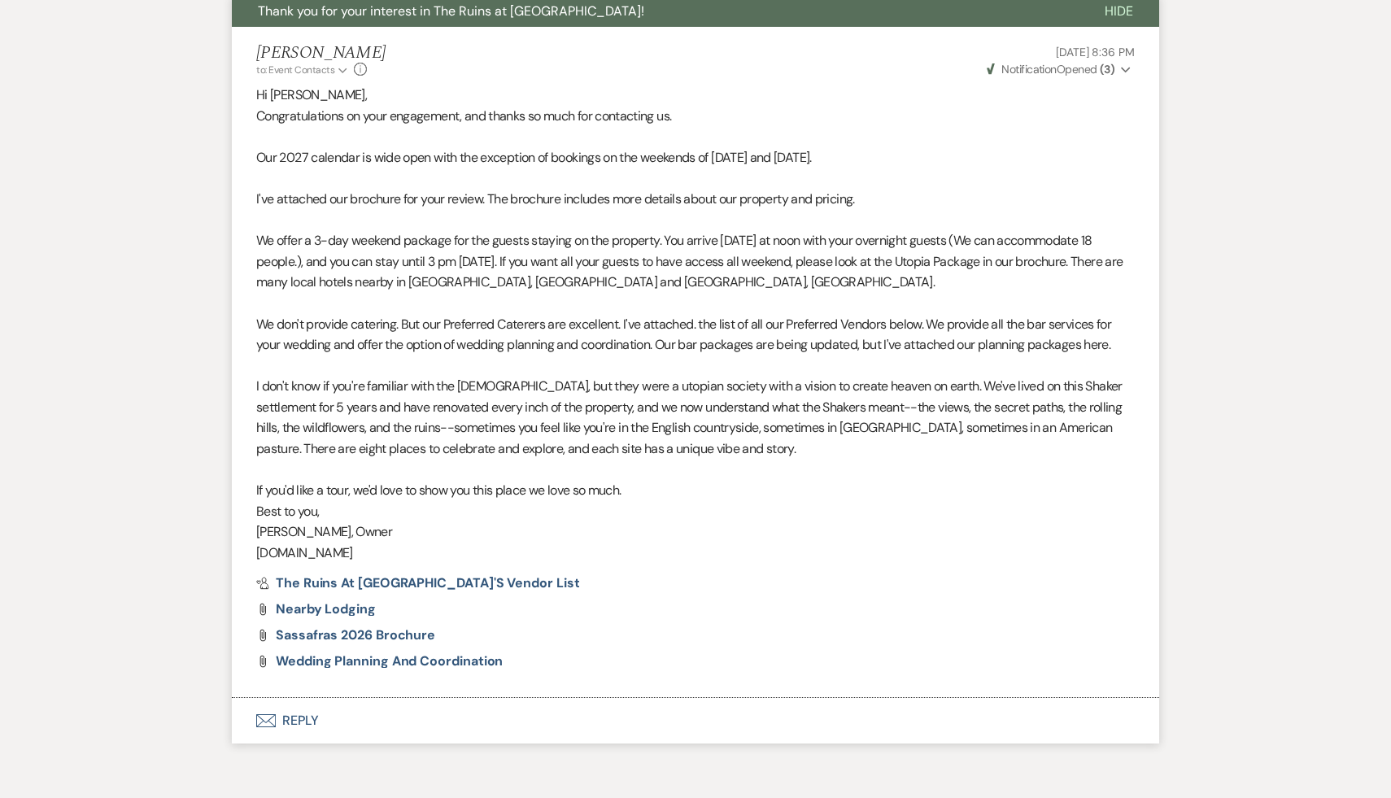
scroll to position [678, 0]
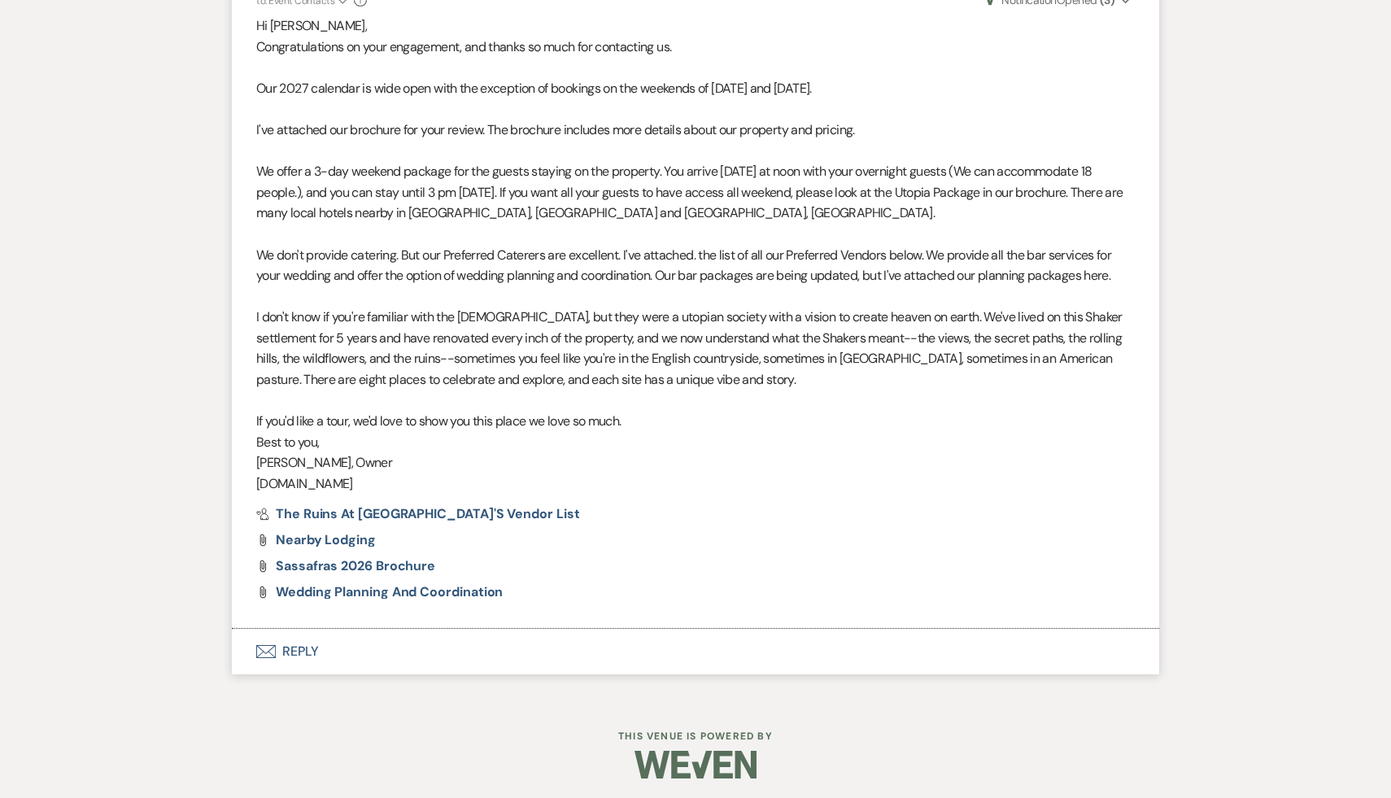
click at [298, 641] on button "Envelope Reply" at bounding box center [695, 652] width 927 height 46
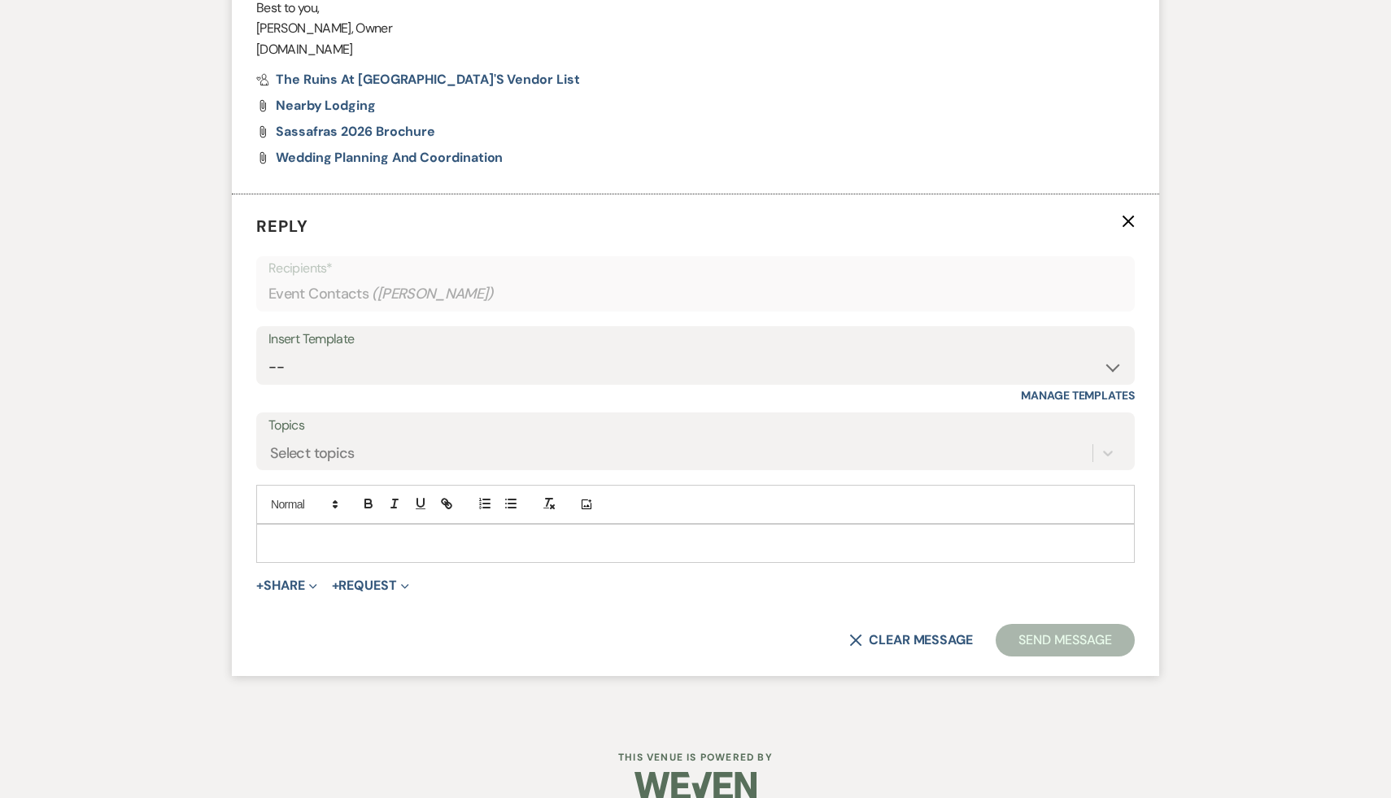
scroll to position [1139, 0]
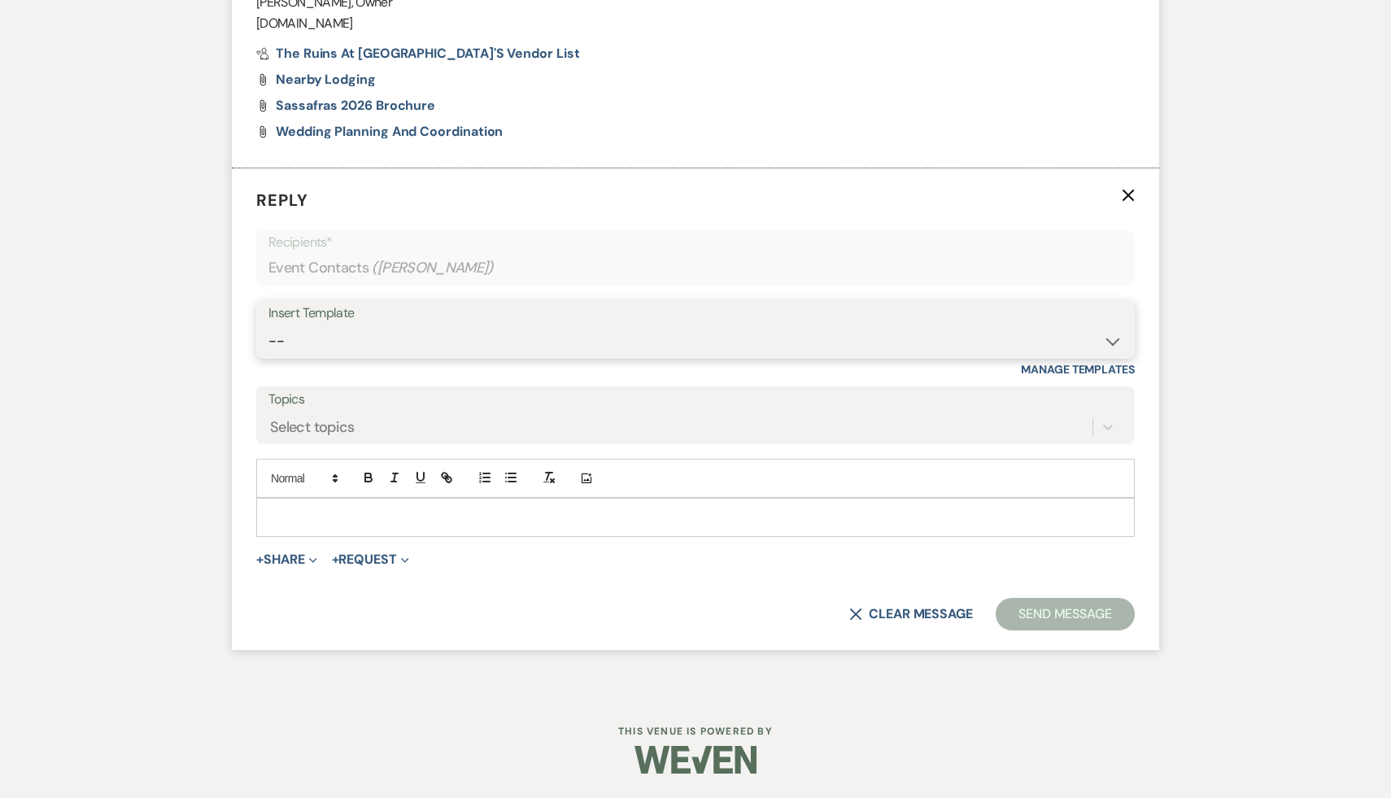
click at [1111, 339] on select "-- Weven Planning Portal Introduction (Booked Events) Initial Inquiry Response …" at bounding box center [695, 341] width 854 height 32
select select "1435"
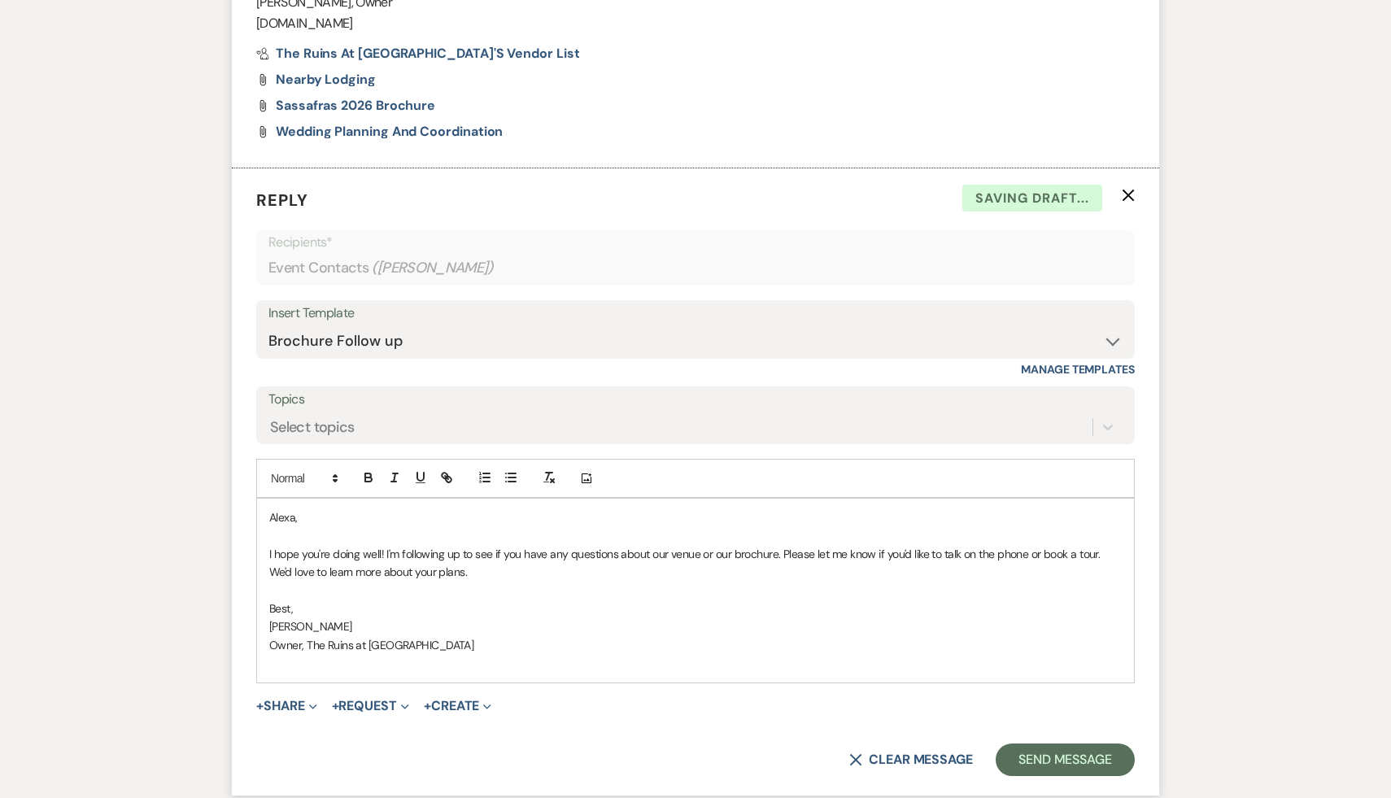
click at [269, 517] on p "Alexa," at bounding box center [695, 517] width 853 height 18
click at [1068, 756] on button "Send Message" at bounding box center [1065, 760] width 139 height 33
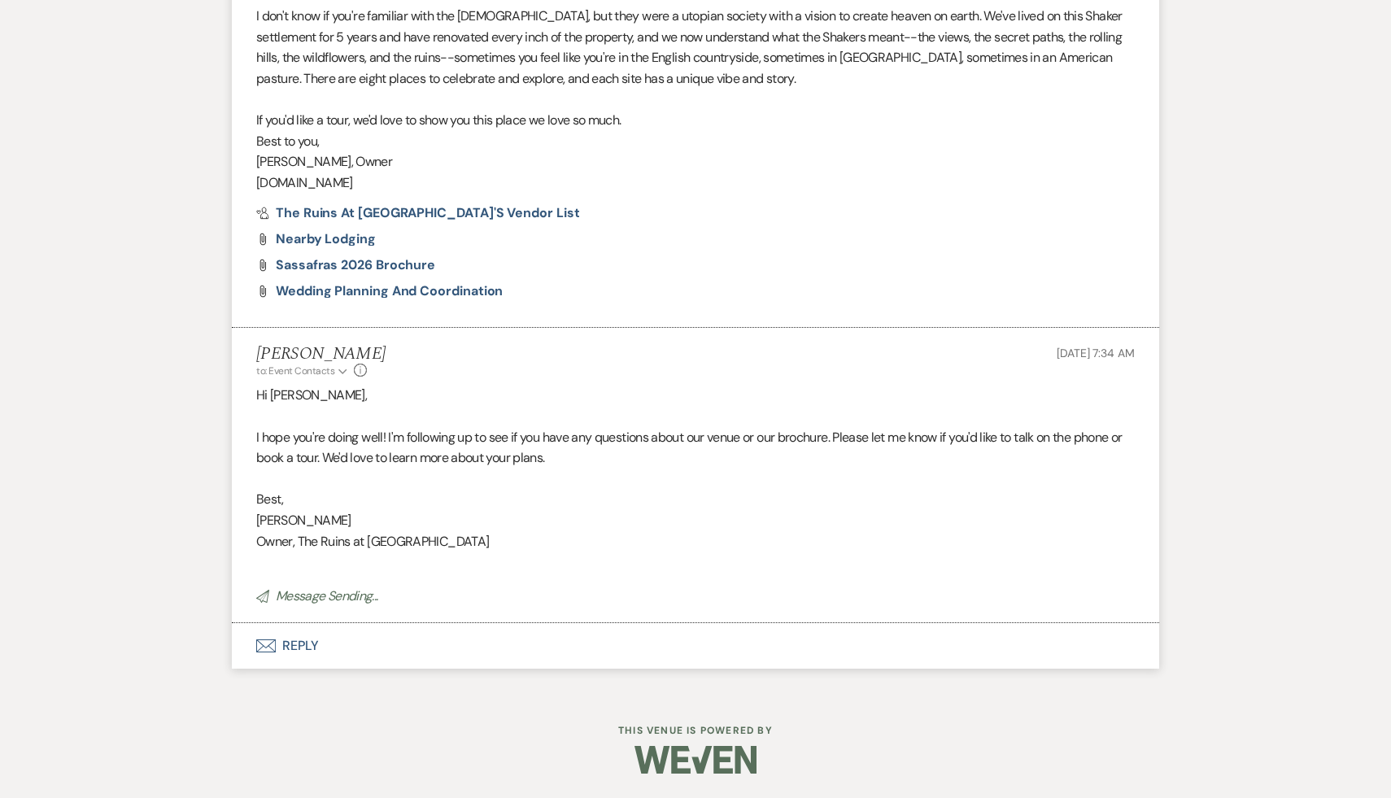
scroll to position [0, 0]
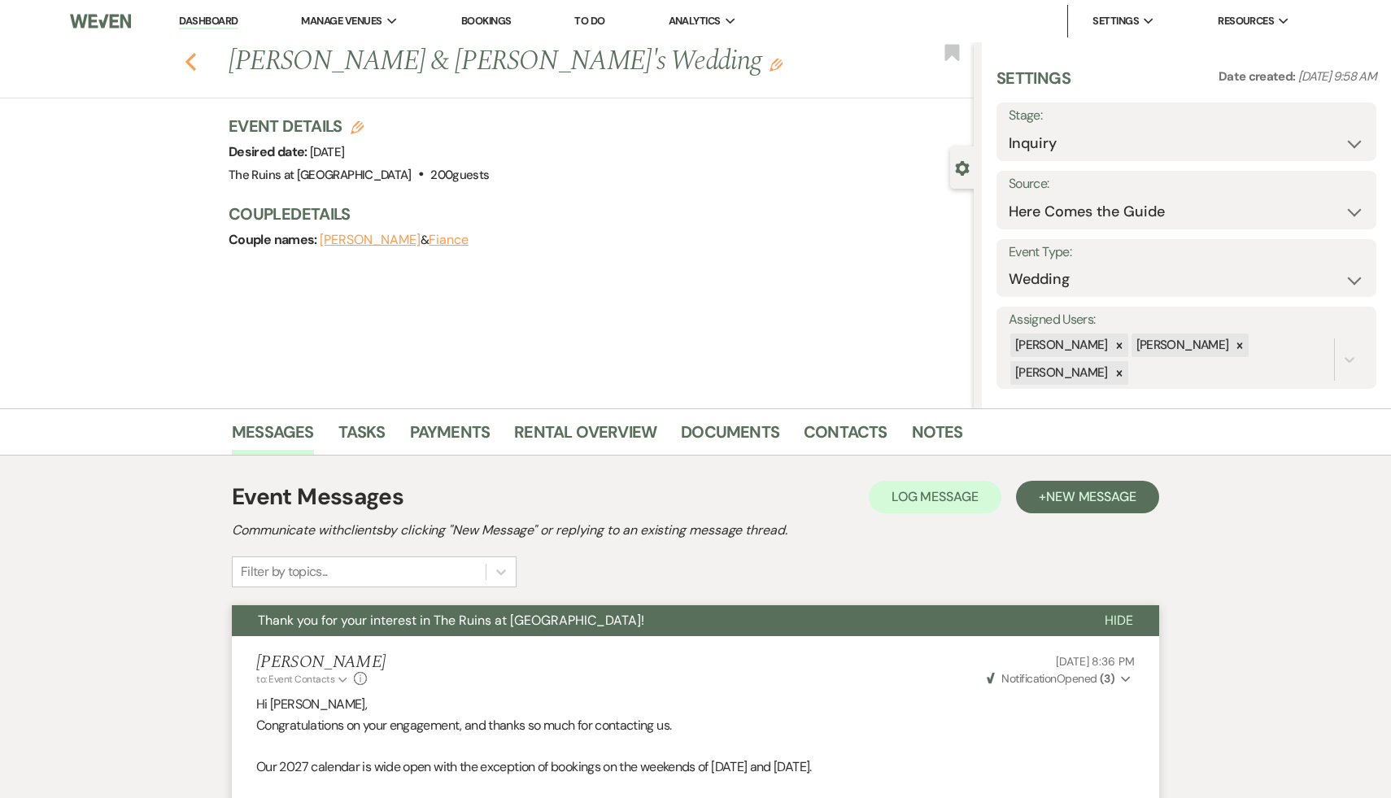
click at [192, 55] on use "button" at bounding box center [190, 62] width 11 height 18
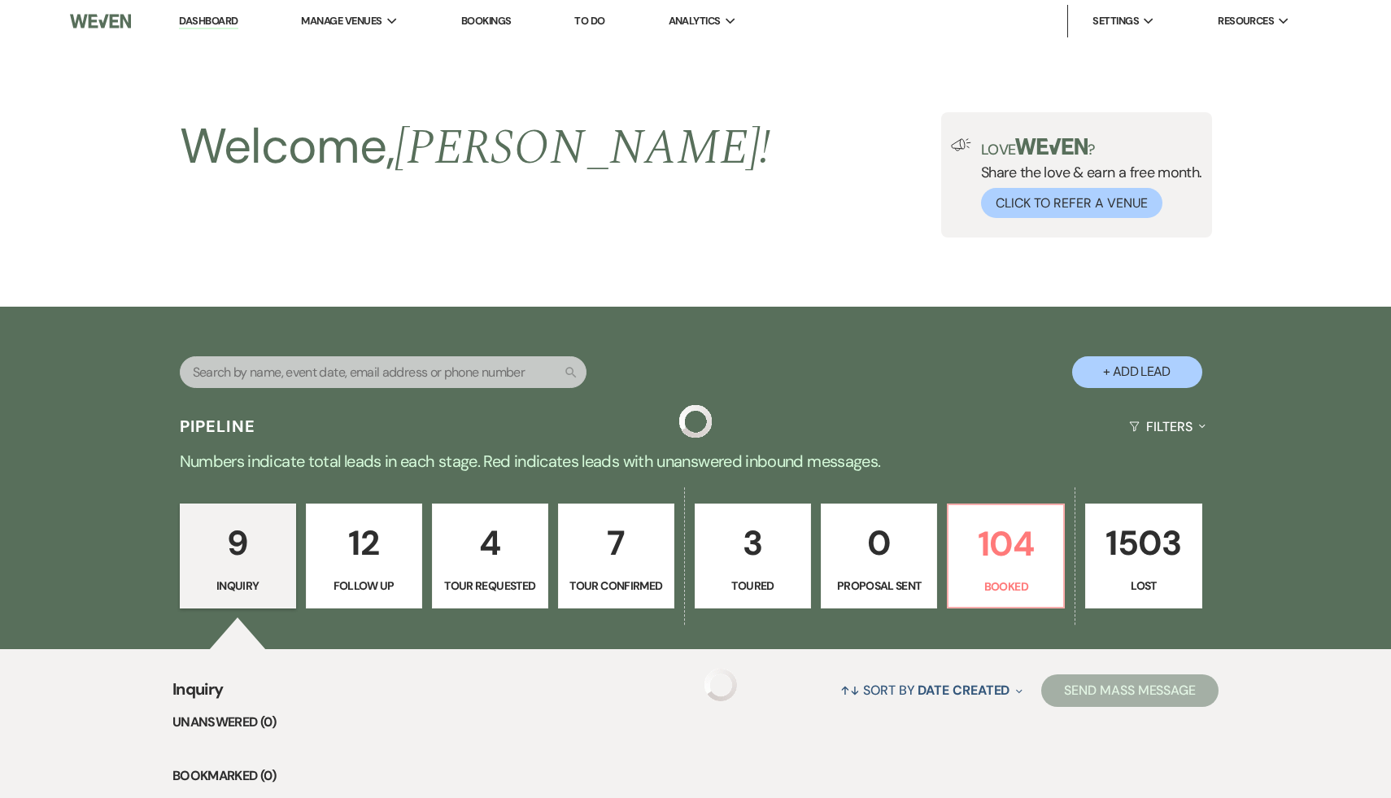
scroll to position [981, 0]
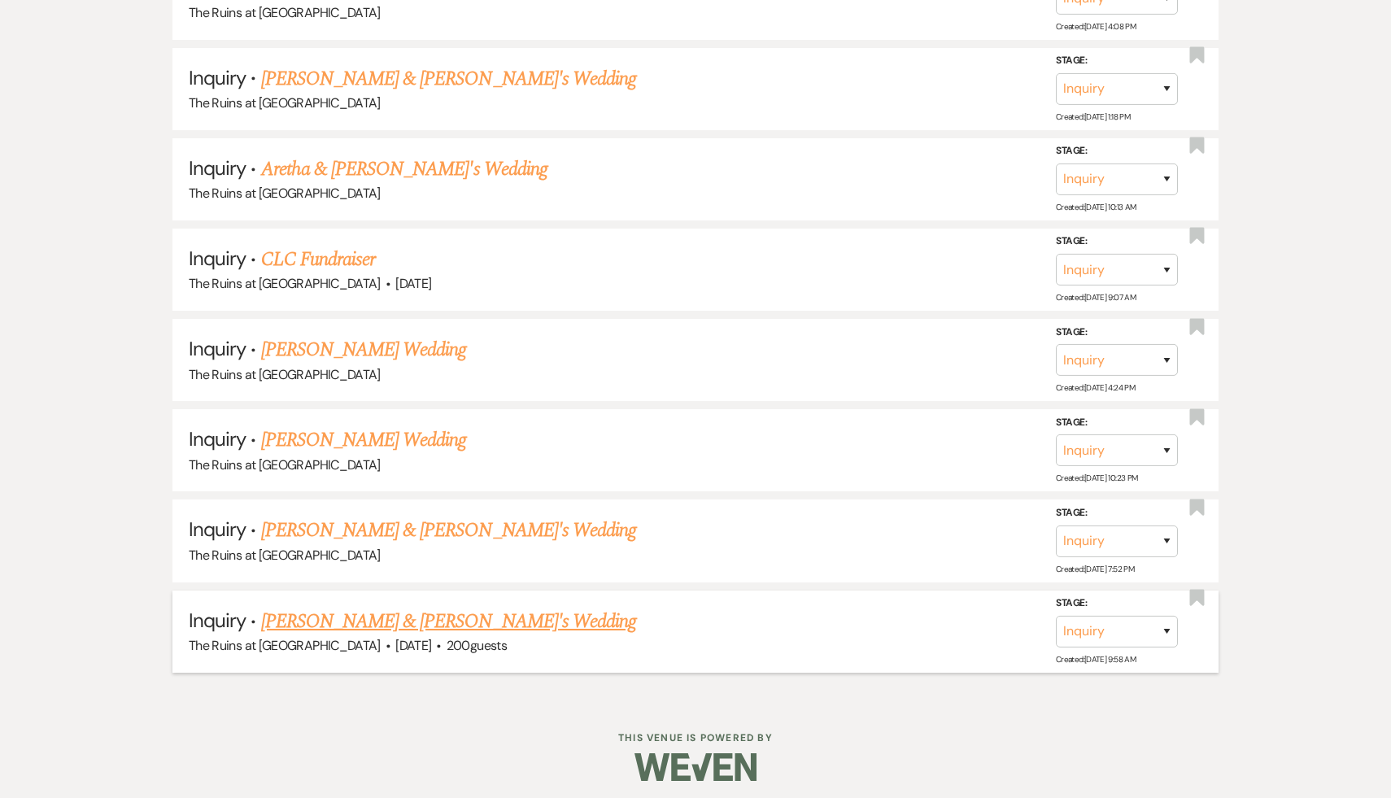
click at [412, 623] on link "Alexa Gunsolley & Fiance's Wedding" at bounding box center [449, 621] width 376 height 29
select select "4"
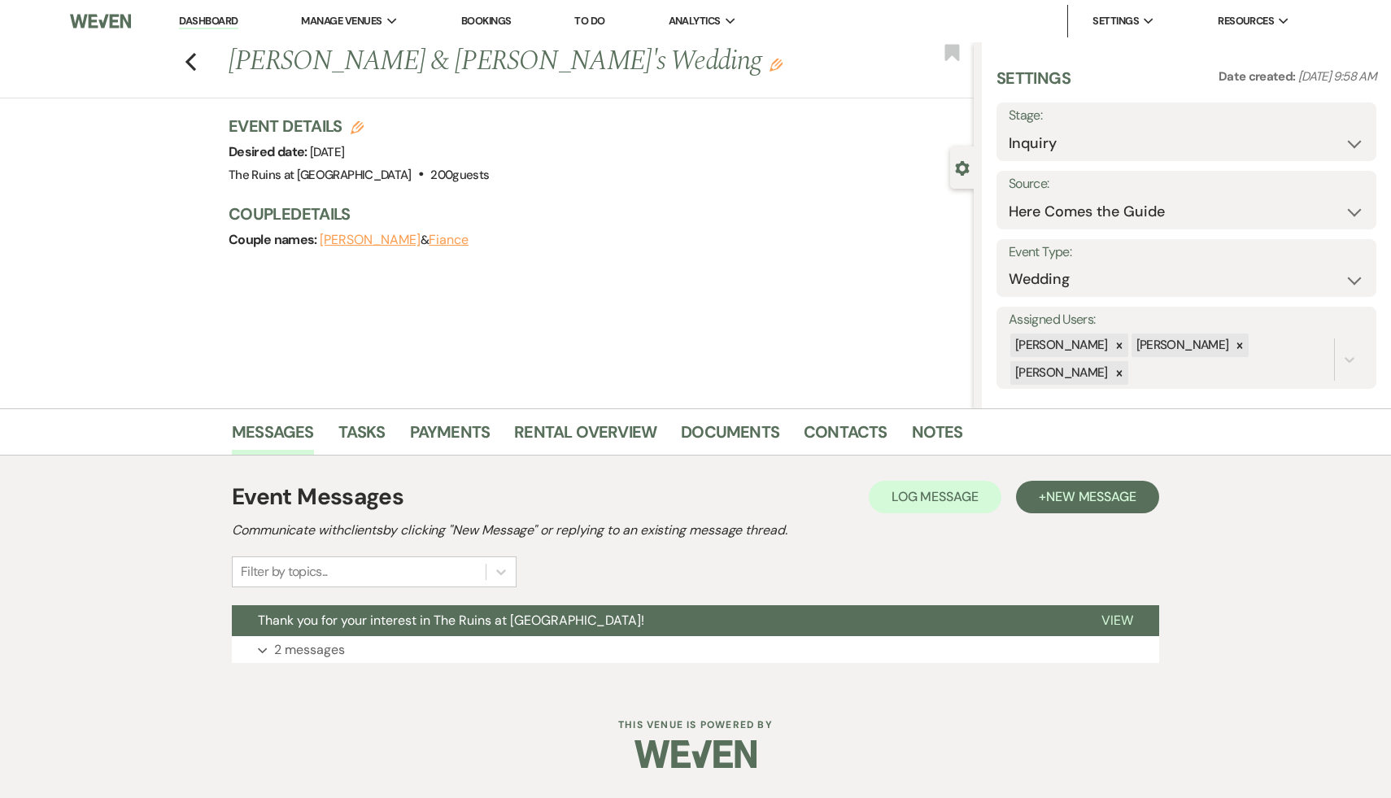
click at [412, 623] on span "Thank you for your interest in The Ruins at Sassafras!" at bounding box center [451, 620] width 386 height 17
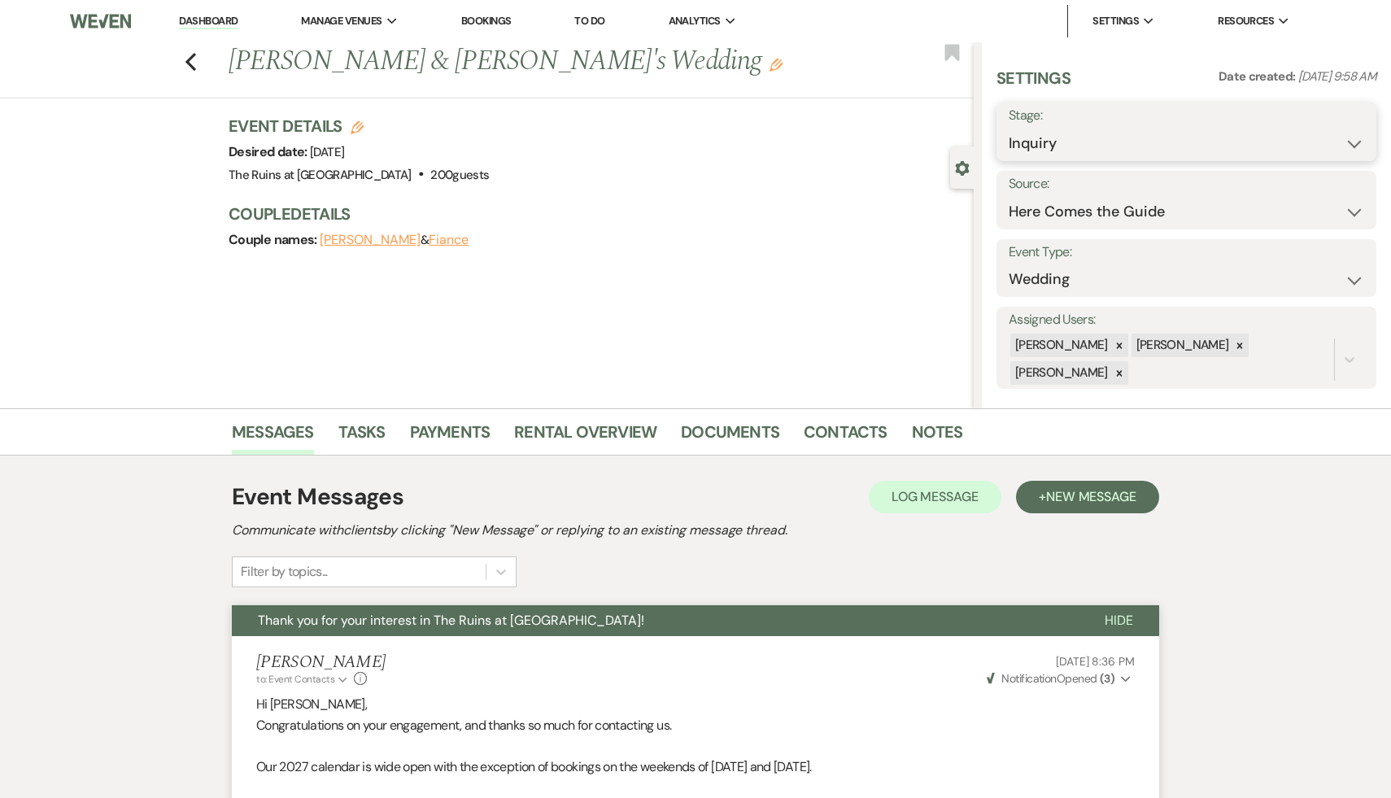
click at [1355, 142] on select "Inquiry Follow Up Tour Requested Tour Confirmed Toured Proposal Sent Booked Lost" at bounding box center [1186, 144] width 355 height 32
select select "9"
click at [1339, 134] on button "Save" at bounding box center [1336, 132] width 81 height 33
click at [190, 59] on use "button" at bounding box center [190, 62] width 11 height 18
select select "9"
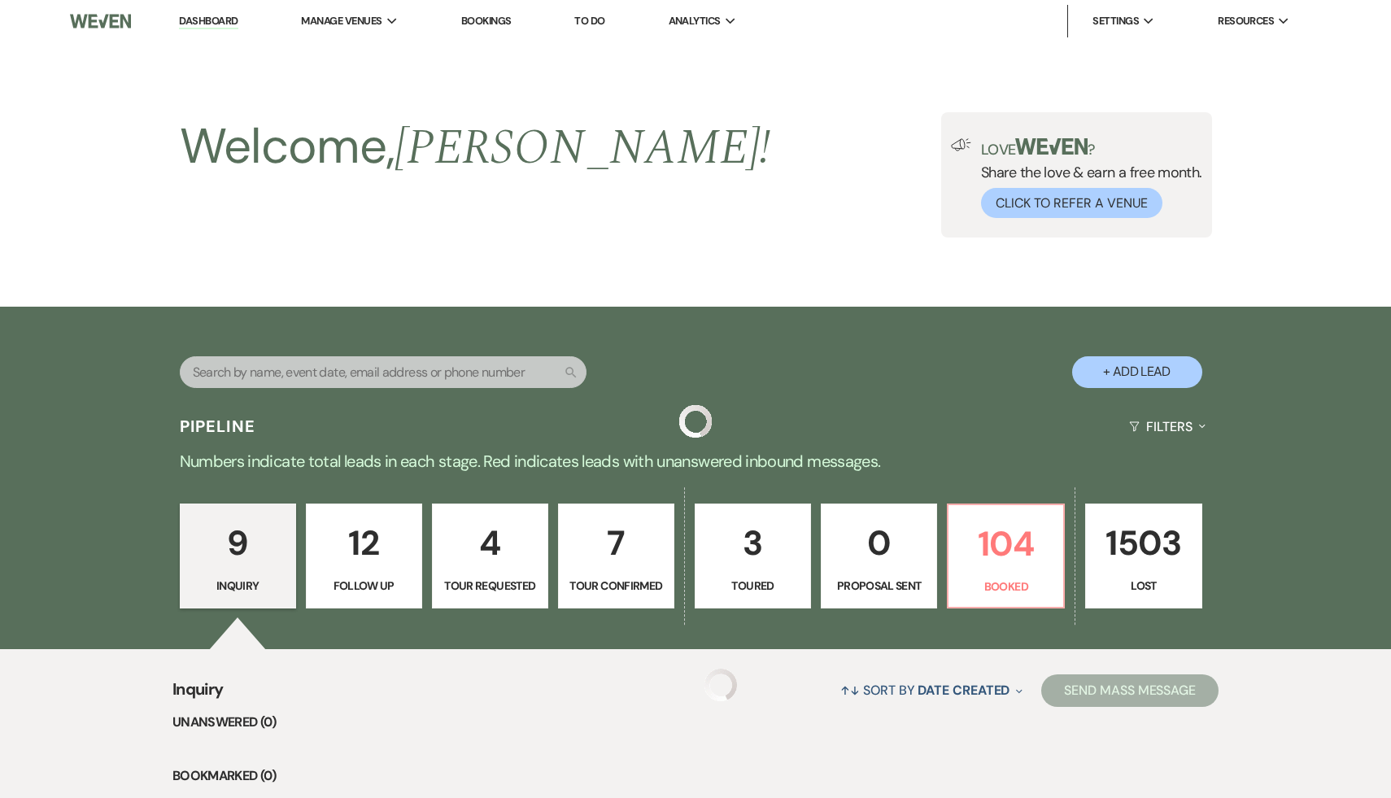
scroll to position [892, 0]
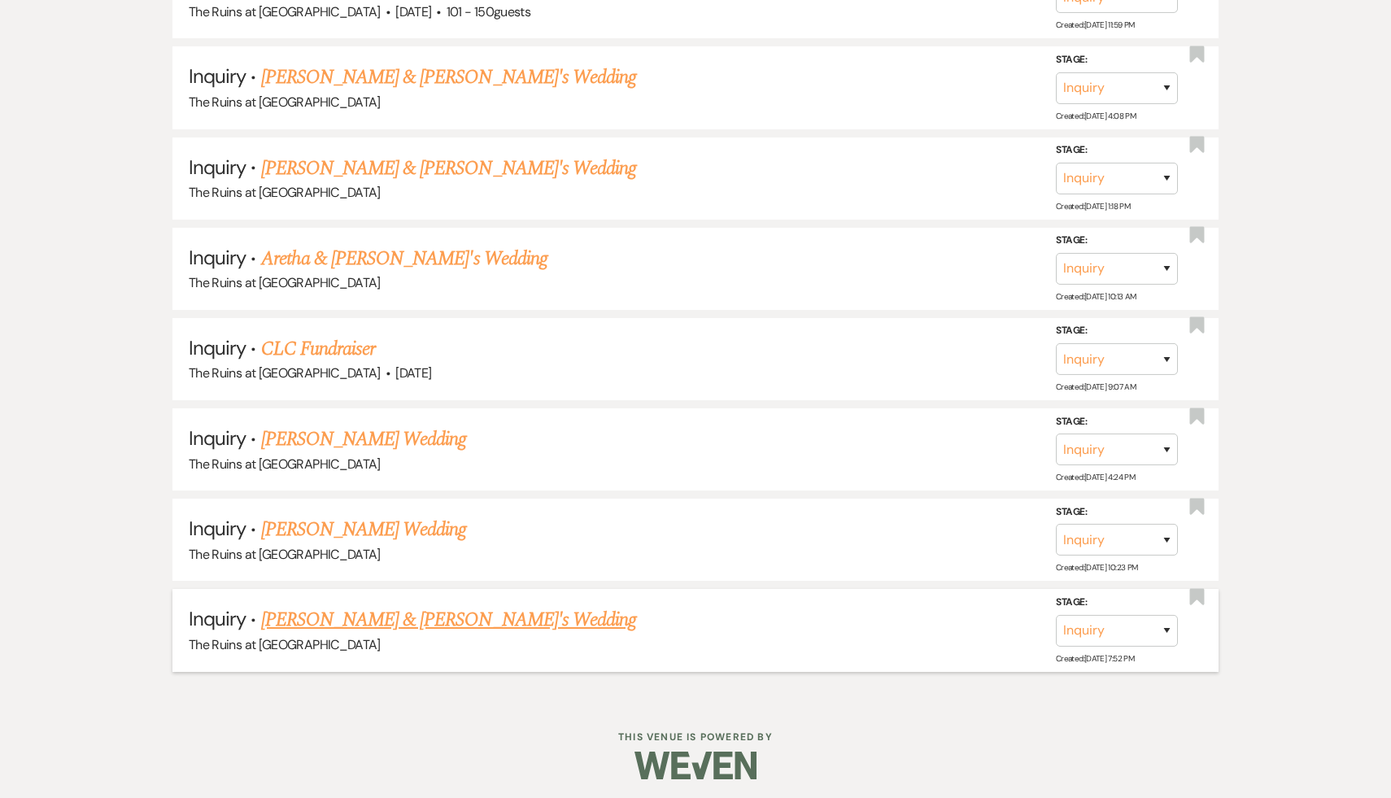
click at [393, 615] on link "Alexa Williams & Fiance's Wedding" at bounding box center [449, 619] width 376 height 29
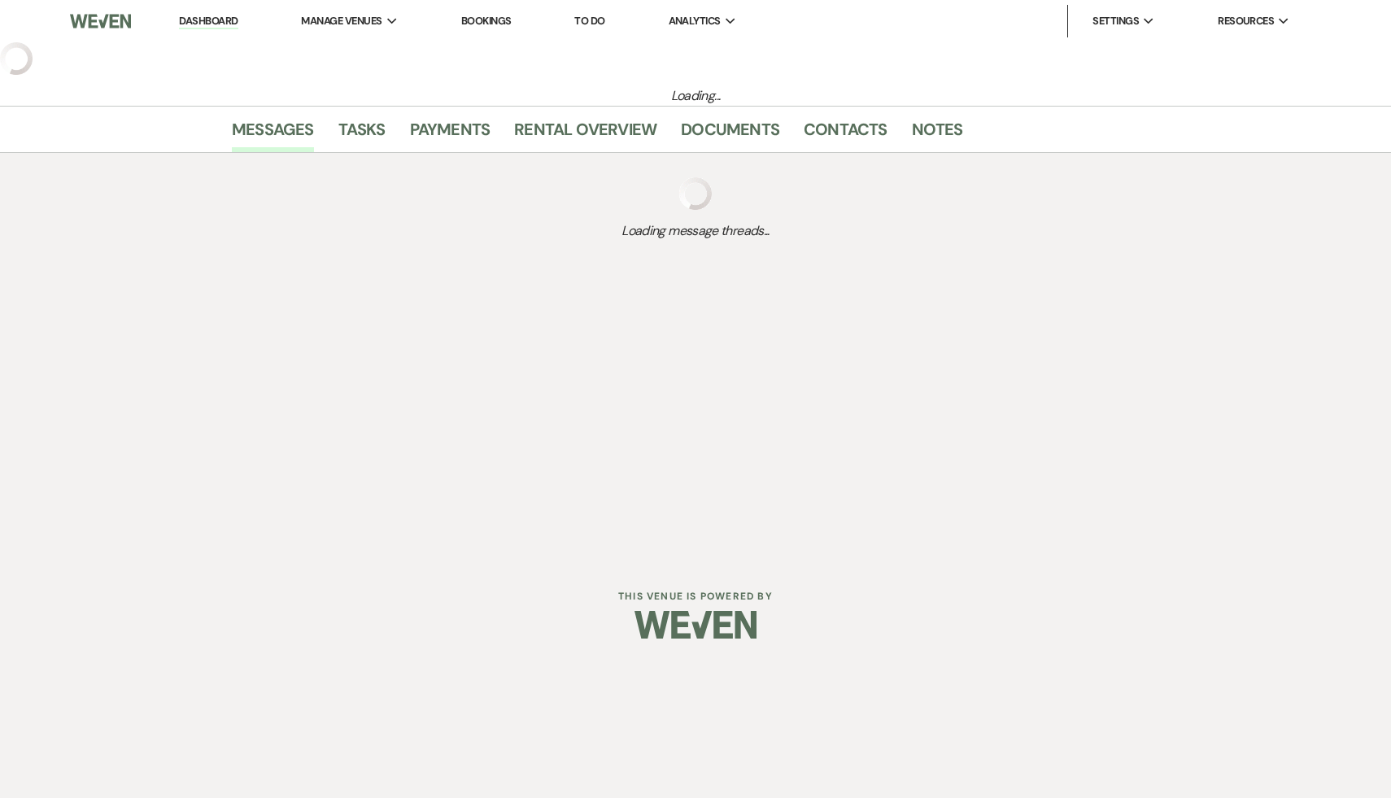
select select "4"
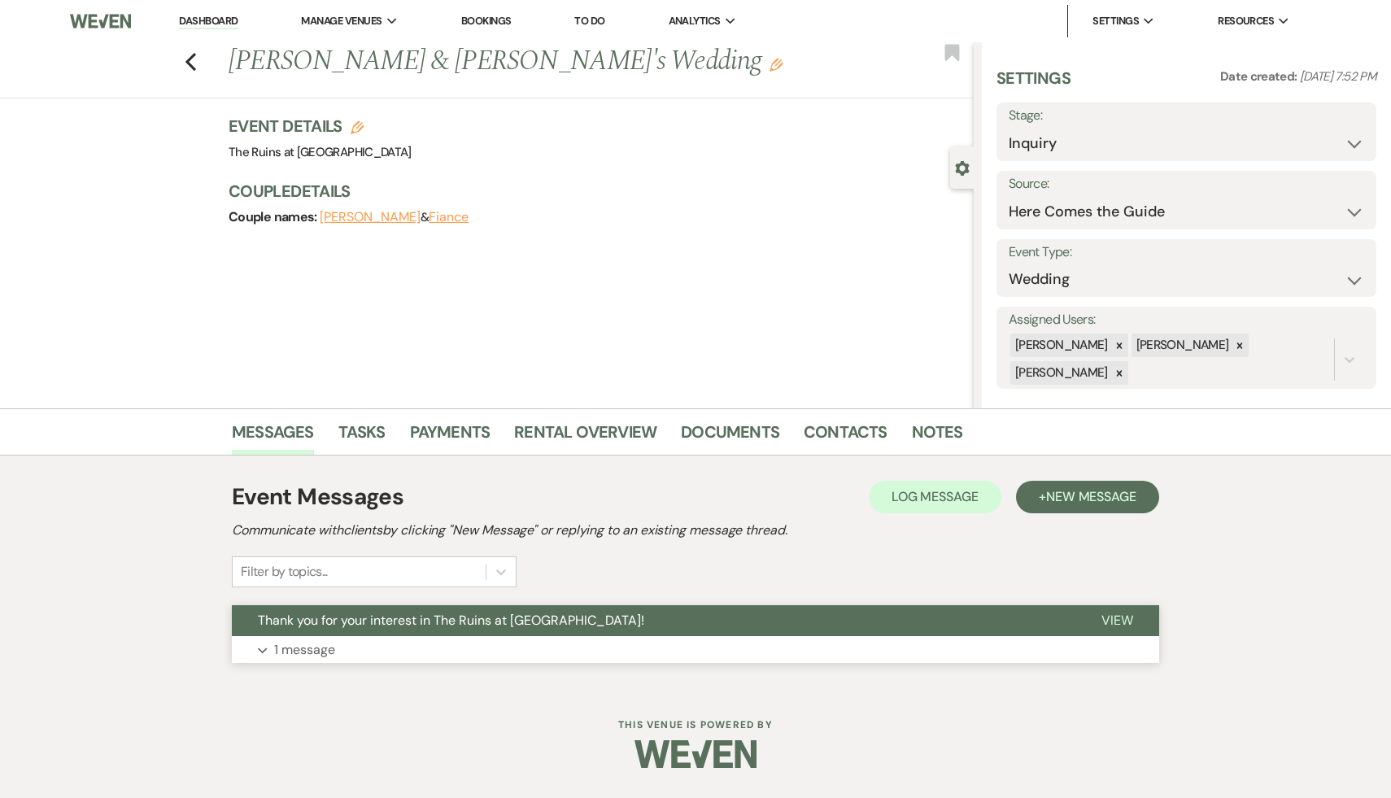
click at [390, 614] on span "Thank you for your interest in The Ruins at Sassafras!" at bounding box center [451, 620] width 386 height 17
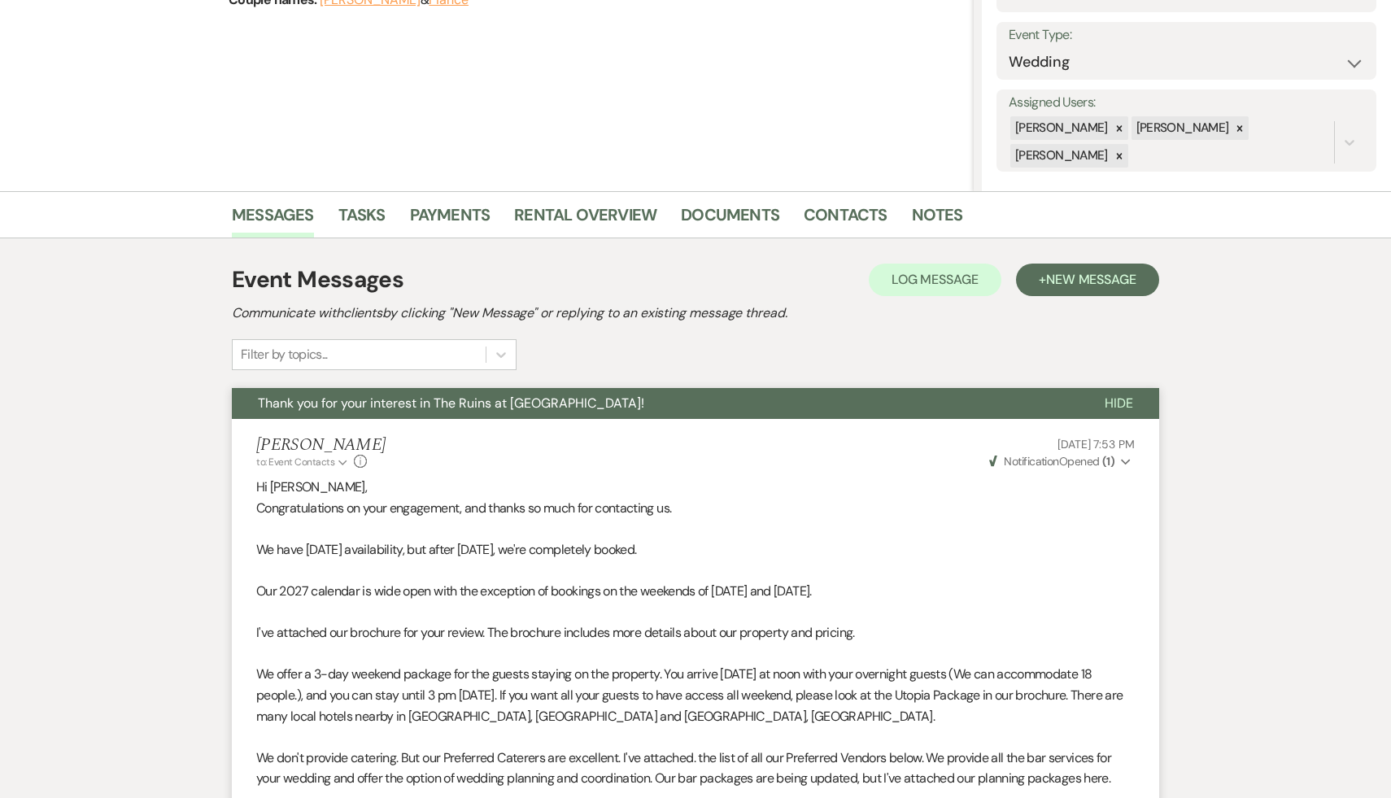
scroll to position [137, 0]
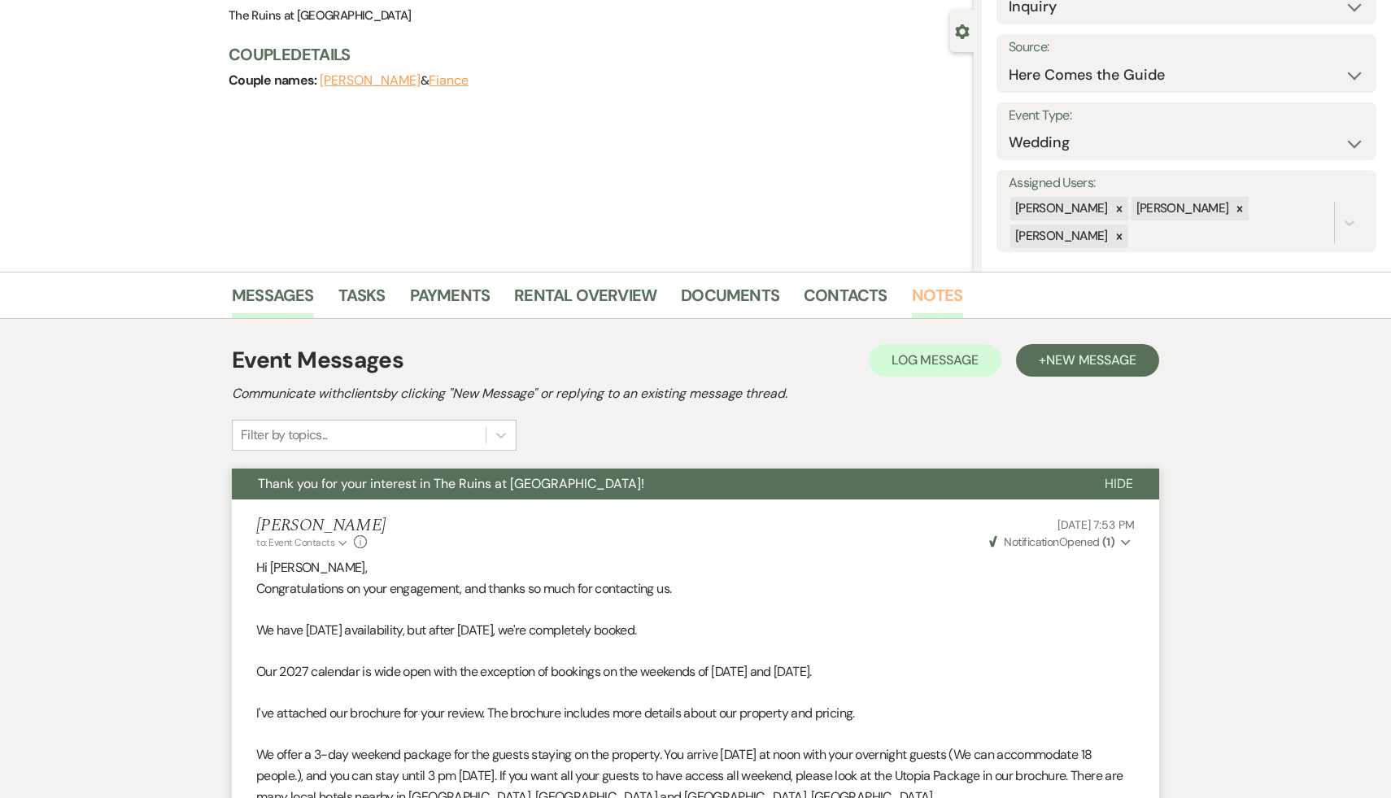
click at [933, 293] on link "Notes" at bounding box center [937, 300] width 51 height 36
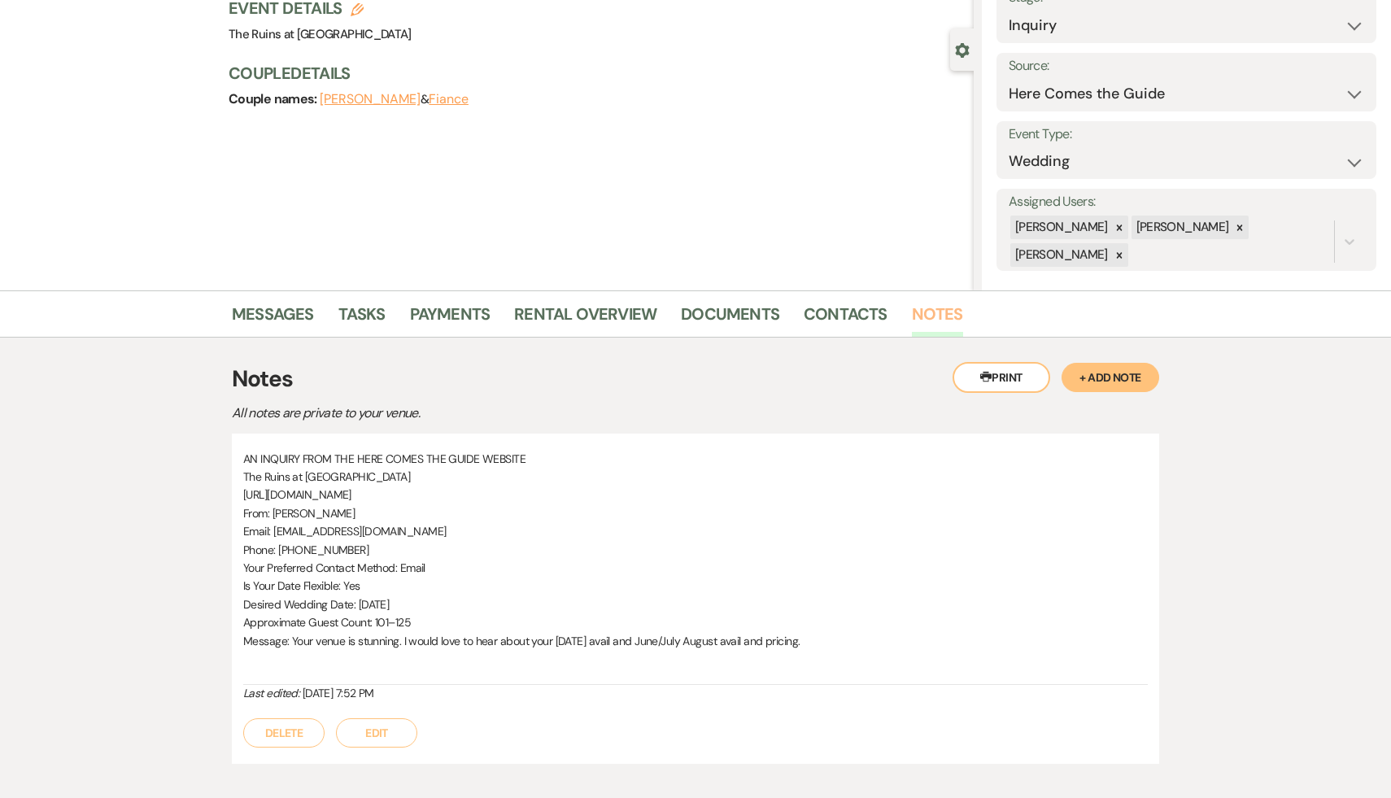
scroll to position [133, 0]
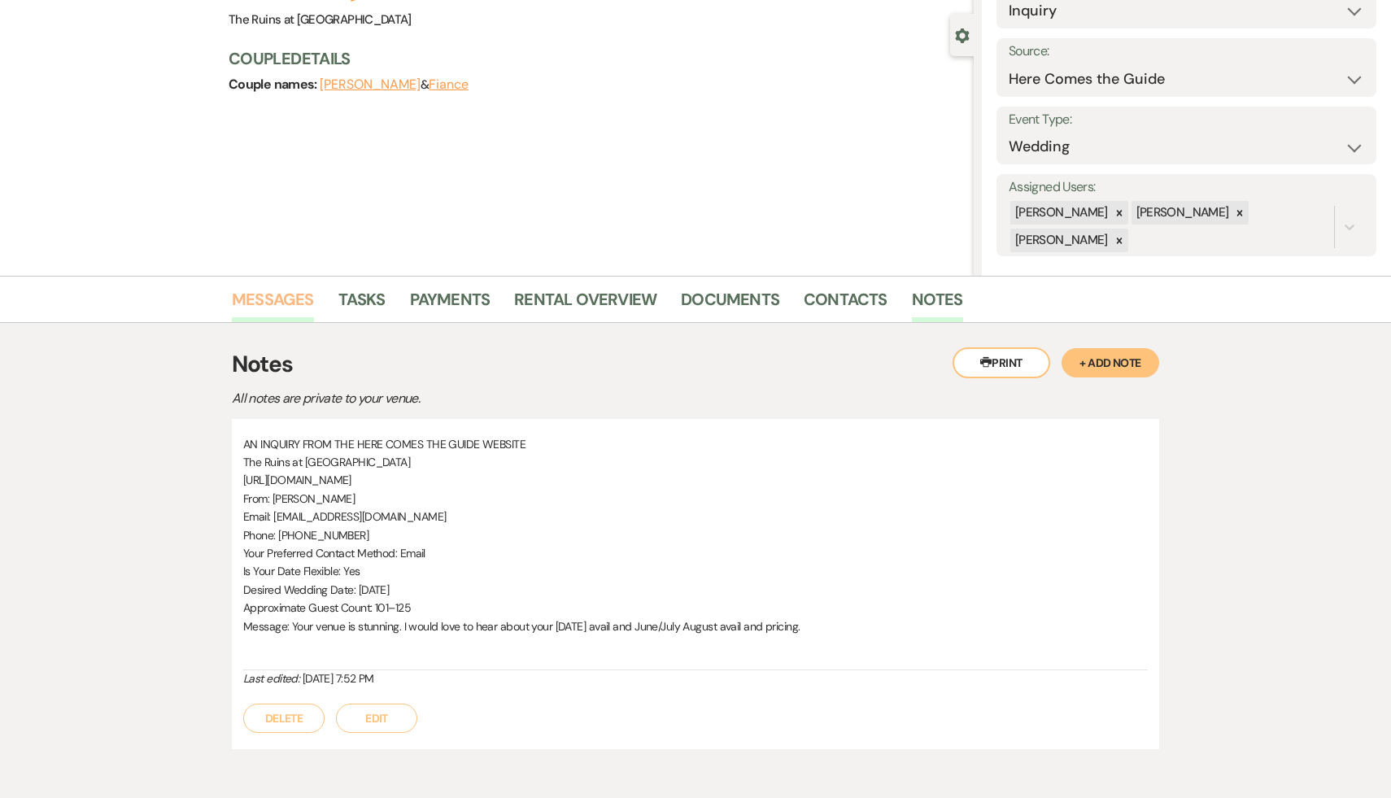
click at [277, 303] on link "Messages" at bounding box center [273, 304] width 82 height 36
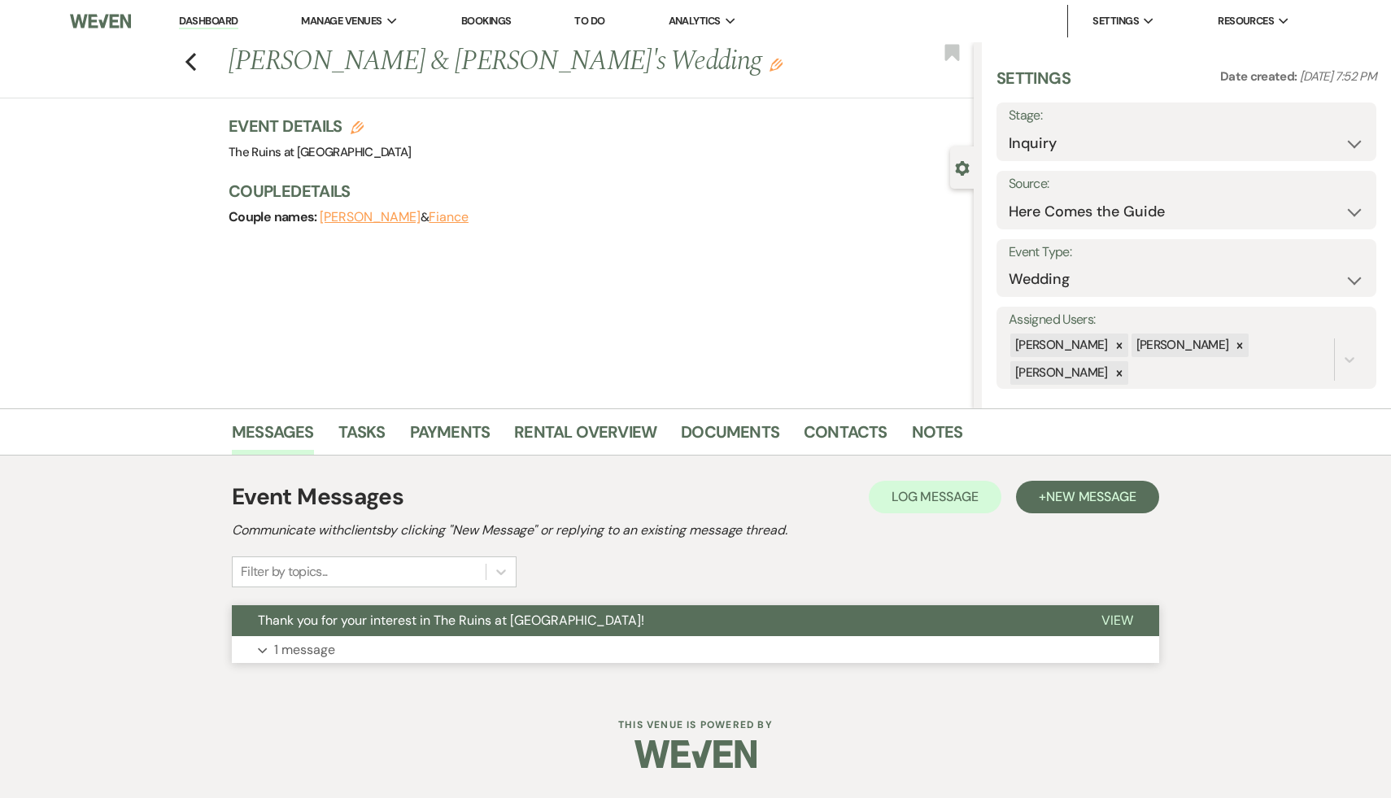
click at [406, 622] on span "Thank you for your interest in The Ruins at Sassafras!" at bounding box center [451, 620] width 386 height 17
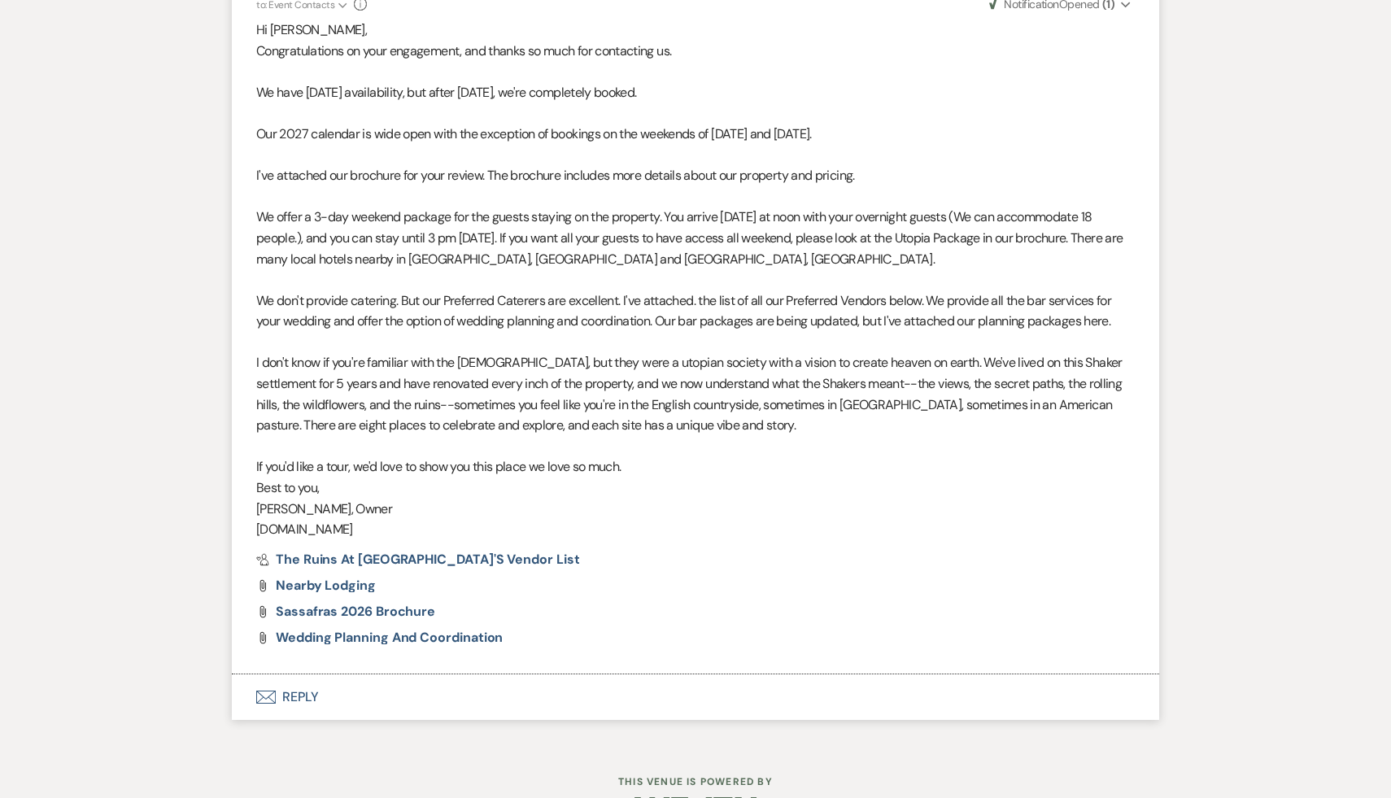
scroll to position [725, 0]
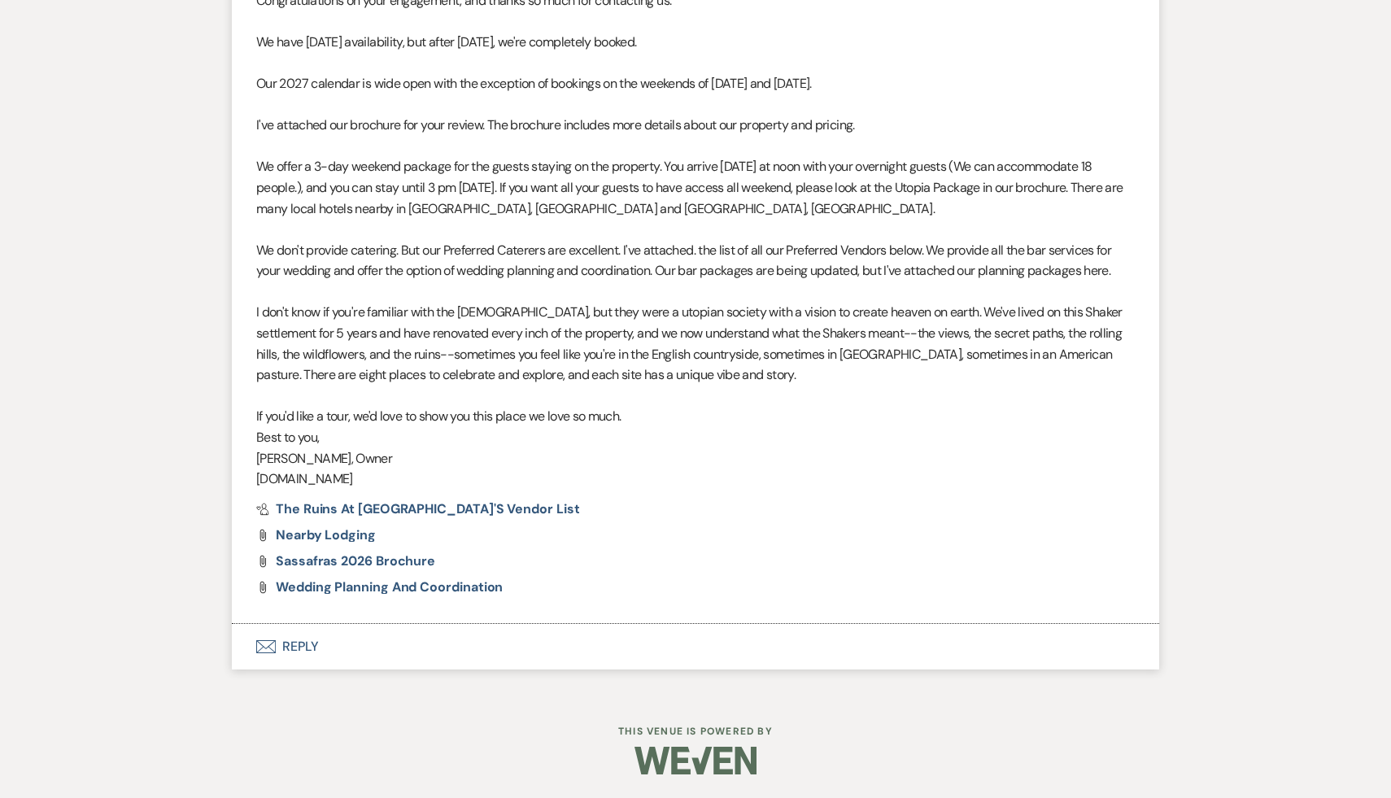
click at [300, 643] on button "Envelope Reply" at bounding box center [695, 647] width 927 height 46
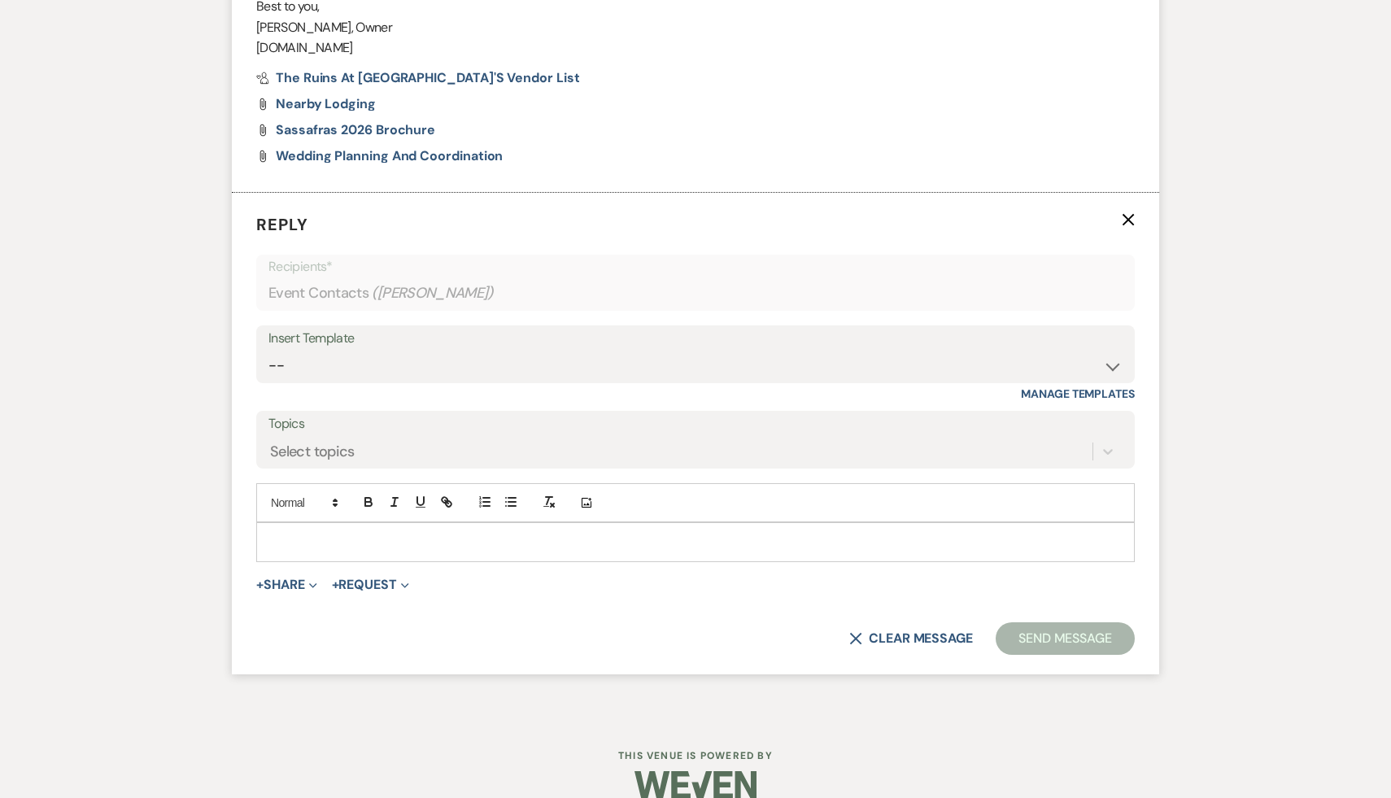
scroll to position [1180, 0]
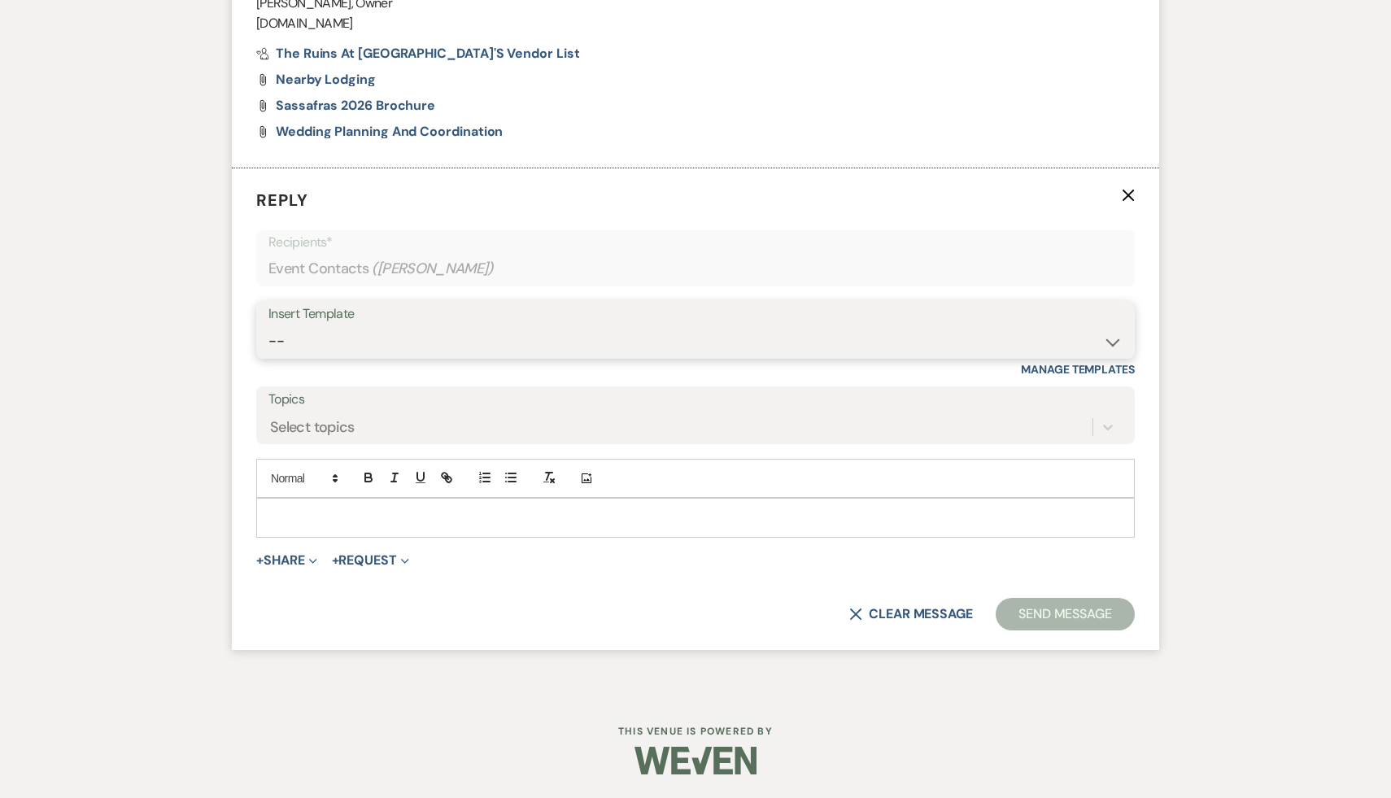
click at [1113, 337] on select "-- Weven Planning Portal Introduction (Booked Events) Initial Inquiry Response …" at bounding box center [695, 341] width 854 height 32
select select "1435"
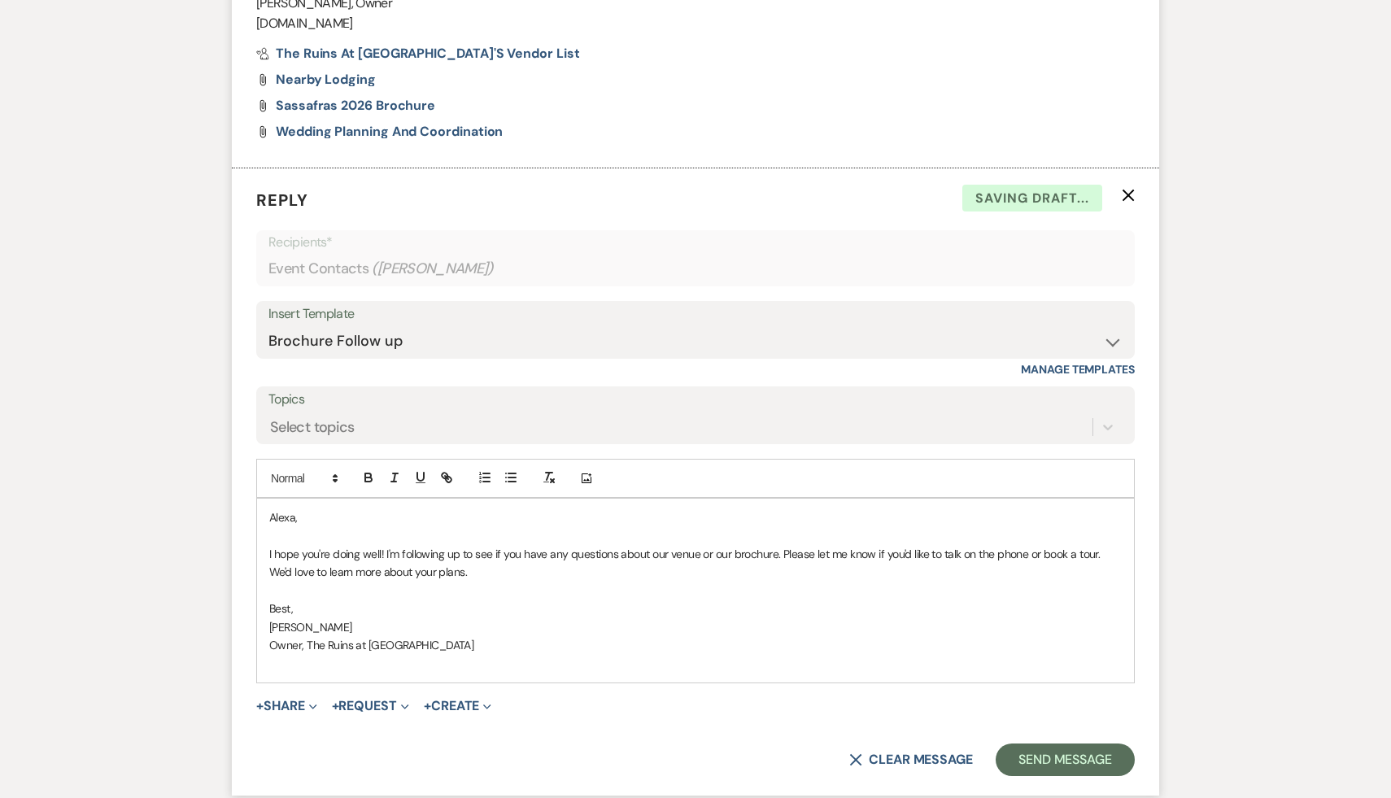
click at [273, 519] on p "Alexa," at bounding box center [695, 517] width 853 height 18
click at [269, 516] on p "Alexa," at bounding box center [695, 517] width 853 height 18
click at [1068, 765] on button "Send Message" at bounding box center [1065, 760] width 139 height 33
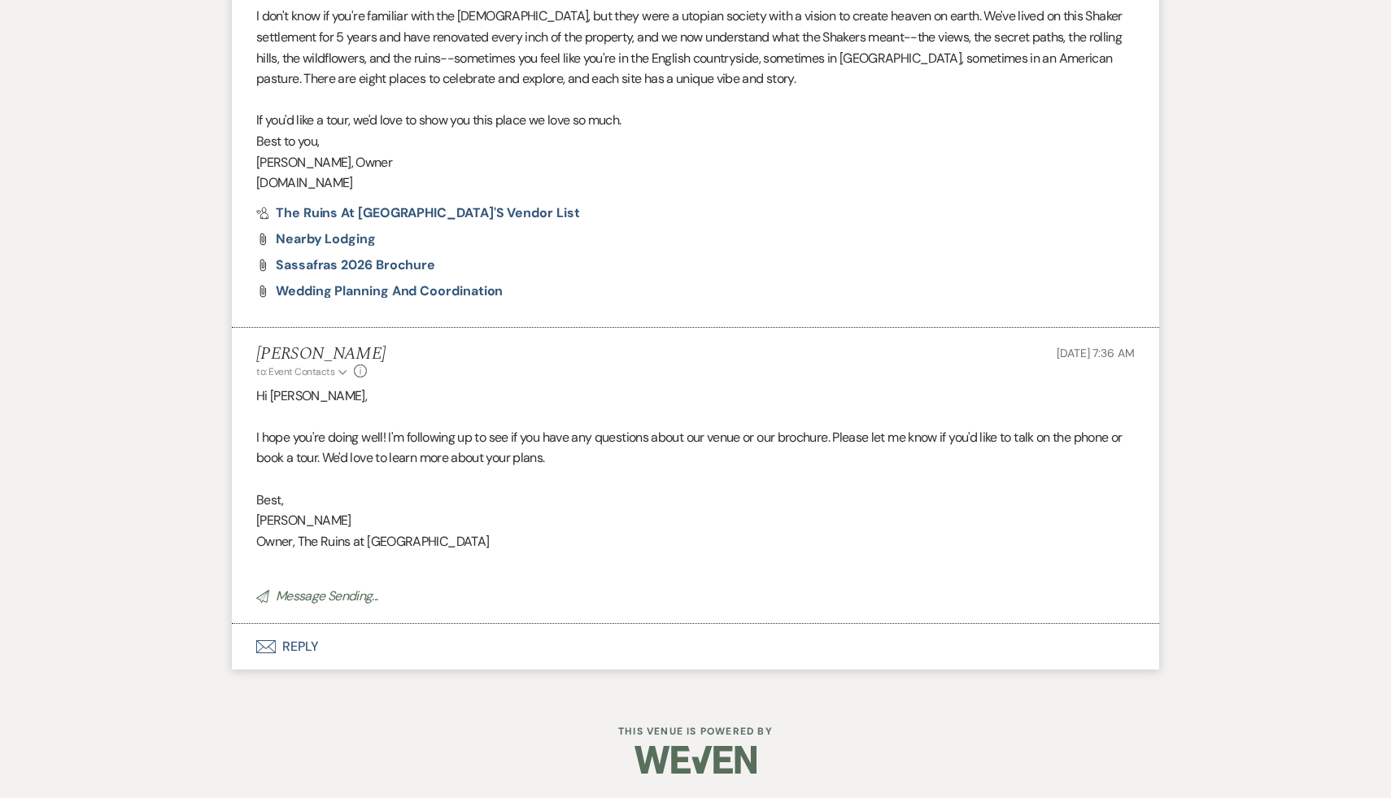
scroll to position [0, 0]
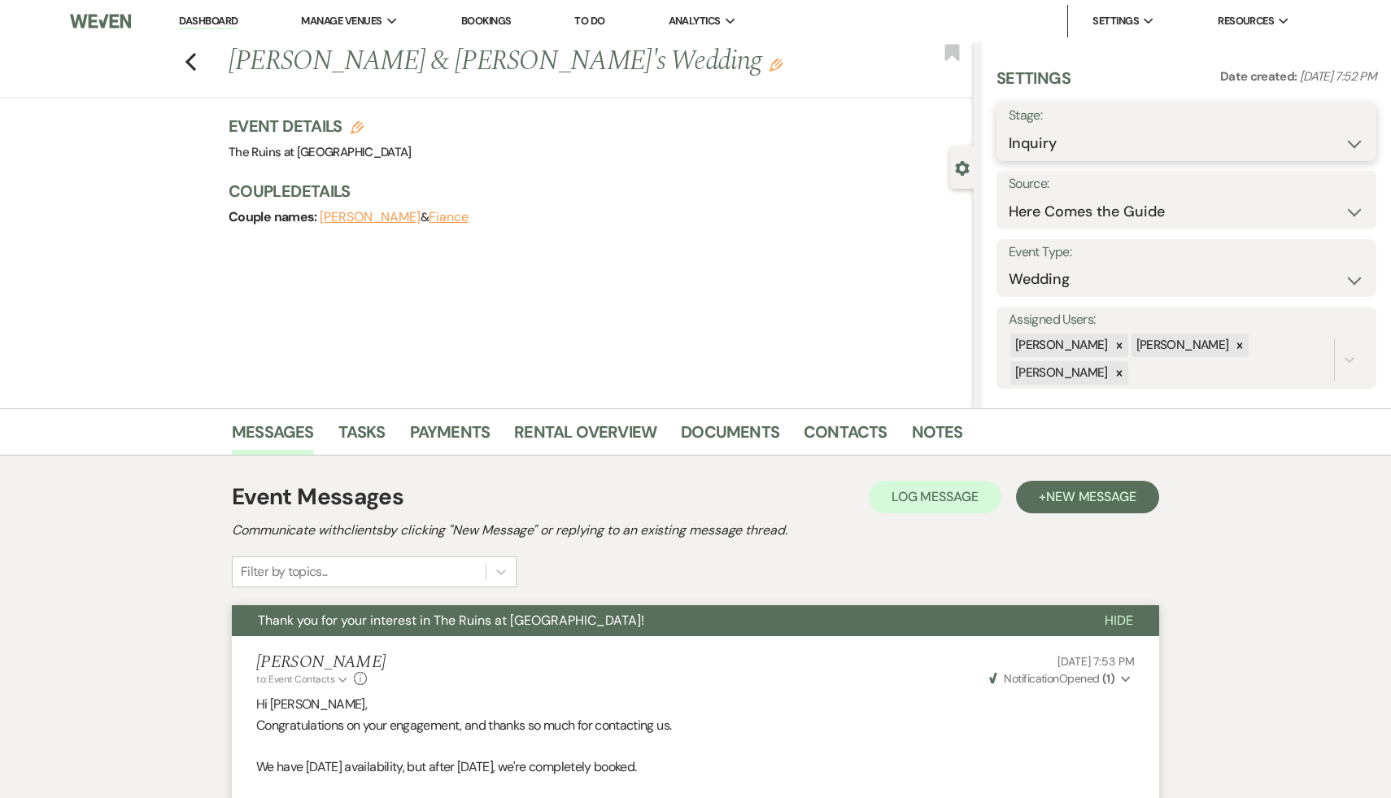
click at [1354, 142] on select "Inquiry Follow Up Tour Requested Tour Confirmed Toured Proposal Sent Booked Lost" at bounding box center [1186, 144] width 355 height 32
select select "9"
click at [1345, 132] on button "Save" at bounding box center [1336, 132] width 81 height 33
click at [189, 59] on use "button" at bounding box center [190, 62] width 11 height 18
select select "9"
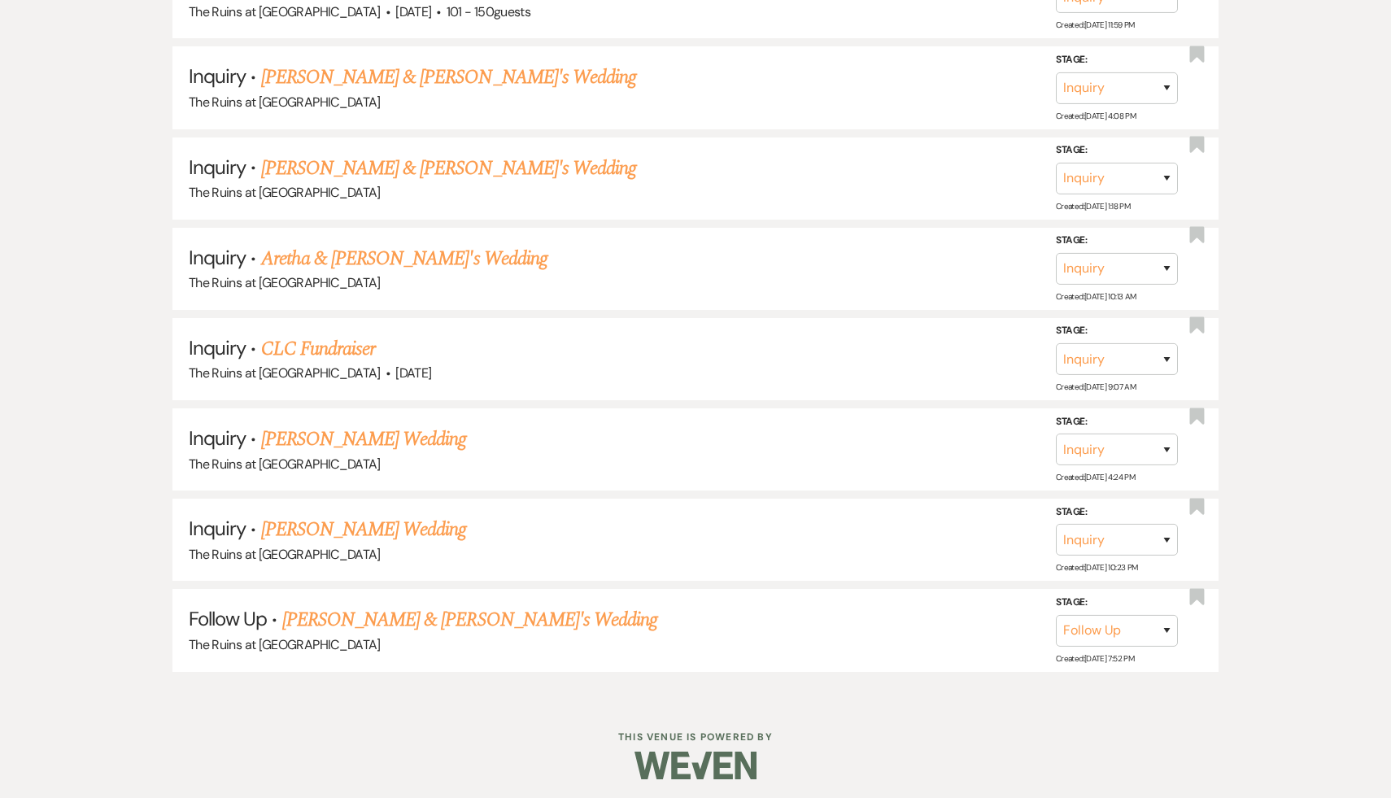
scroll to position [802, 0]
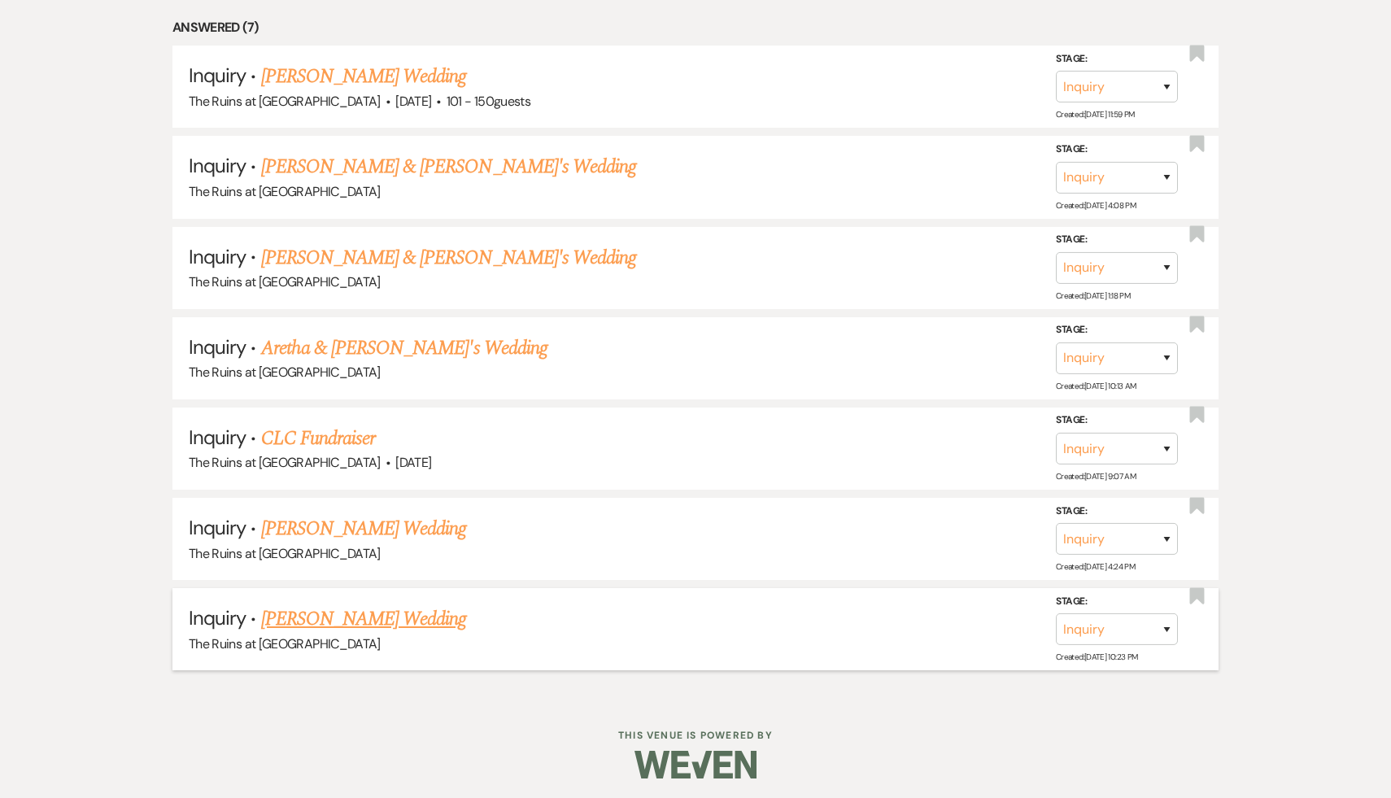
click at [384, 607] on link "Melanie Dudek's Wedding" at bounding box center [364, 618] width 206 height 29
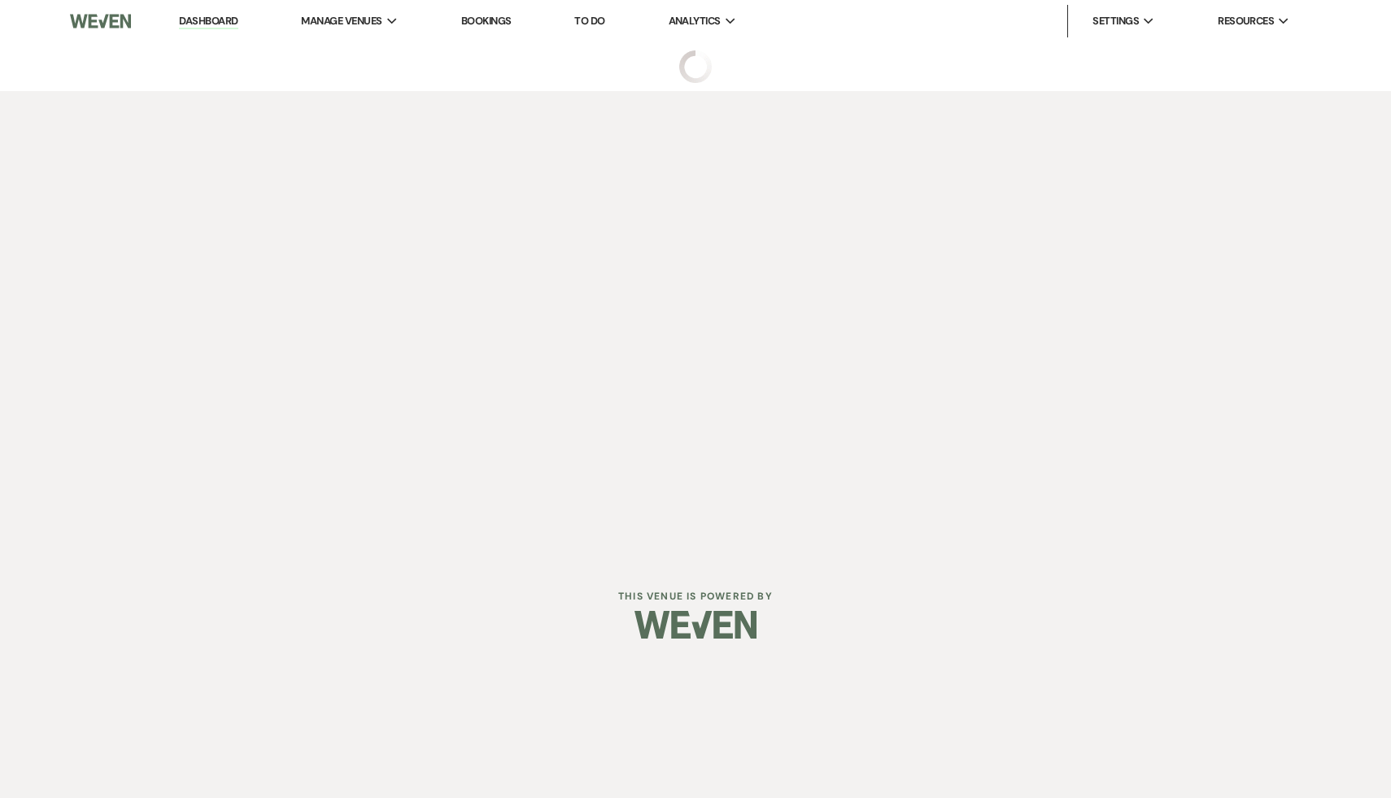
select select "12"
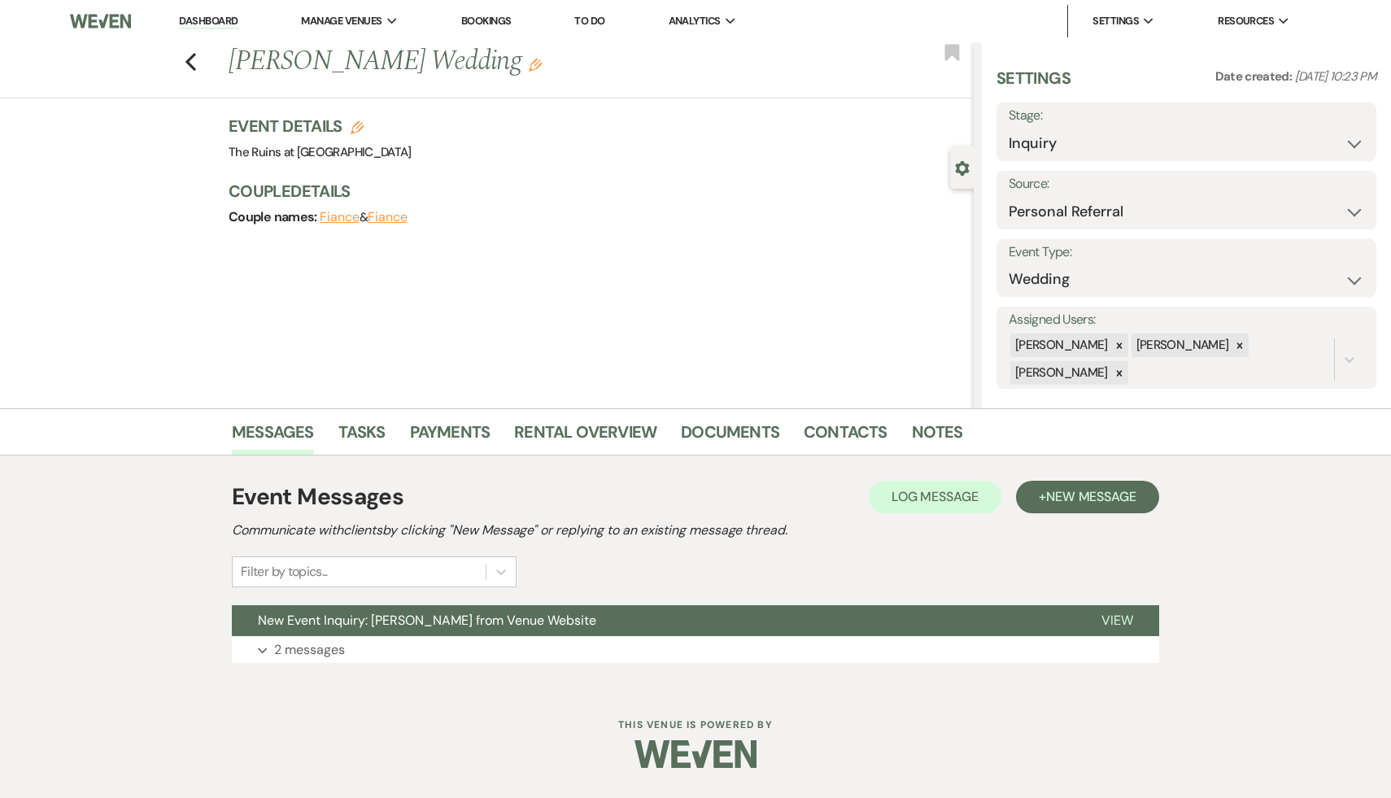
click at [384, 607] on button "New Event Inquiry: Melanie Dudek from Venue Website" at bounding box center [654, 620] width 844 height 31
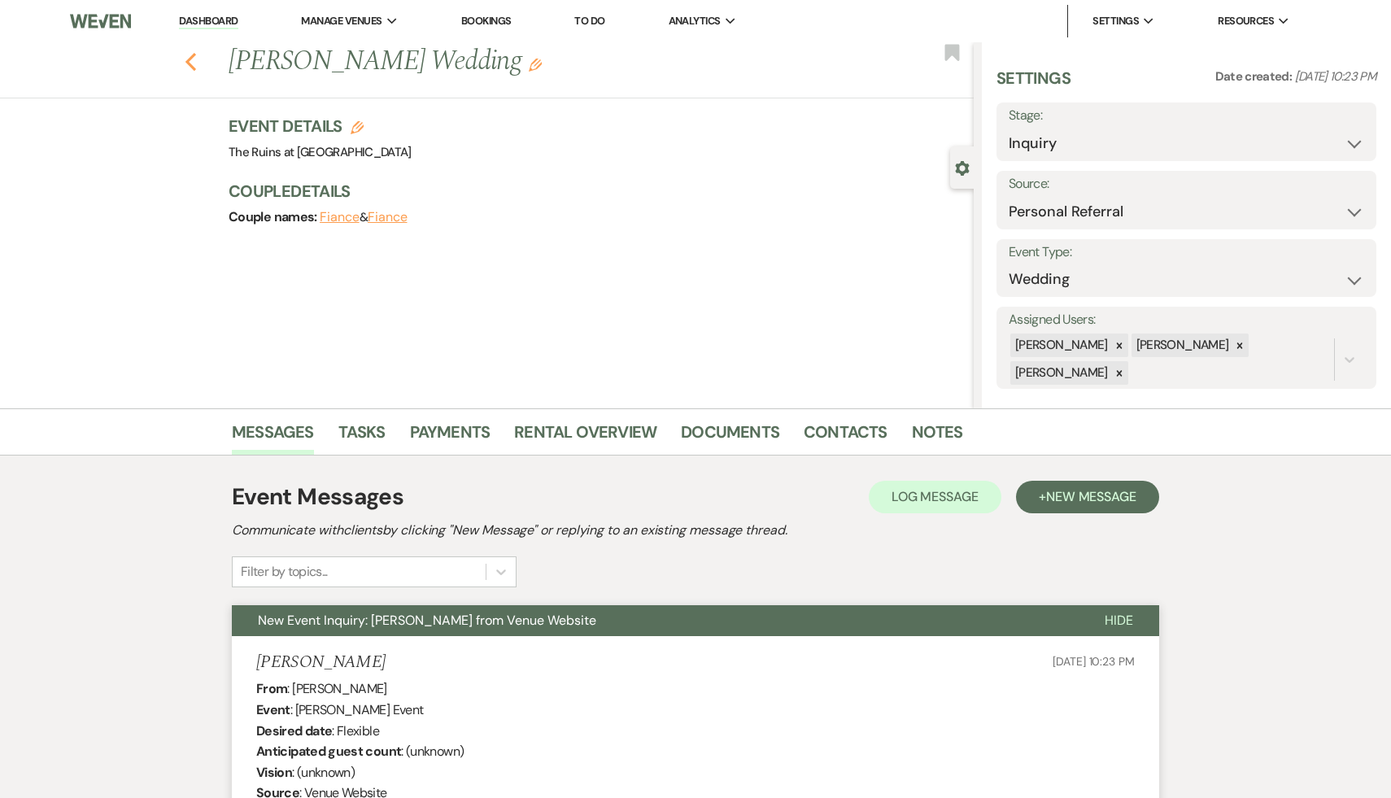
click at [189, 56] on icon "Previous" at bounding box center [191, 62] width 12 height 20
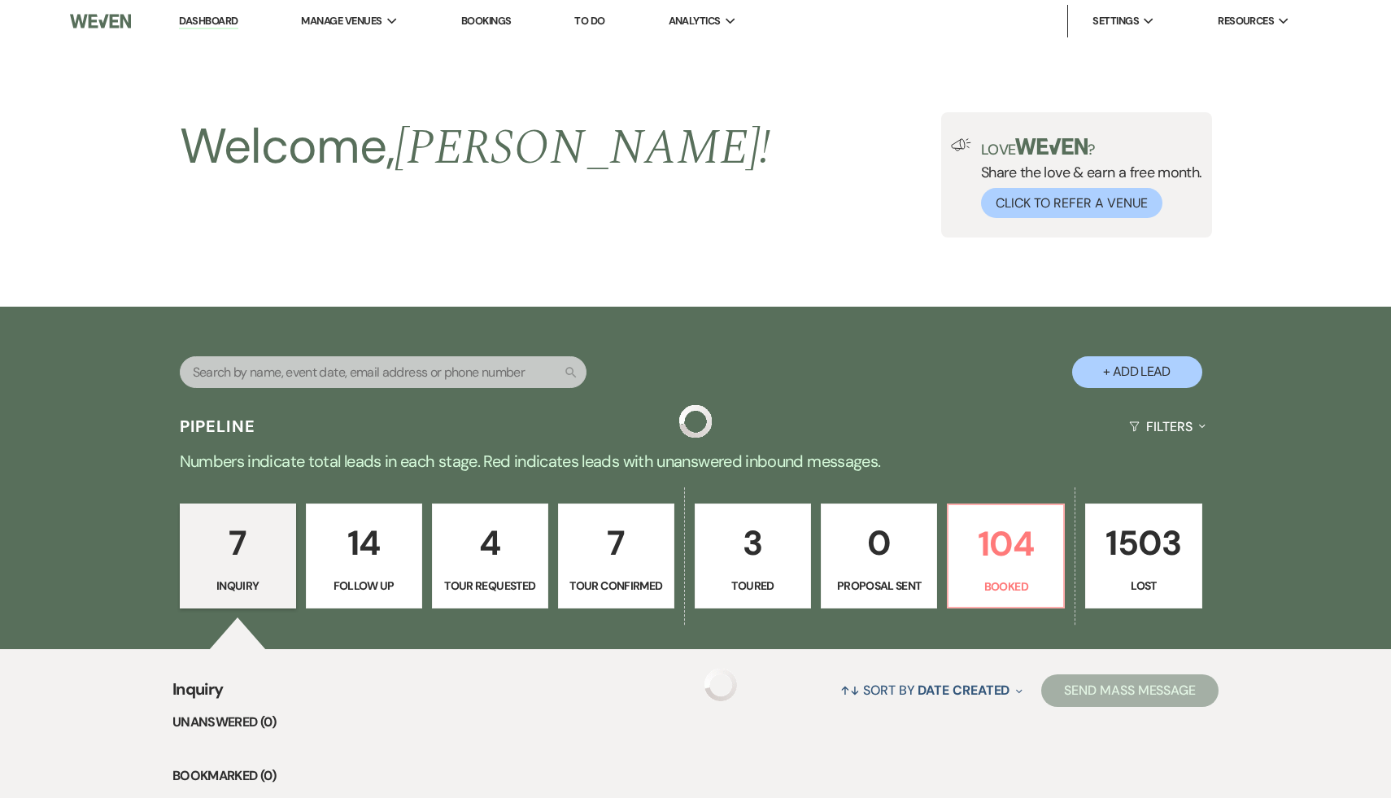
scroll to position [802, 0]
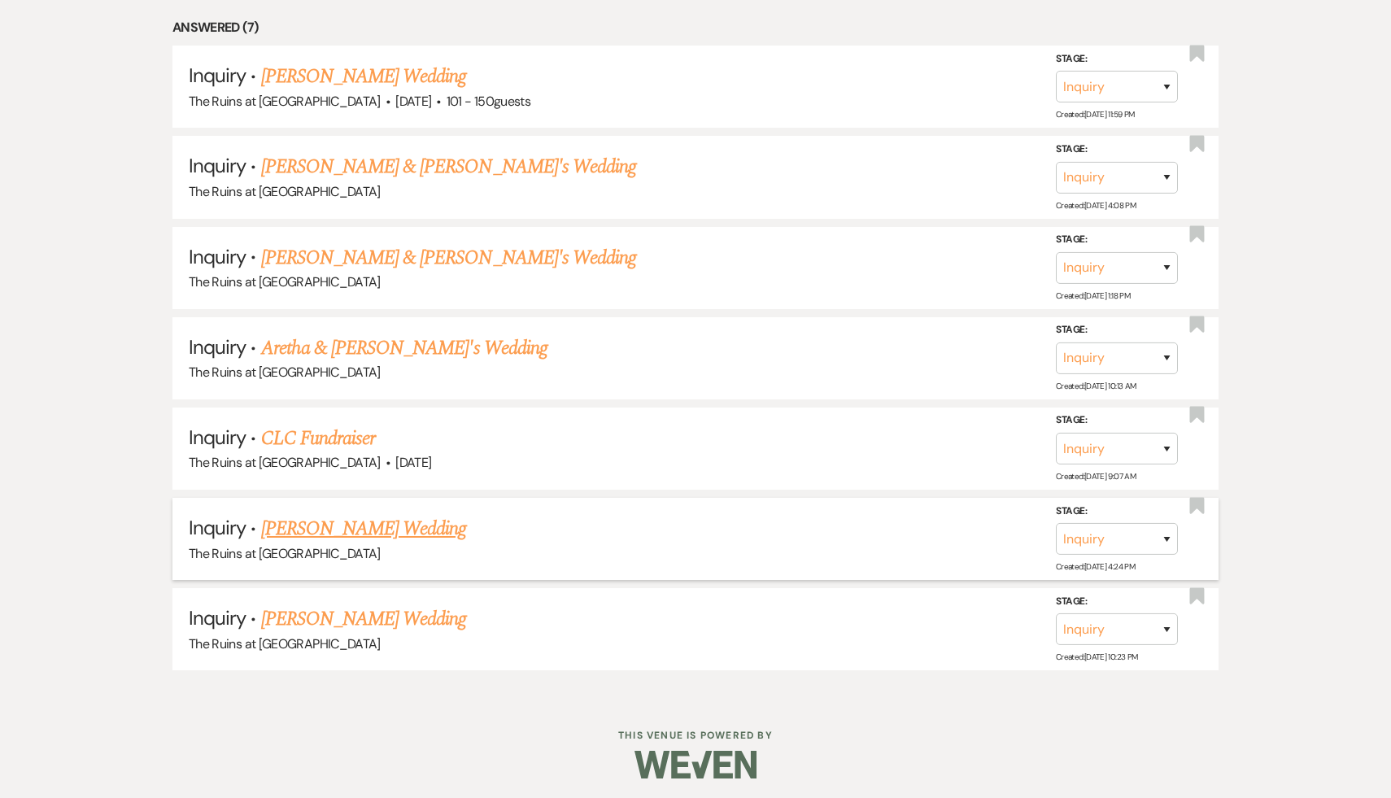
click at [334, 530] on link "Manuel Alban's Wedding" at bounding box center [364, 528] width 206 height 29
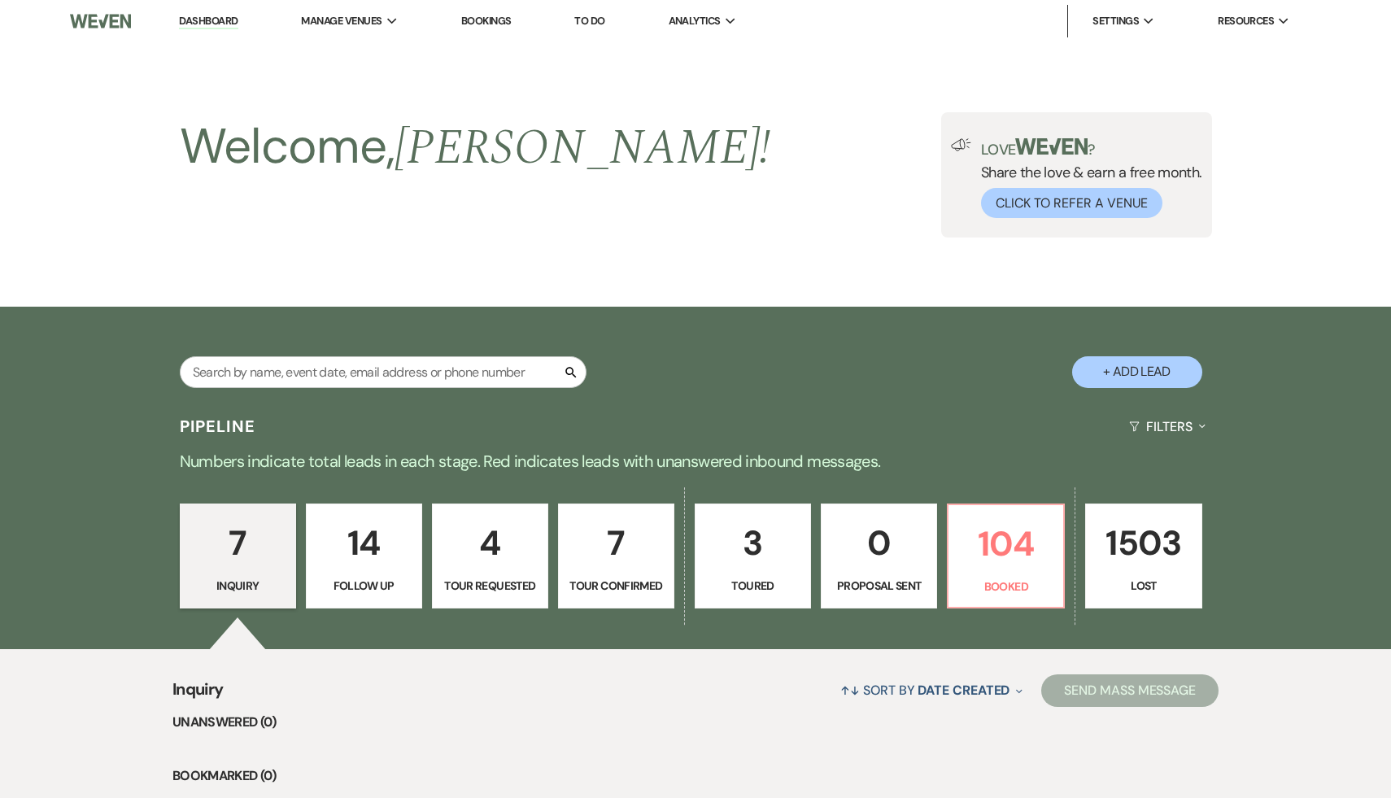
select select "5"
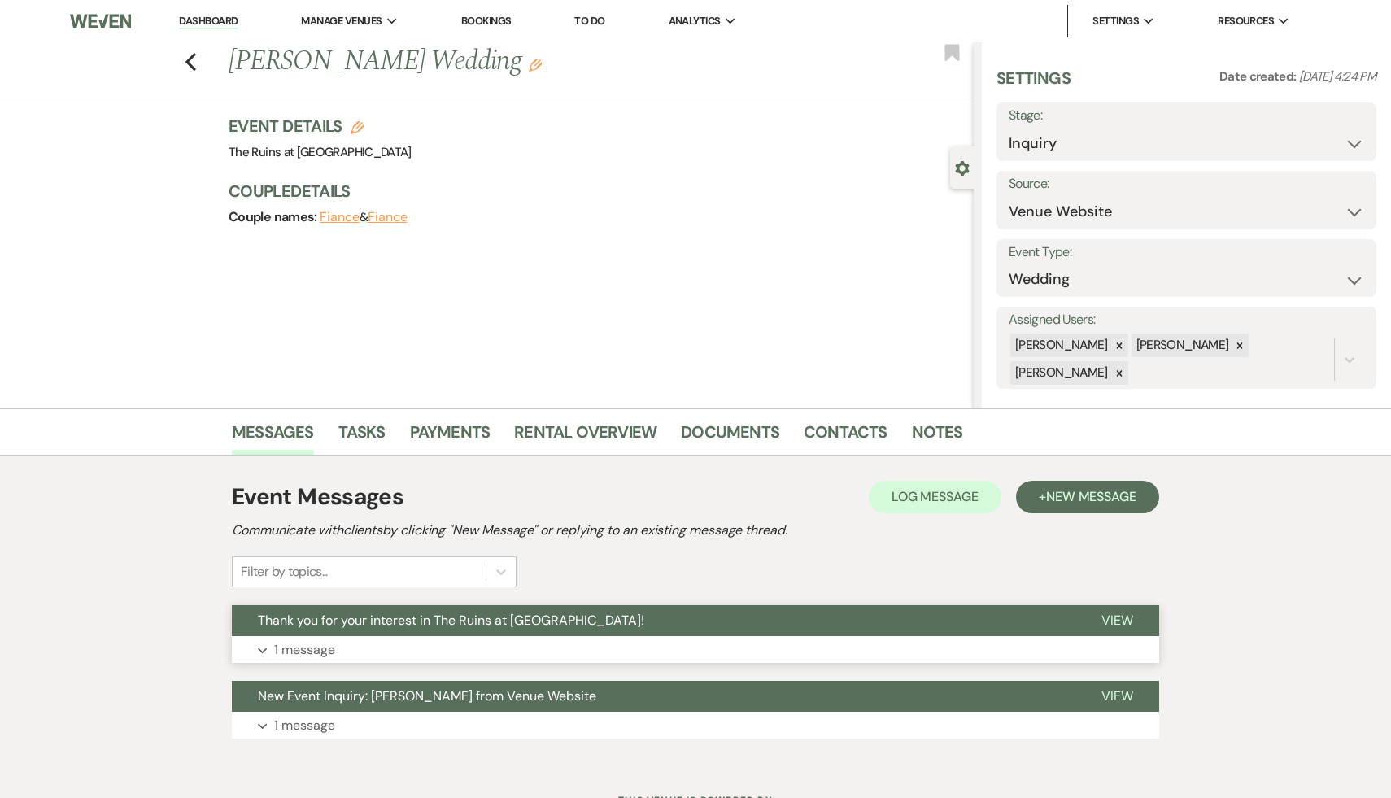
click at [414, 617] on span "Thank you for your interest in The Ruins at Sassafras!" at bounding box center [451, 620] width 386 height 17
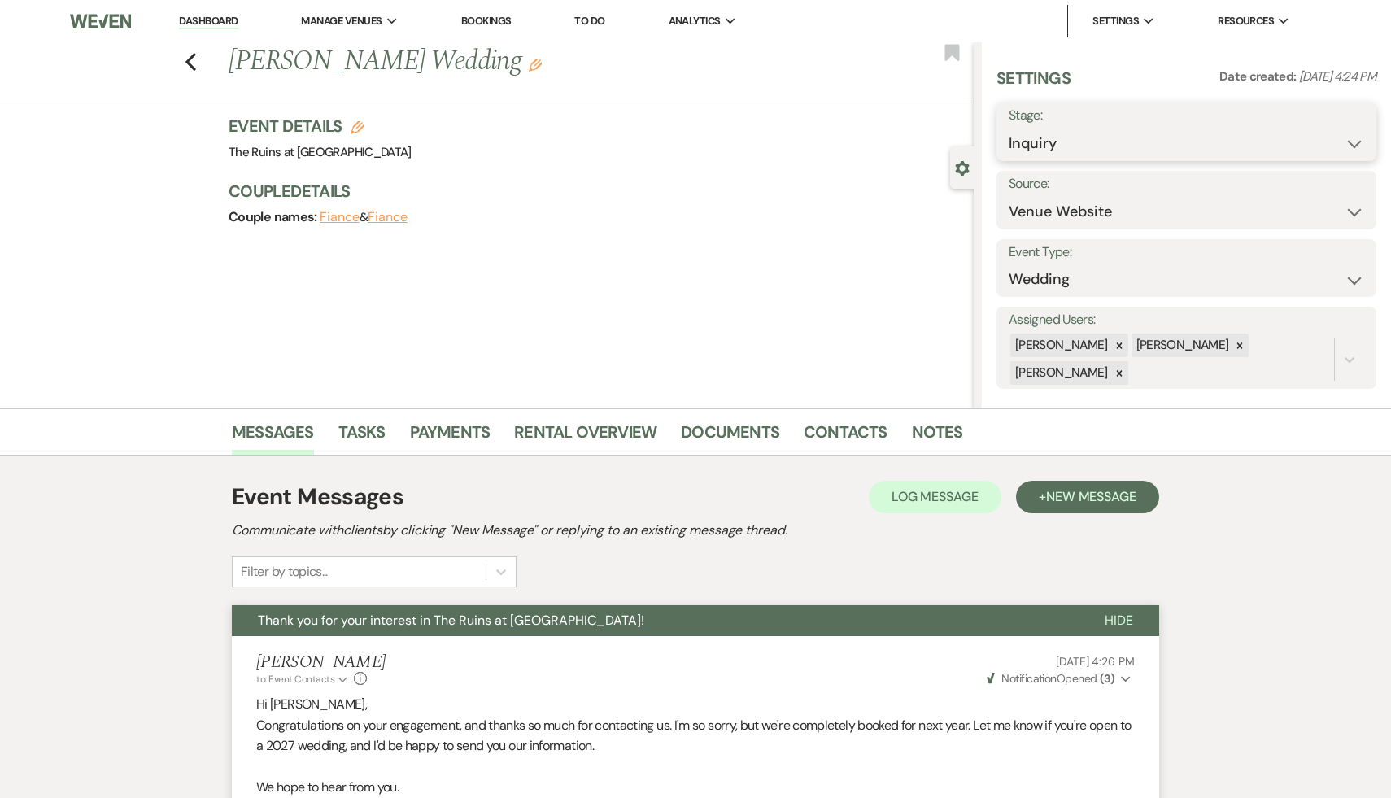
click at [1358, 141] on select "Inquiry Follow Up Tour Requested Tour Confirmed Toured Proposal Sent Booked Lost" at bounding box center [1186, 144] width 355 height 32
select select "8"
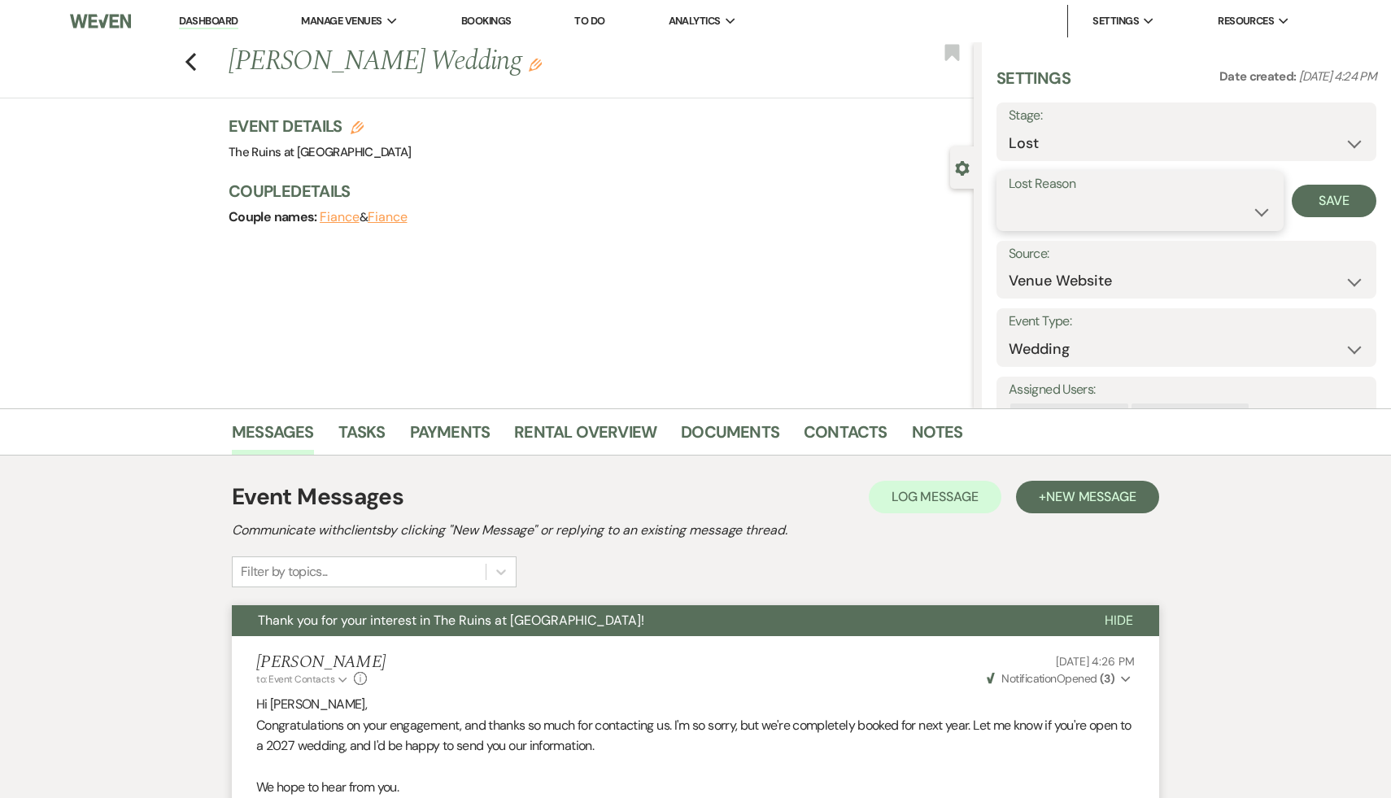
click at [1261, 207] on select "Booked Elsewhere Budget Date Unavailable No Response Not a Good Match Capacity …" at bounding box center [1140, 212] width 263 height 32
select select "8"
click at [1331, 199] on button "Save" at bounding box center [1334, 201] width 85 height 33
click at [190, 57] on use "button" at bounding box center [190, 62] width 11 height 18
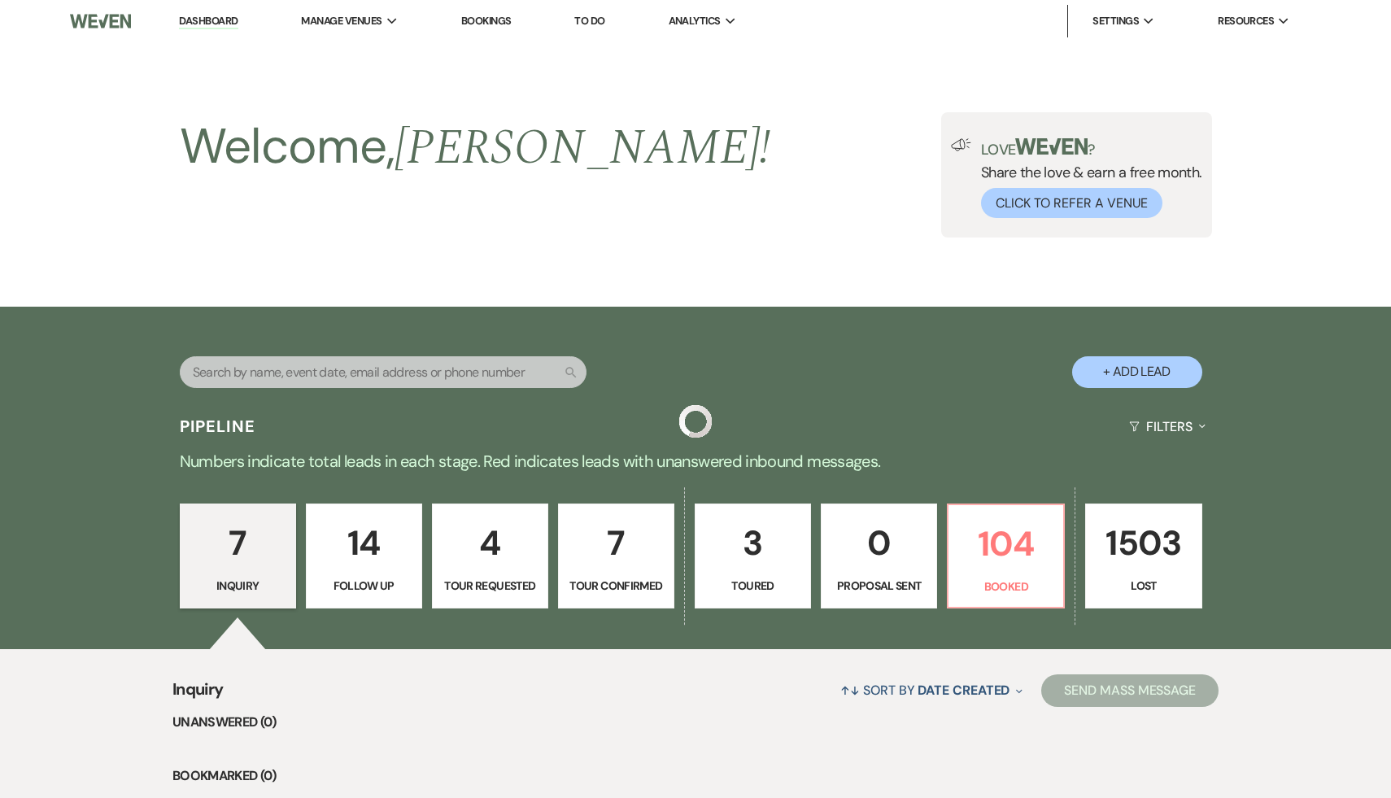
scroll to position [712, 0]
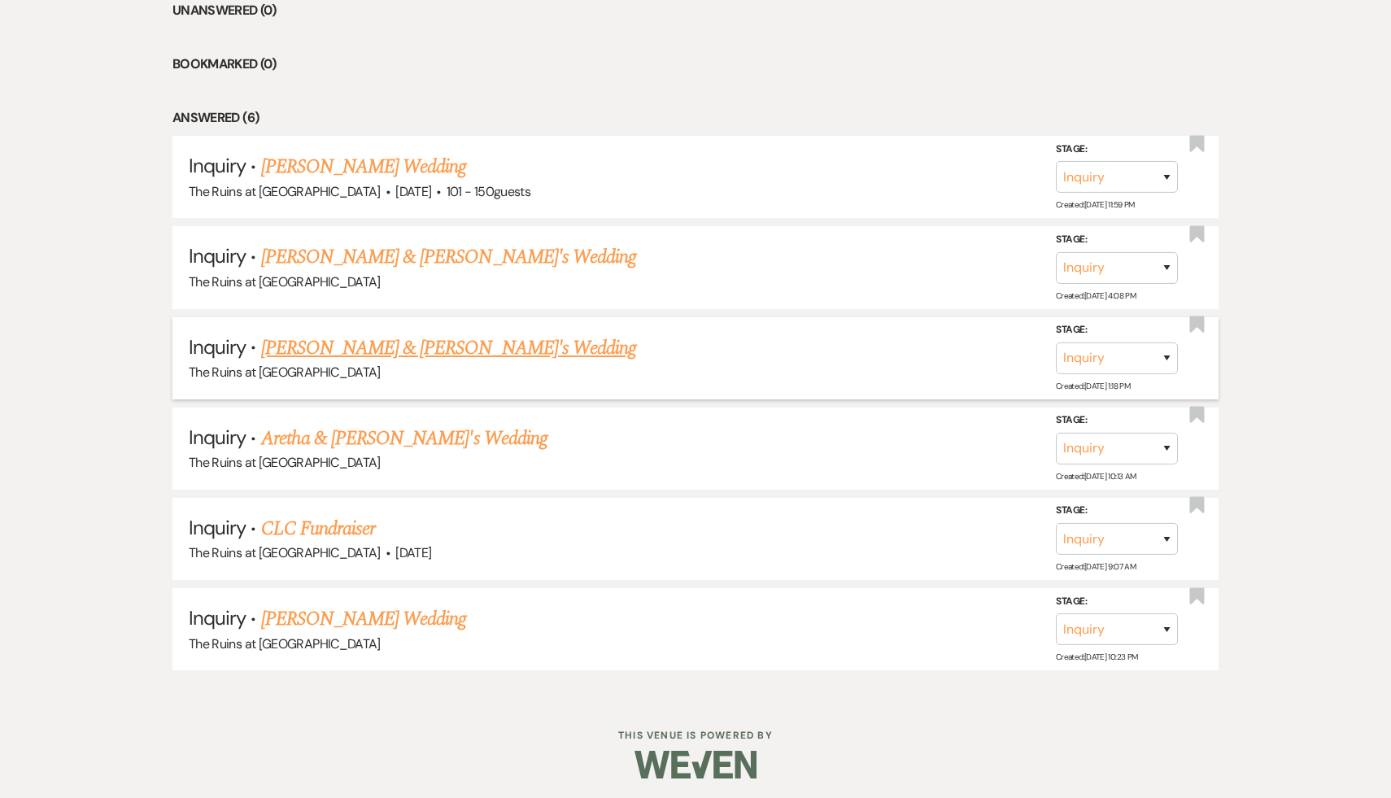
click at [362, 339] on link "Mia Roncati & Fiance's Wedding" at bounding box center [449, 348] width 376 height 29
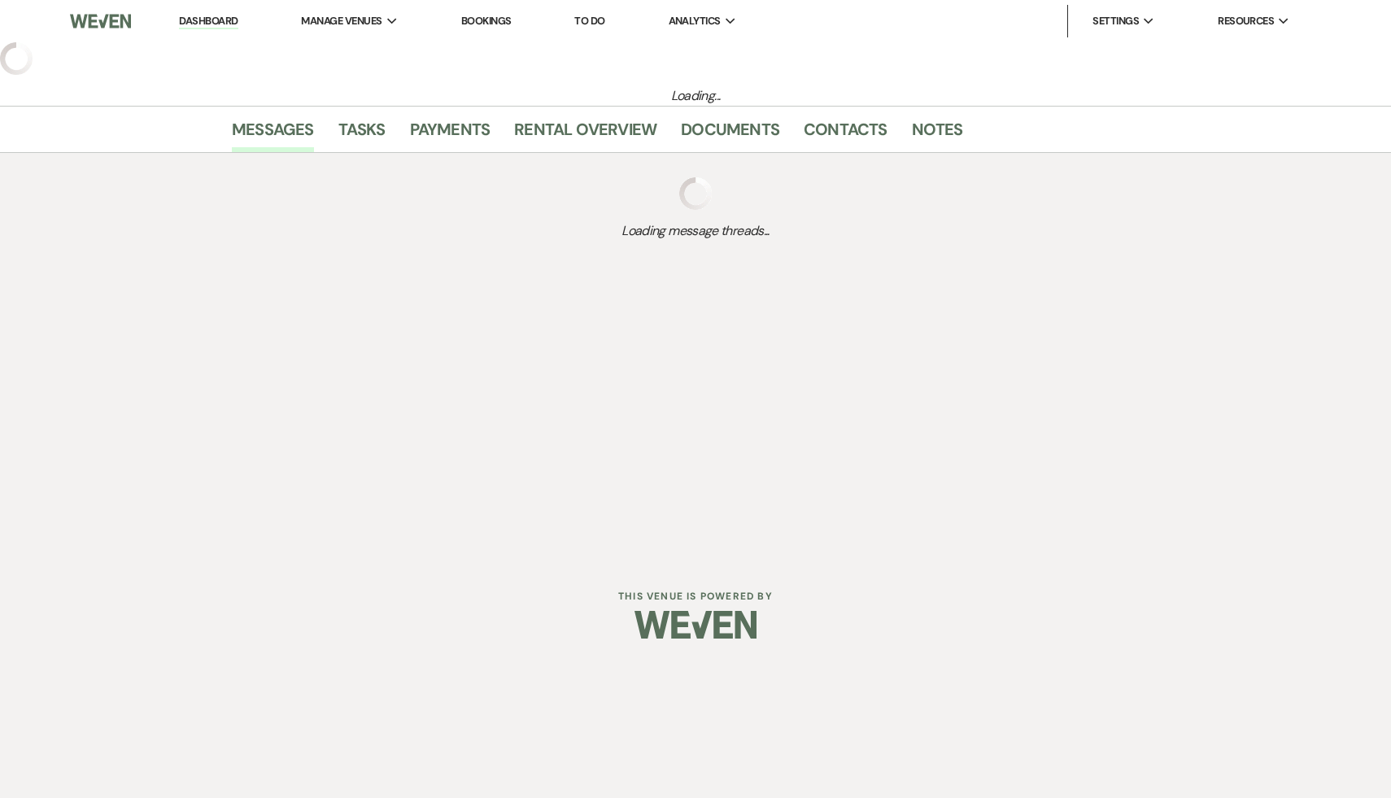
select select "6"
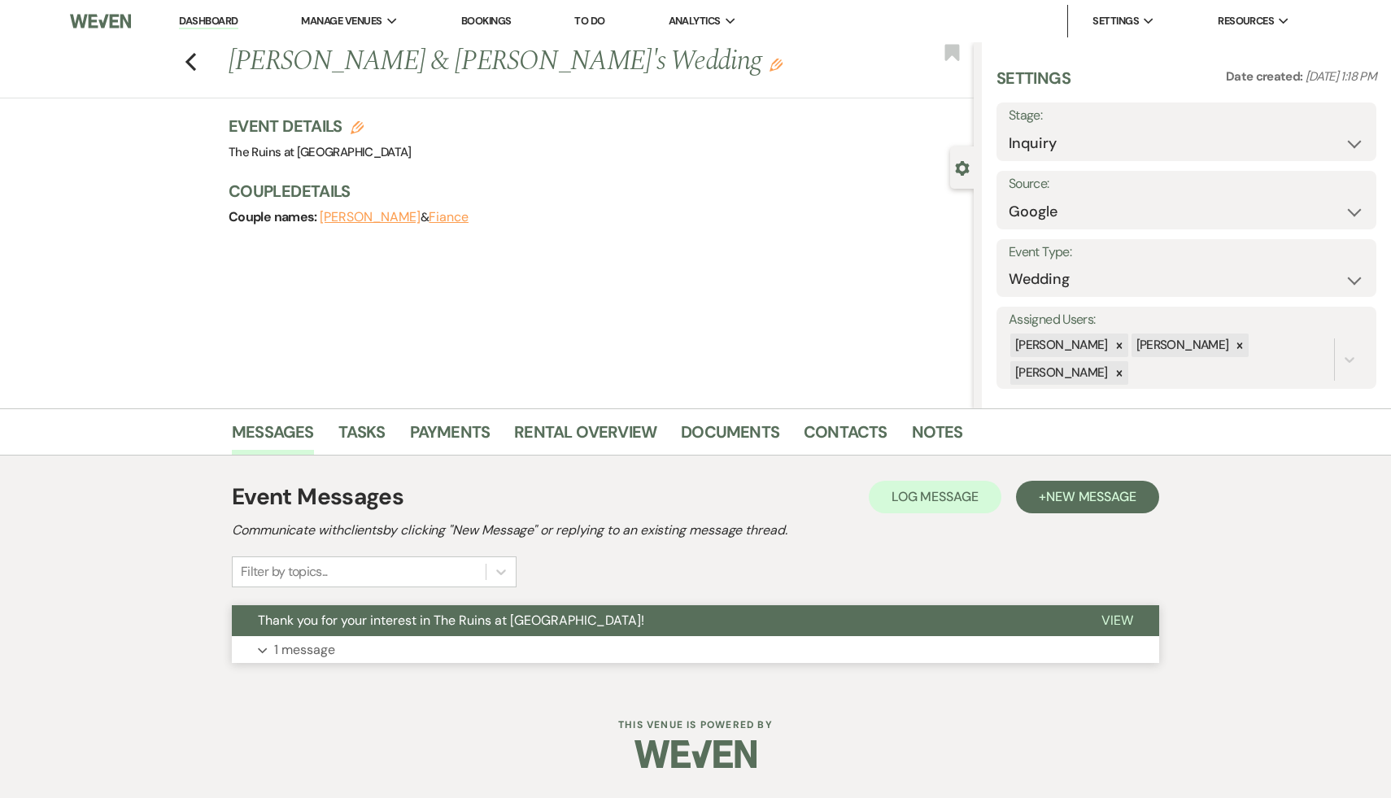
click at [382, 621] on span "Thank you for your interest in The Ruins at Sassafras!" at bounding box center [451, 620] width 386 height 17
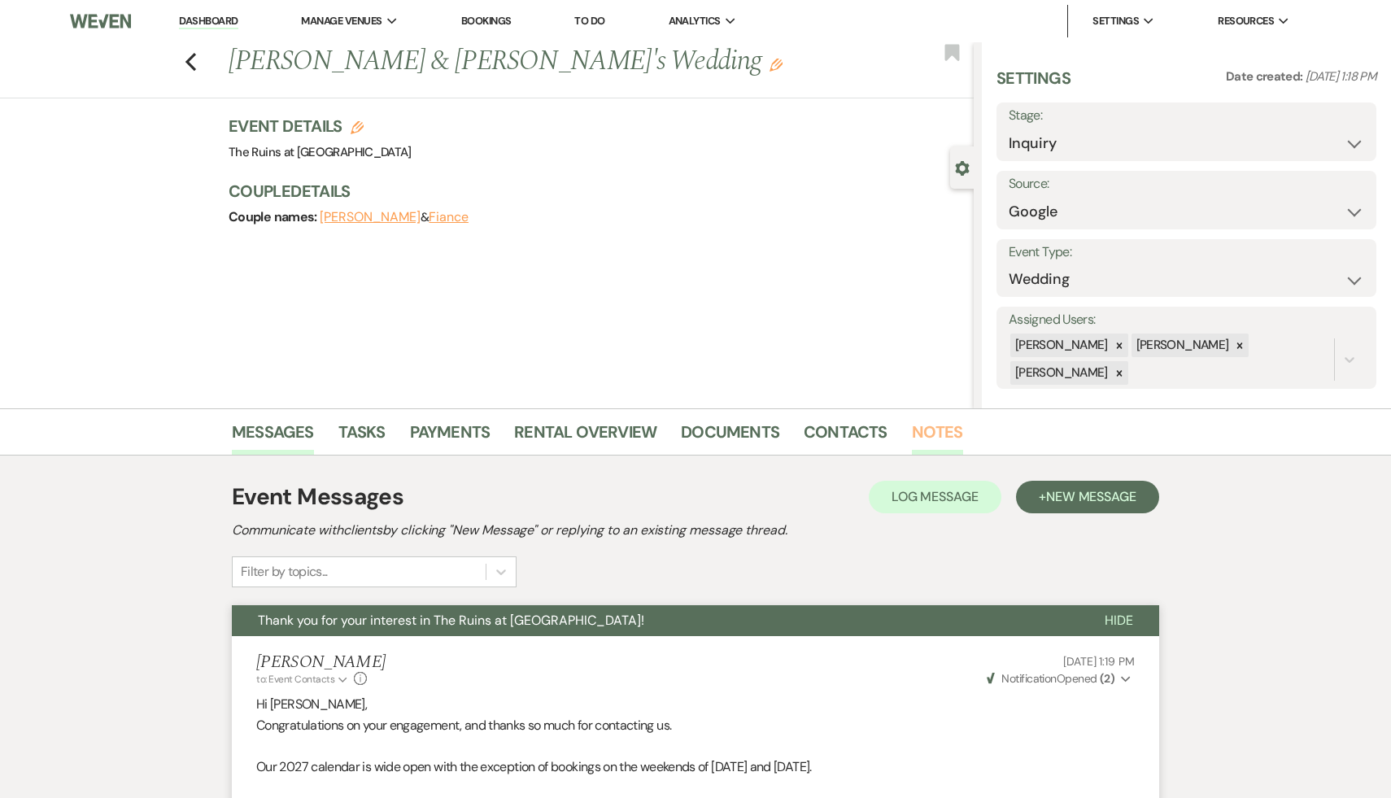
click at [941, 424] on link "Notes" at bounding box center [937, 437] width 51 height 36
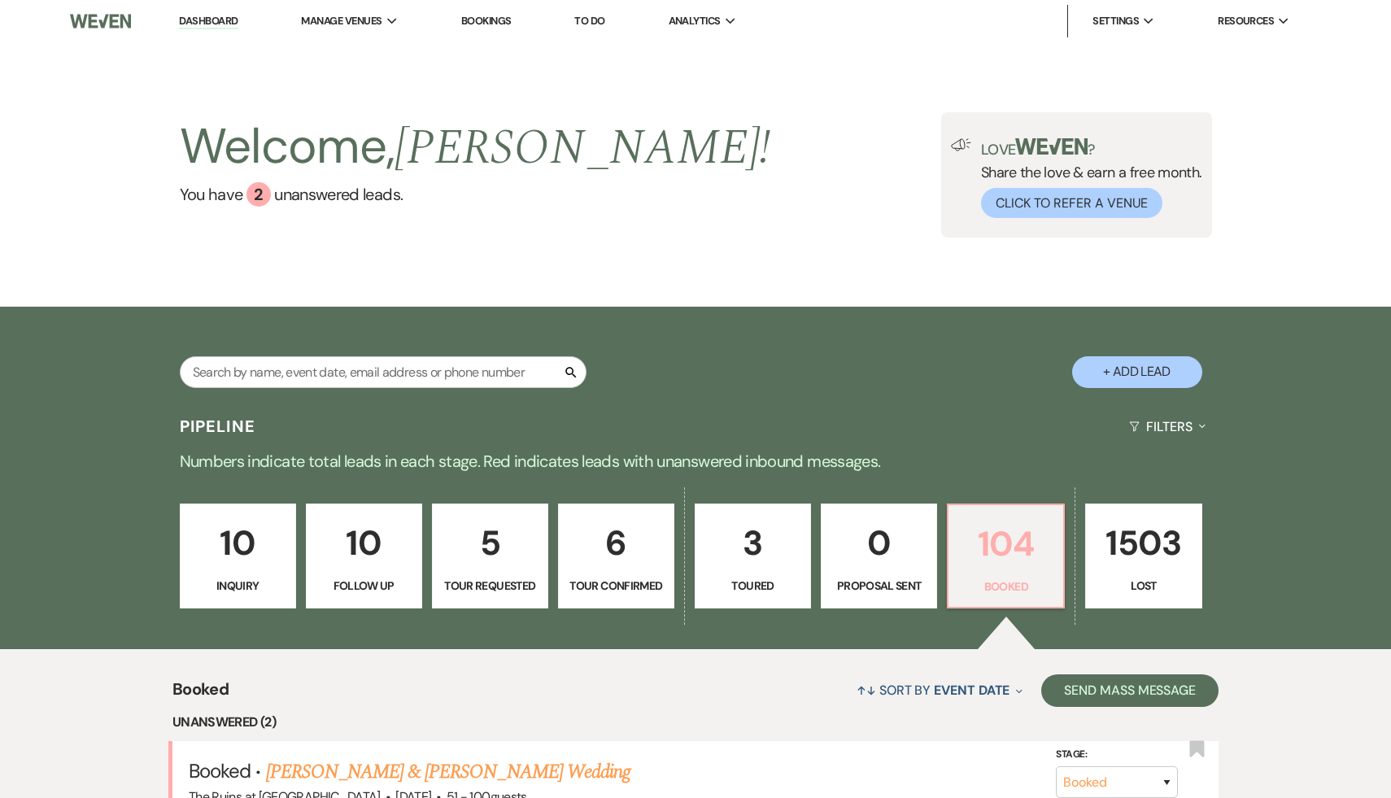
click at [977, 519] on p "104" at bounding box center [1005, 544] width 95 height 55
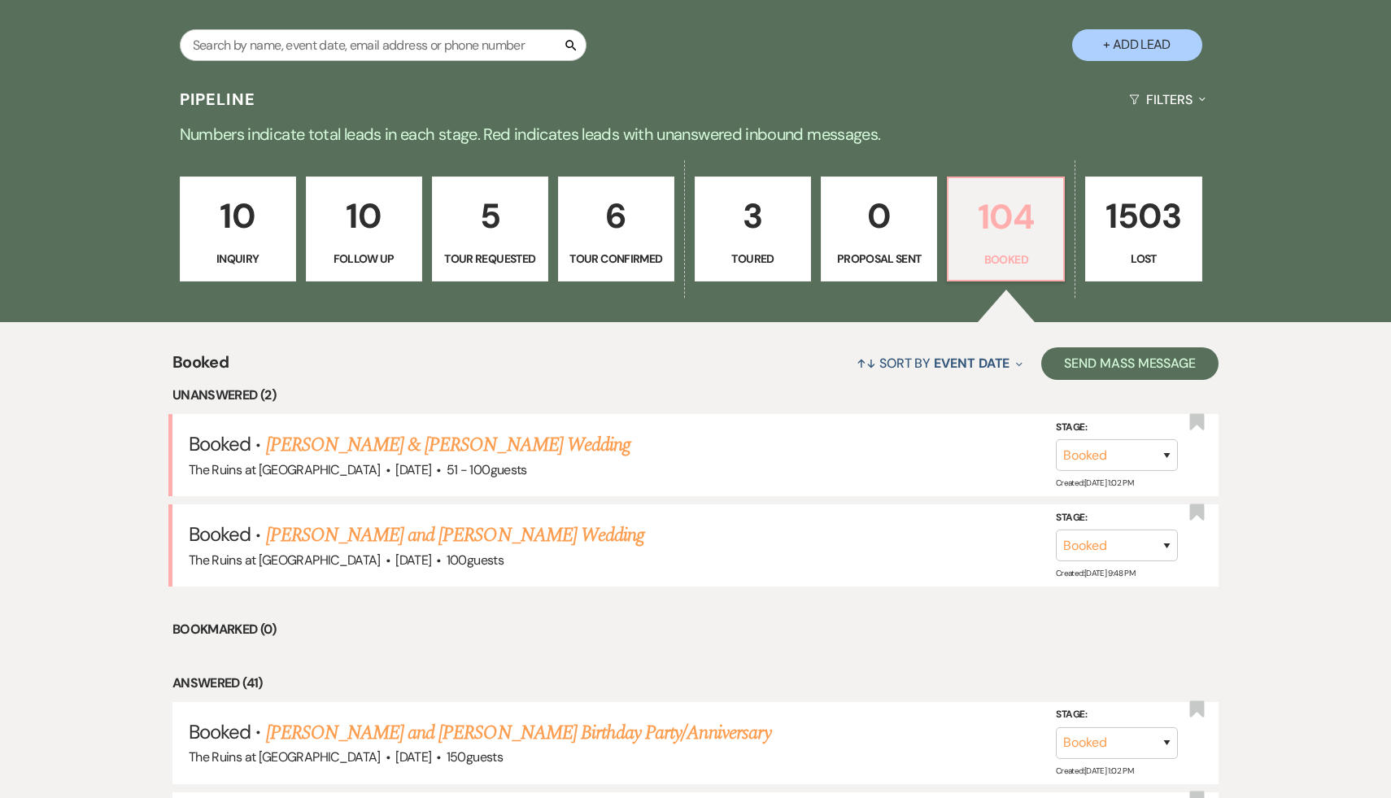
scroll to position [336, 0]
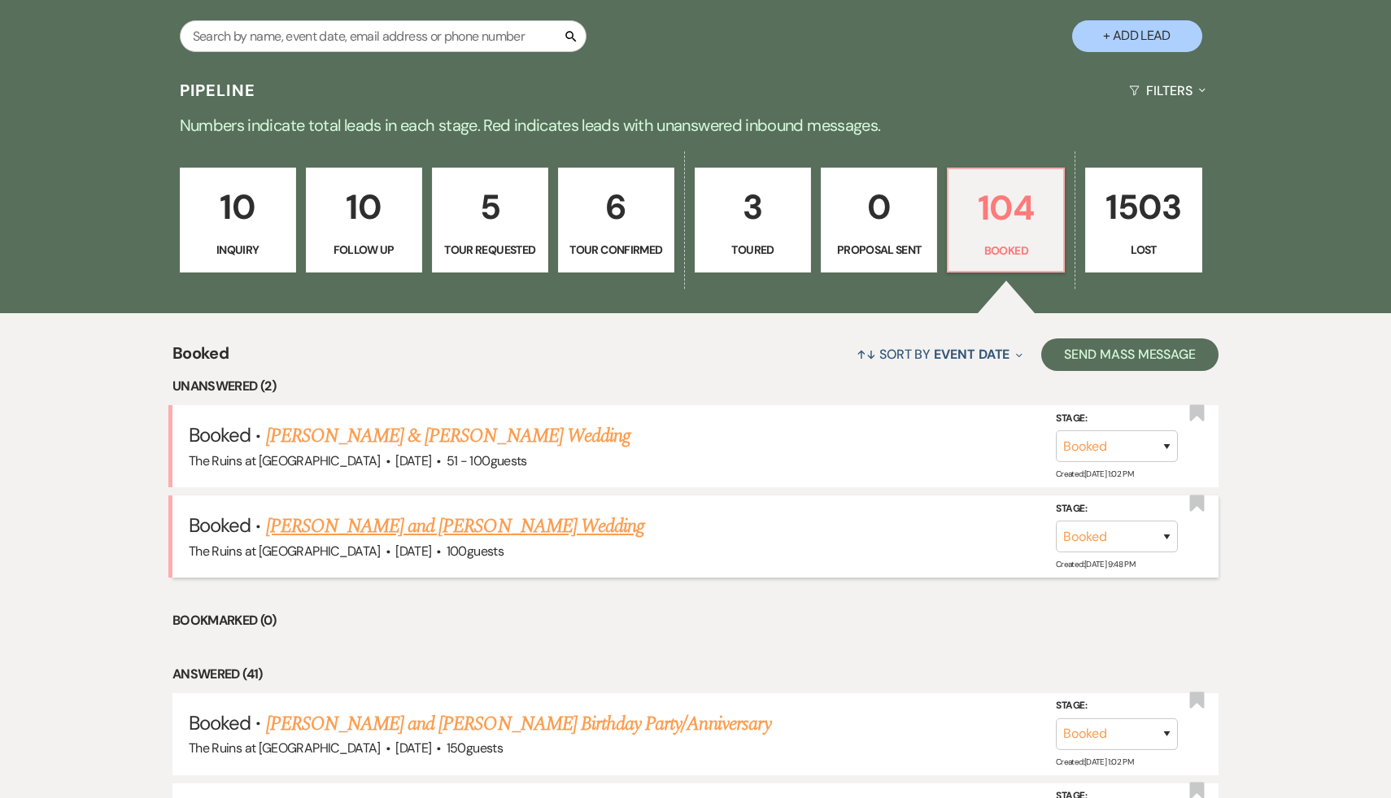
click at [459, 526] on link "[PERSON_NAME] and [PERSON_NAME] Wedding" at bounding box center [455, 526] width 379 height 29
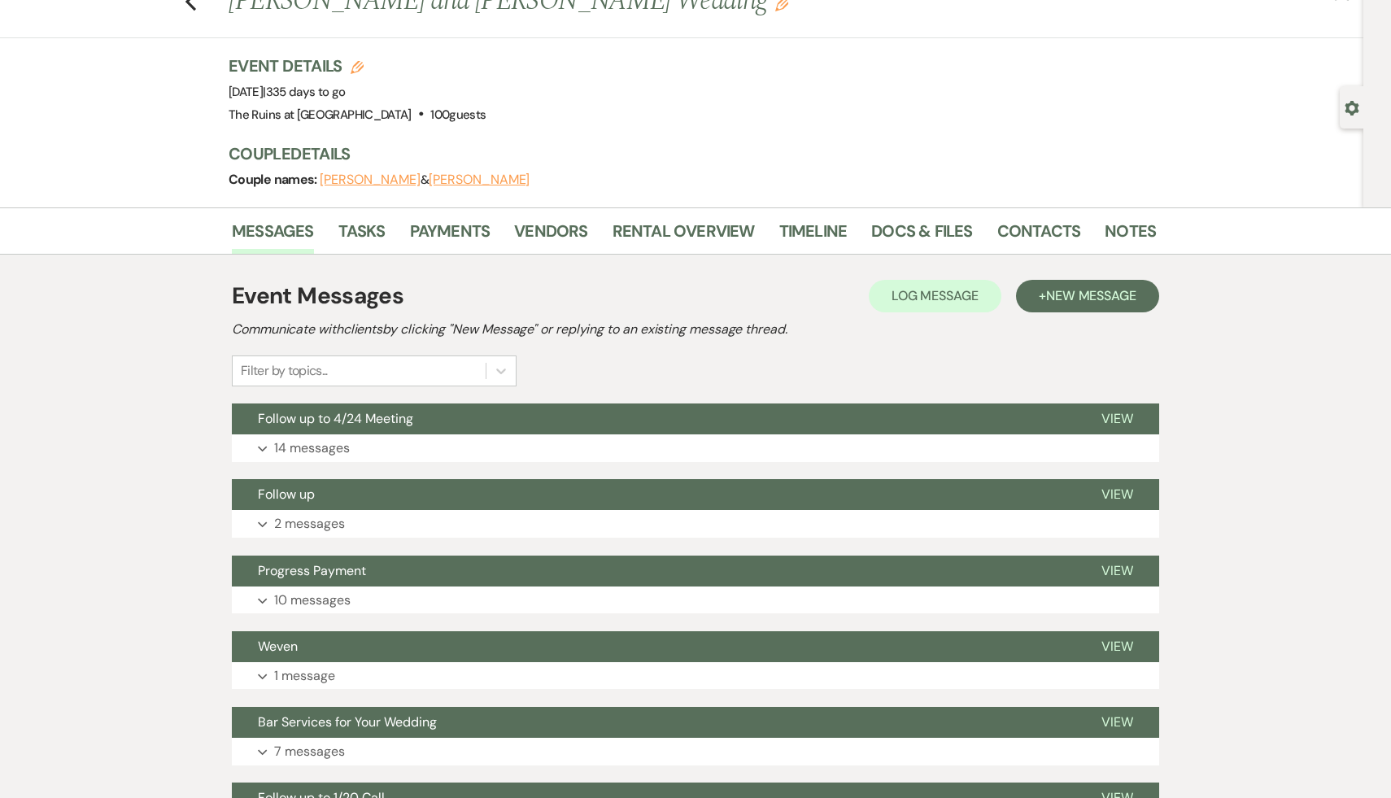
scroll to position [61, 0]
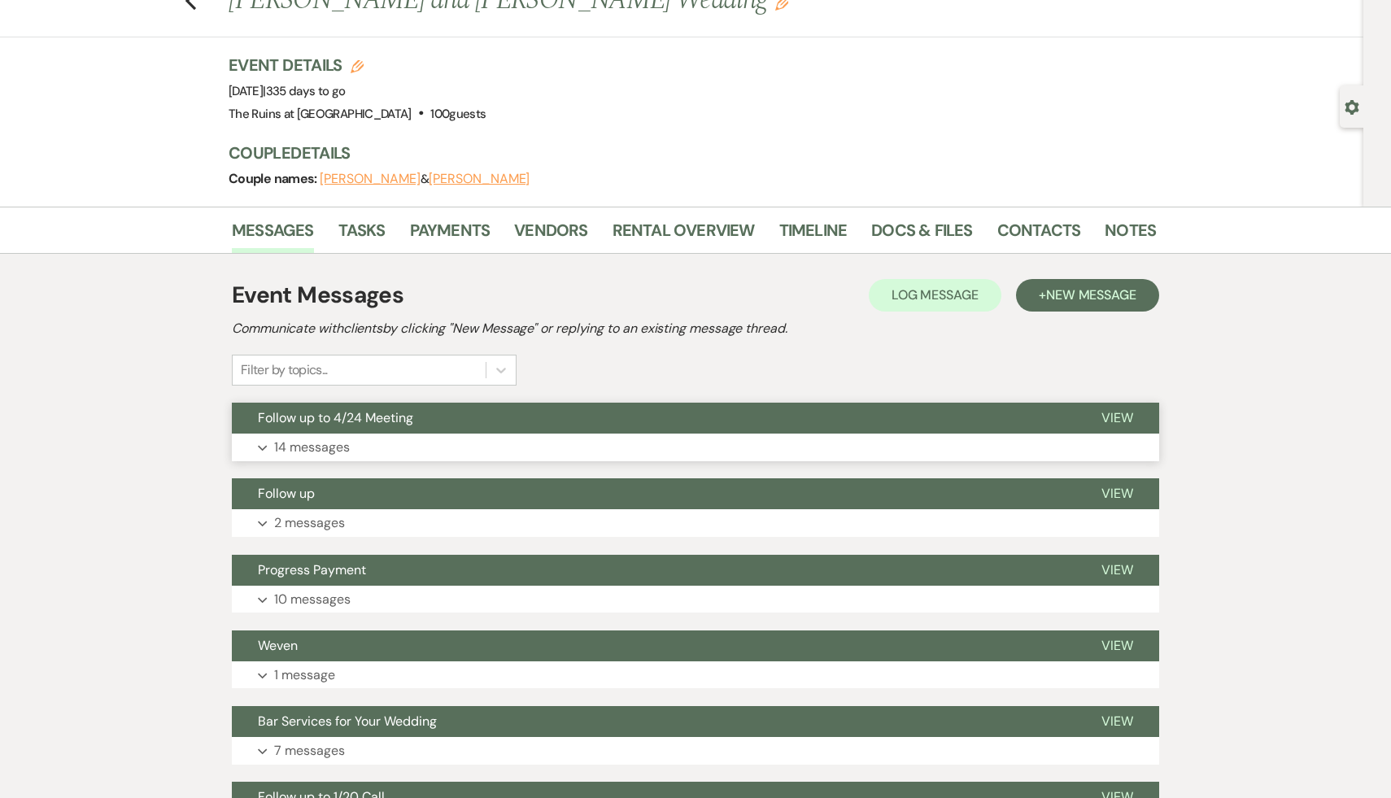
click at [395, 416] on span "Follow up to 4/24 Meeting" at bounding box center [335, 417] width 155 height 17
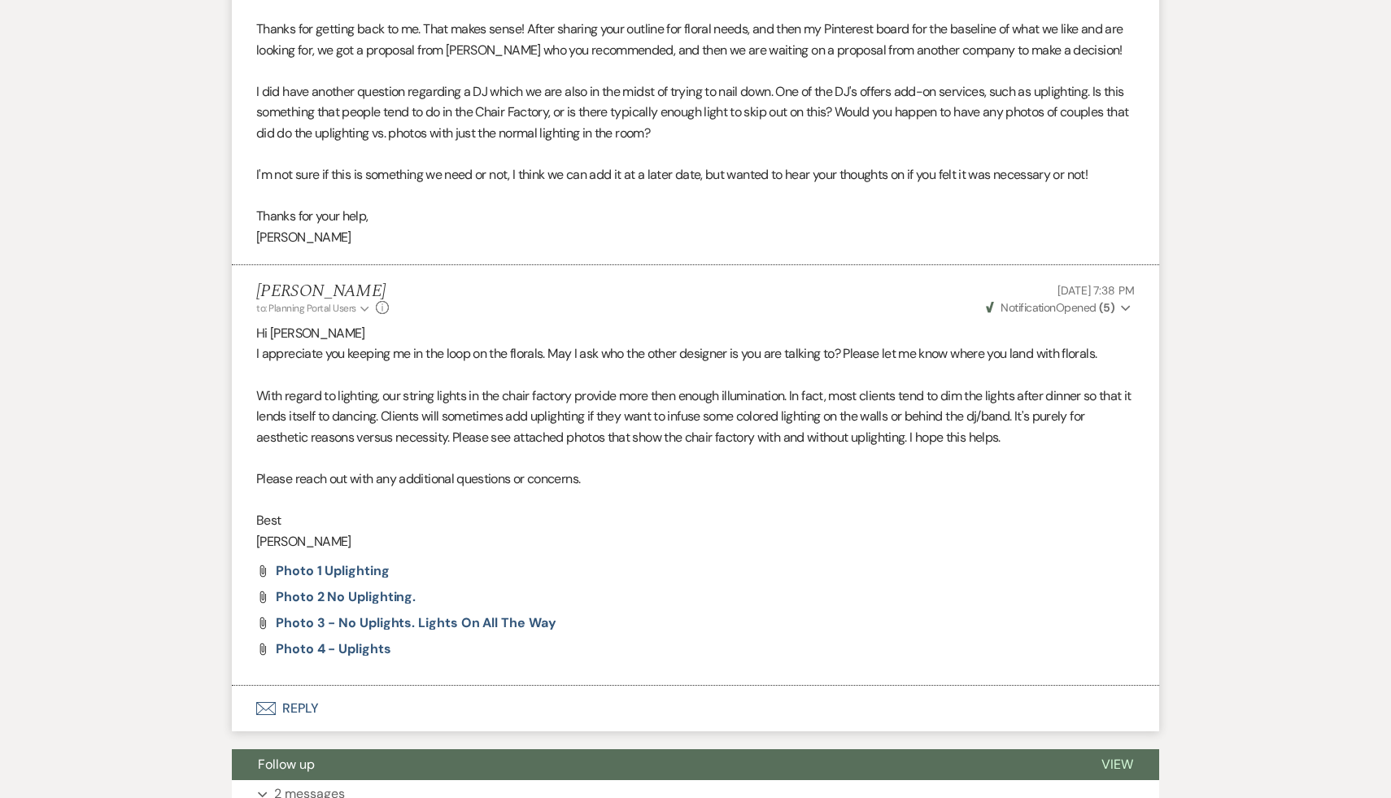
scroll to position [5410, 0]
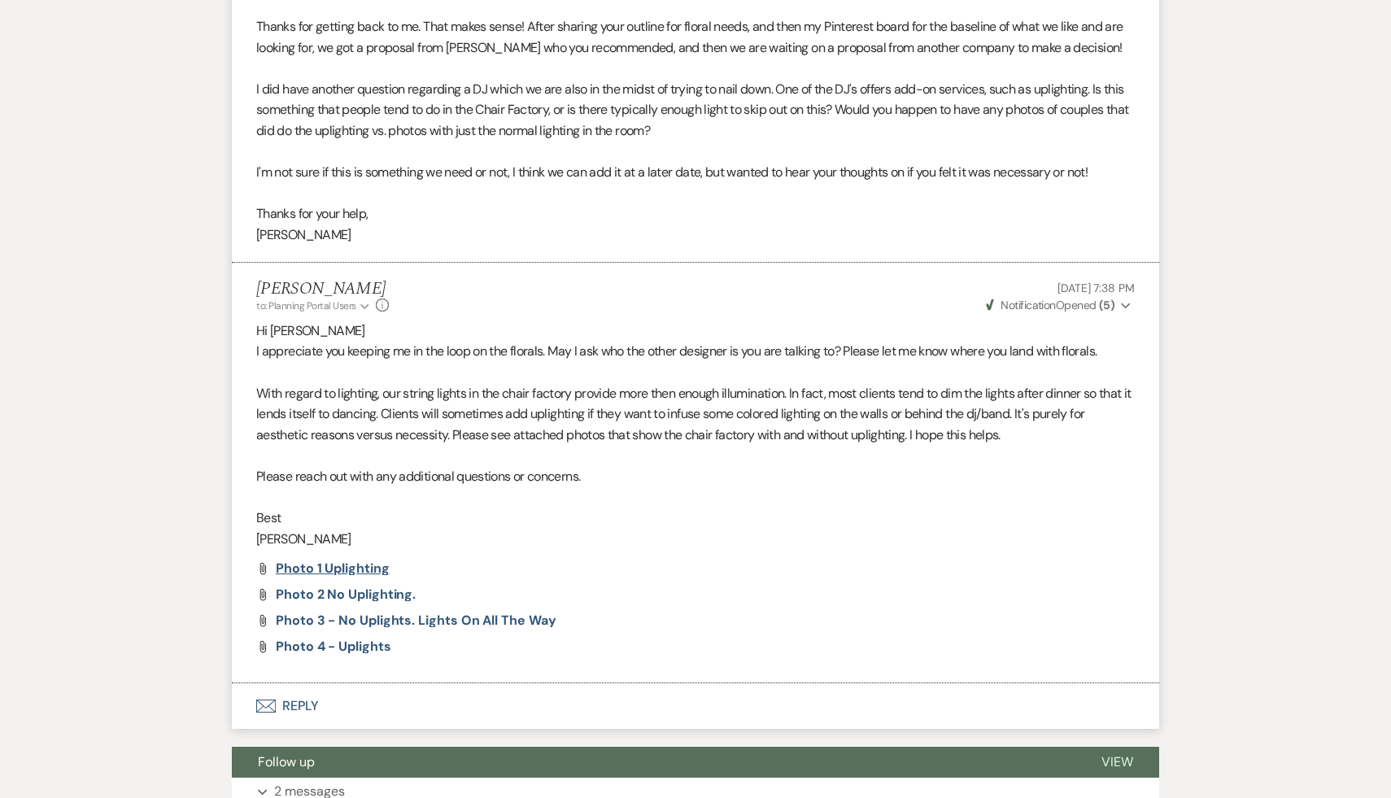
click at [330, 572] on span "Photo 1 uplighting" at bounding box center [333, 568] width 114 height 17
click at [364, 646] on span "Photo 4 - uplights" at bounding box center [334, 646] width 116 height 17
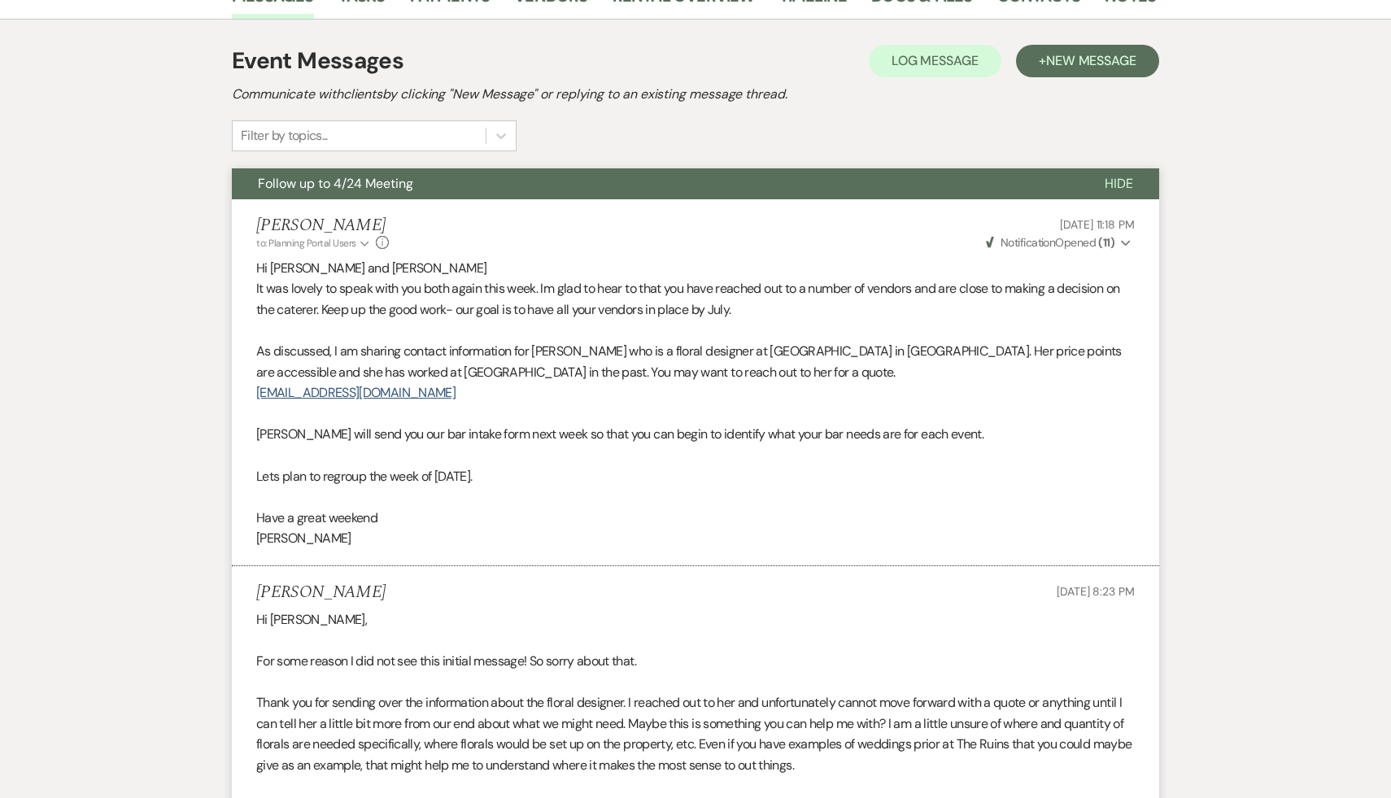
scroll to position [0, 0]
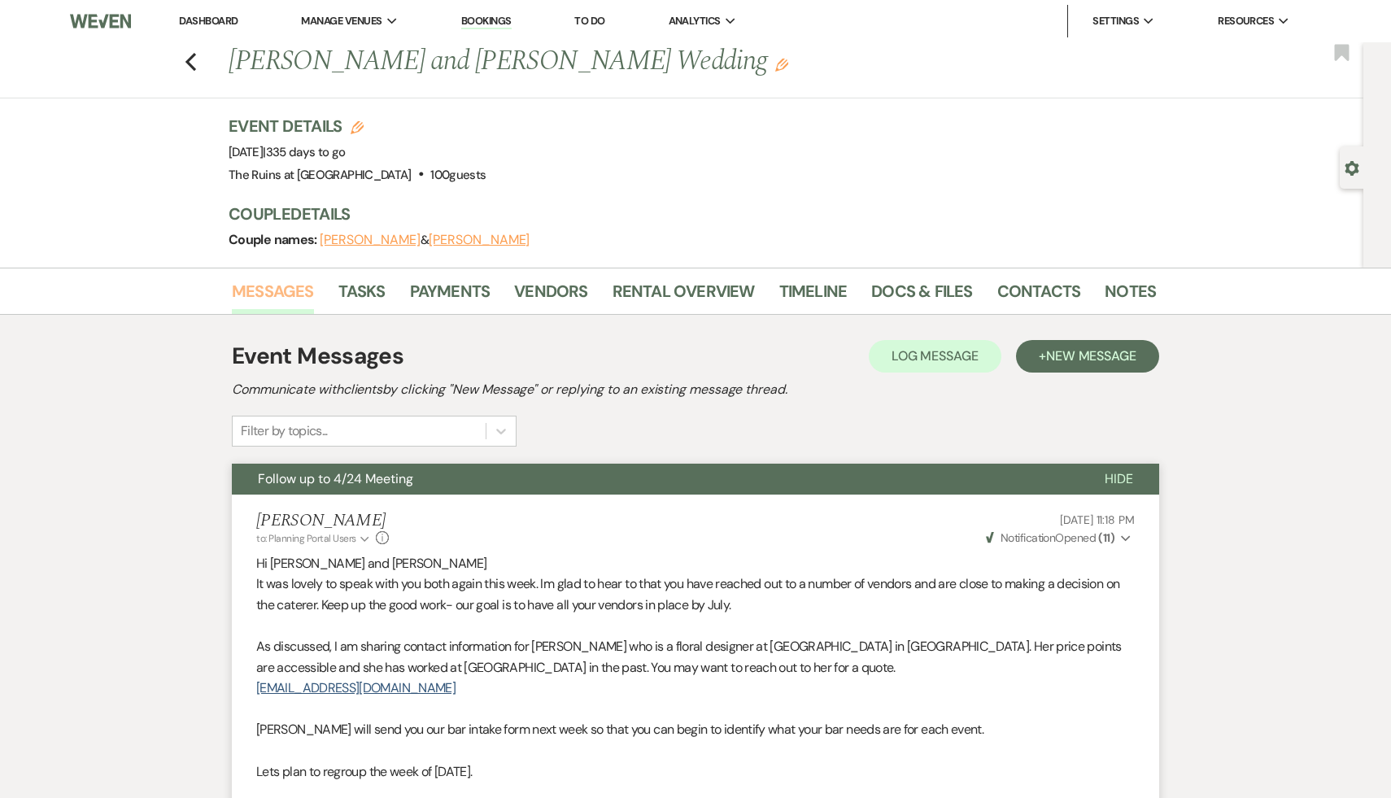
click at [252, 292] on link "Messages" at bounding box center [273, 296] width 82 height 36
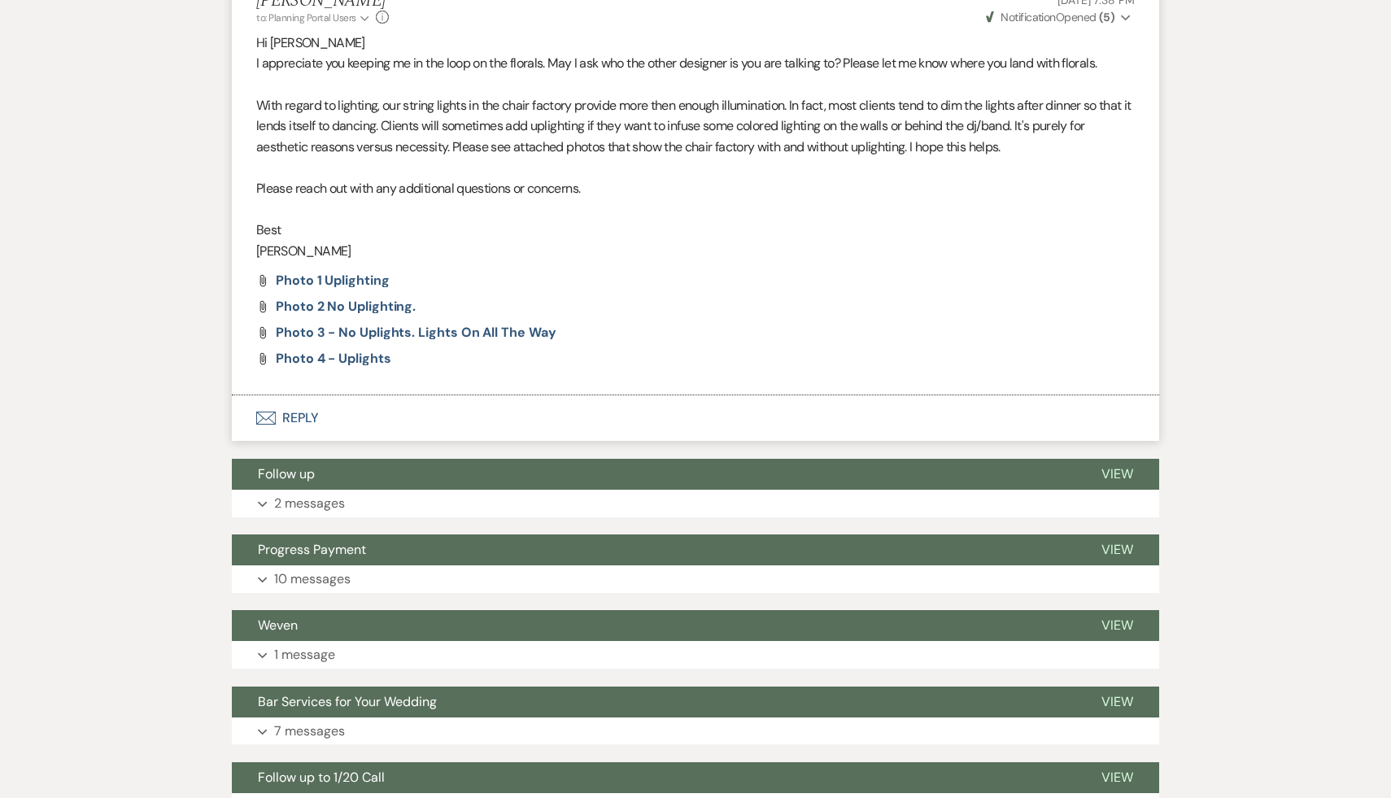
scroll to position [5715, 0]
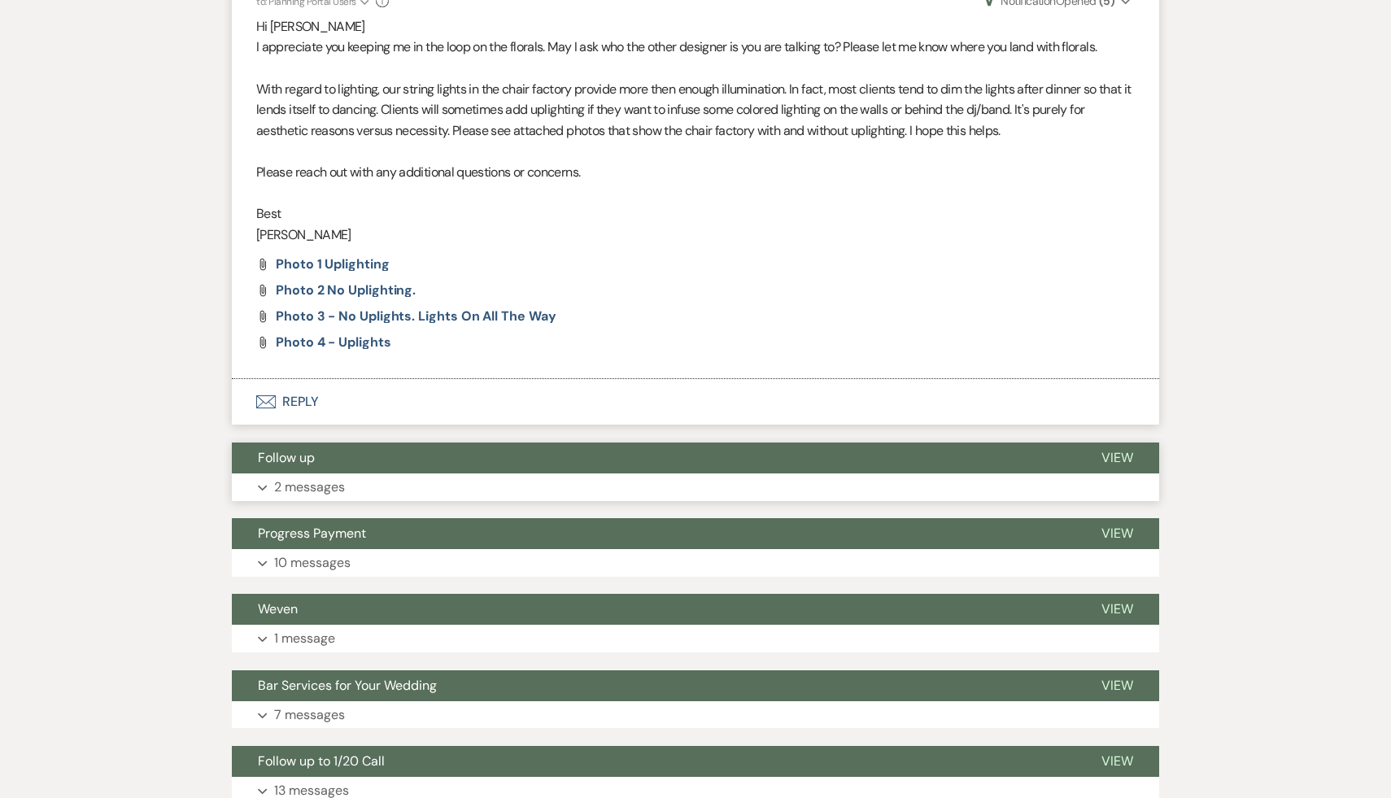
click at [286, 467] on button "Follow up" at bounding box center [654, 458] width 844 height 31
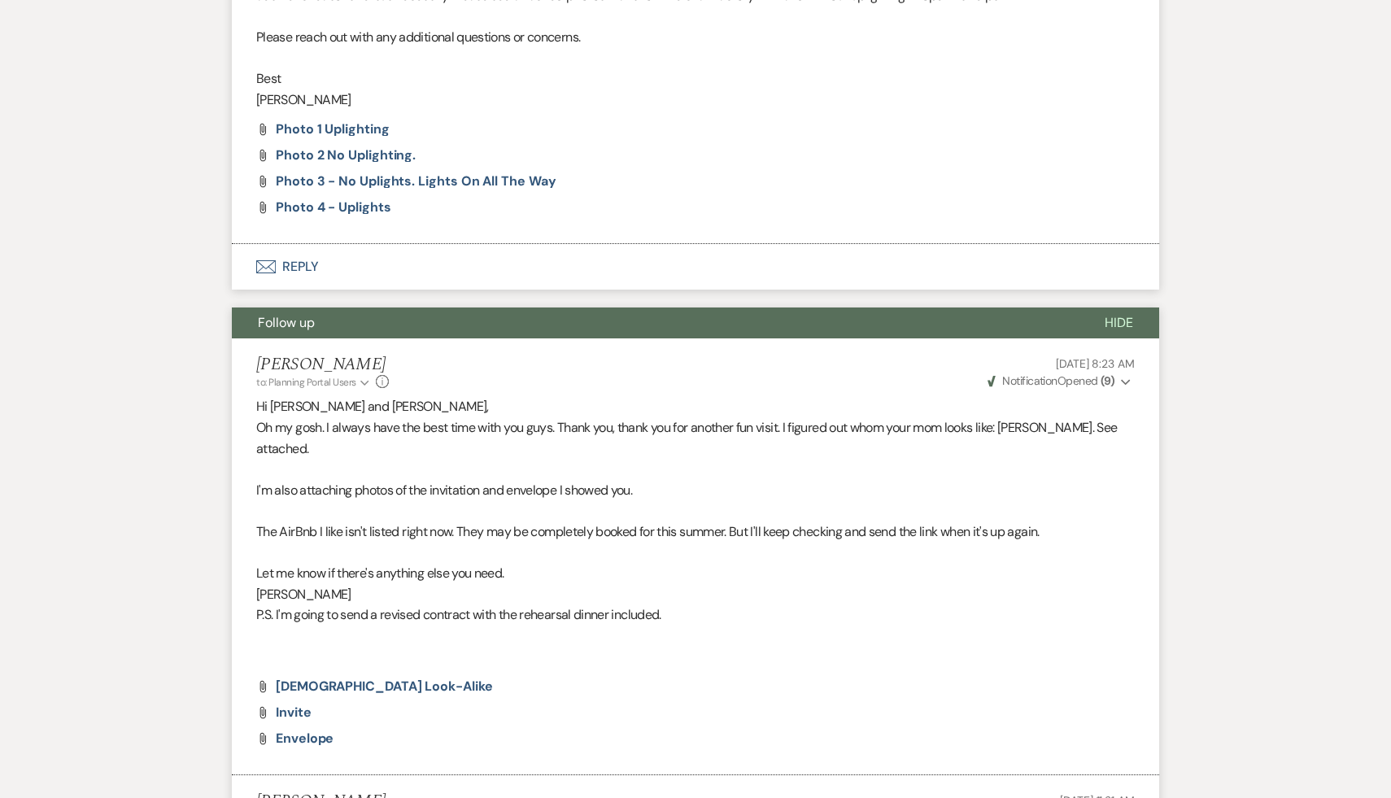
scroll to position [5849, 0]
click at [360, 687] on span "Mom look-alike" at bounding box center [384, 686] width 217 height 17
click at [299, 713] on span "Invite" at bounding box center [294, 712] width 36 height 17
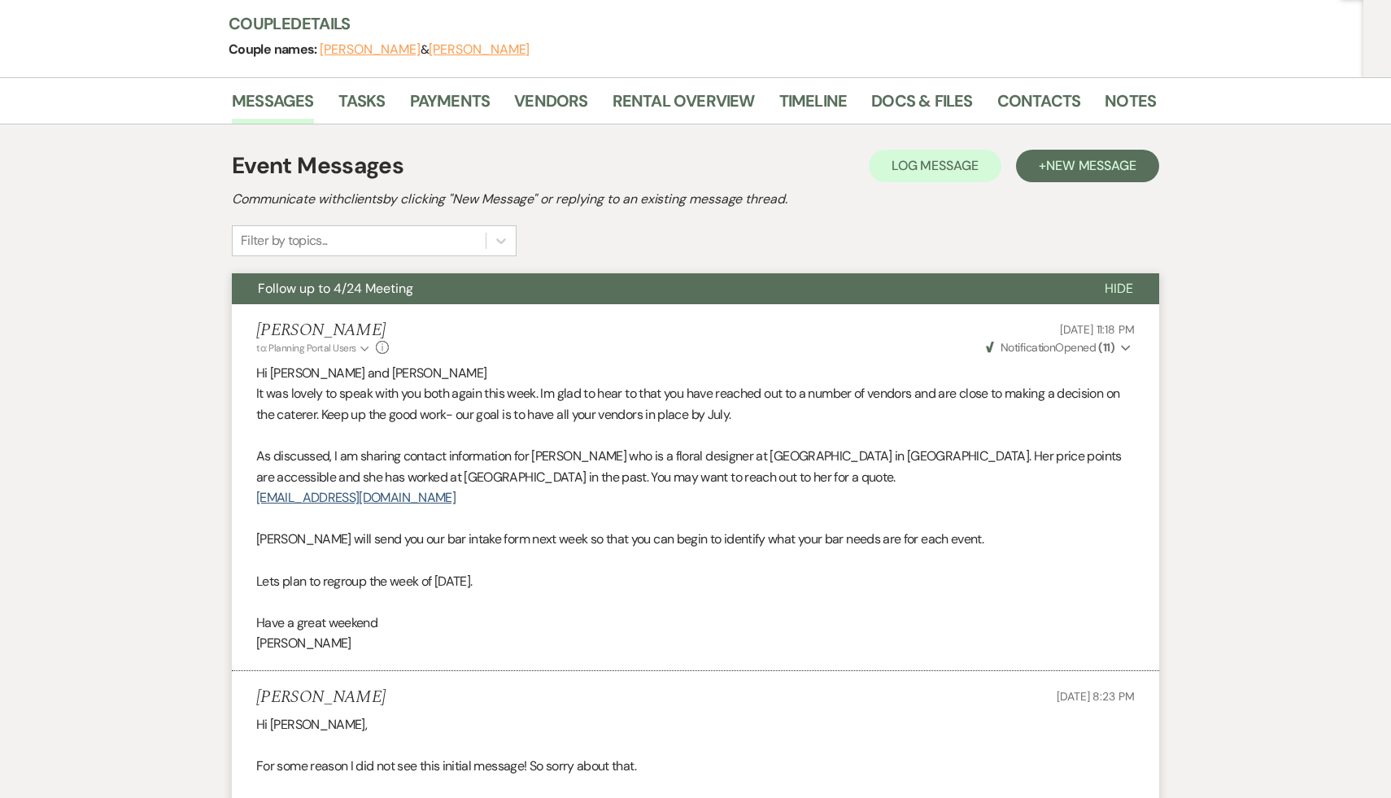
scroll to position [0, 0]
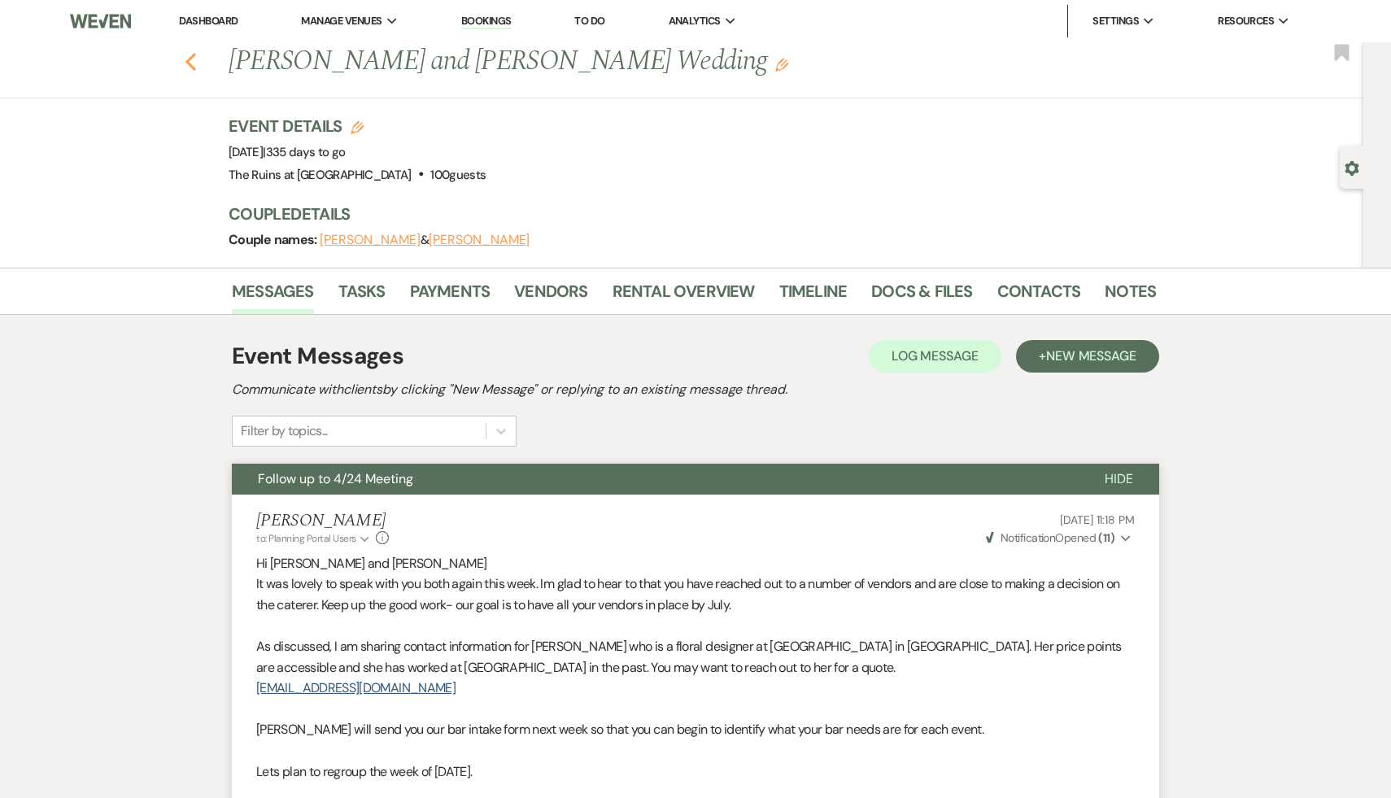
click at [187, 63] on use "button" at bounding box center [190, 62] width 11 height 18
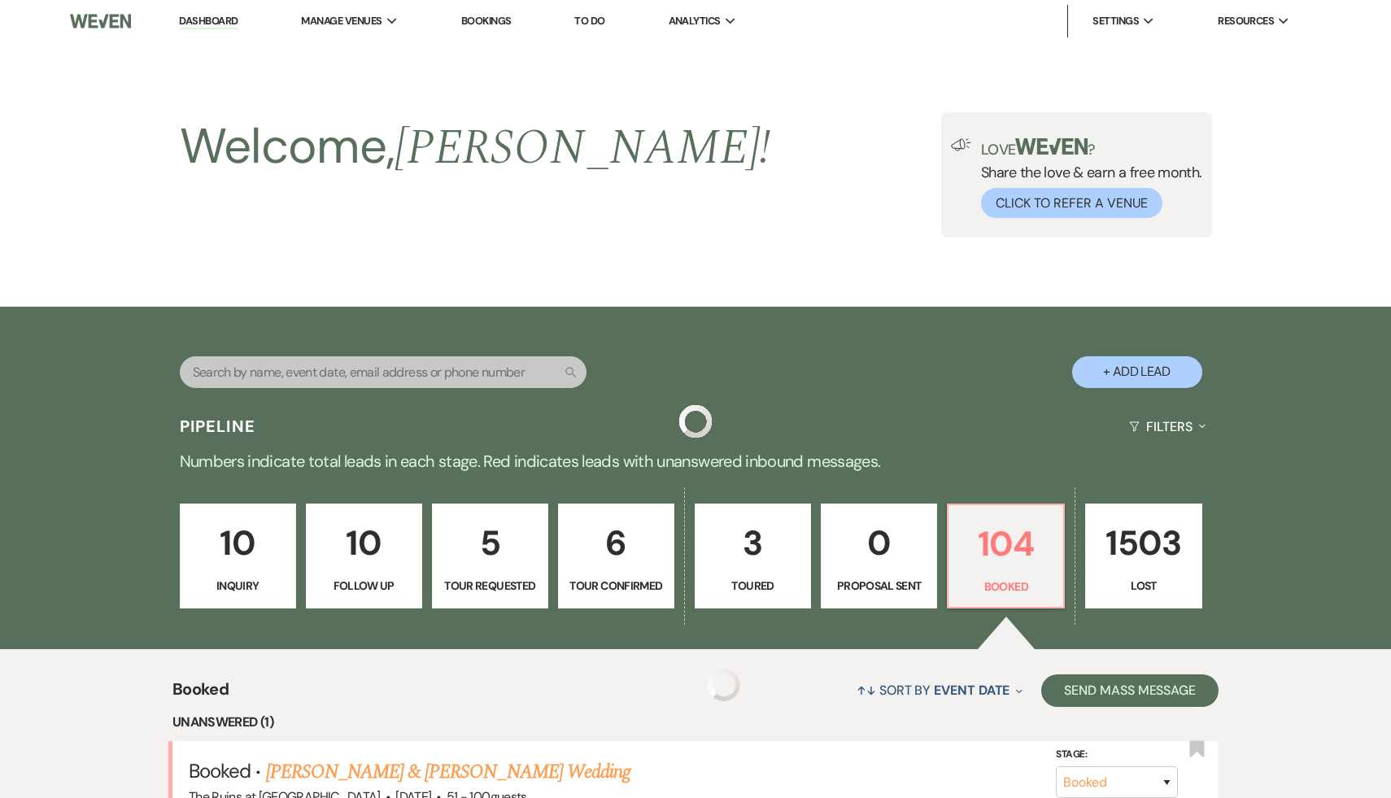
scroll to position [336, 0]
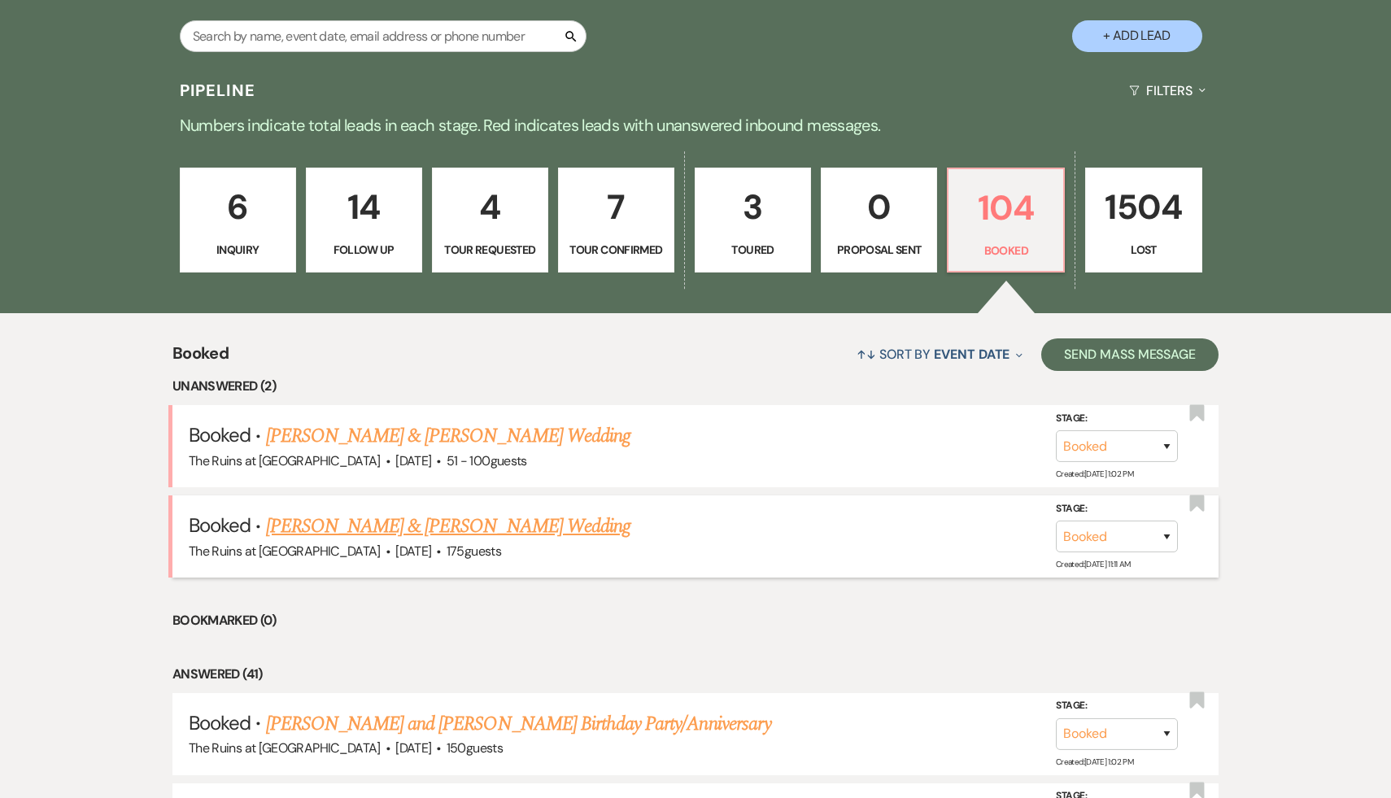
click at [488, 534] on link "[PERSON_NAME] & [PERSON_NAME] Wedding" at bounding box center [448, 526] width 364 height 29
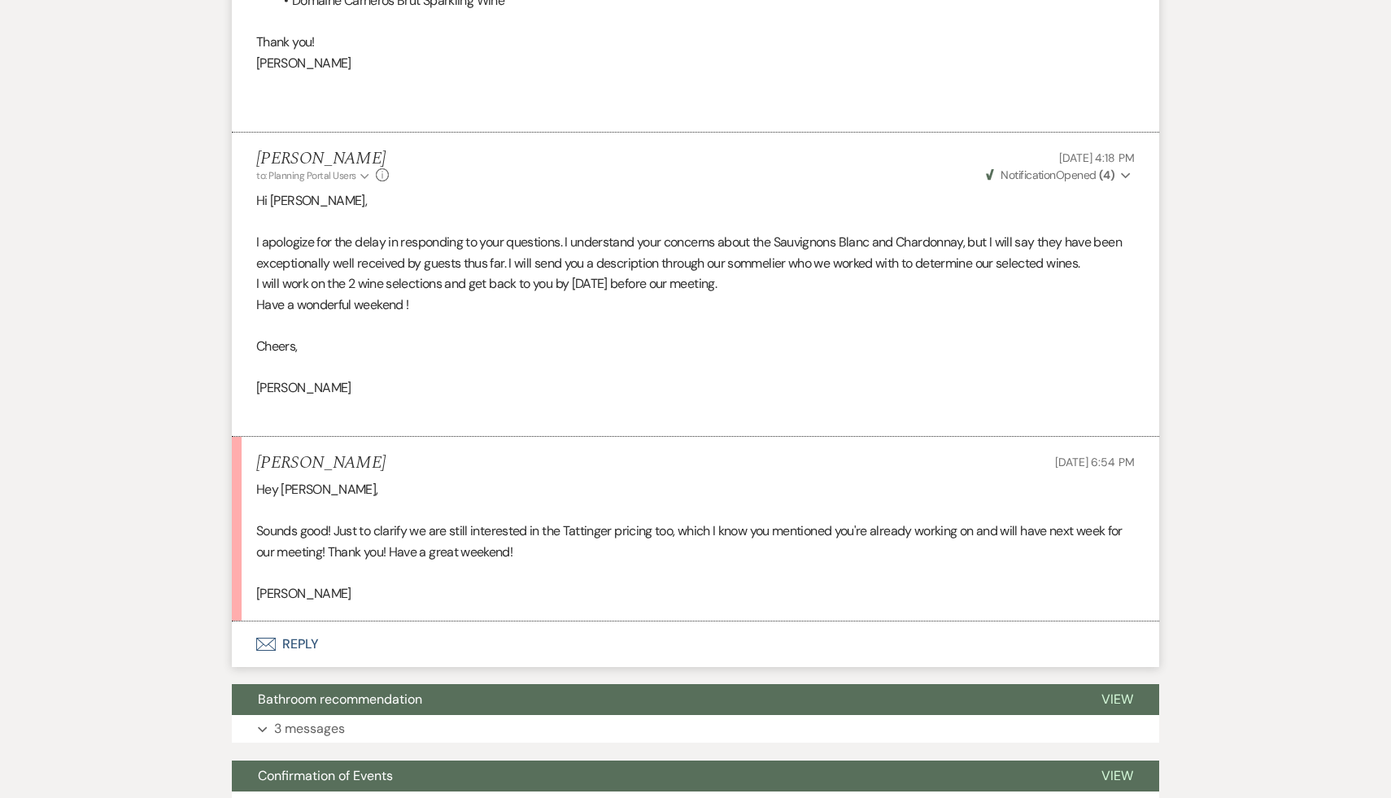
scroll to position [4042, 0]
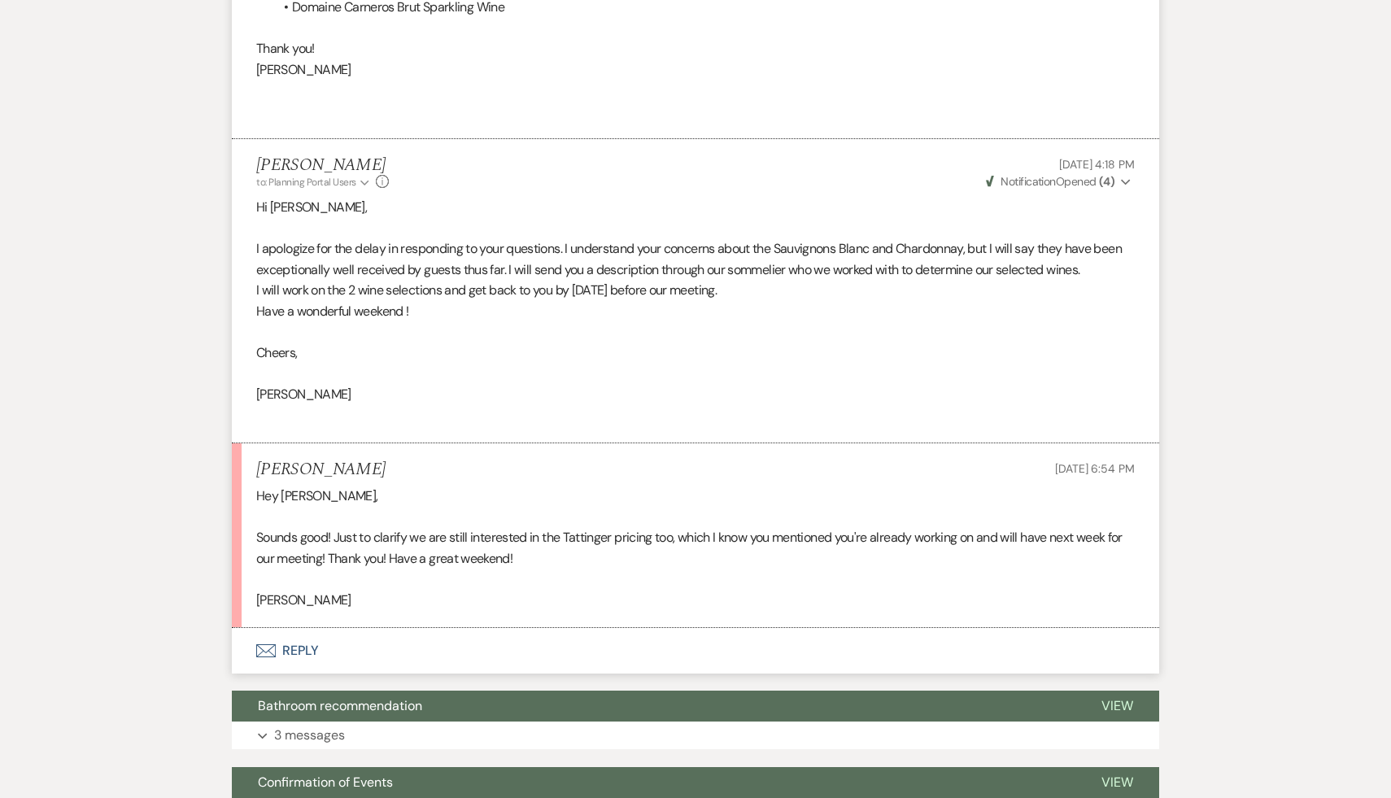
click at [589, 591] on p at bounding box center [695, 579] width 879 height 21
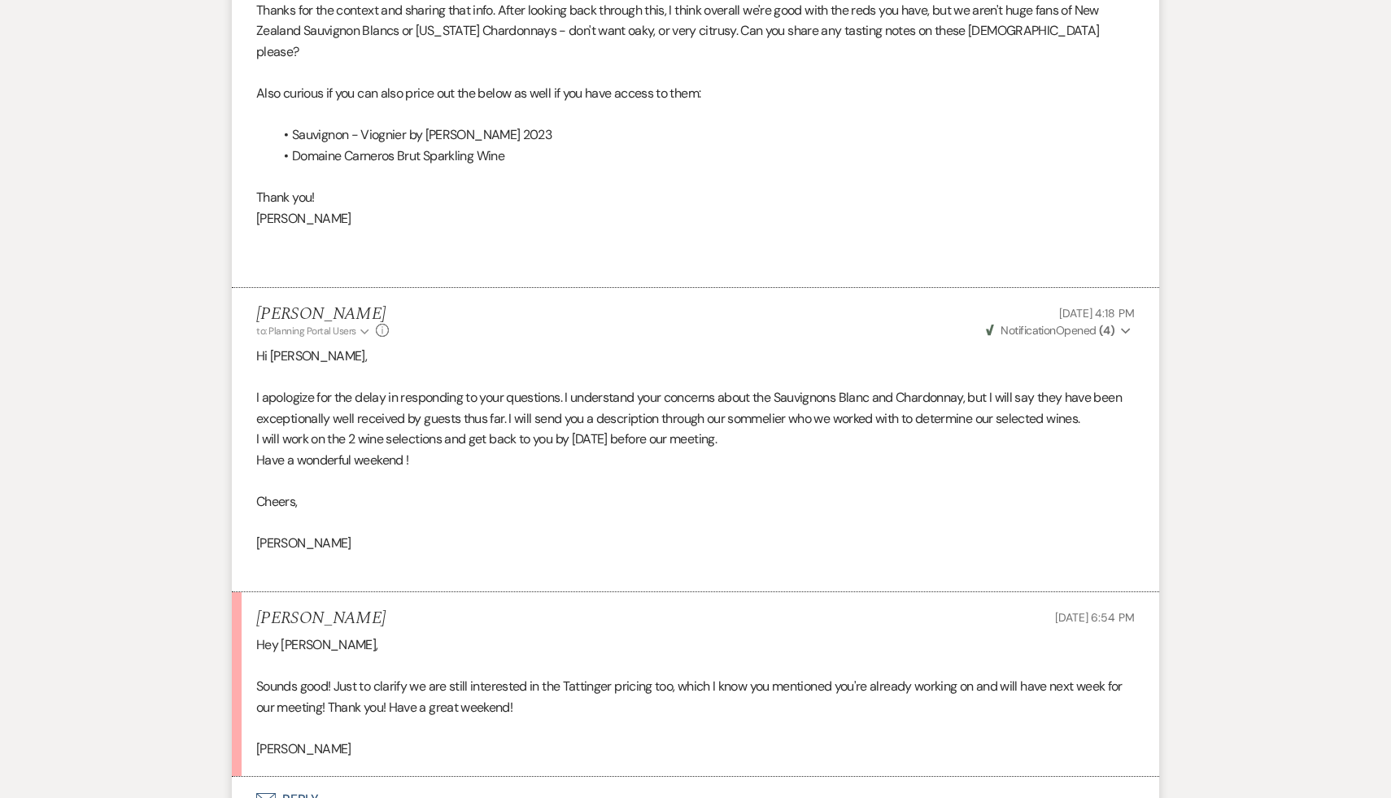
scroll to position [3895, 0]
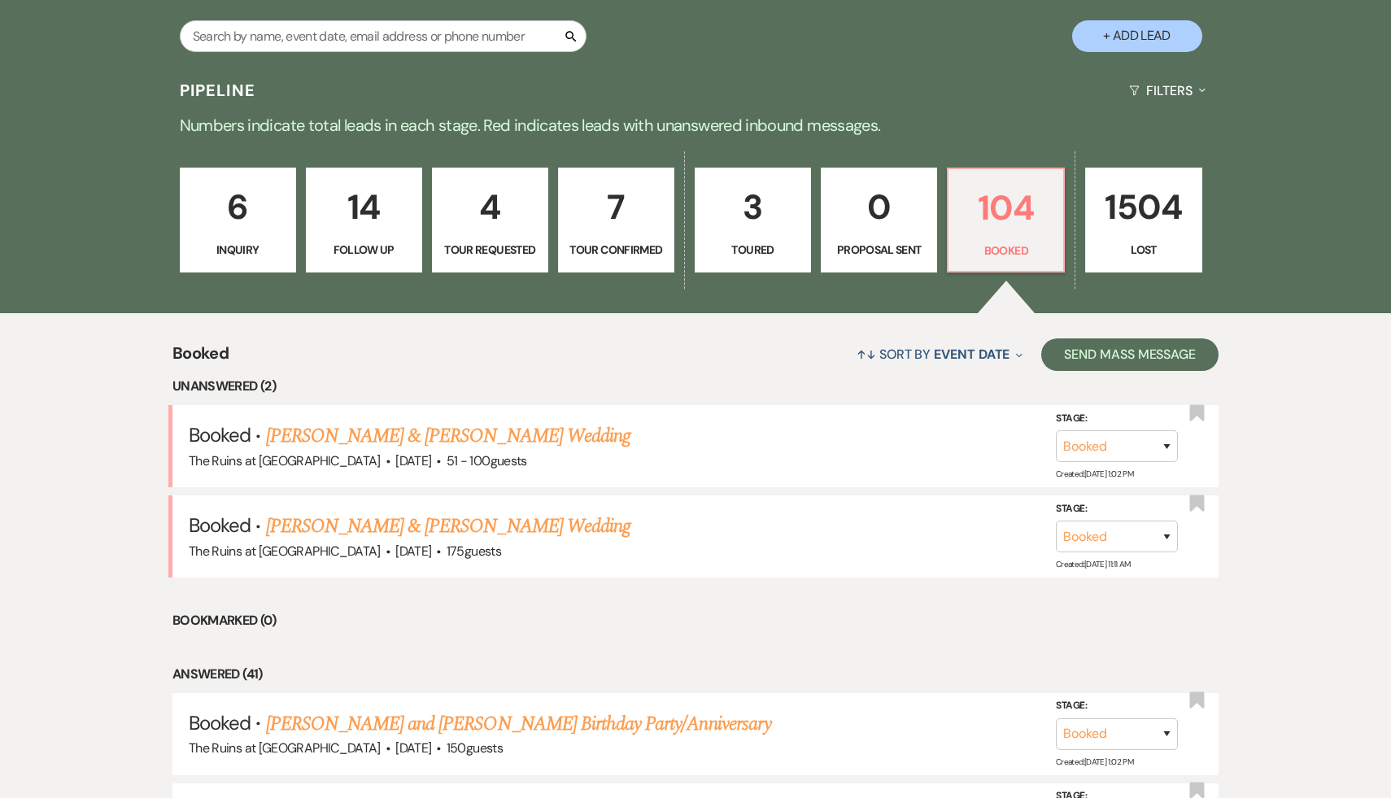
click at [944, 87] on div "Pipeline Filters Expand" at bounding box center [695, 90] width 1171 height 43
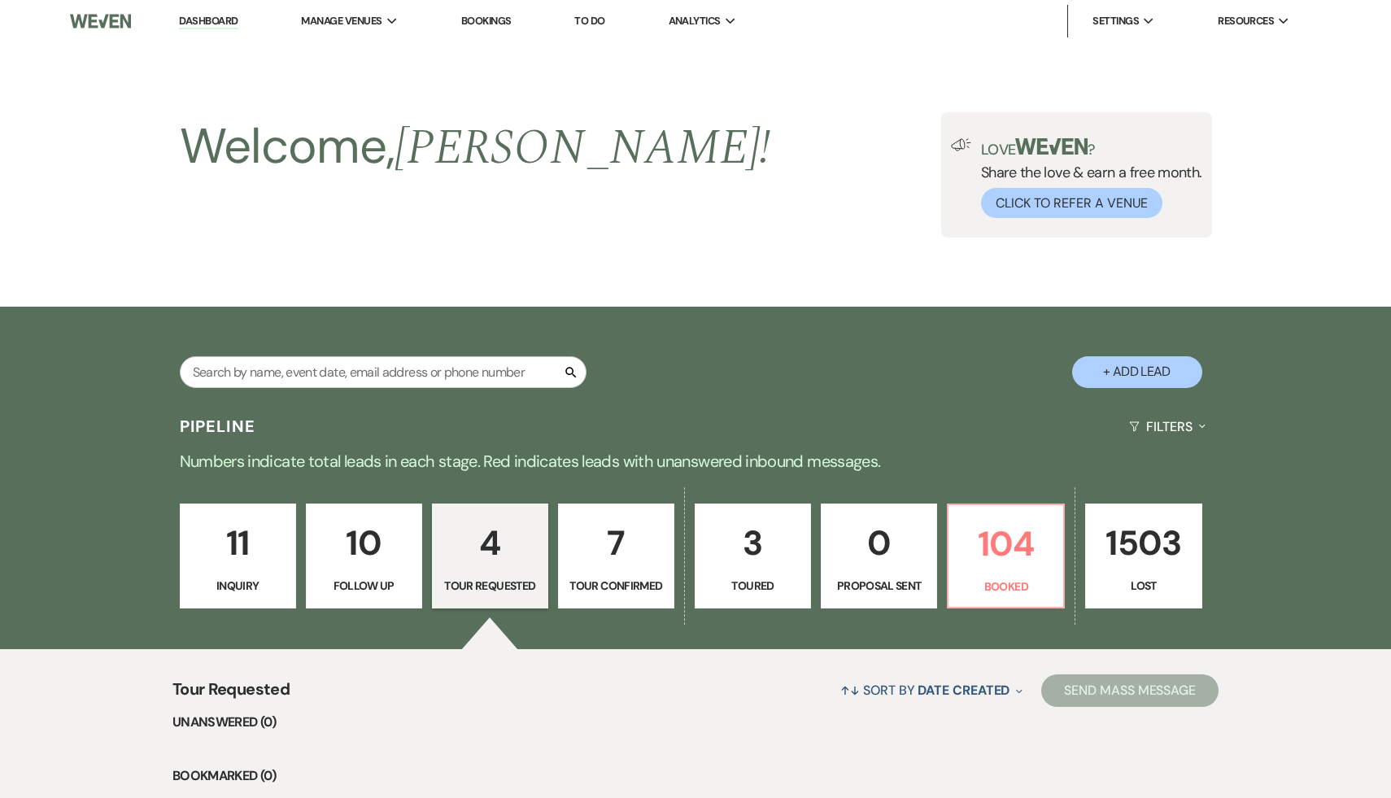
select select "2"
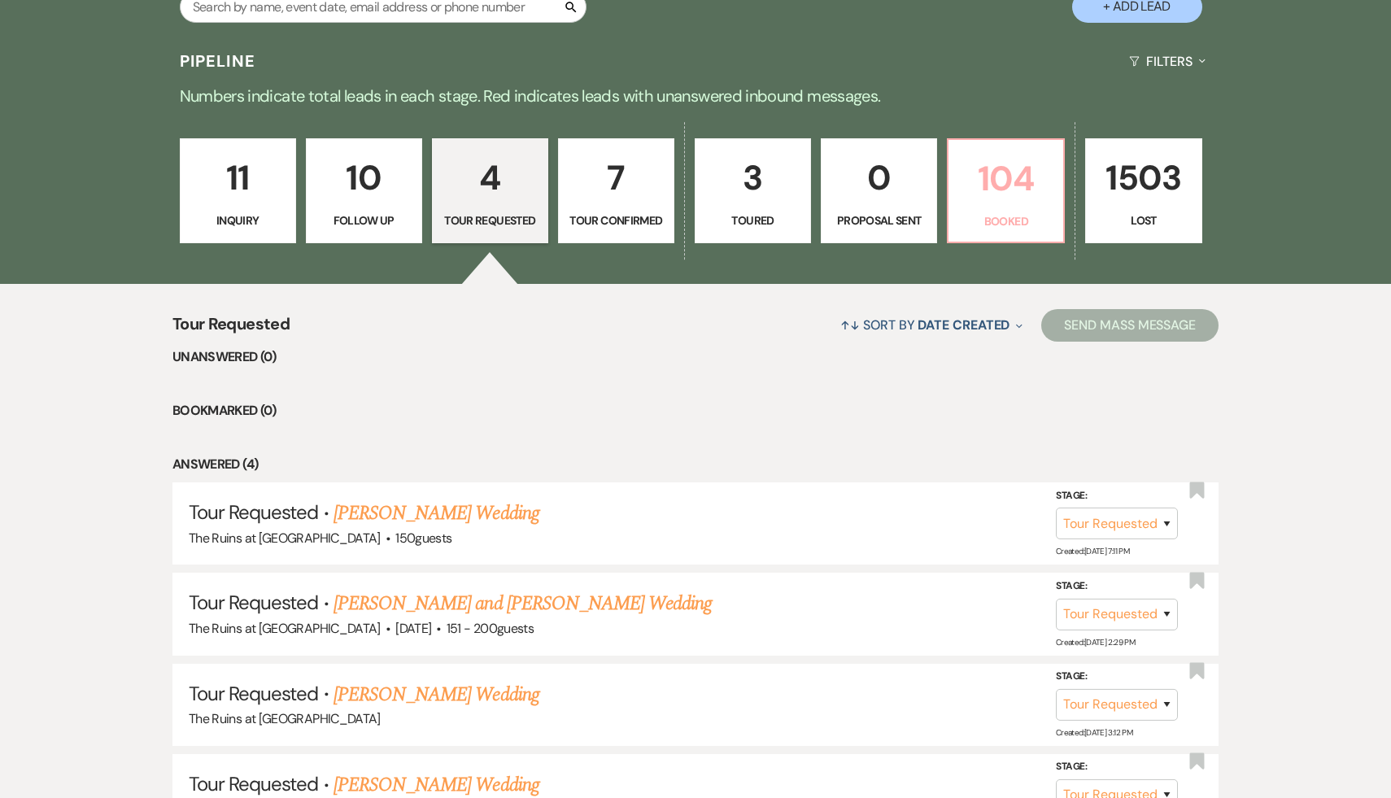
click at [997, 177] on p "104" at bounding box center [1005, 178] width 95 height 55
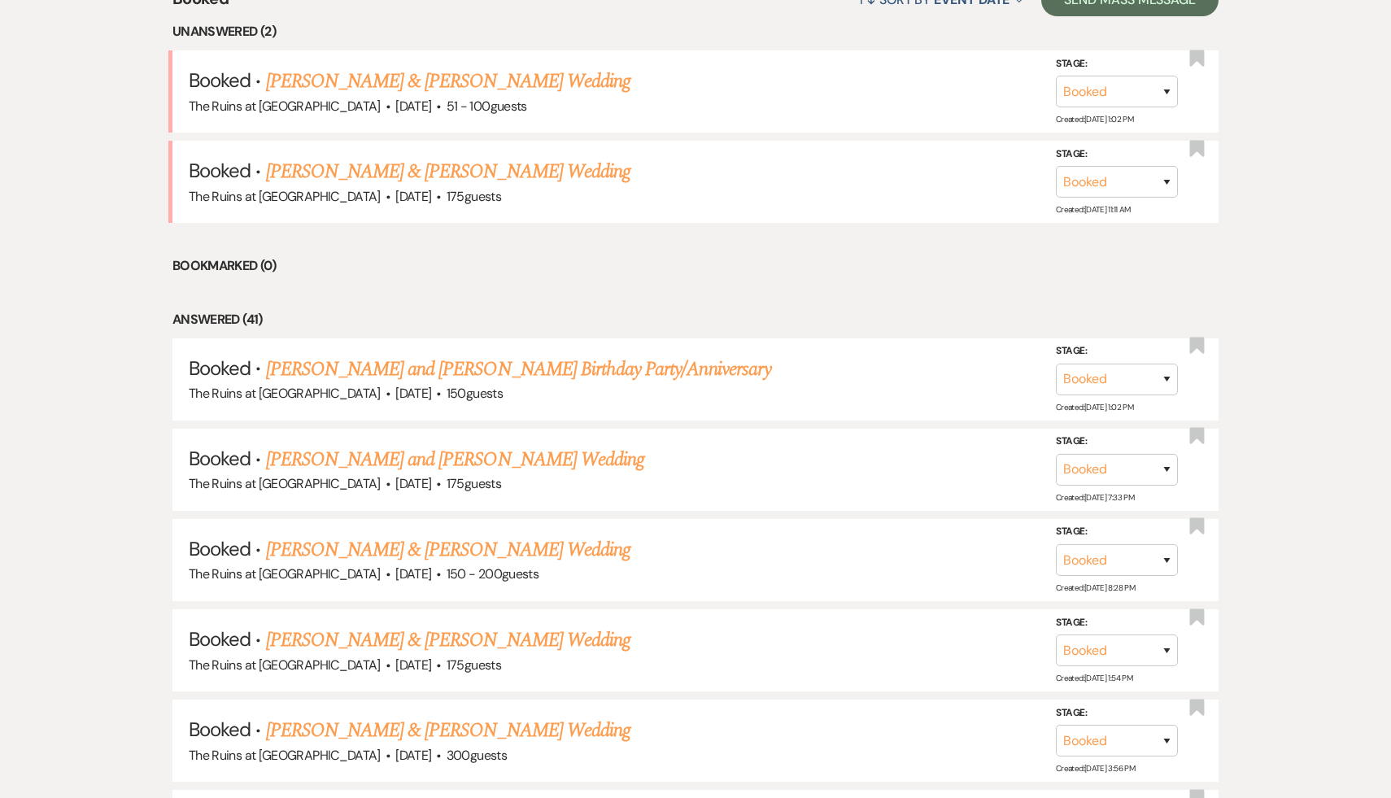
scroll to position [699, 0]
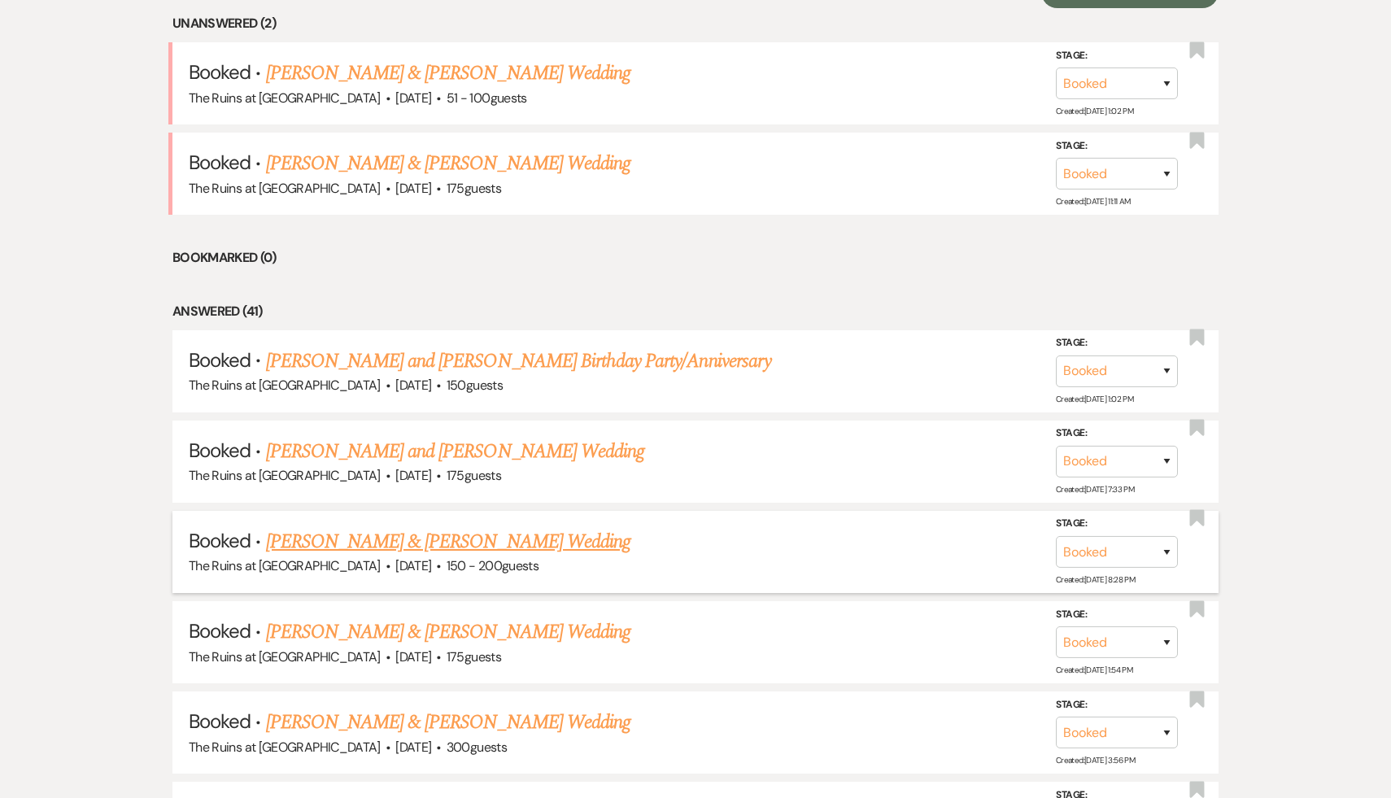
click at [502, 542] on link "[PERSON_NAME] & [PERSON_NAME] Wedding" at bounding box center [448, 541] width 364 height 29
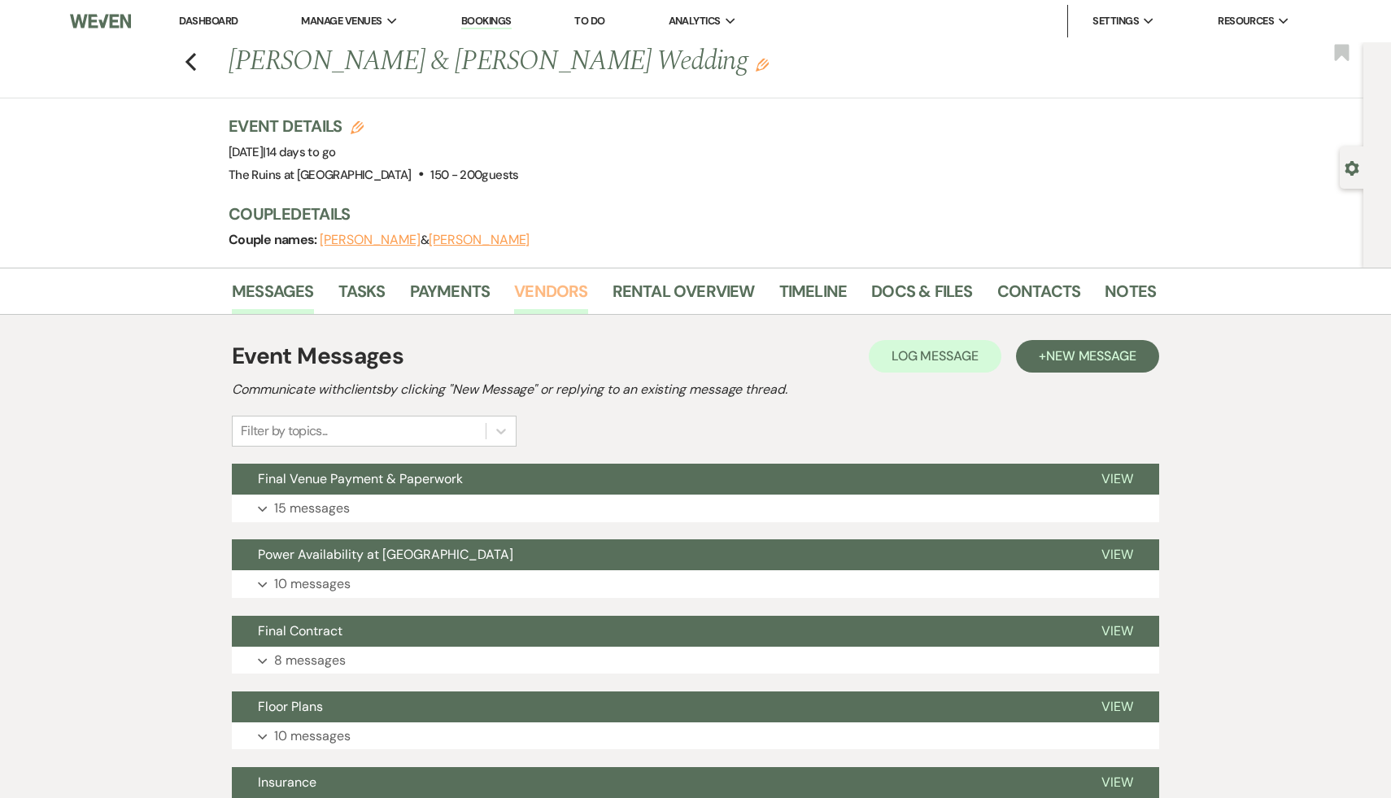
click at [559, 282] on link "Vendors" at bounding box center [550, 296] width 73 height 36
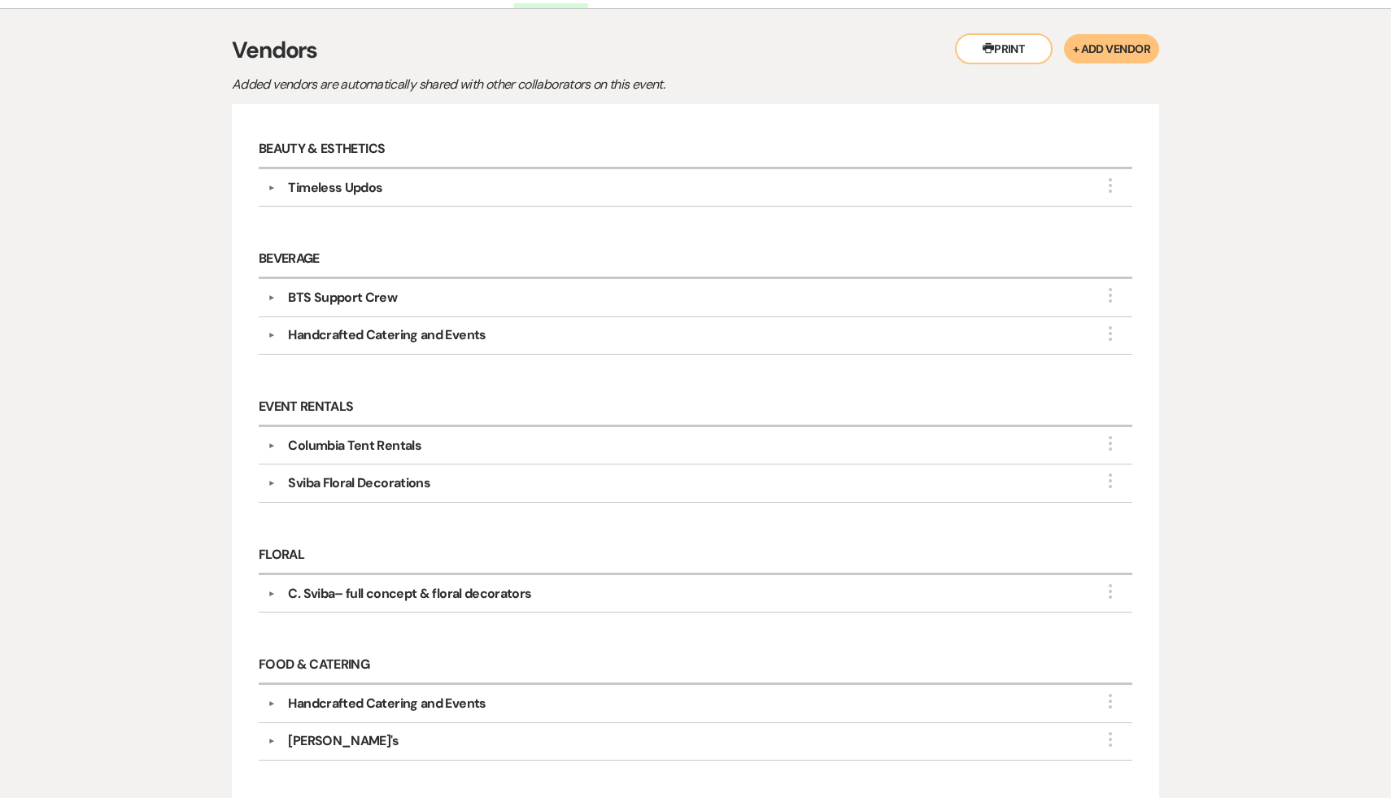
scroll to position [307, 0]
click at [315, 586] on div "C. Sviba– full concept & floral decorators" at bounding box center [409, 593] width 243 height 20
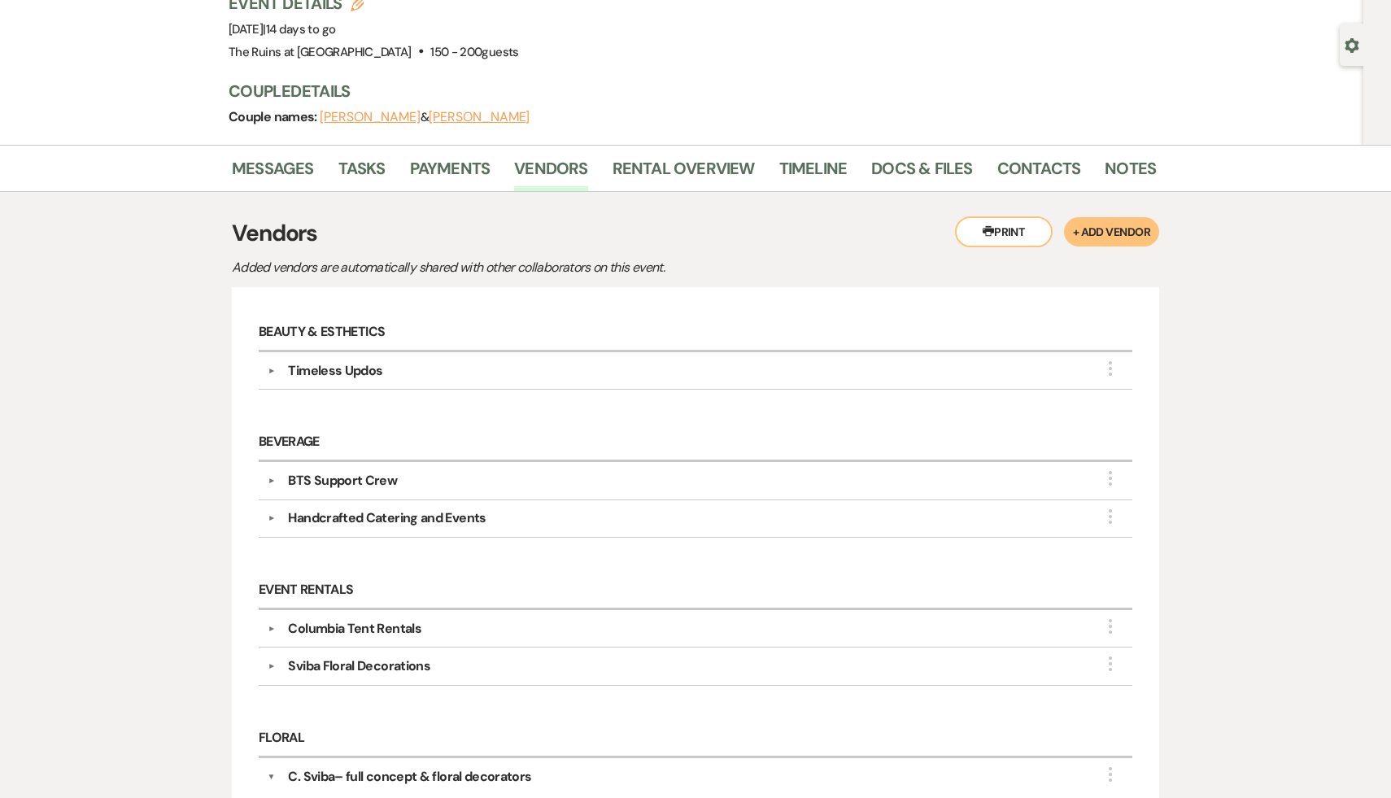
scroll to position [0, 0]
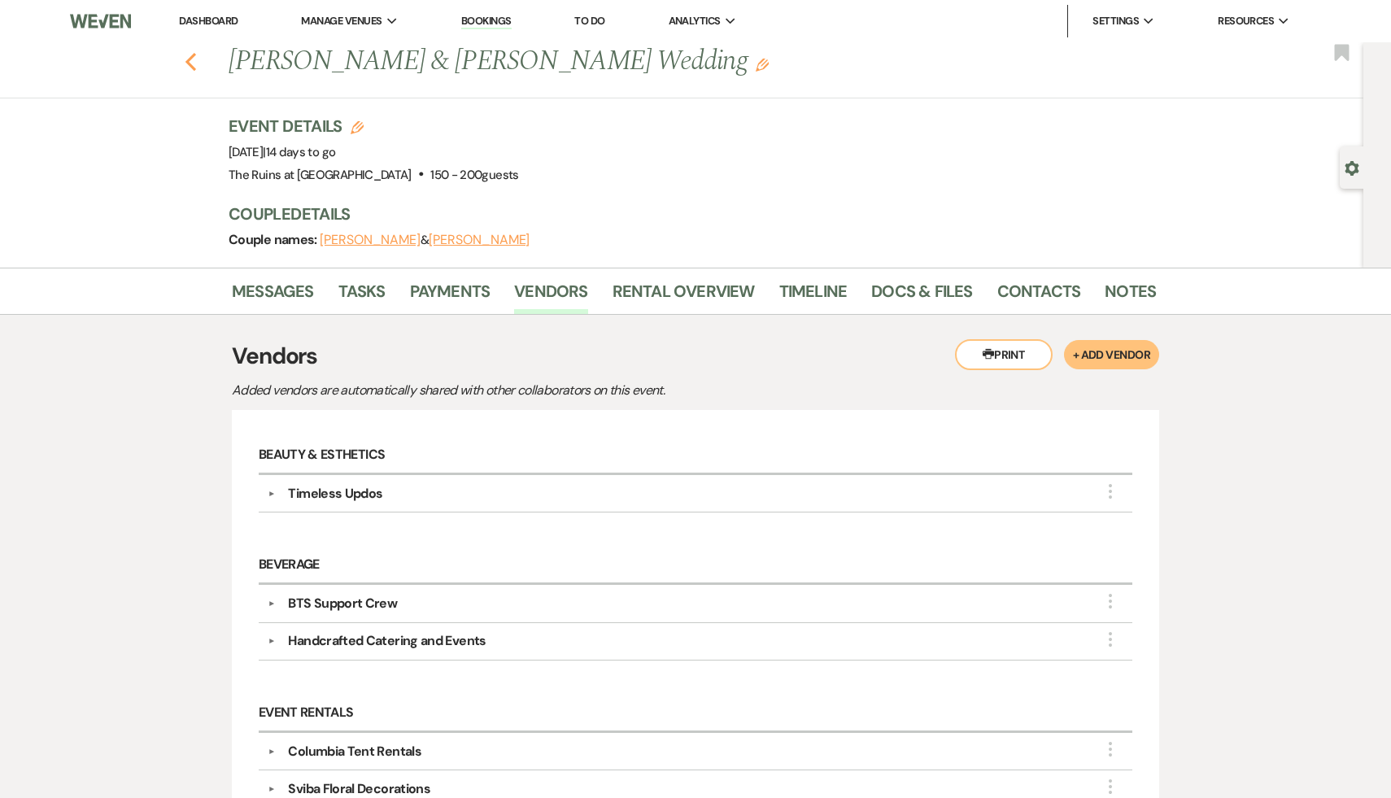
click at [189, 55] on icon "Previous" at bounding box center [191, 62] width 12 height 20
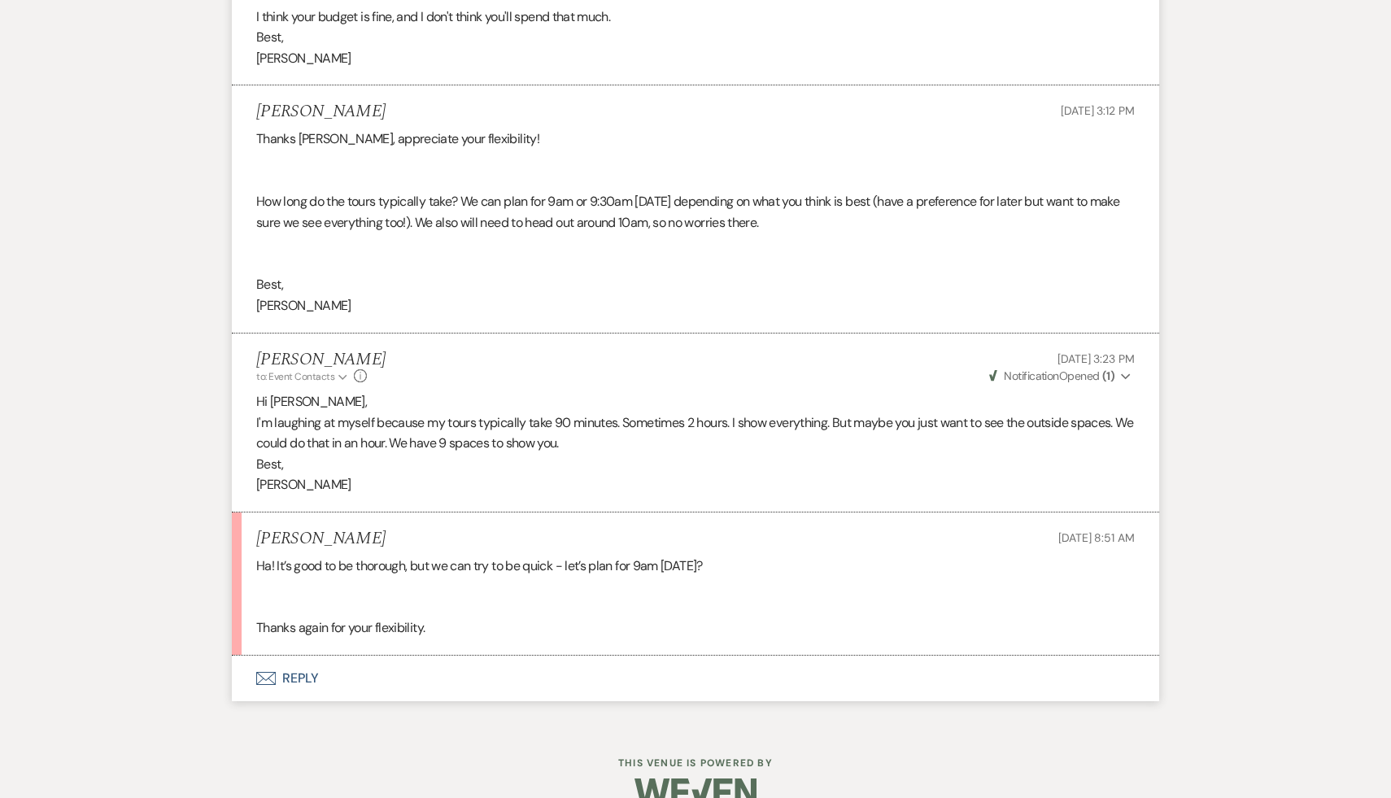
scroll to position [2884, 0]
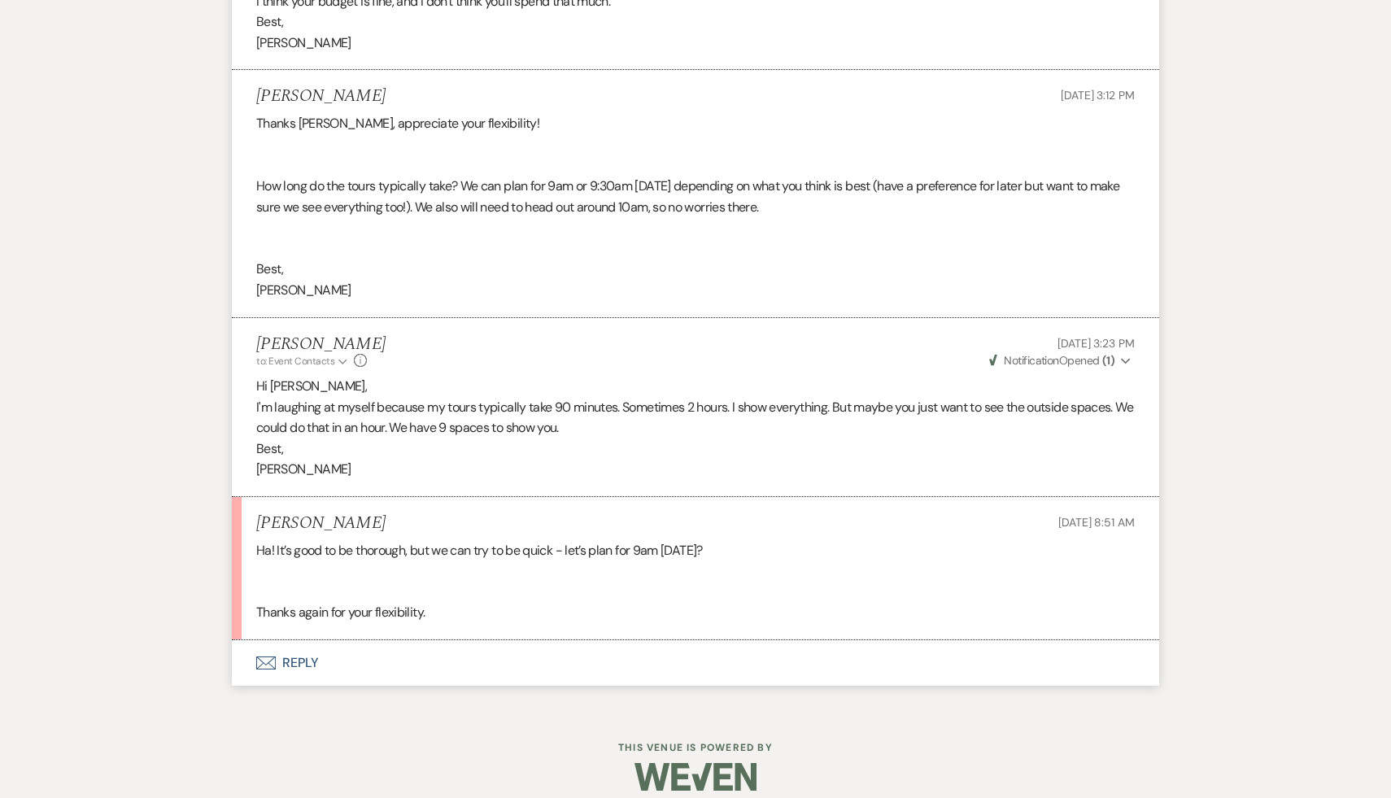
click at [301, 661] on button "Envelope Reply" at bounding box center [695, 663] width 927 height 46
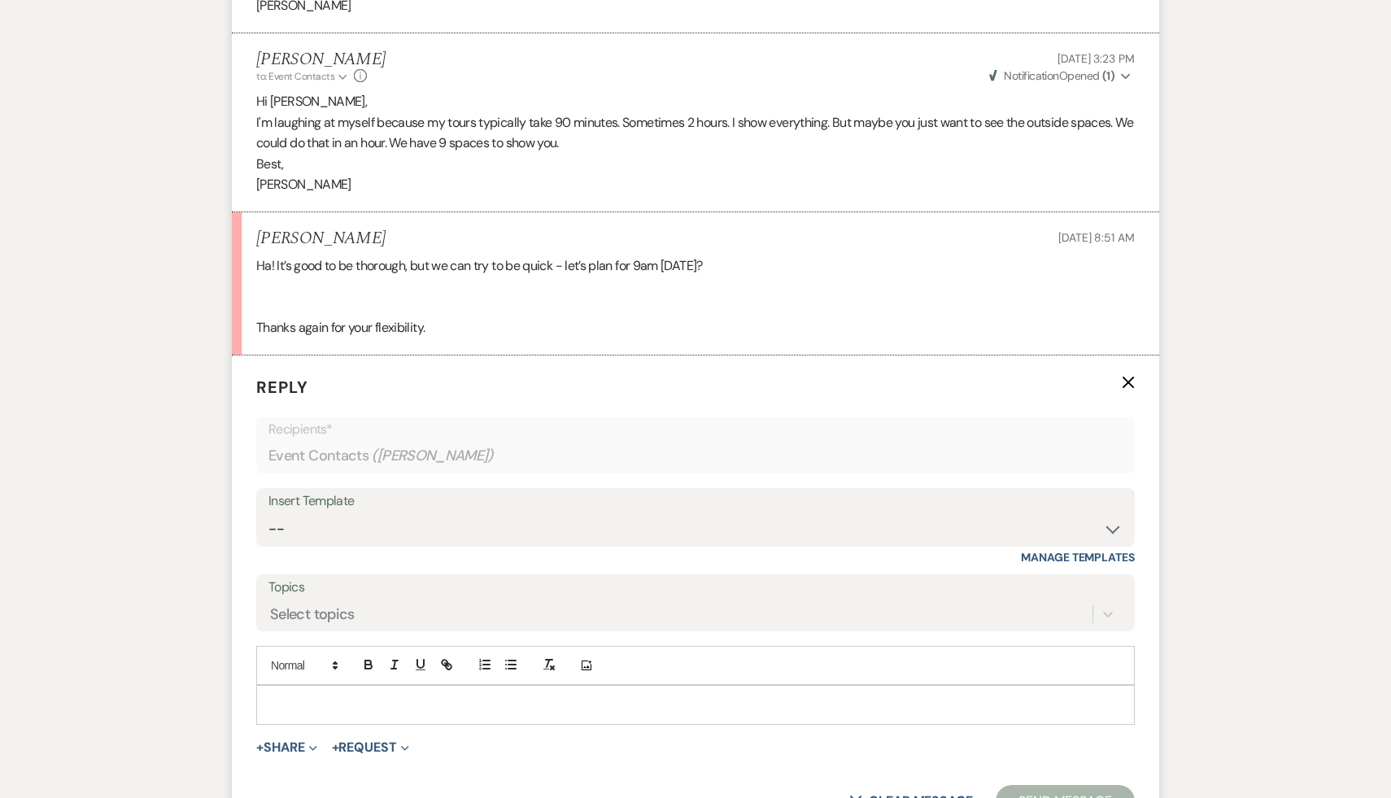
scroll to position [3356, 0]
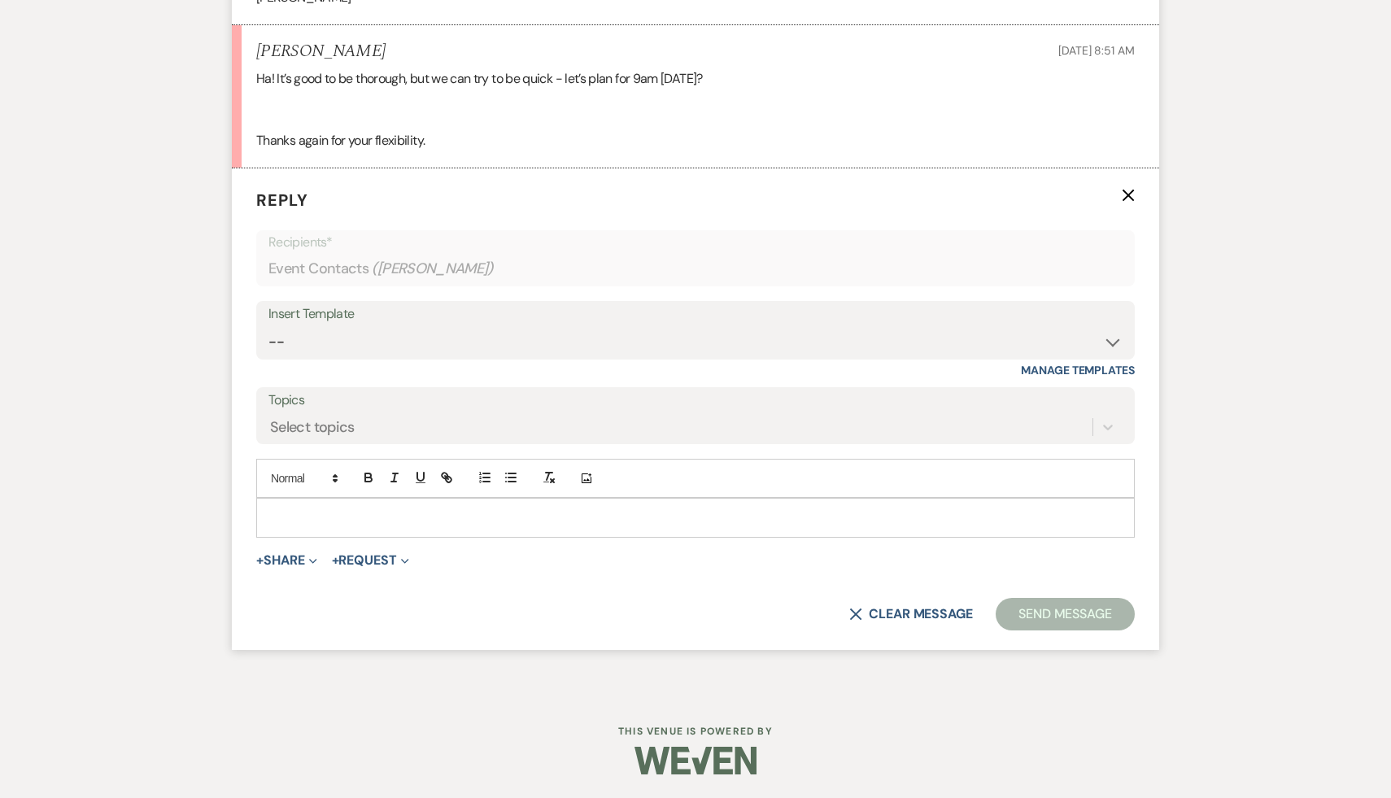
click at [419, 509] on p at bounding box center [695, 517] width 853 height 18
click at [1107, 341] on select "-- Weven Planning Portal Introduction (Booked Events) Initial Inquiry Response …" at bounding box center [695, 342] width 854 height 32
select select "1434"
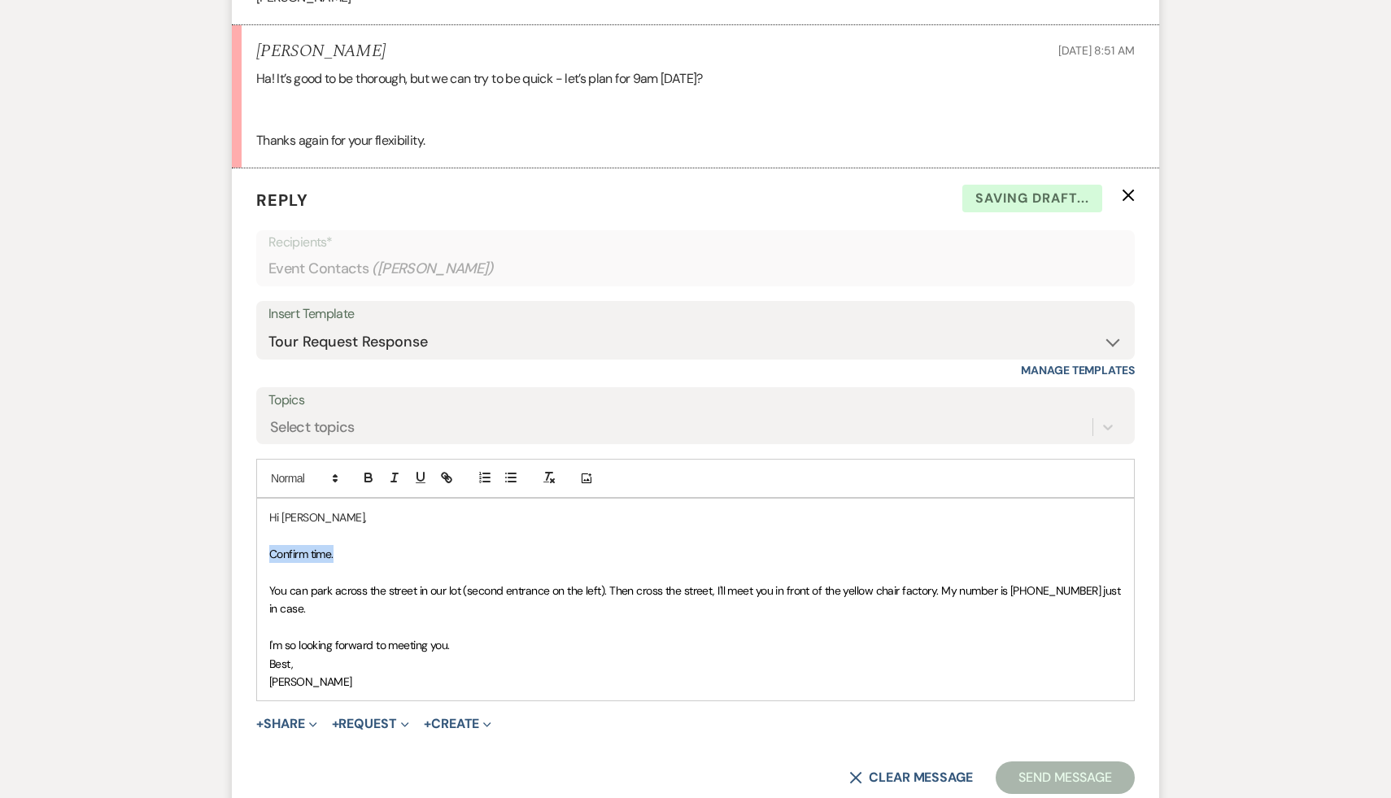
drag, startPoint x: 357, startPoint y: 552, endPoint x: 229, endPoint y: 550, distance: 127.7
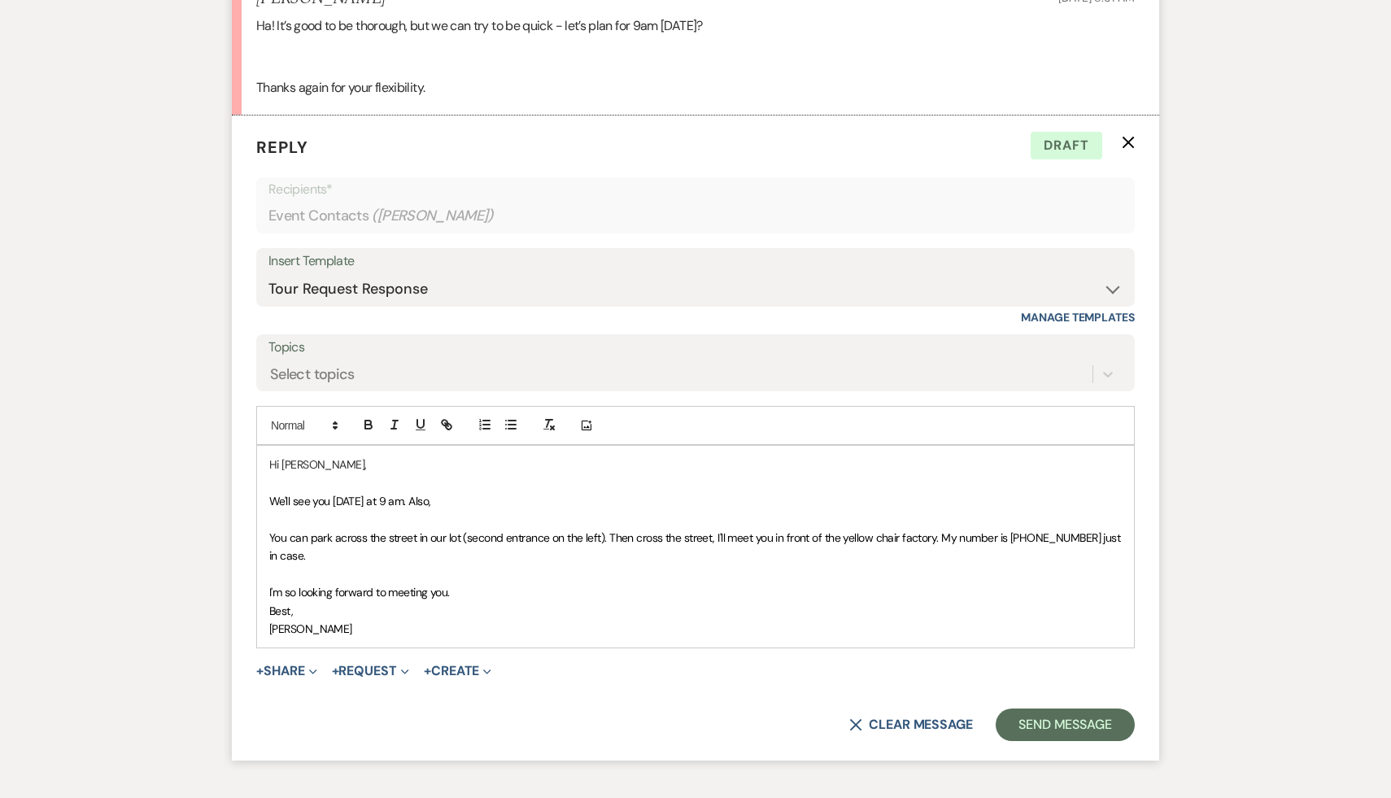
scroll to position [3491, 0]
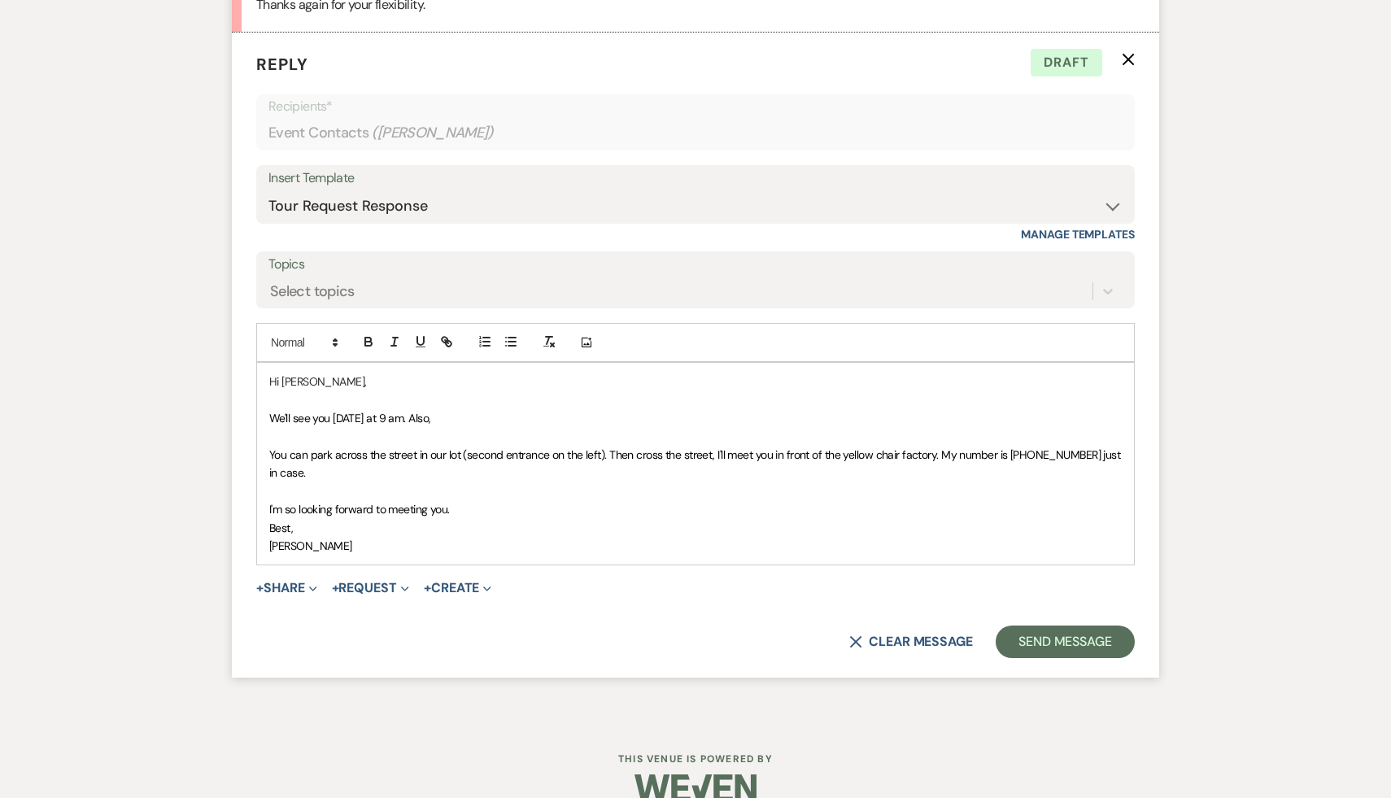
click at [560, 531] on p "Best," at bounding box center [695, 528] width 853 height 18
click at [507, 421] on p "We'll see you [DATE] at 9 am. Also," at bounding box center [695, 417] width 853 height 18
click at [1074, 639] on button "Send Message" at bounding box center [1065, 641] width 139 height 33
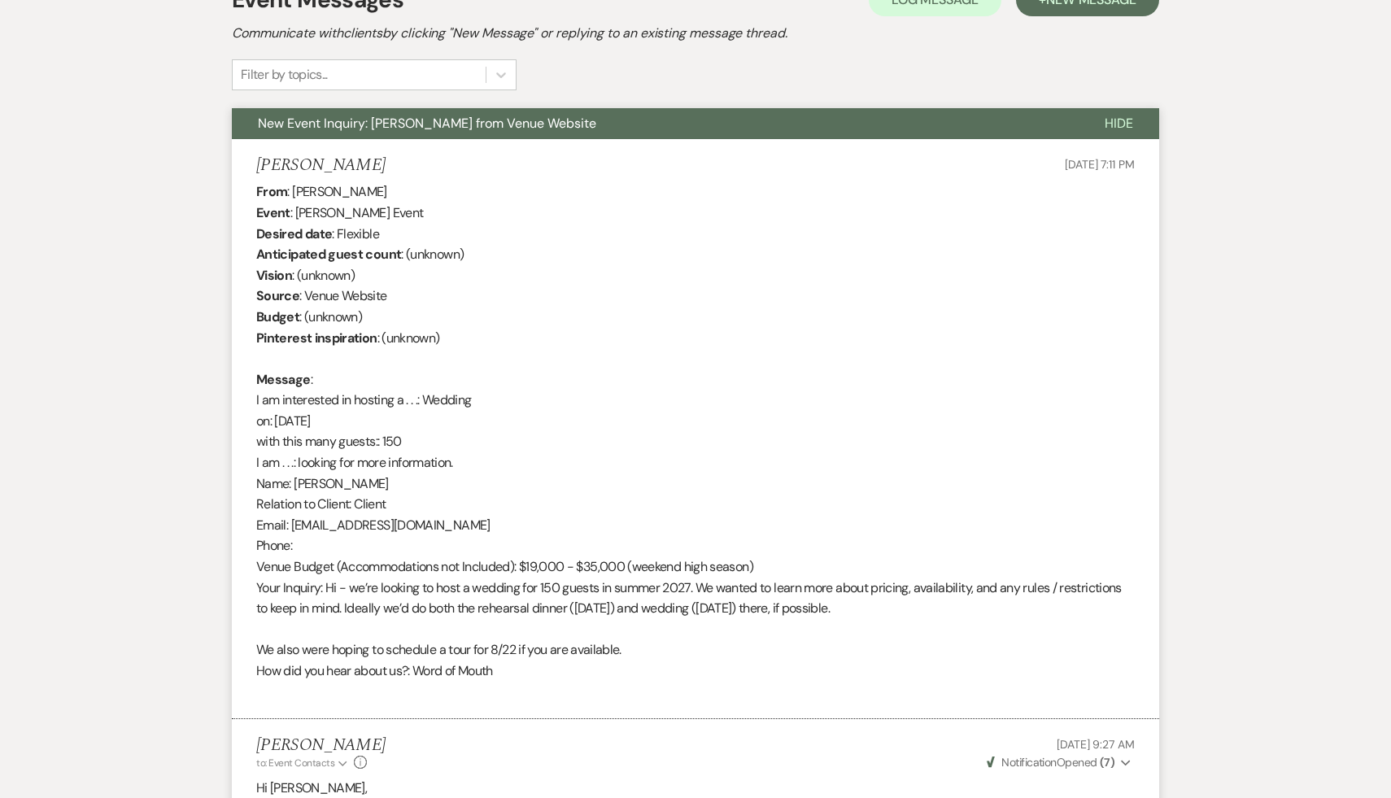
scroll to position [0, 0]
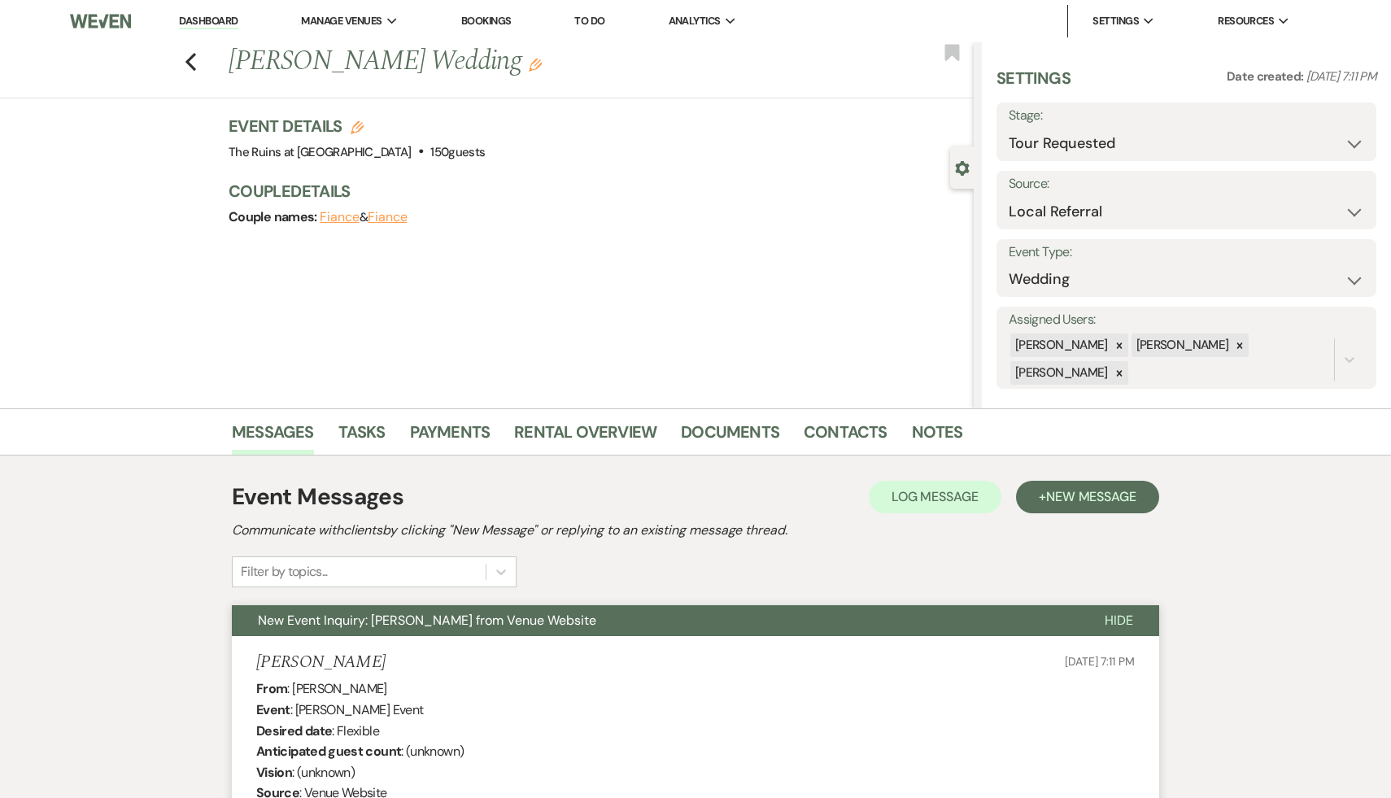
click at [213, 15] on link "Dashboard" at bounding box center [208, 21] width 59 height 15
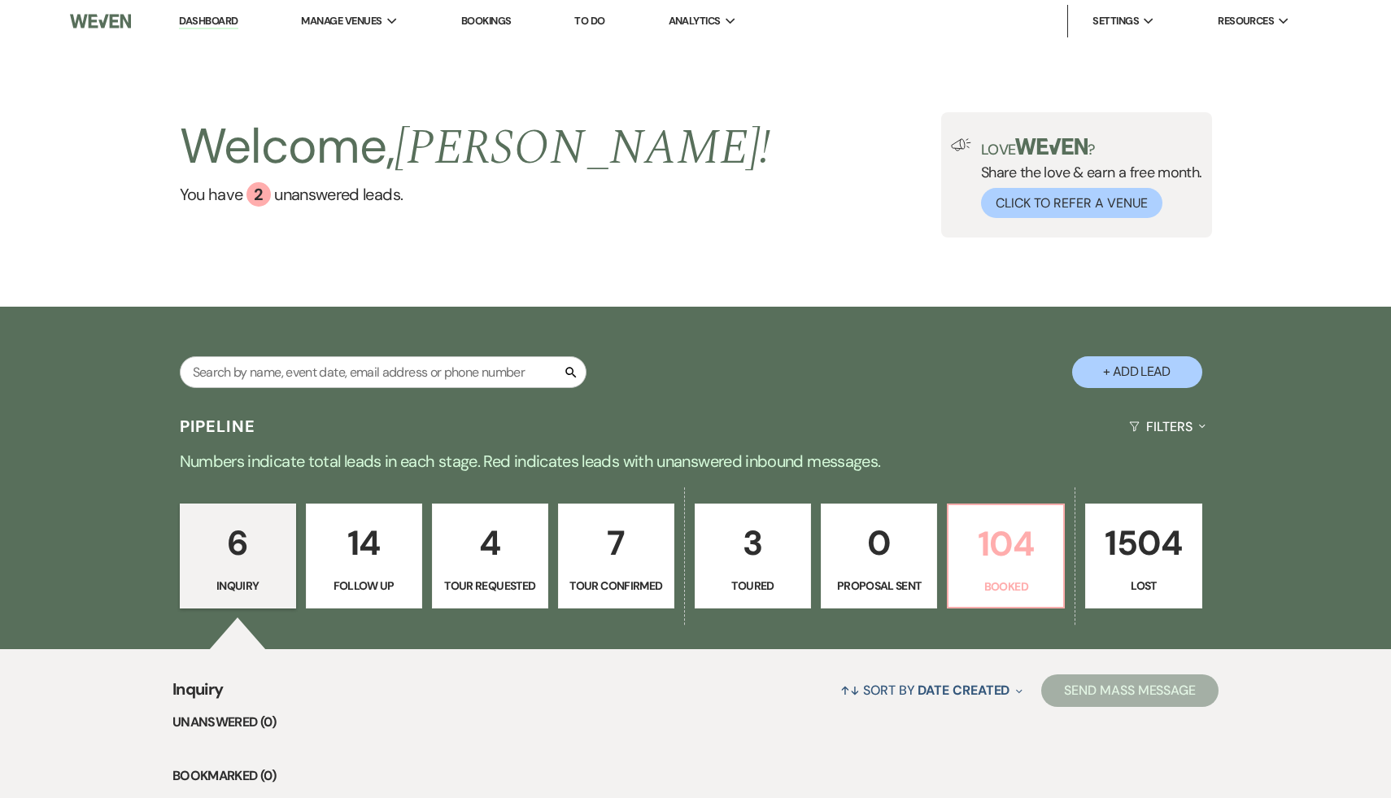
click at [978, 553] on p "104" at bounding box center [1005, 544] width 95 height 55
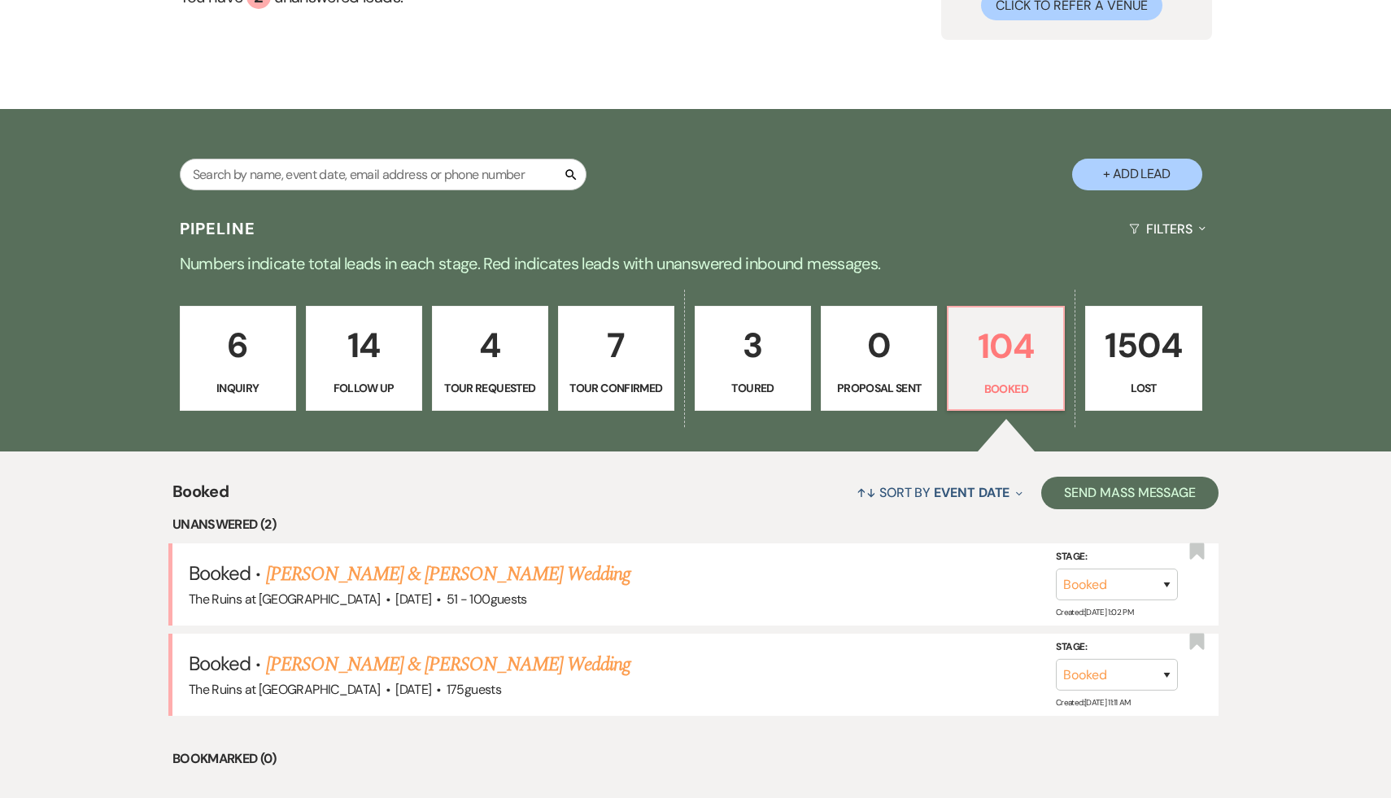
scroll to position [202, 0]
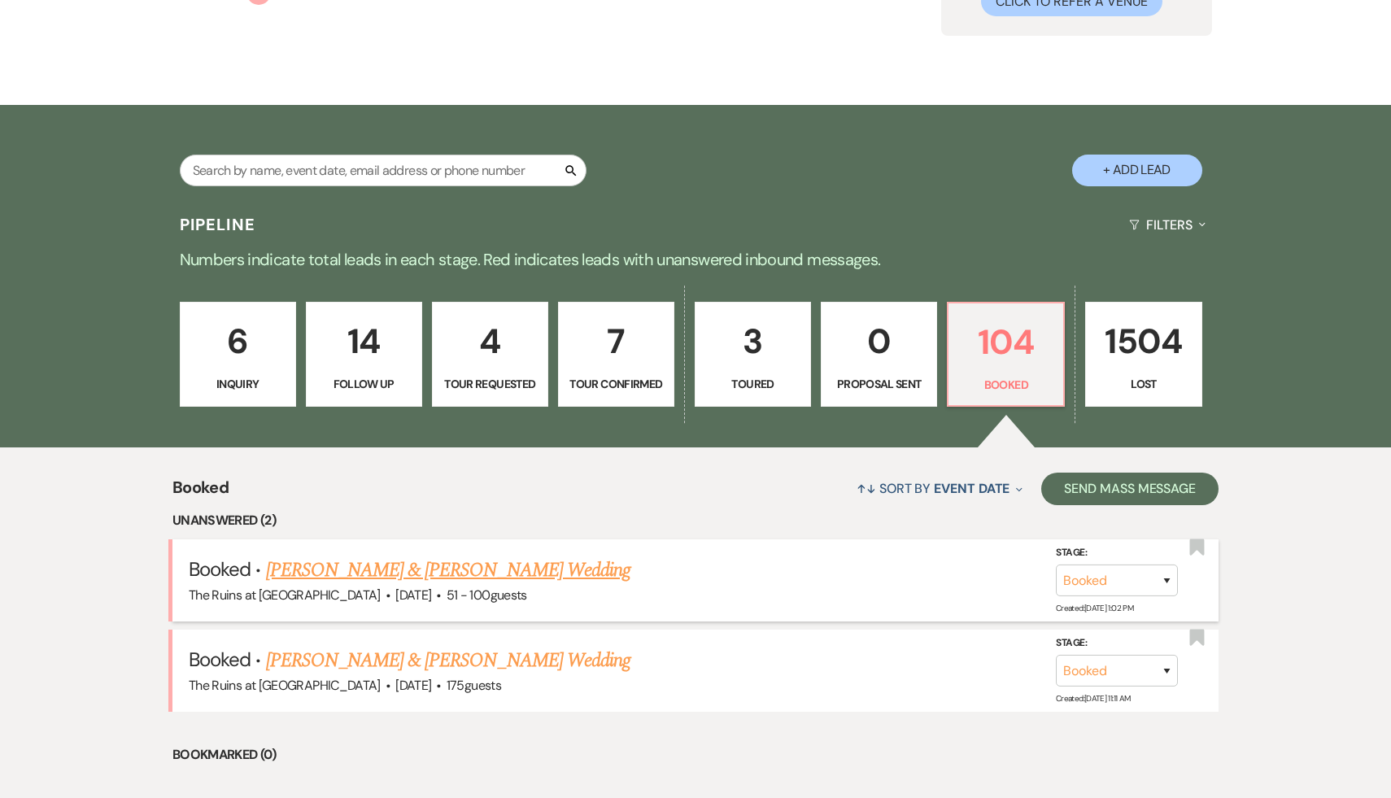
click at [526, 565] on link "[PERSON_NAME] & [PERSON_NAME] Wedding" at bounding box center [448, 570] width 364 height 29
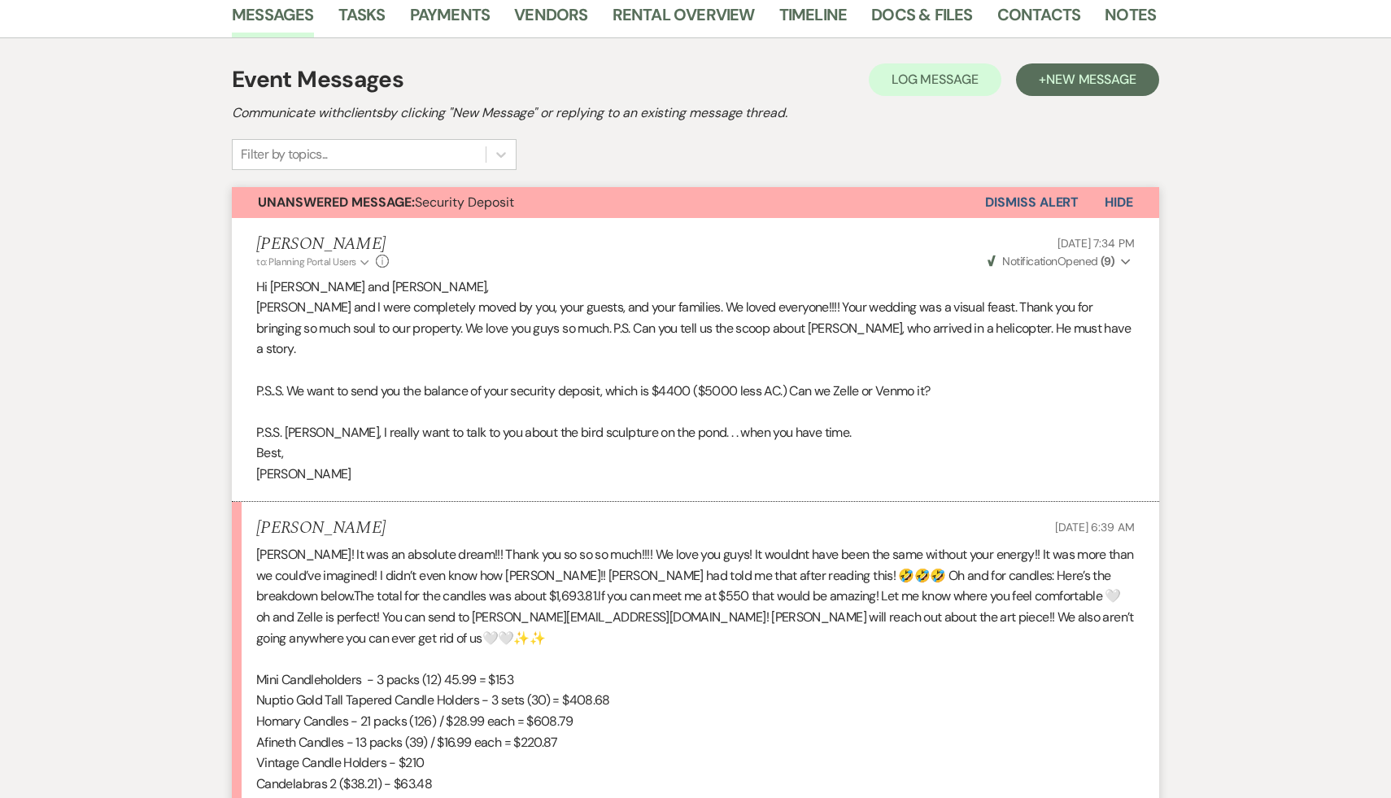
scroll to position [286, 0]
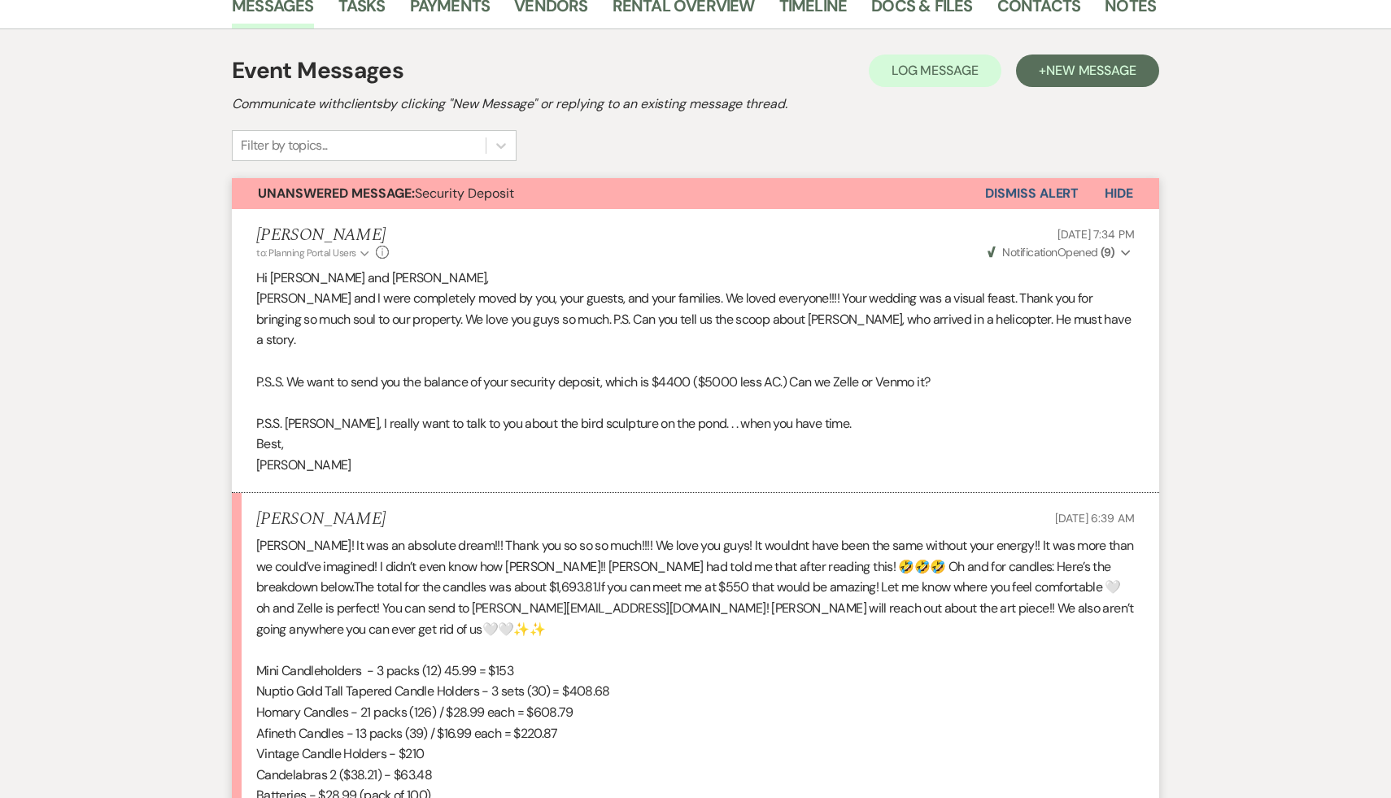
click at [909, 744] on p "Vintage Candle Holders - $210" at bounding box center [695, 754] width 879 height 21
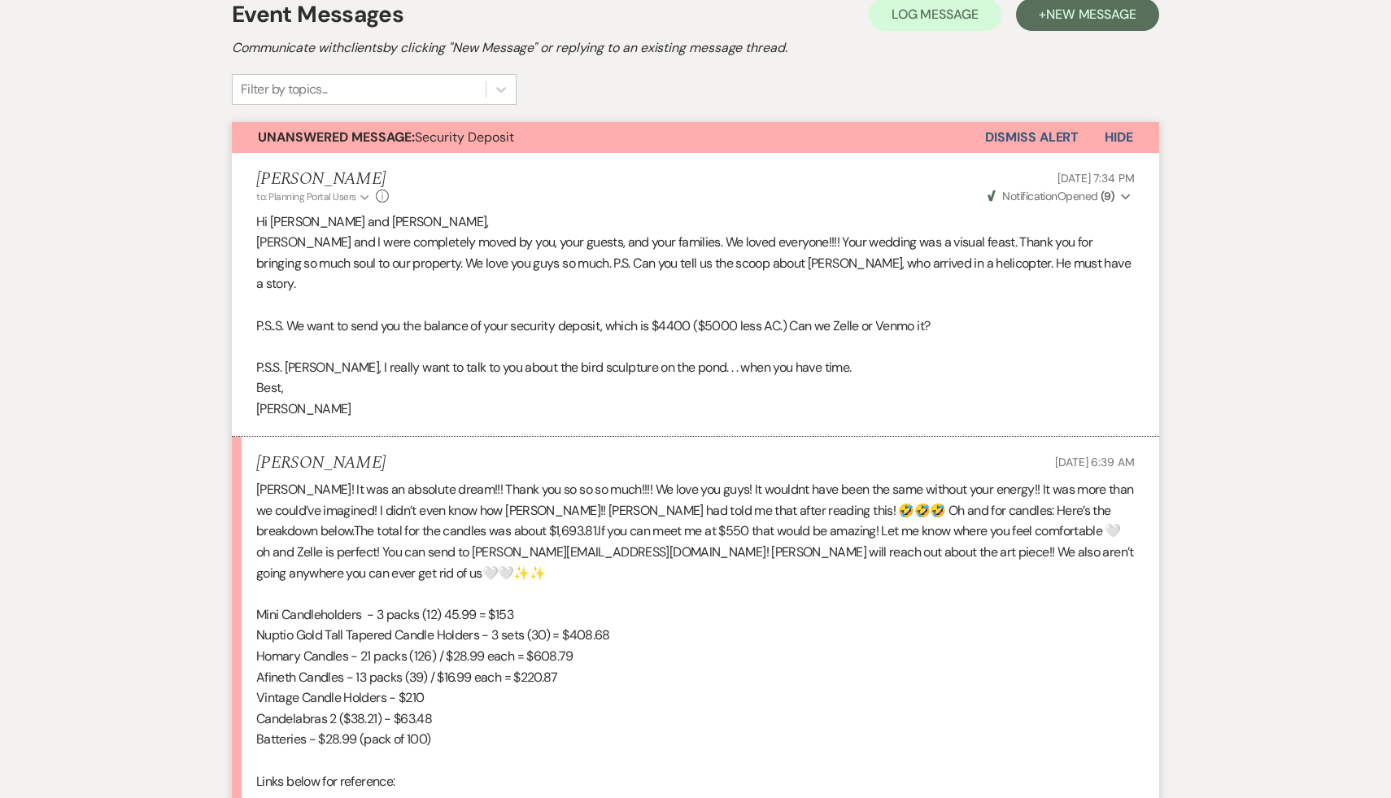
scroll to position [340, 0]
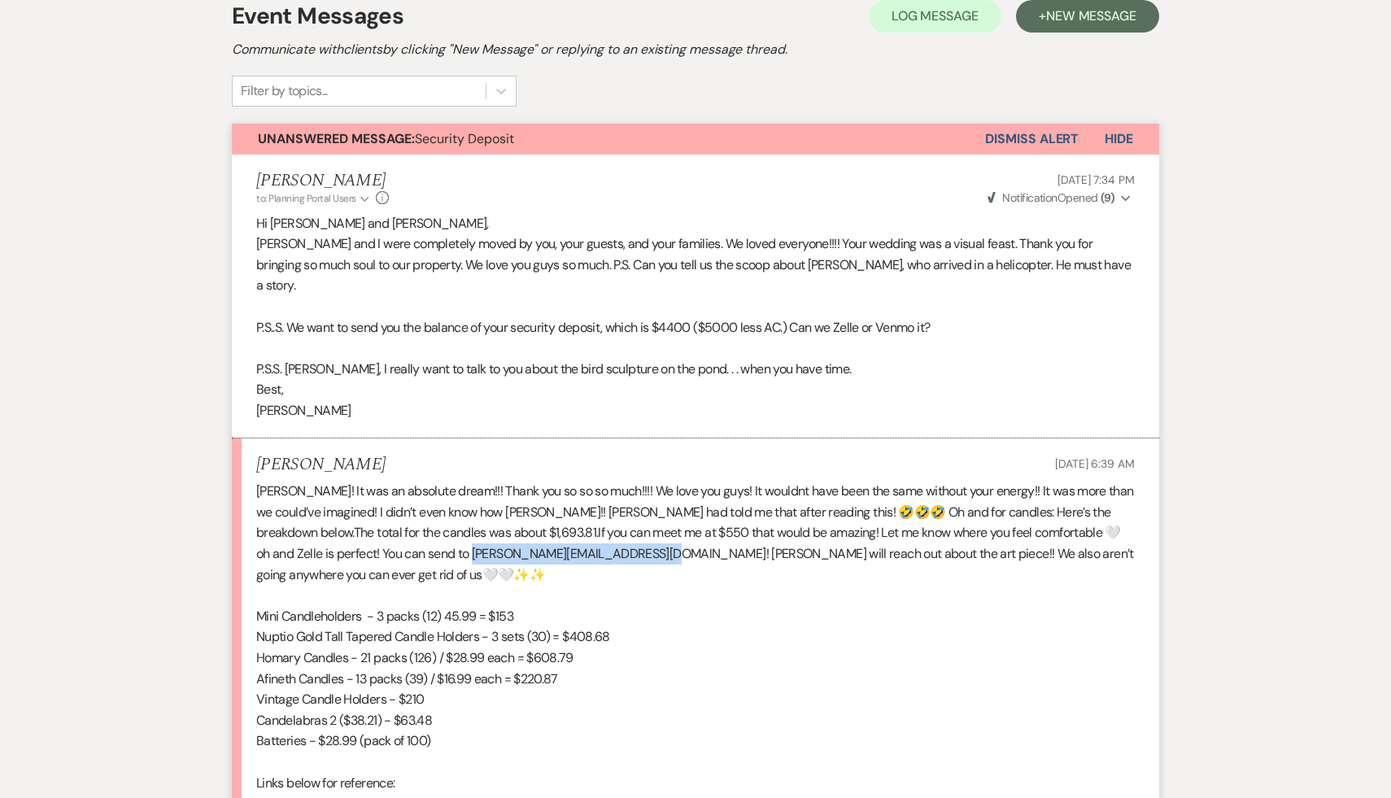
drag, startPoint x: 524, startPoint y: 531, endPoint x: 327, endPoint y: 526, distance: 196.9
click at [326, 526] on span "If you can meet me at $550 that would be amazing! Let me know where you feel co…" at bounding box center [695, 553] width 878 height 59
copy span "ichelandshaughnessy@gmail.com!"
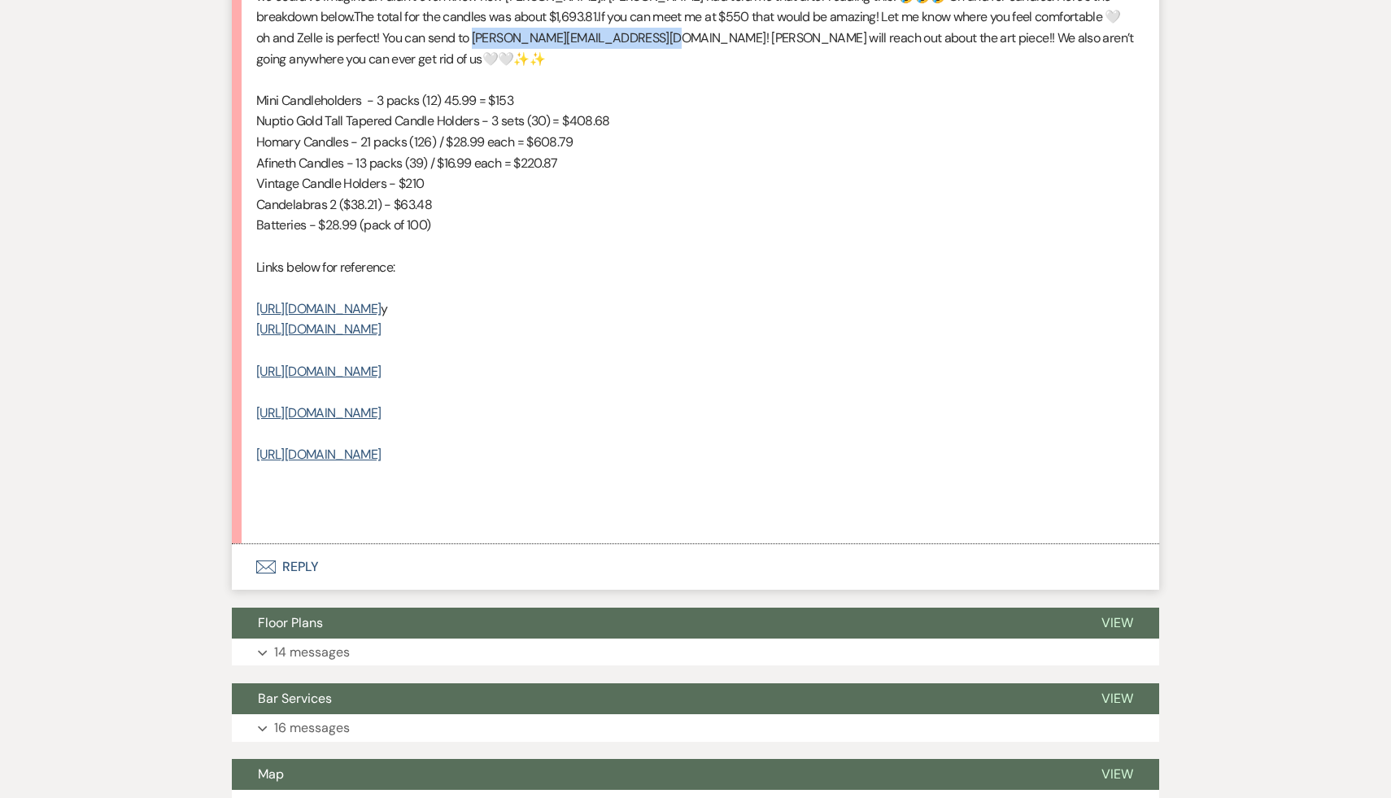
scroll to position [901, 0]
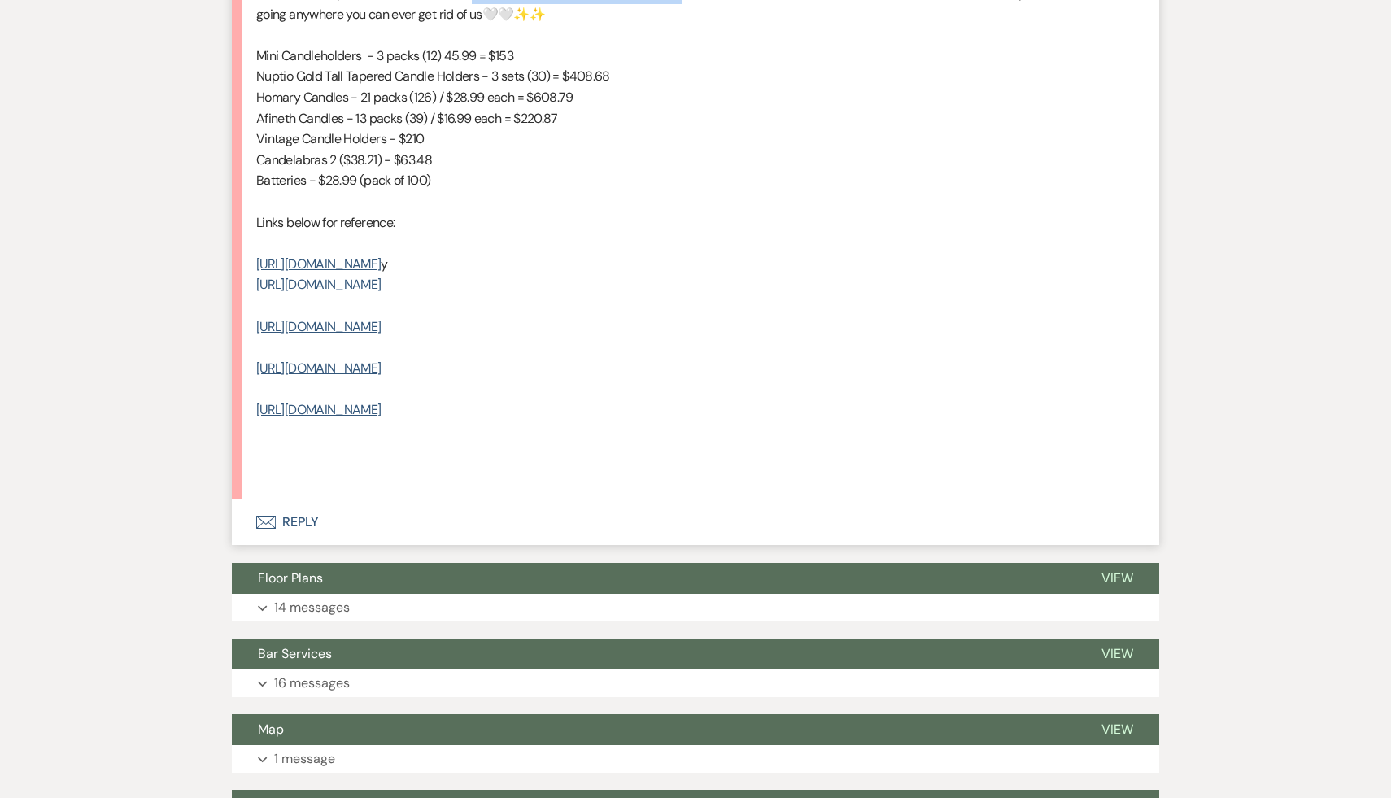
click at [306, 518] on button "Envelope Reply" at bounding box center [695, 522] width 927 height 46
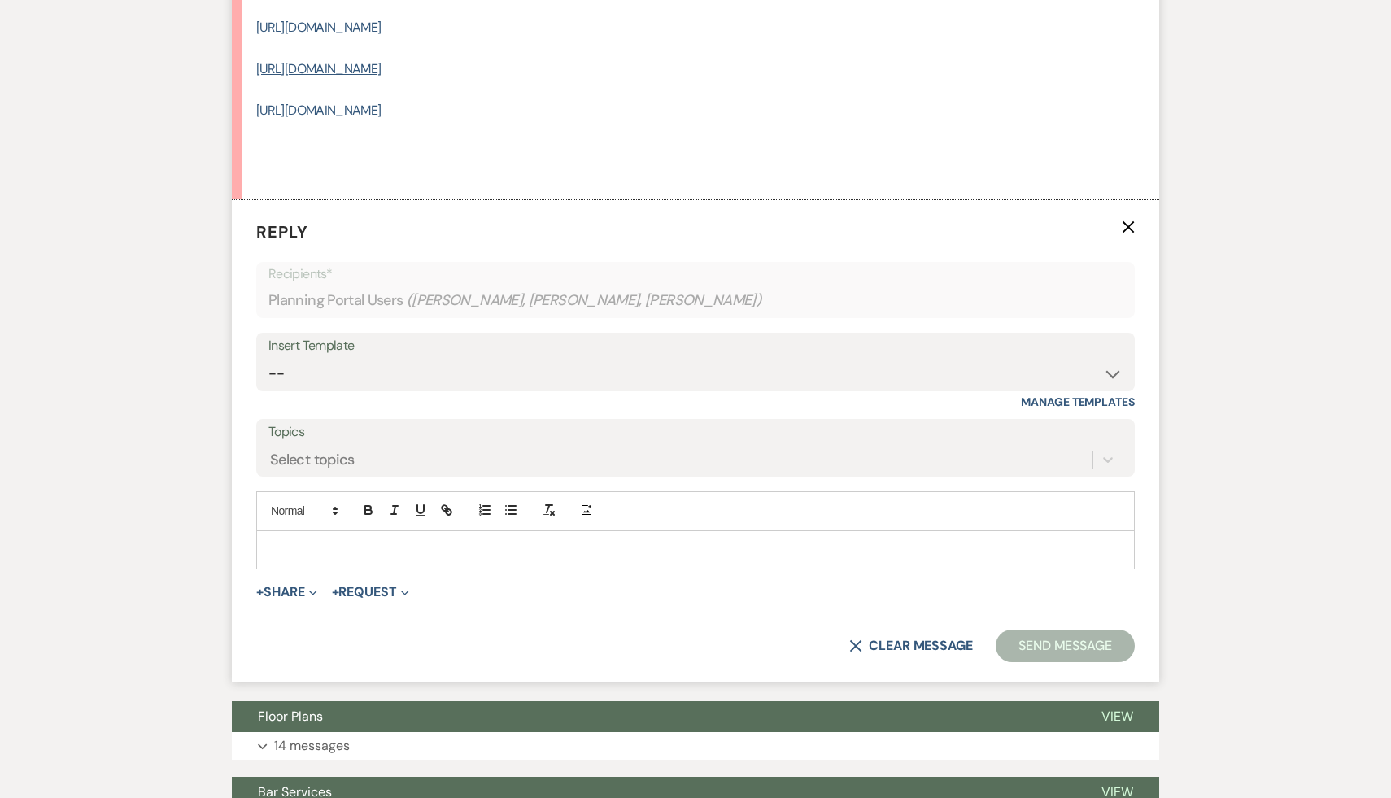
scroll to position [1337, 0]
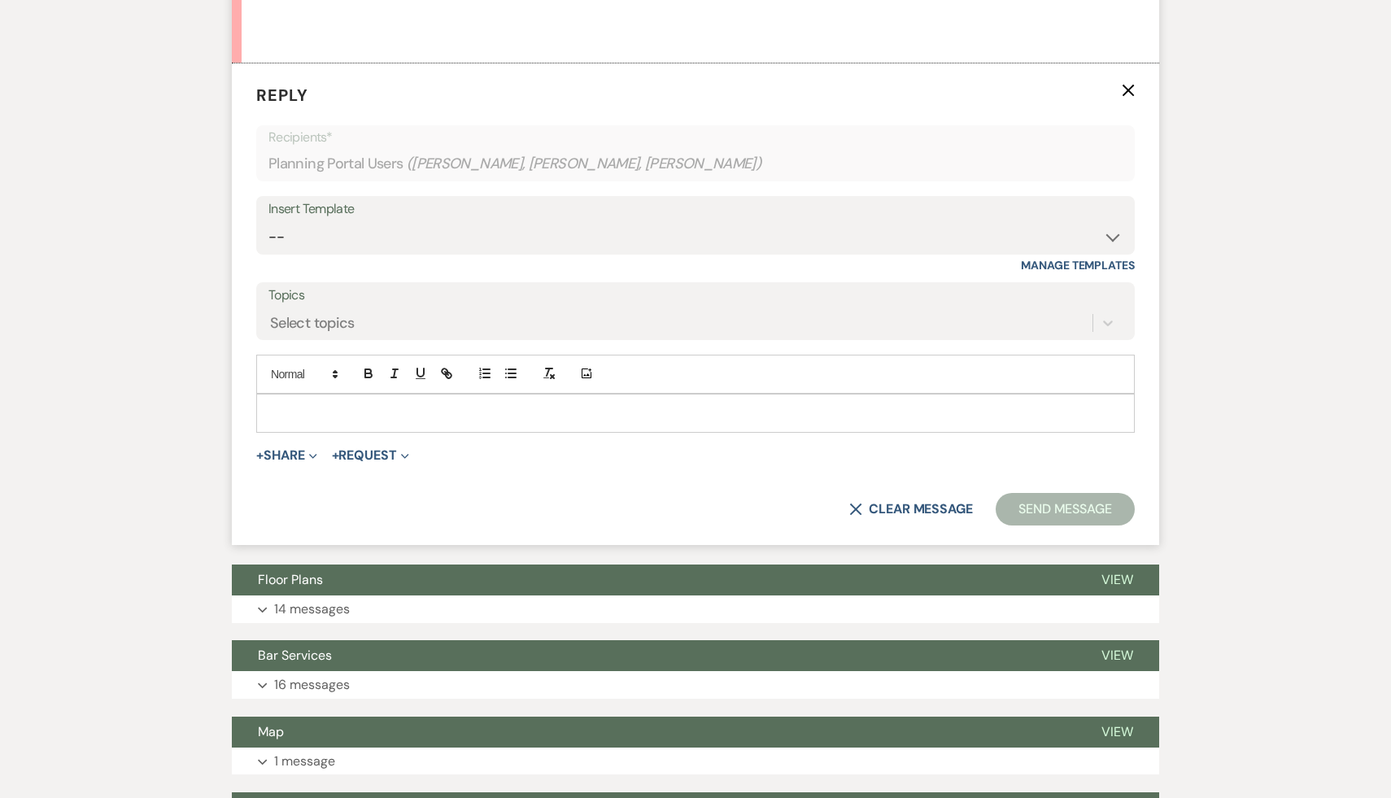
click at [433, 411] on p at bounding box center [695, 413] width 853 height 18
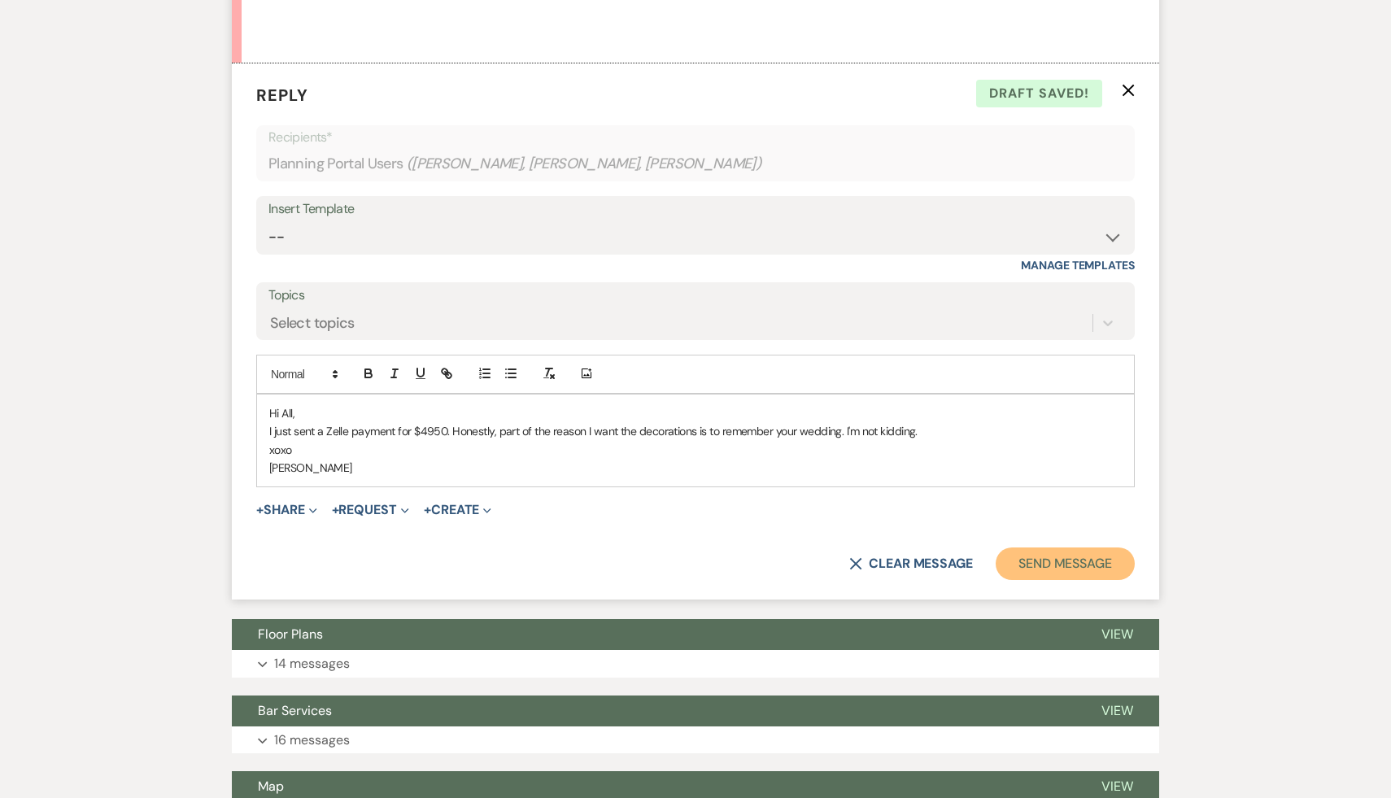
click at [1054, 562] on button "Send Message" at bounding box center [1065, 563] width 139 height 33
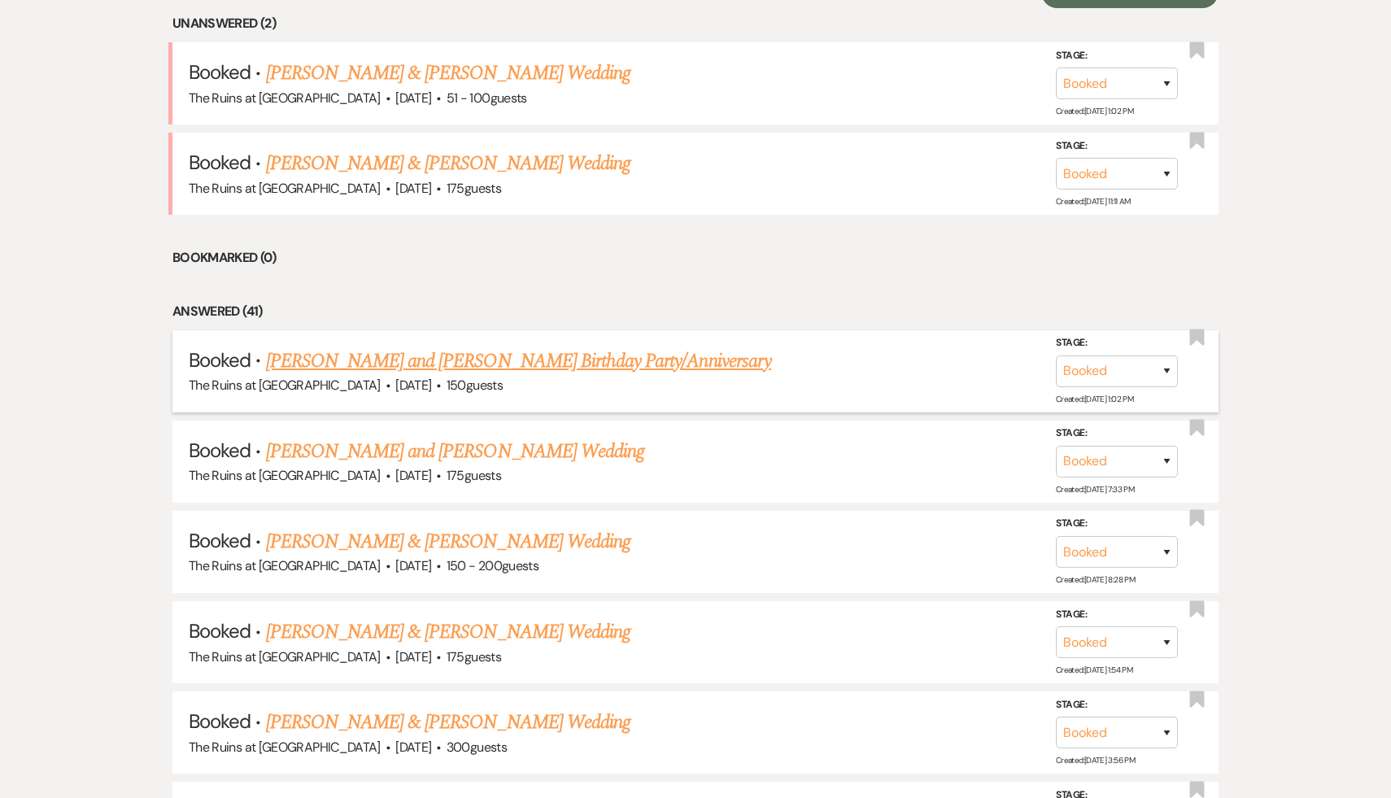
click at [597, 358] on link "[PERSON_NAME] and [PERSON_NAME] Birthday Party/Anniversary" at bounding box center [518, 361] width 505 height 29
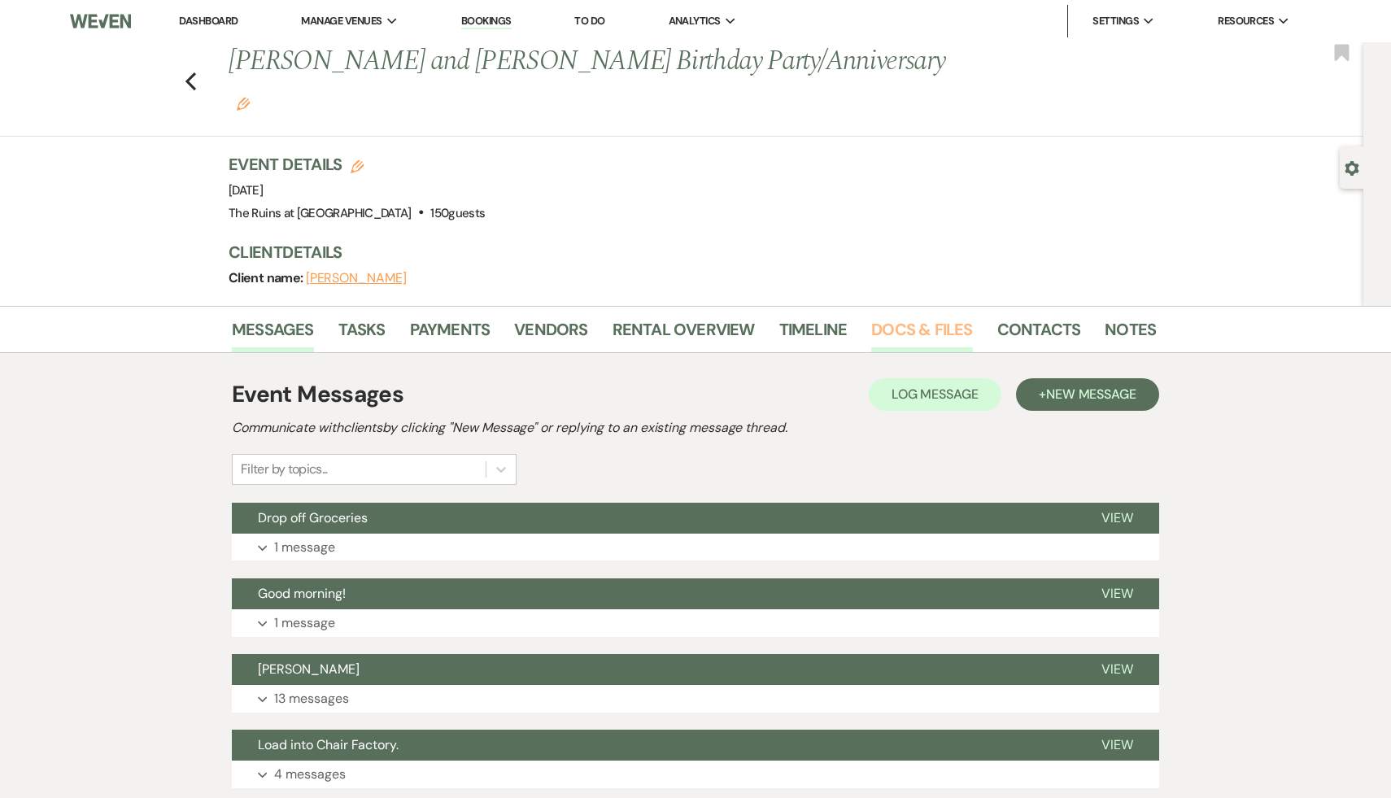
click at [912, 316] on link "Docs & Files" at bounding box center [921, 334] width 101 height 36
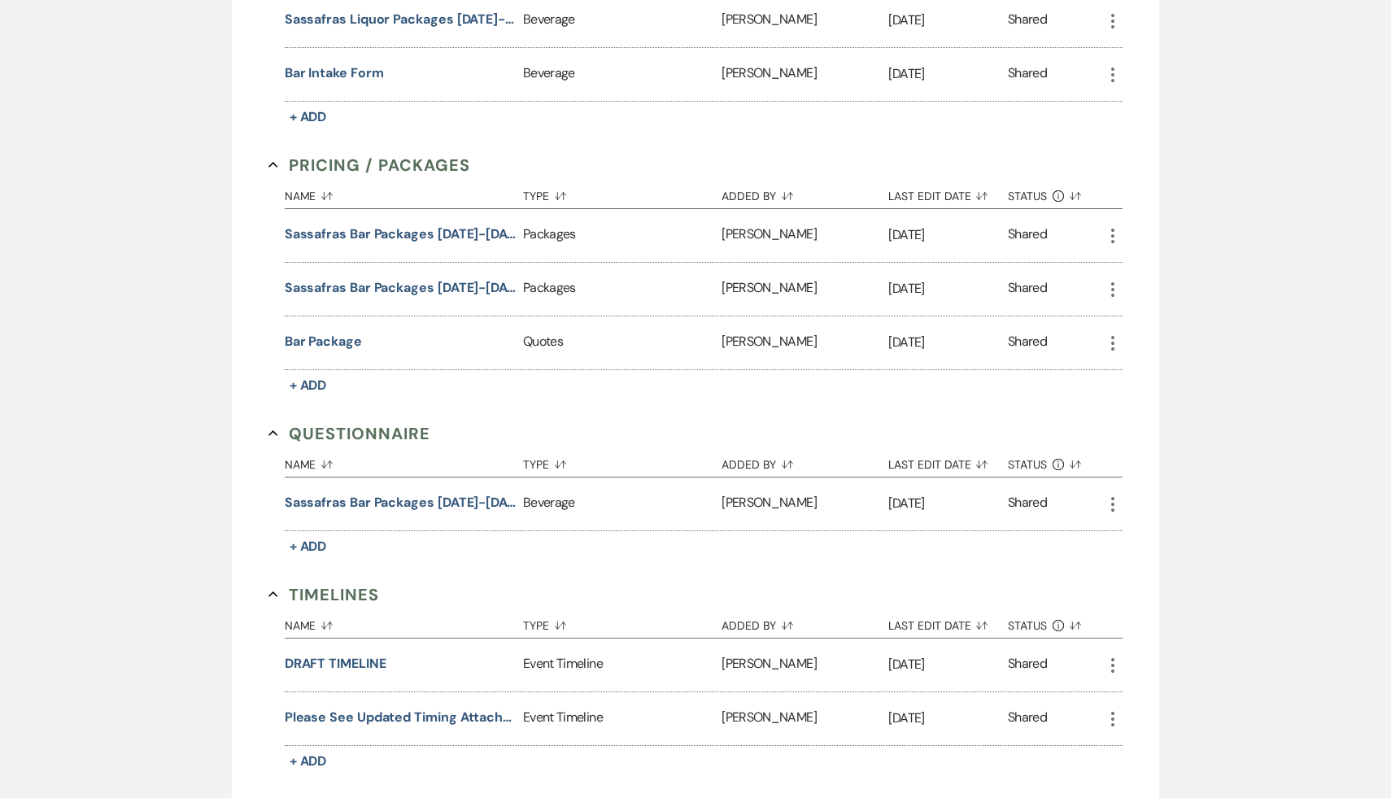
scroll to position [3044, 0]
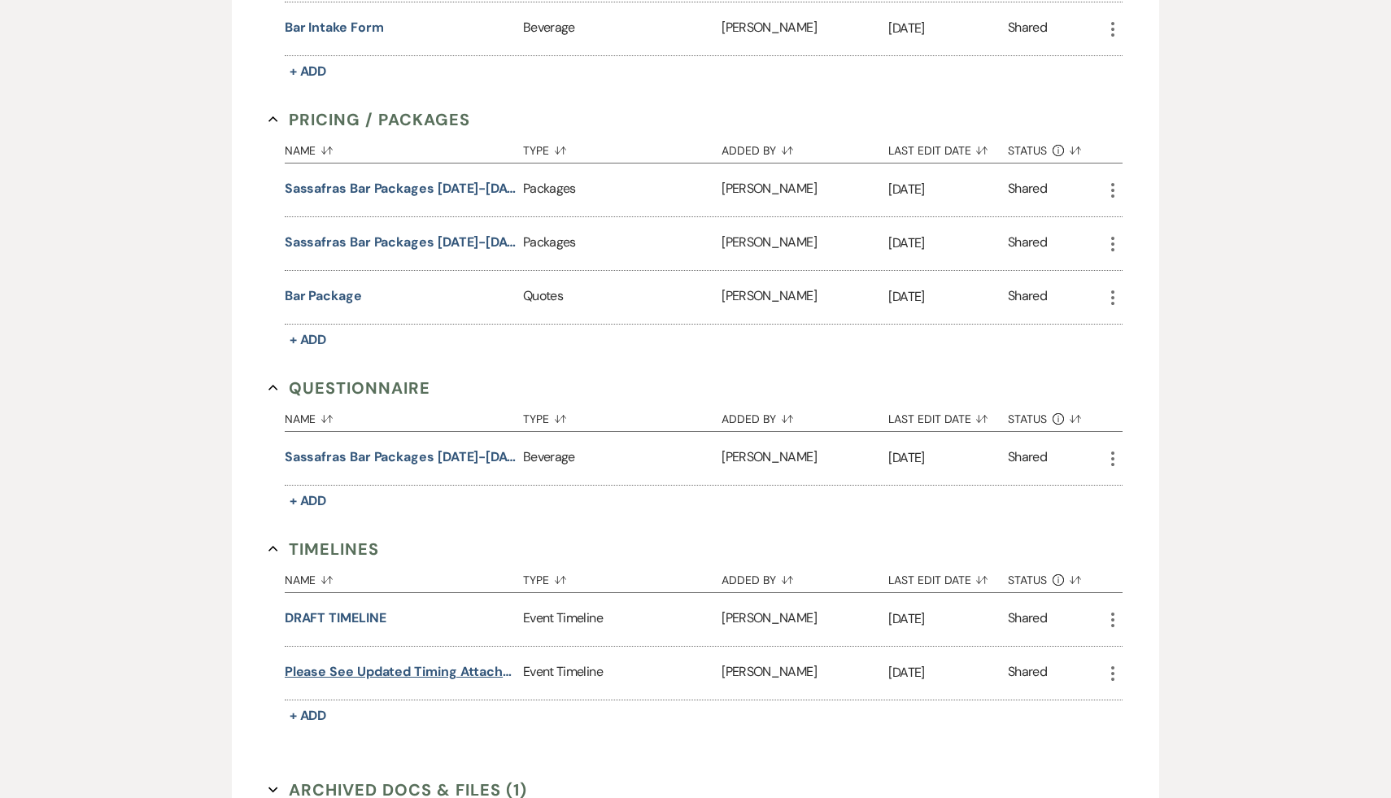
click at [438, 662] on button "Please see updated timing attached." at bounding box center [401, 672] width 232 height 20
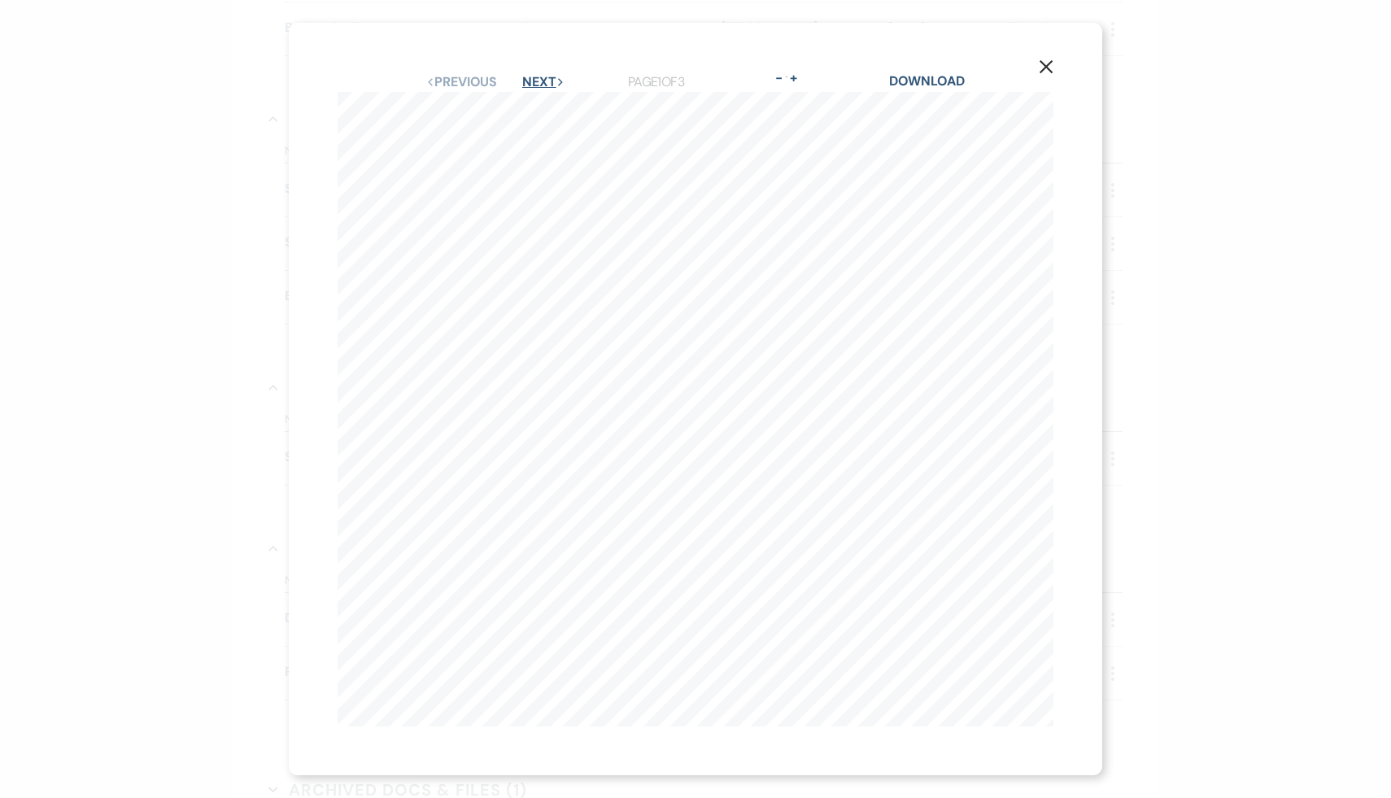
click at [543, 84] on button "Next Next" at bounding box center [543, 82] width 42 height 13
click at [958, 77] on link "Download" at bounding box center [927, 80] width 76 height 17
click at [471, 80] on button "Previous Previous" at bounding box center [460, 82] width 71 height 13
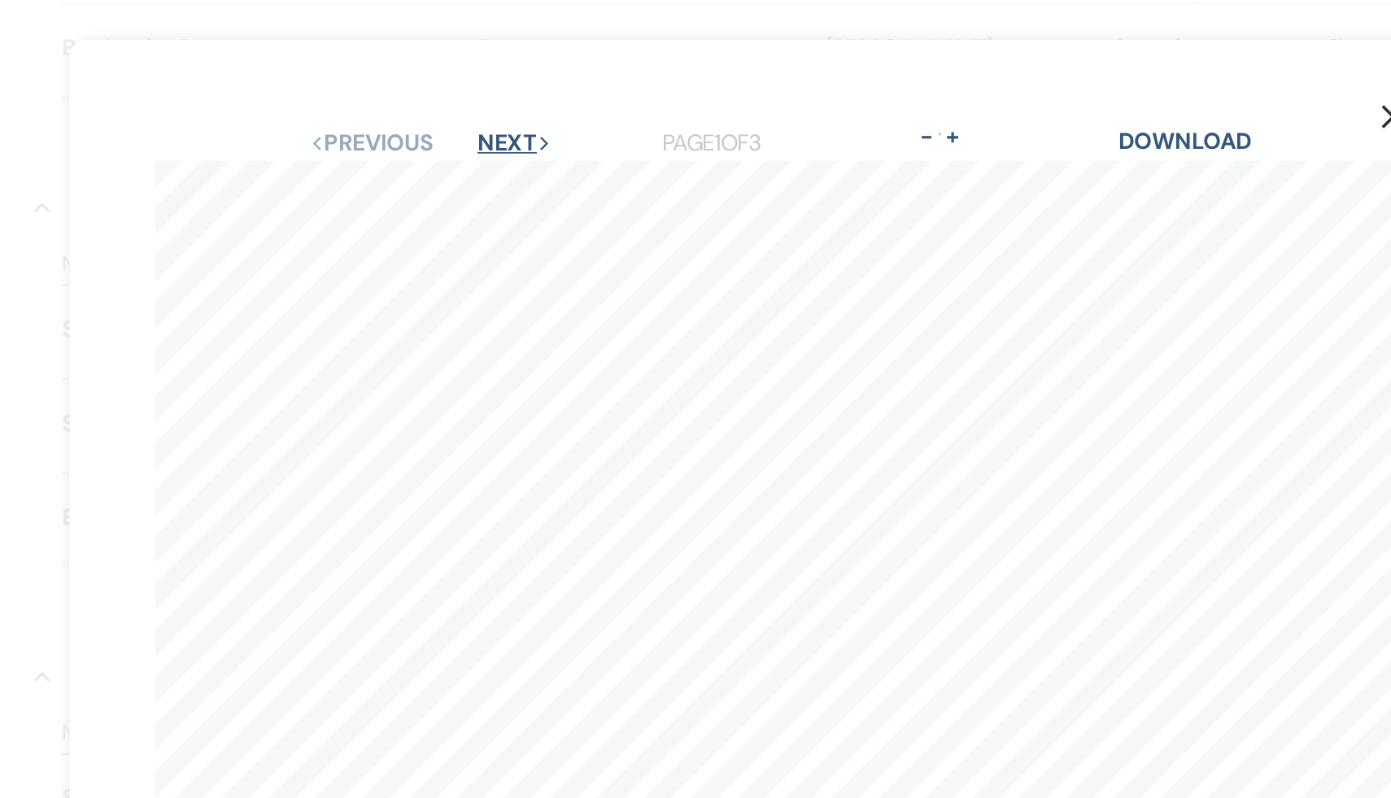
click at [537, 76] on button "Next Next" at bounding box center [543, 82] width 42 height 13
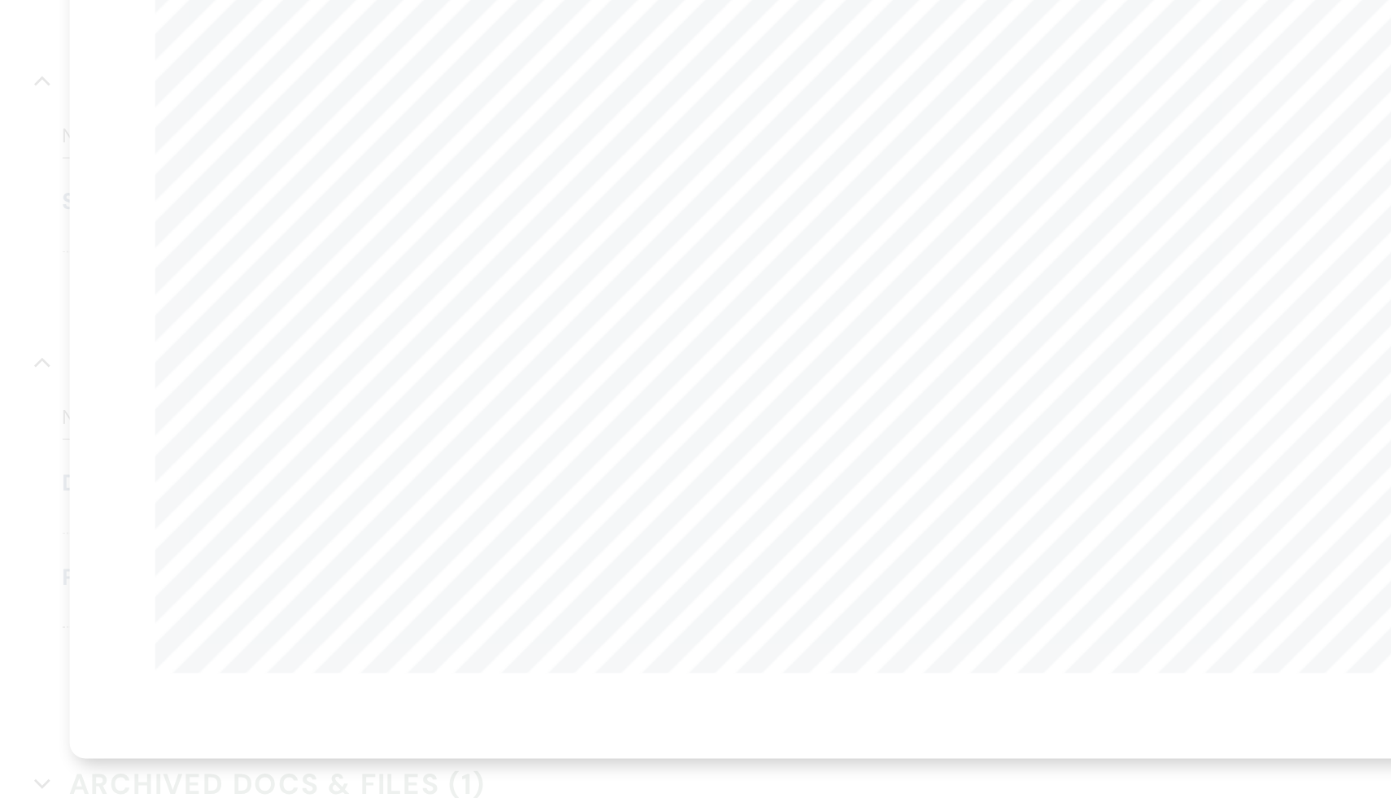
scroll to position [3043, 0]
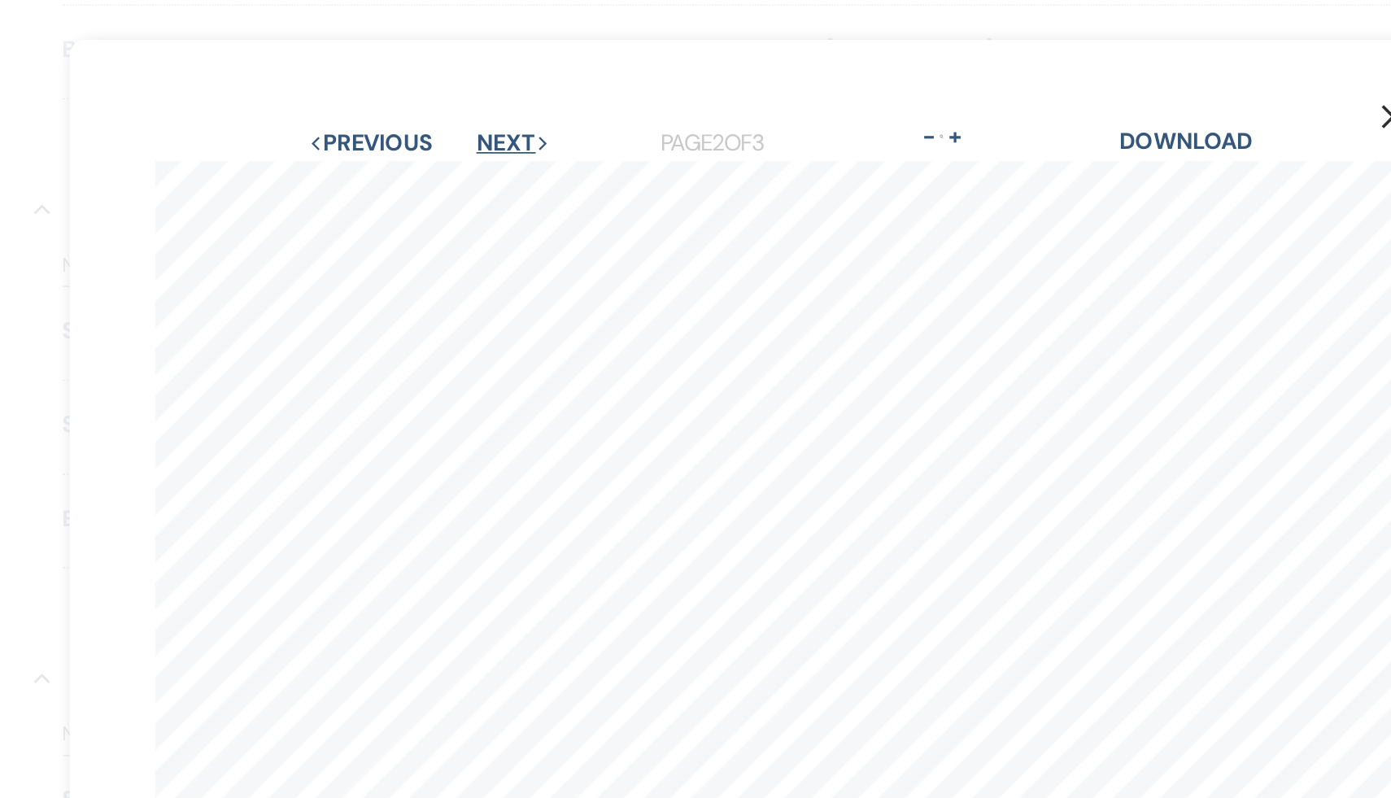
click at [539, 80] on button "Next Next" at bounding box center [542, 82] width 42 height 13
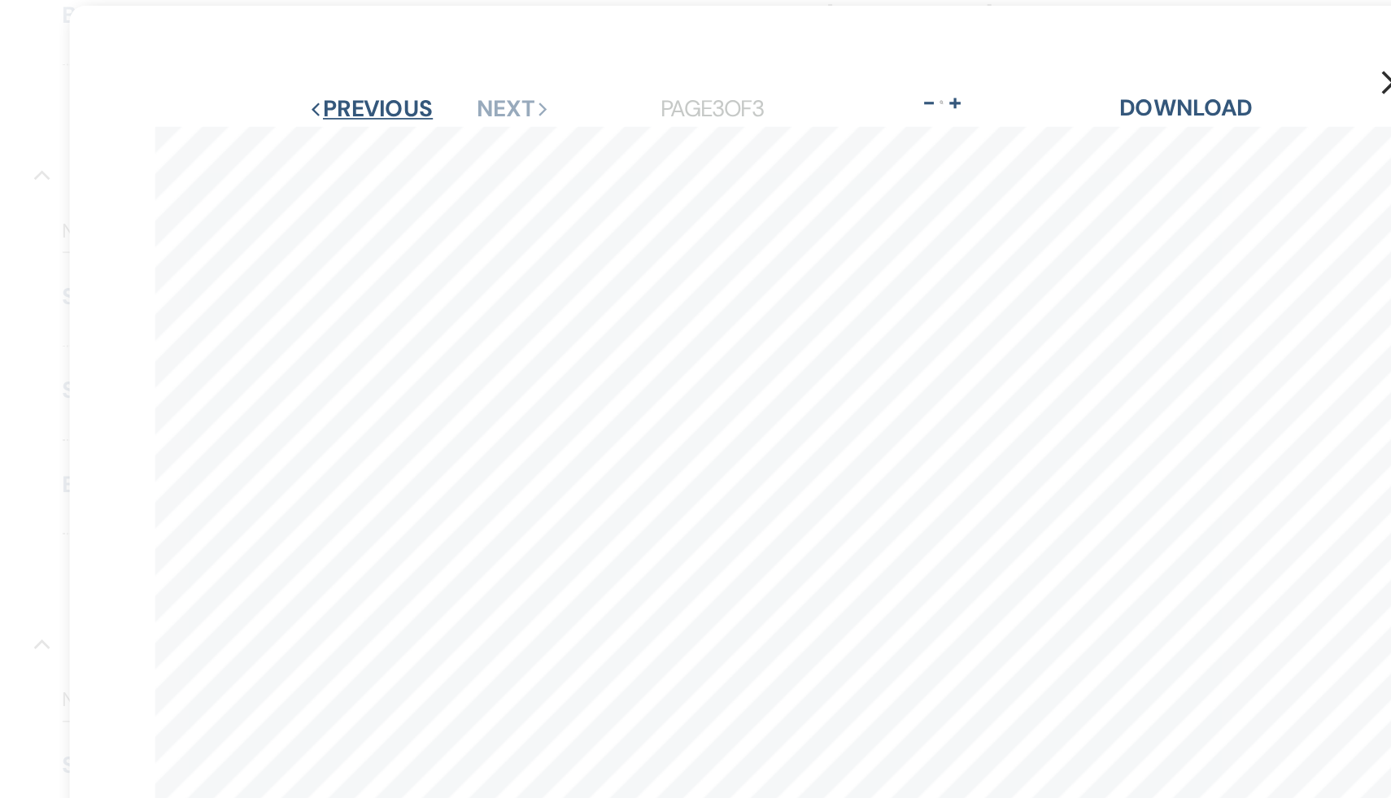
click at [470, 85] on button "Previous Previous" at bounding box center [460, 82] width 71 height 13
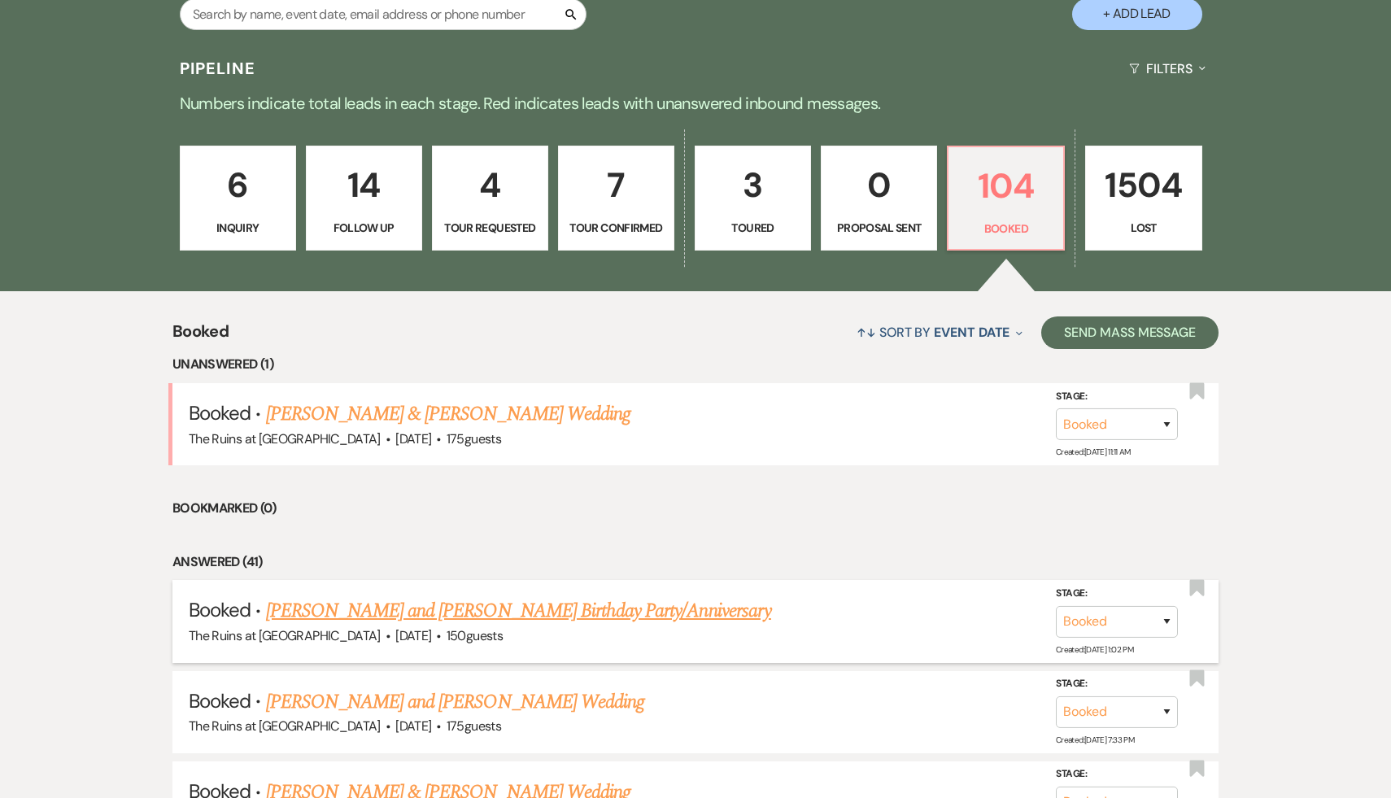
scroll to position [338, 0]
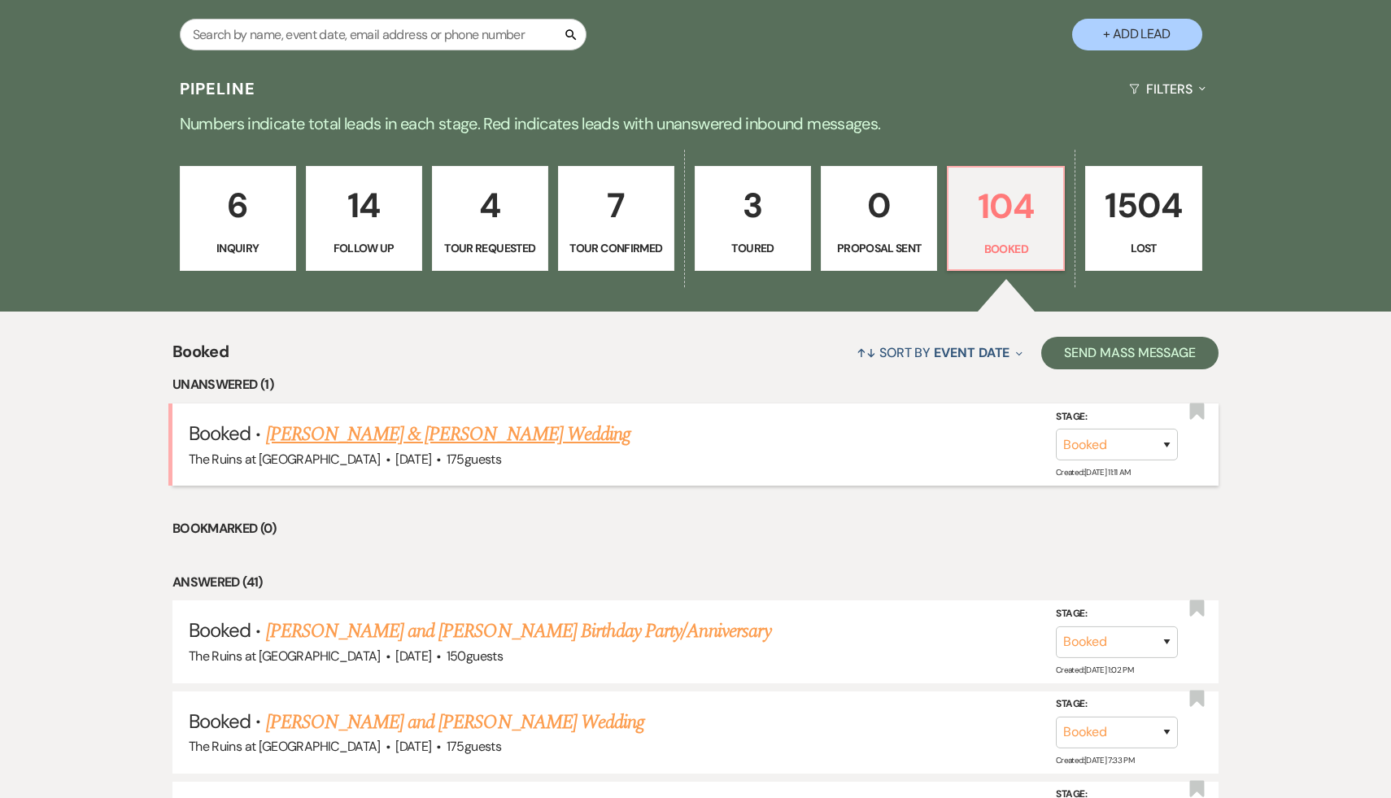
click at [502, 430] on link "[PERSON_NAME] & [PERSON_NAME] Wedding" at bounding box center [448, 434] width 364 height 29
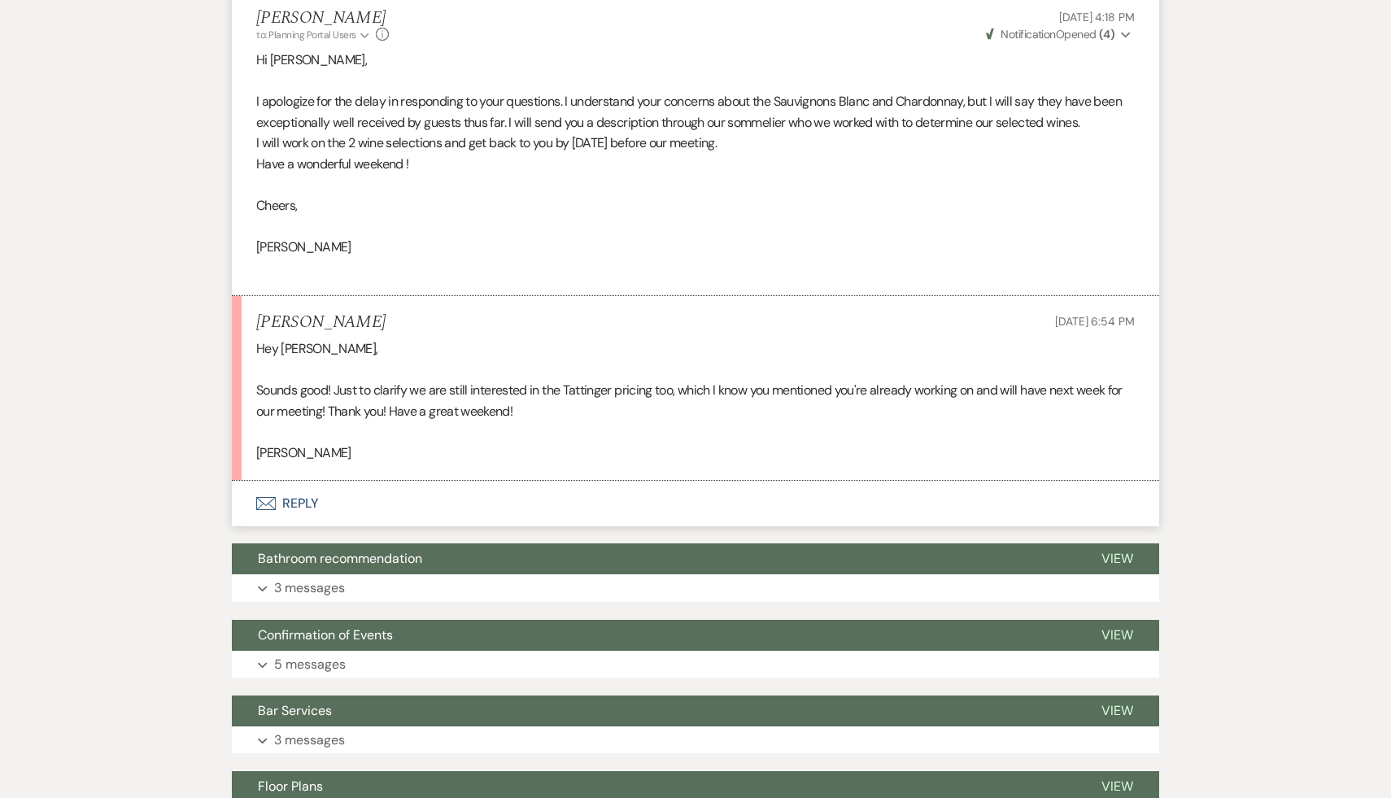
scroll to position [4194, 0]
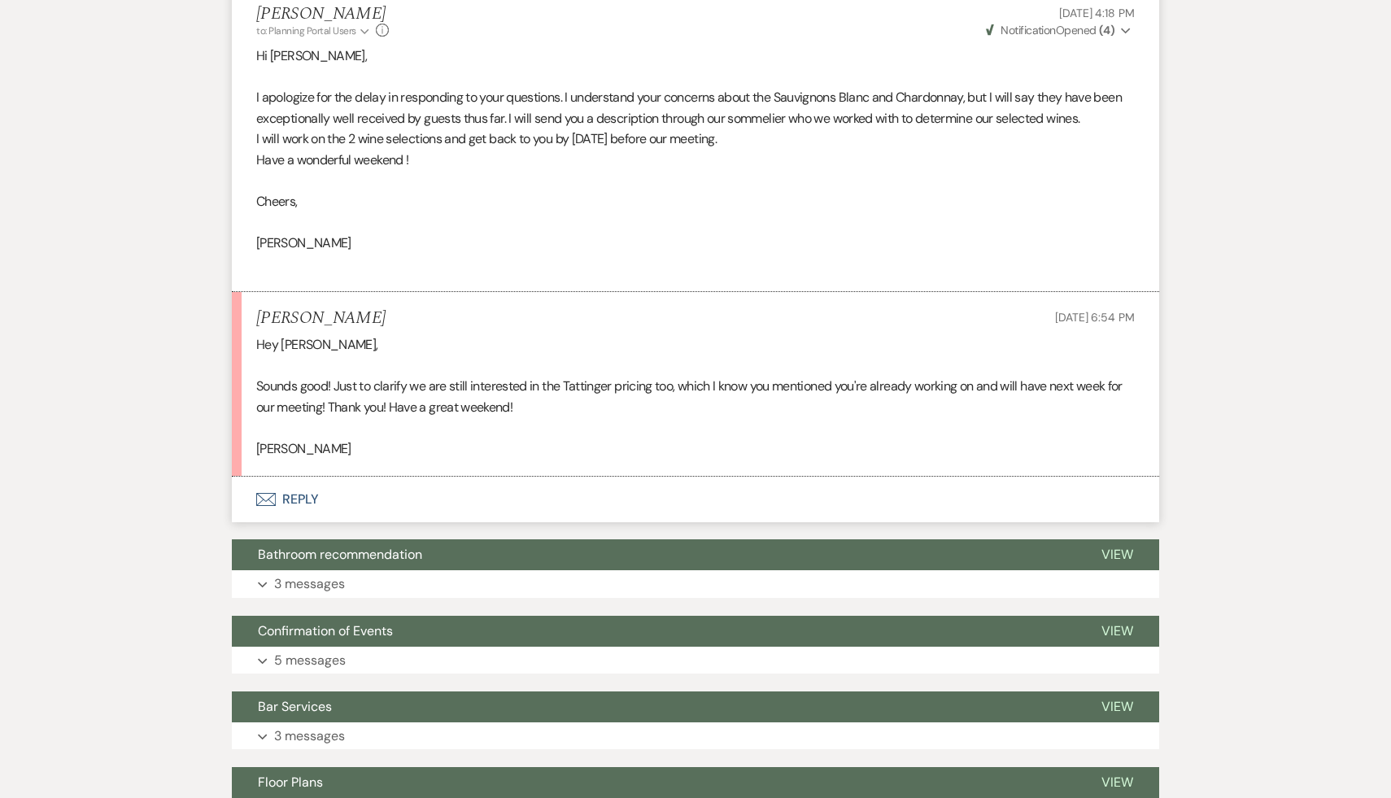
scroll to position [338, 0]
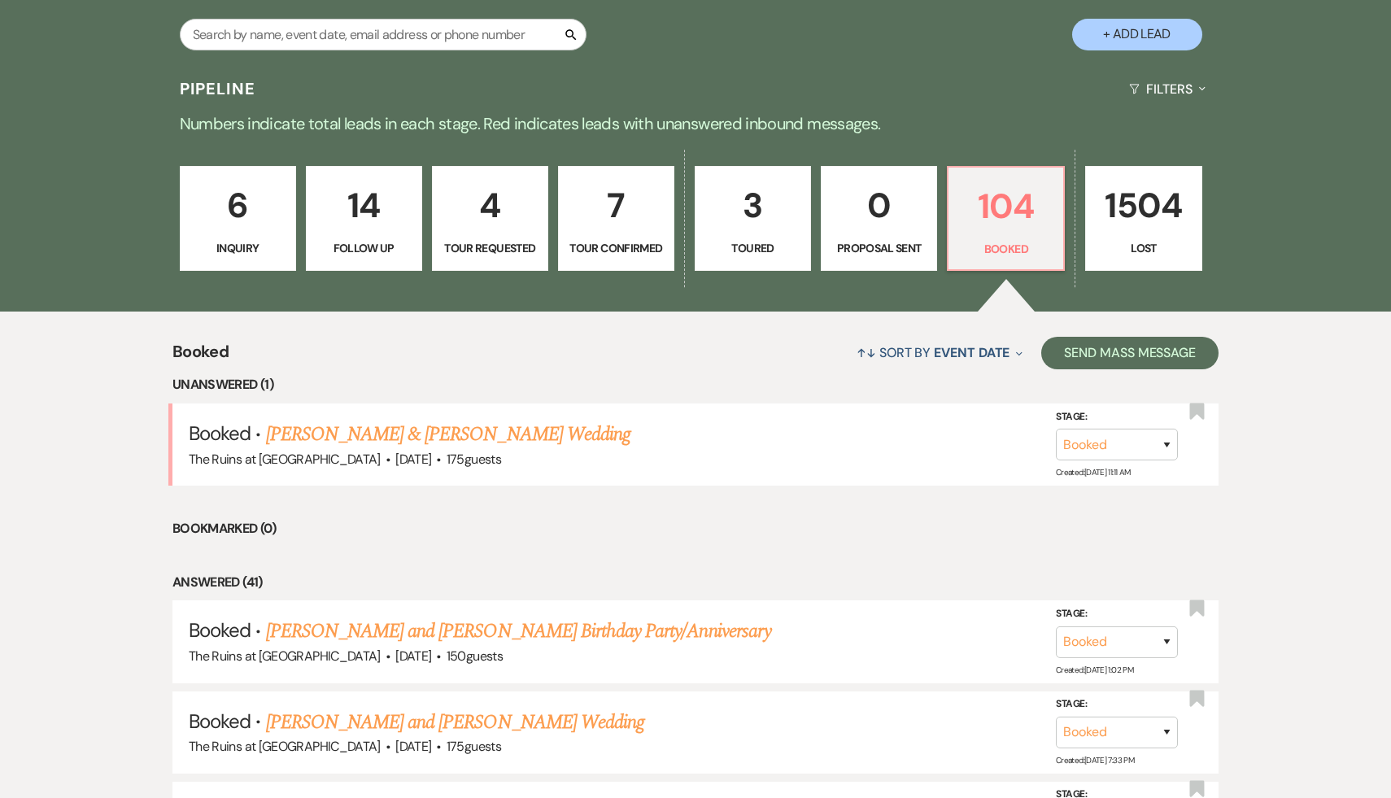
click at [251, 233] on link "6 Inquiry" at bounding box center [238, 219] width 116 height 106
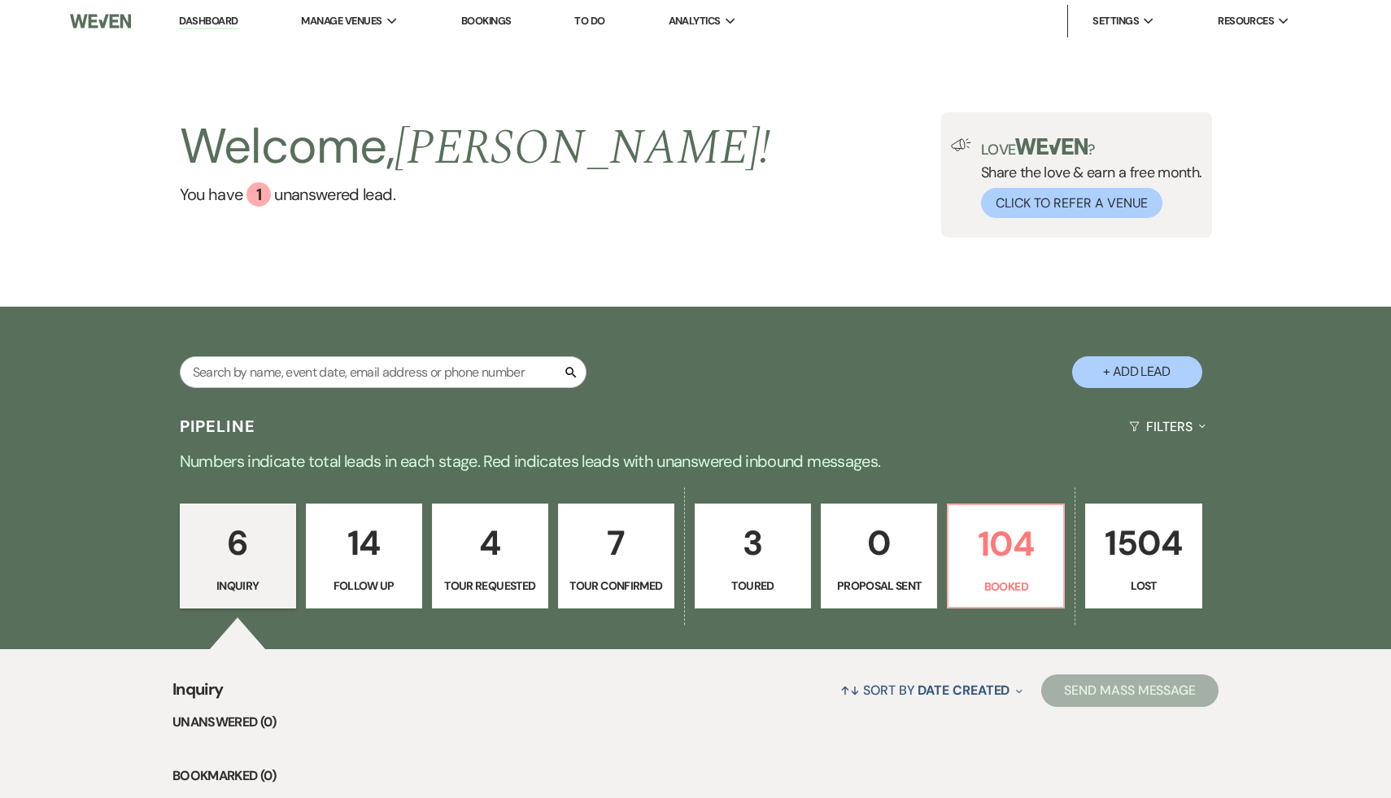
click at [1162, 365] on button "+ Add Lead" at bounding box center [1137, 372] width 130 height 32
select select "534"
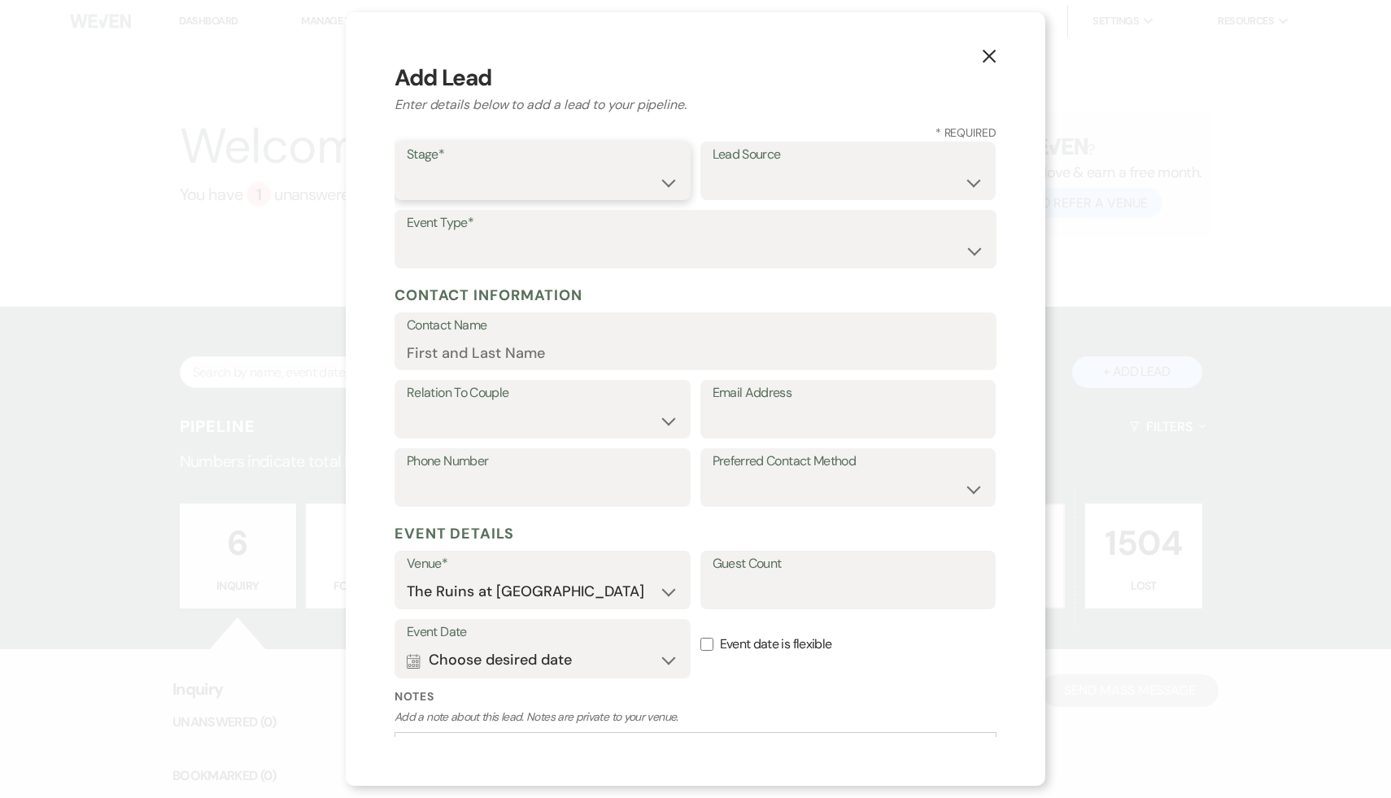
click at [661, 180] on select "Inquiry Follow Up Tour Requested Tour Confirmed Toured Proposal Sent Booked Lost" at bounding box center [543, 183] width 272 height 32
select select "1"
click at [976, 180] on select "Weven Venue Website Instagram Facebook Pinterest Google The Knot Wedding Wire H…" at bounding box center [849, 183] width 272 height 32
select select "17"
click at [974, 252] on select "Wedding Anniversary Party Baby Shower Bachelorette / Bachelor Party Birthday Pa…" at bounding box center [696, 251] width 578 height 32
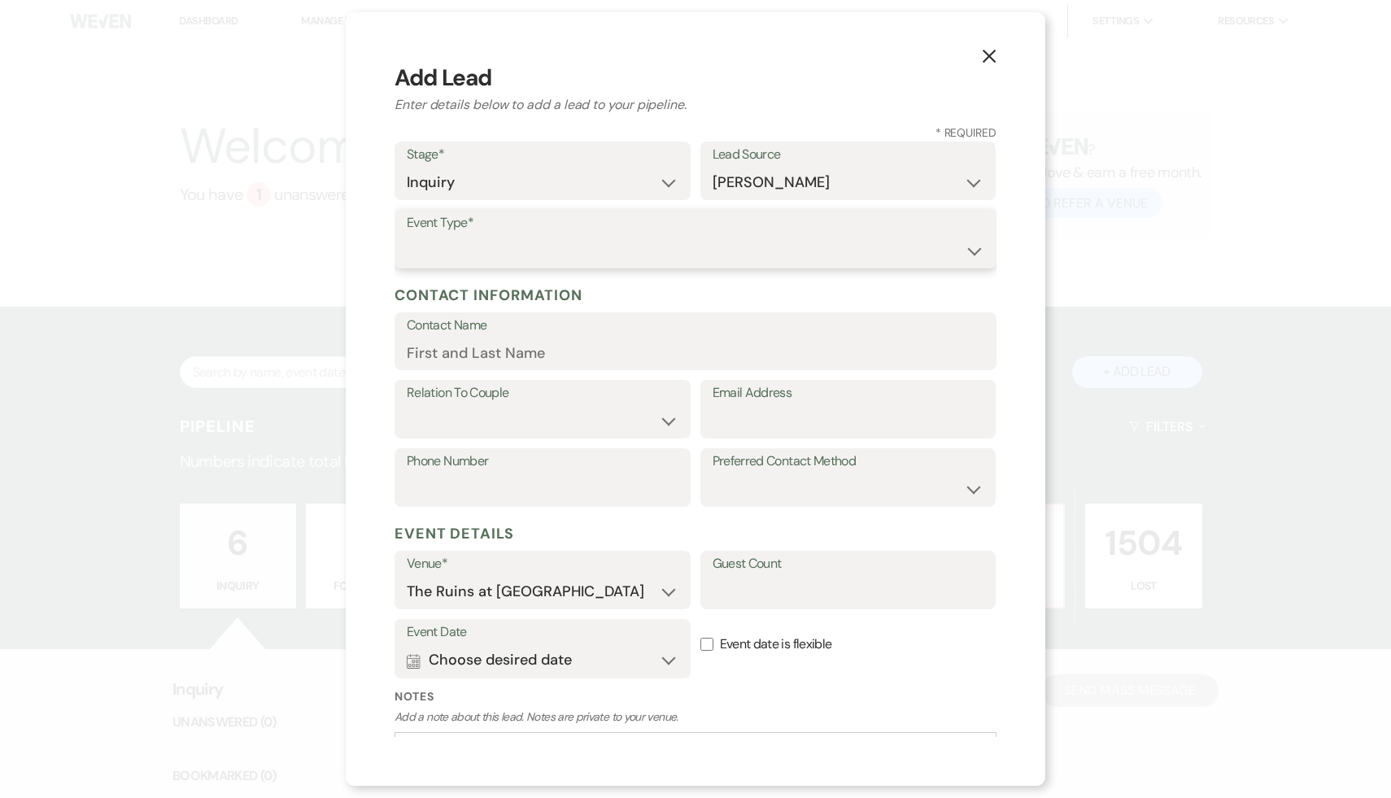
select select "1"
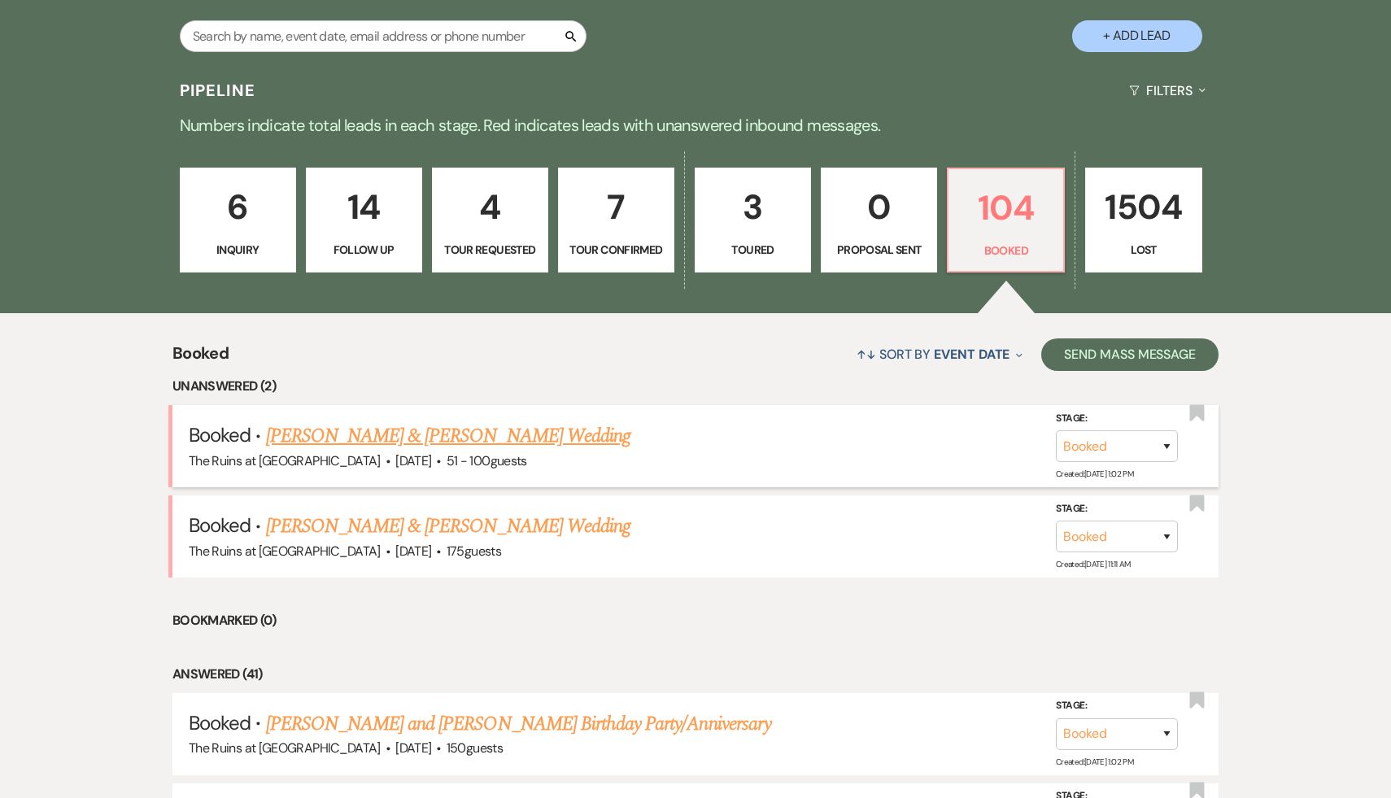
click at [521, 437] on link "[PERSON_NAME] & [PERSON_NAME] Wedding" at bounding box center [448, 435] width 364 height 29
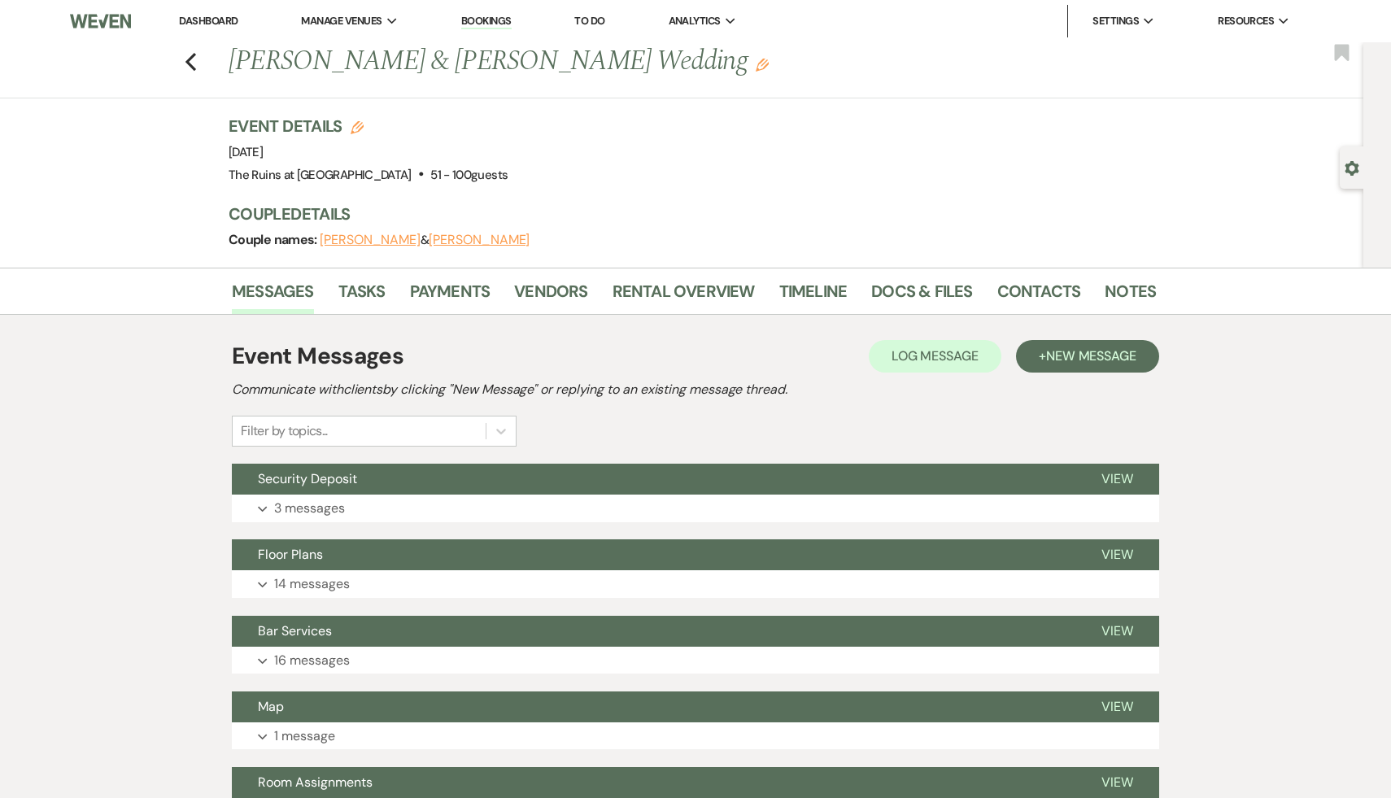
scroll to position [4, 0]
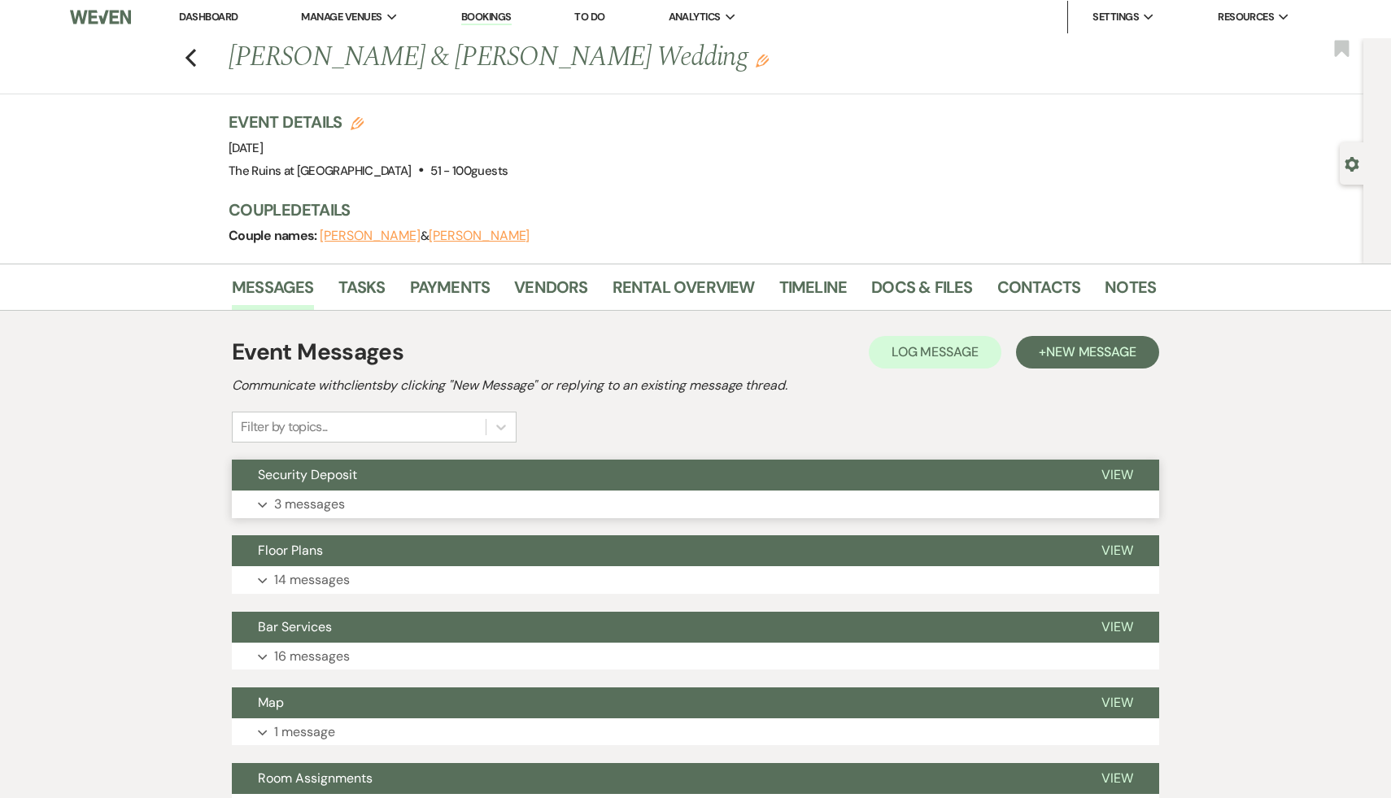
click at [335, 475] on span "Security Deposit" at bounding box center [307, 474] width 99 height 17
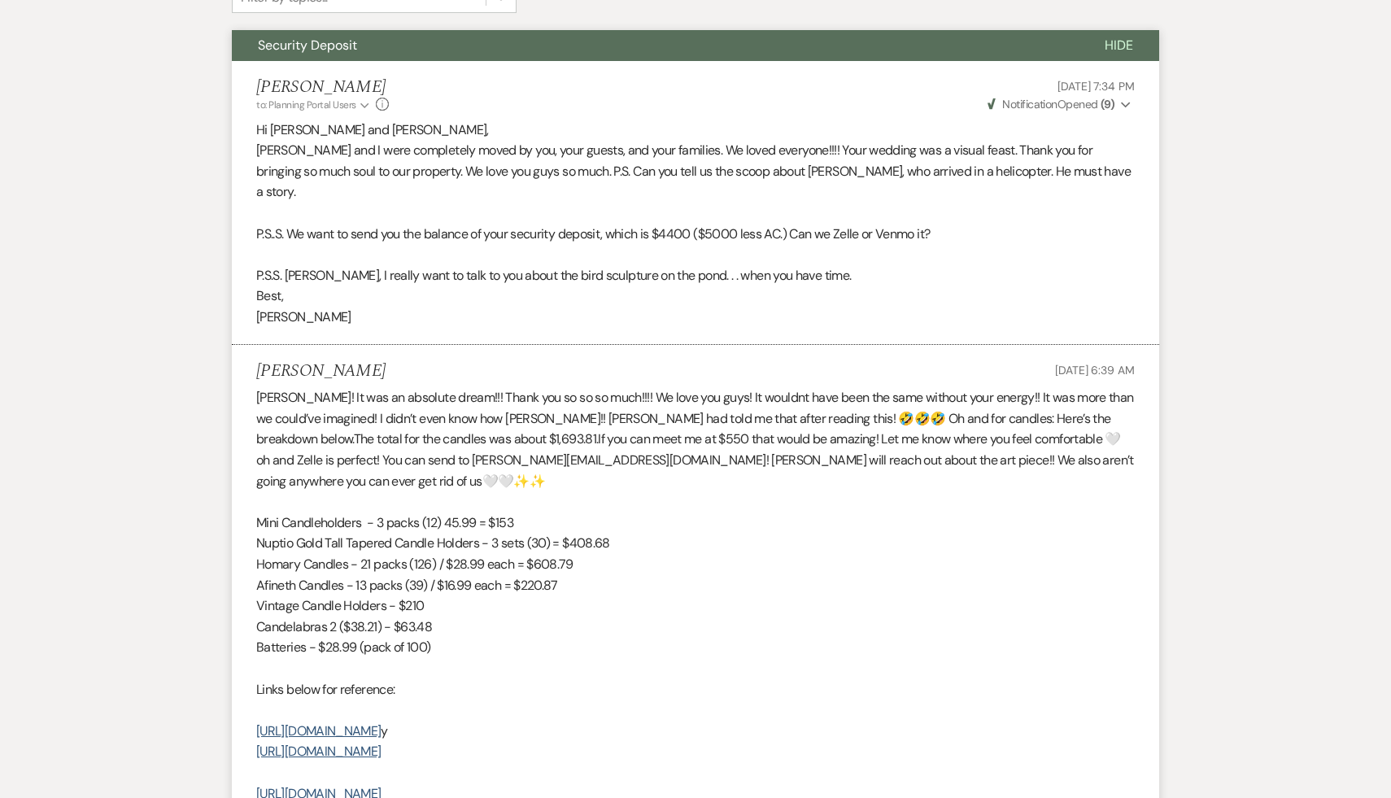
scroll to position [0, 0]
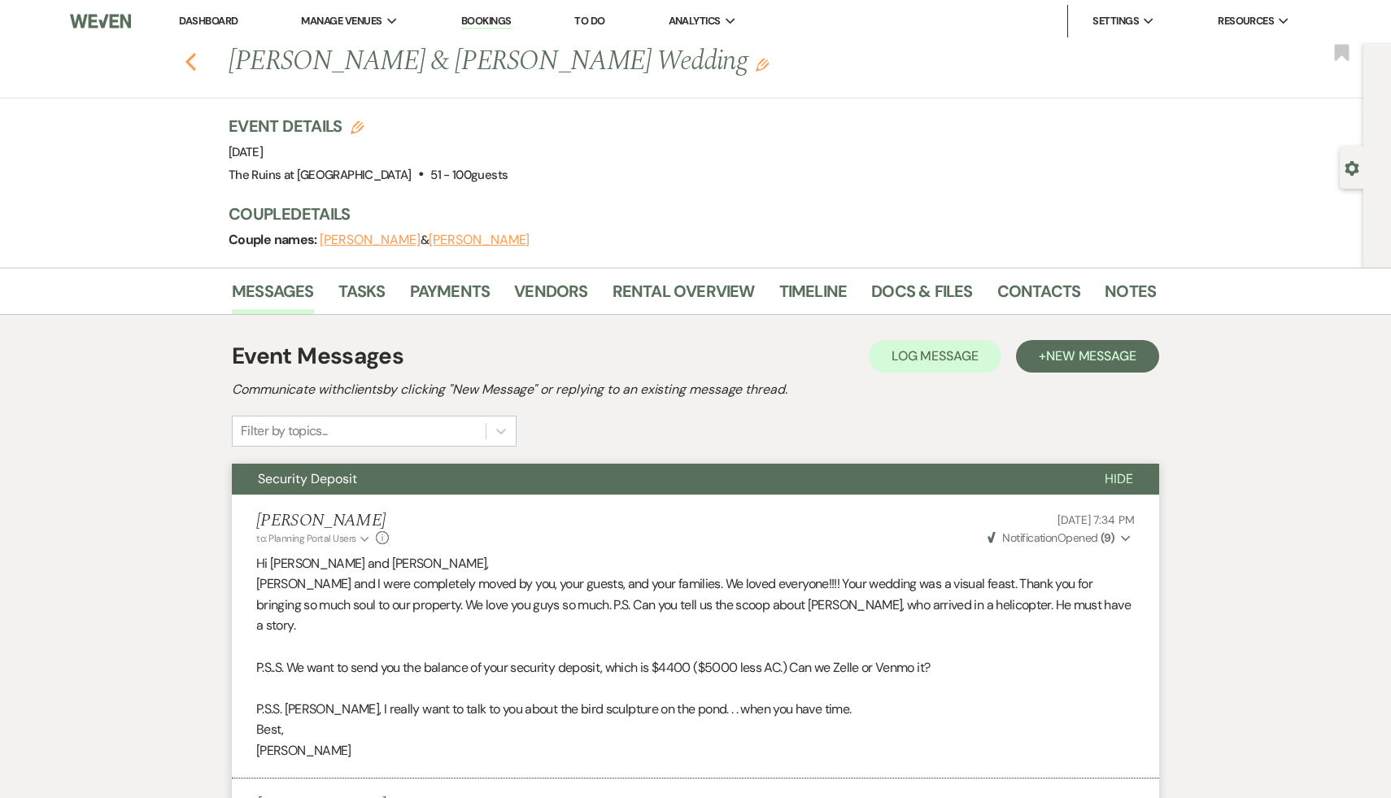
click at [186, 58] on icon "Previous" at bounding box center [191, 62] width 12 height 20
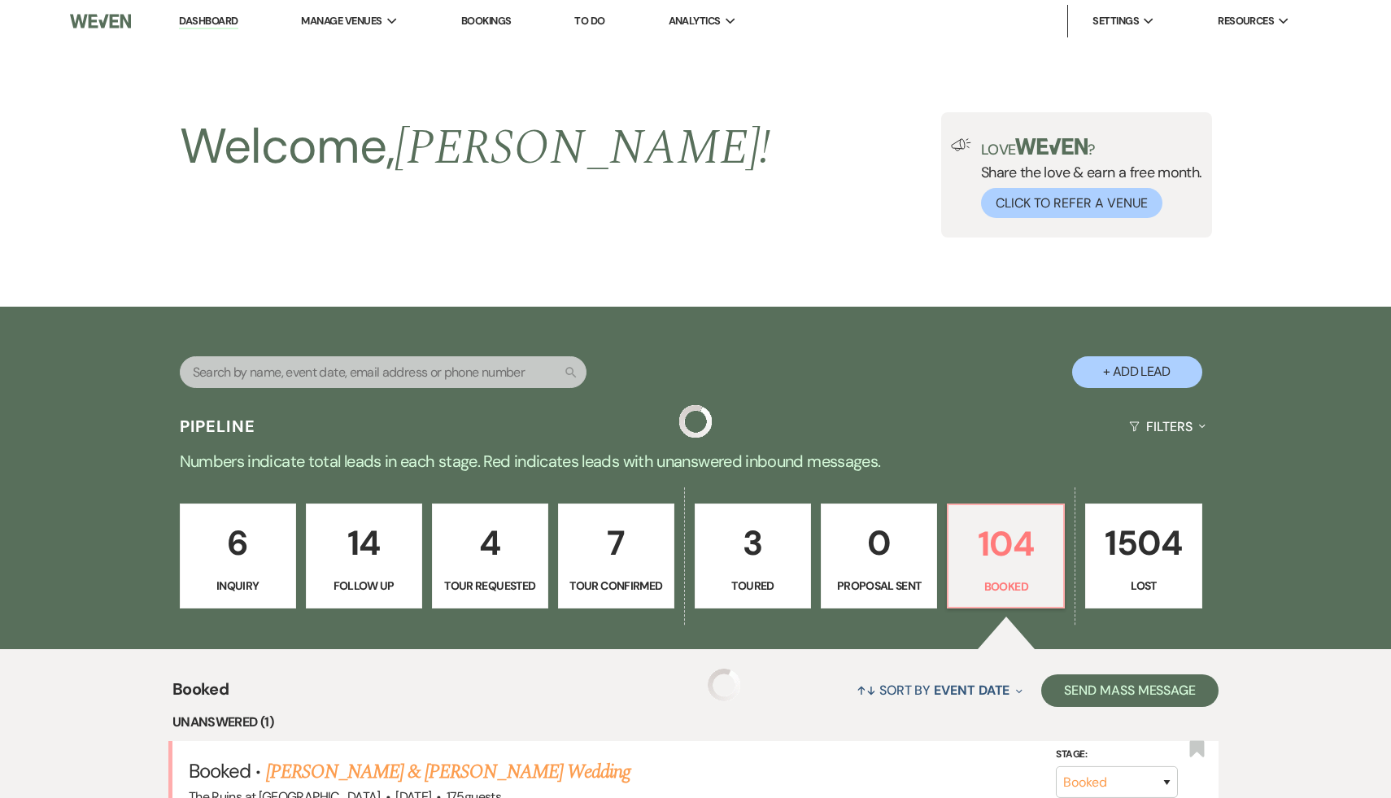
scroll to position [336, 0]
